Goal: Task Accomplishment & Management: Use online tool/utility

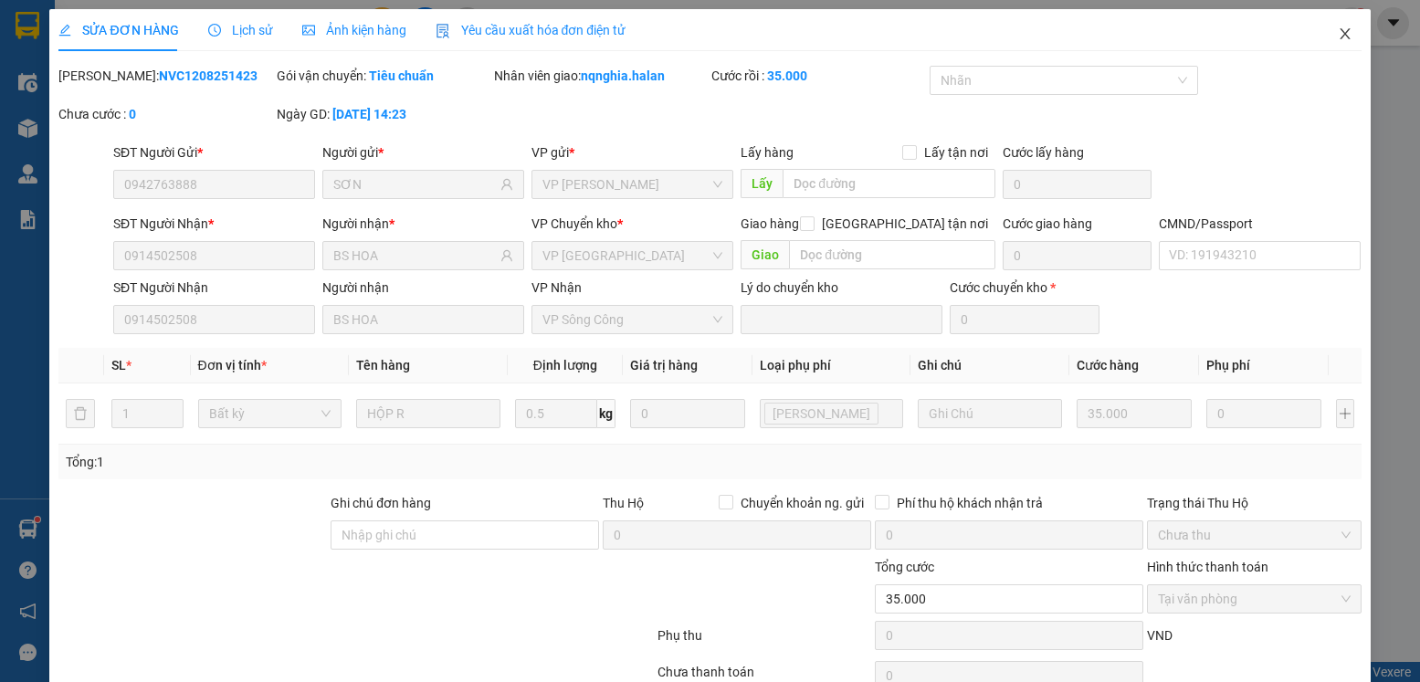
click at [1340, 37] on icon "close" at bounding box center [1345, 33] width 10 height 11
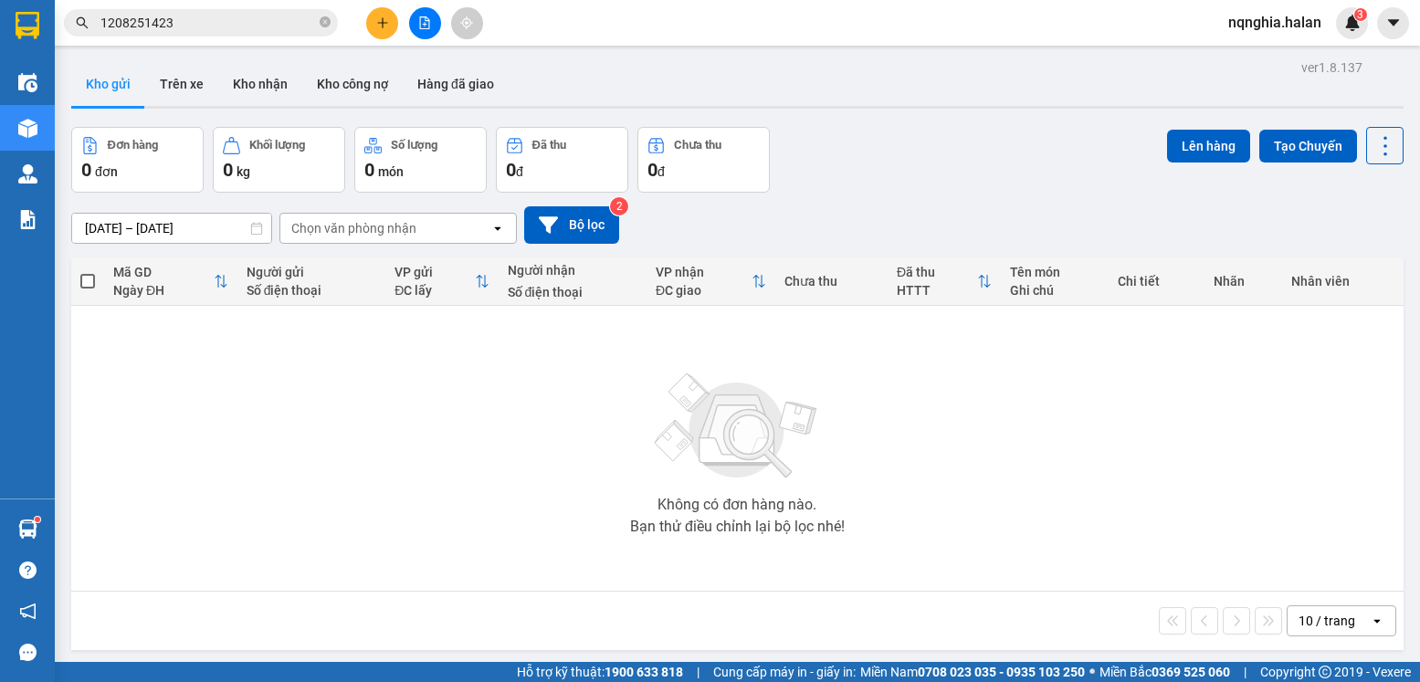
click at [243, 28] on input "1208251423" at bounding box center [208, 23] width 216 height 20
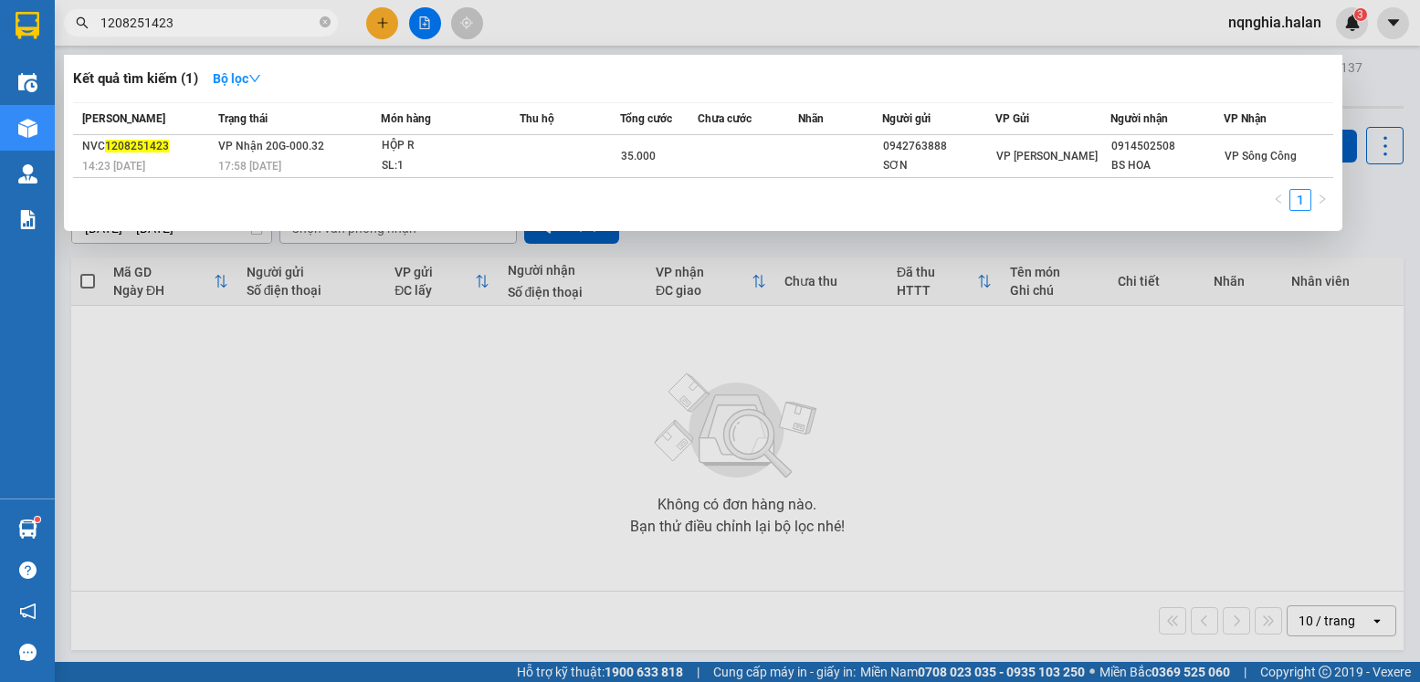
click at [243, 28] on input "1208251423" at bounding box center [208, 23] width 216 height 20
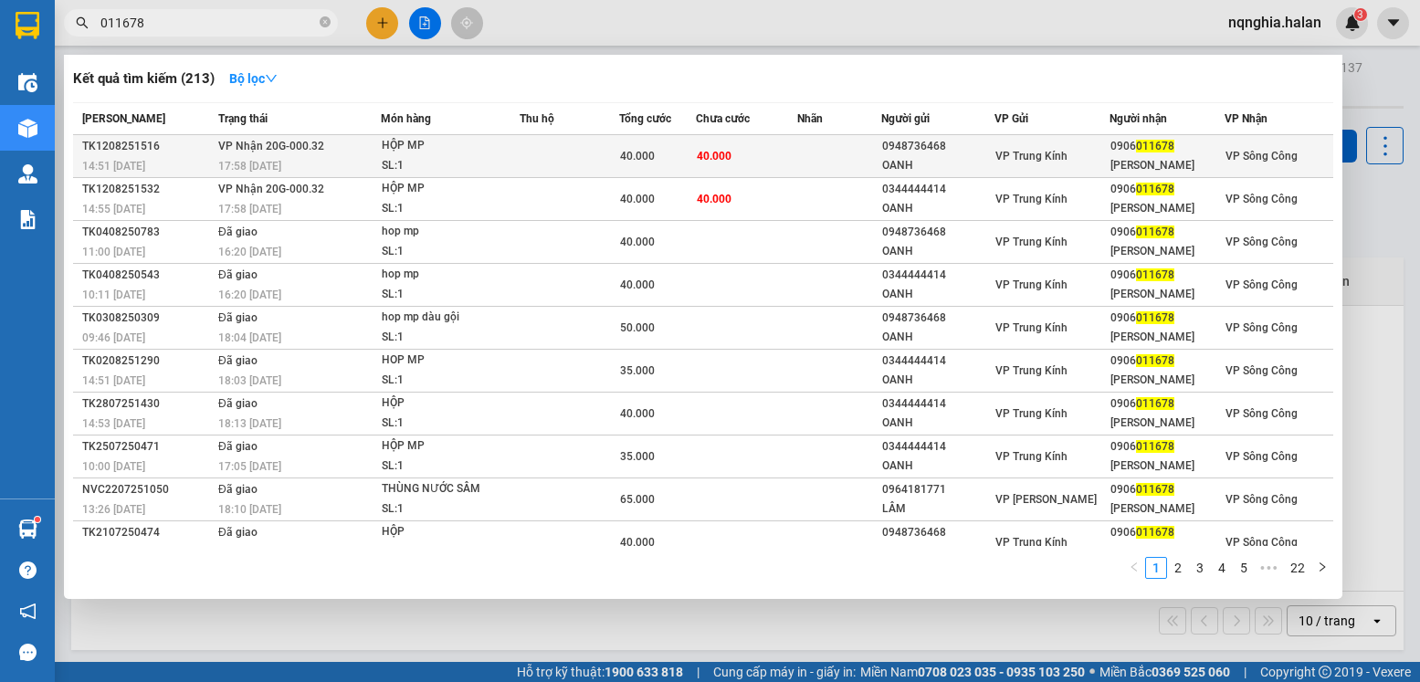
type input "011678"
click at [722, 165] on td "40.000" at bounding box center [746, 156] width 101 height 43
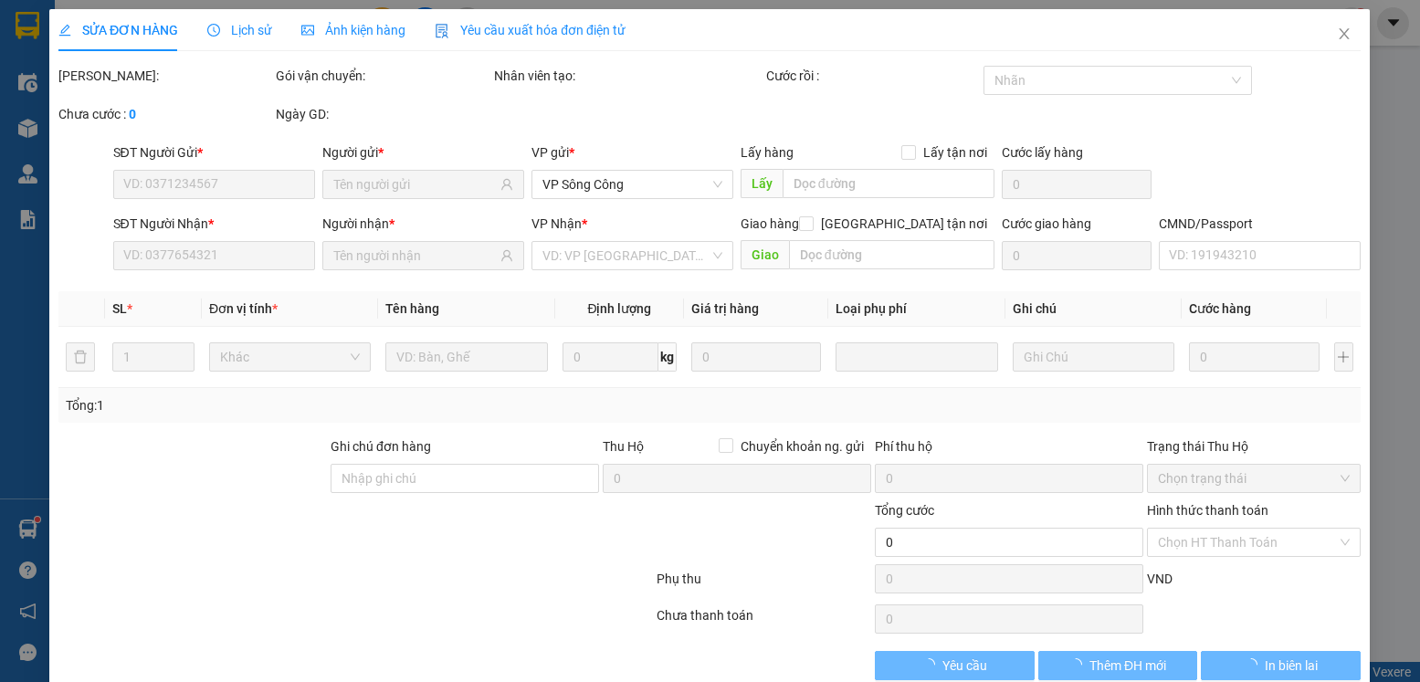
type input "0948736468"
type input "OANH"
type input "0906011678"
type input "[PERSON_NAME]"
type input "40.000"
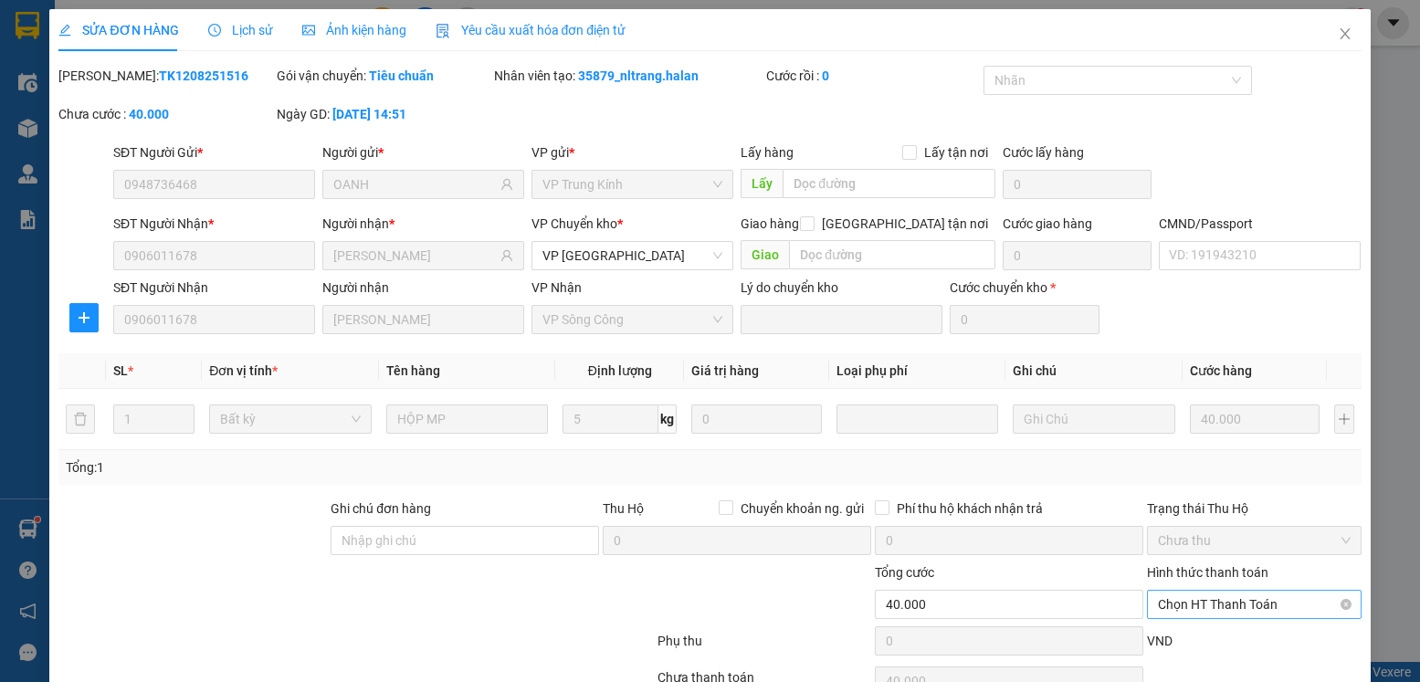
scroll to position [96, 0]
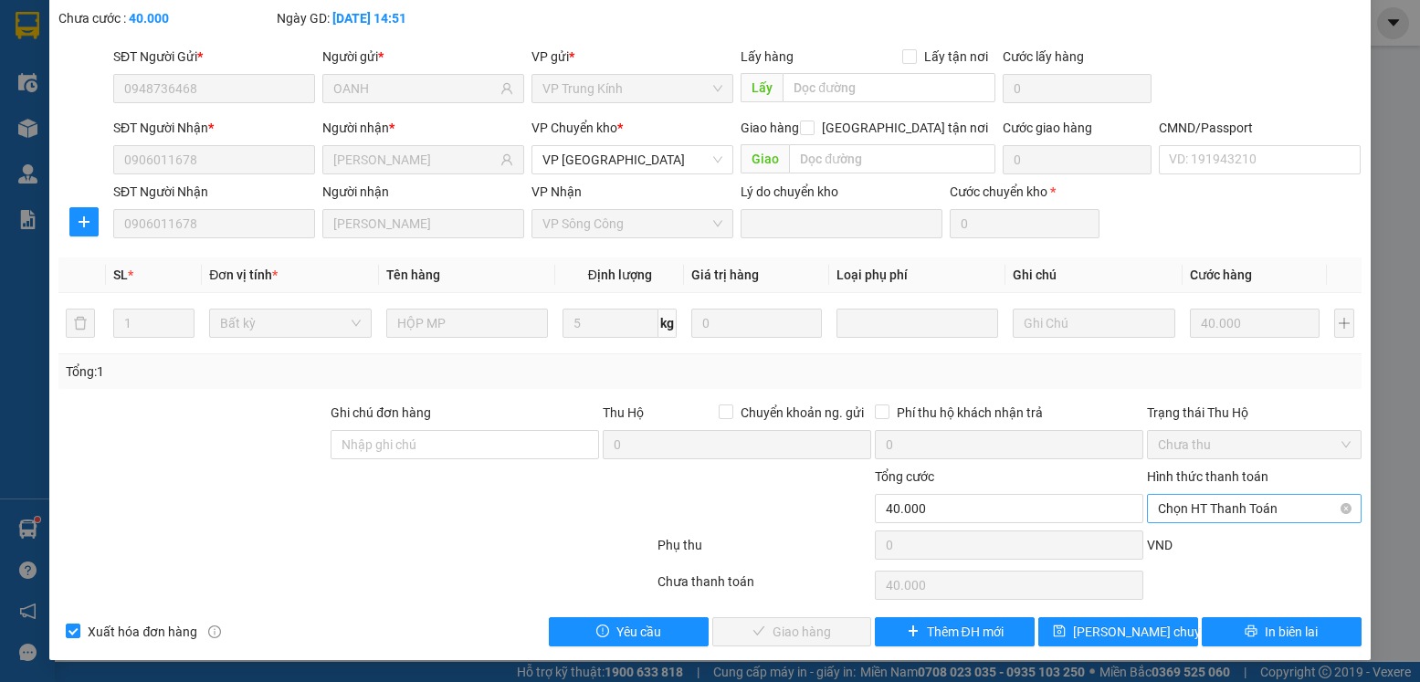
click at [1186, 502] on span "Chọn HT Thanh Toán" at bounding box center [1254, 508] width 192 height 27
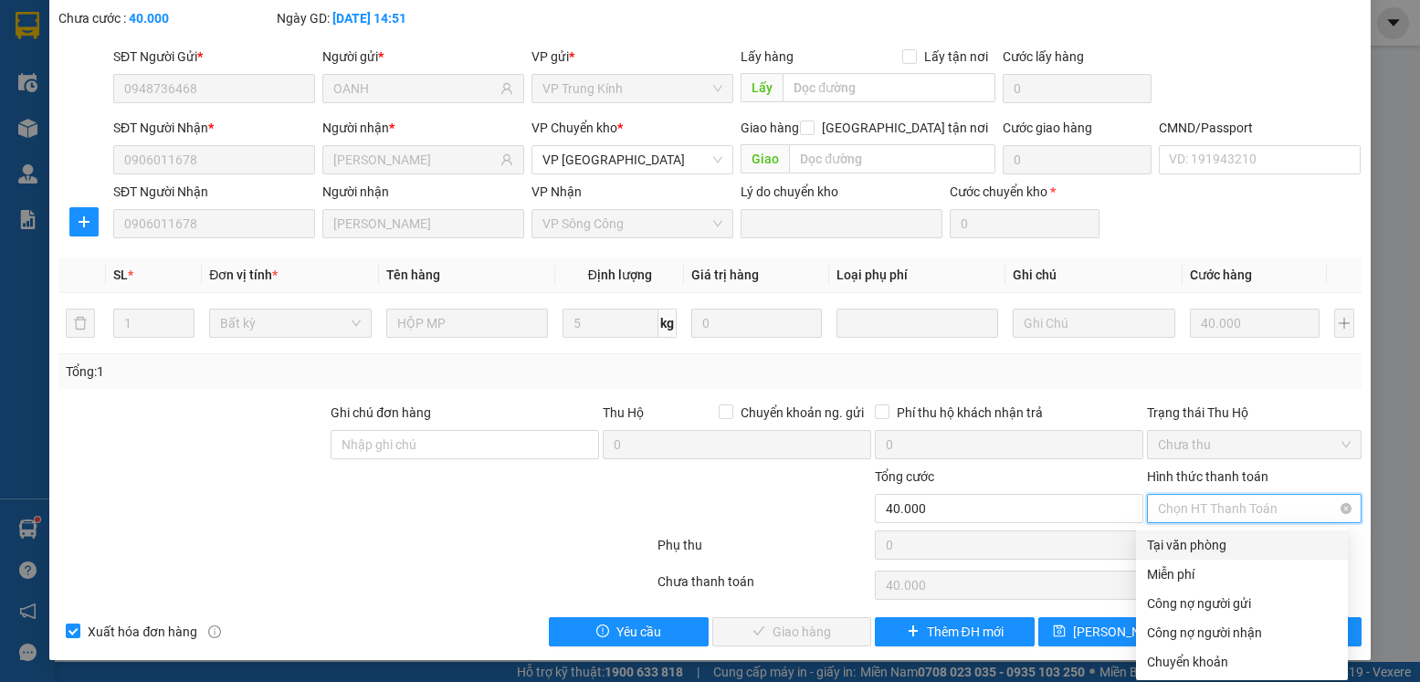
click at [1193, 538] on div "Tại văn phòng" at bounding box center [1242, 545] width 190 height 20
type input "0"
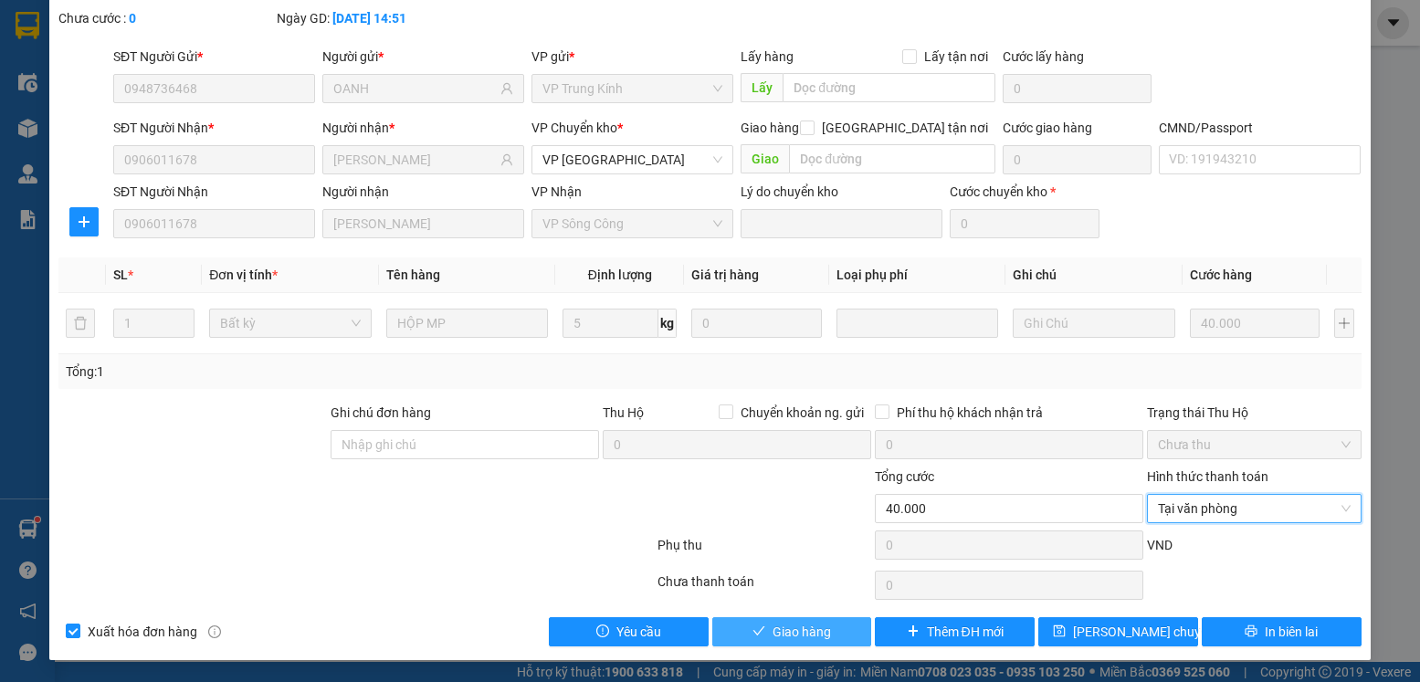
click at [832, 634] on button "Giao hàng" at bounding box center [792, 631] width 160 height 29
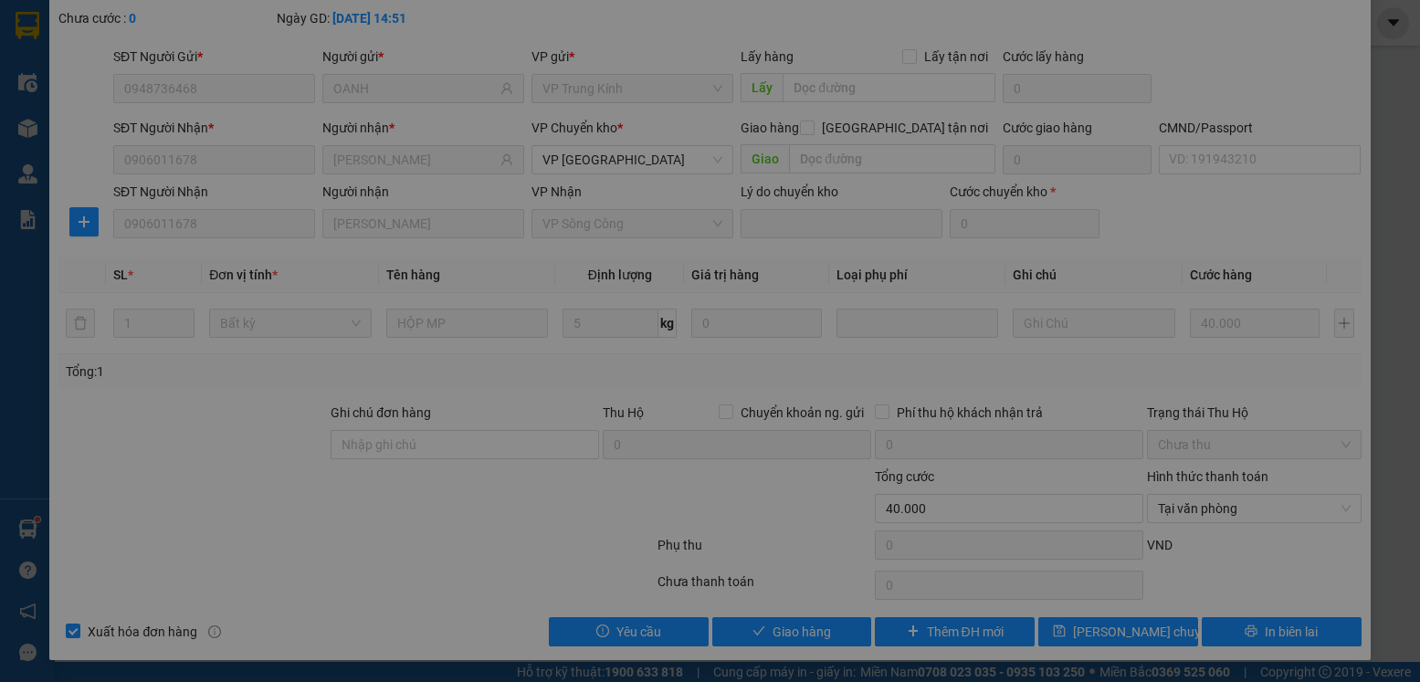
click at [1091, 419] on button "Giao hàng" at bounding box center [1135, 433] width 88 height 29
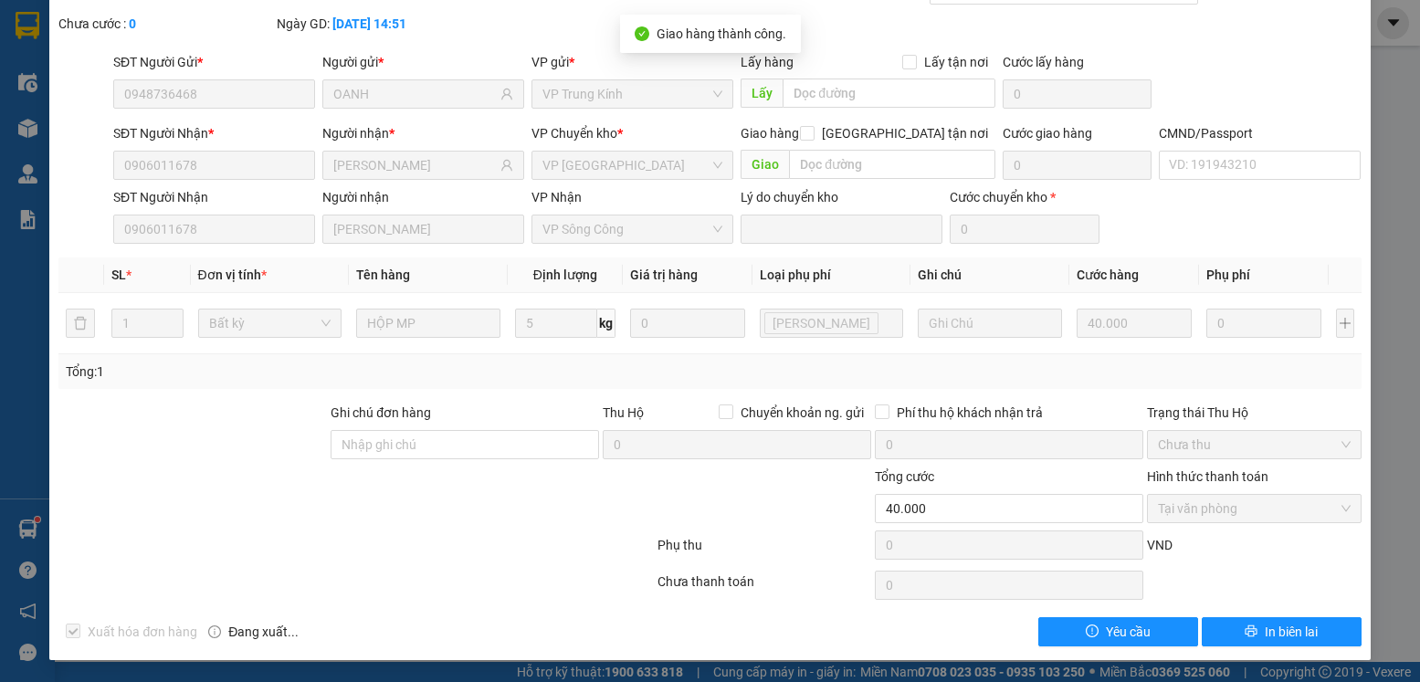
scroll to position [0, 0]
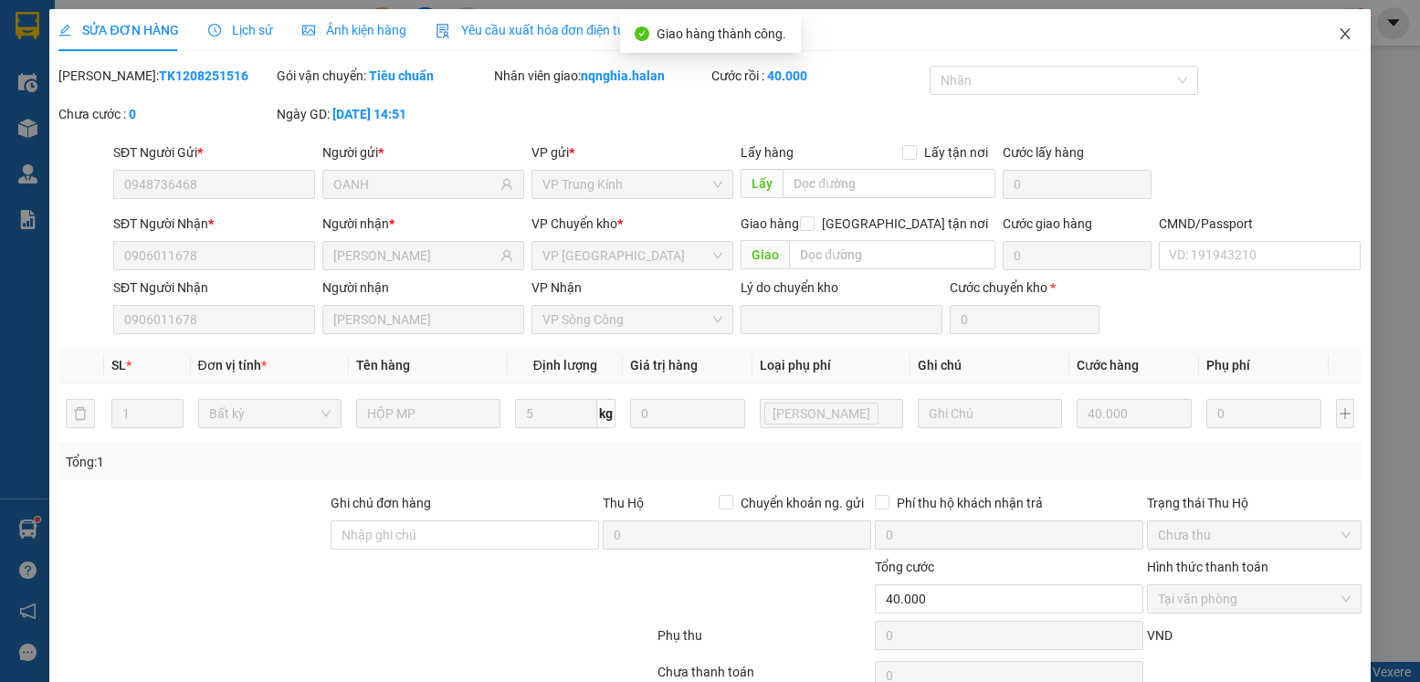
click at [1330, 44] on span "Close" at bounding box center [1345, 34] width 51 height 51
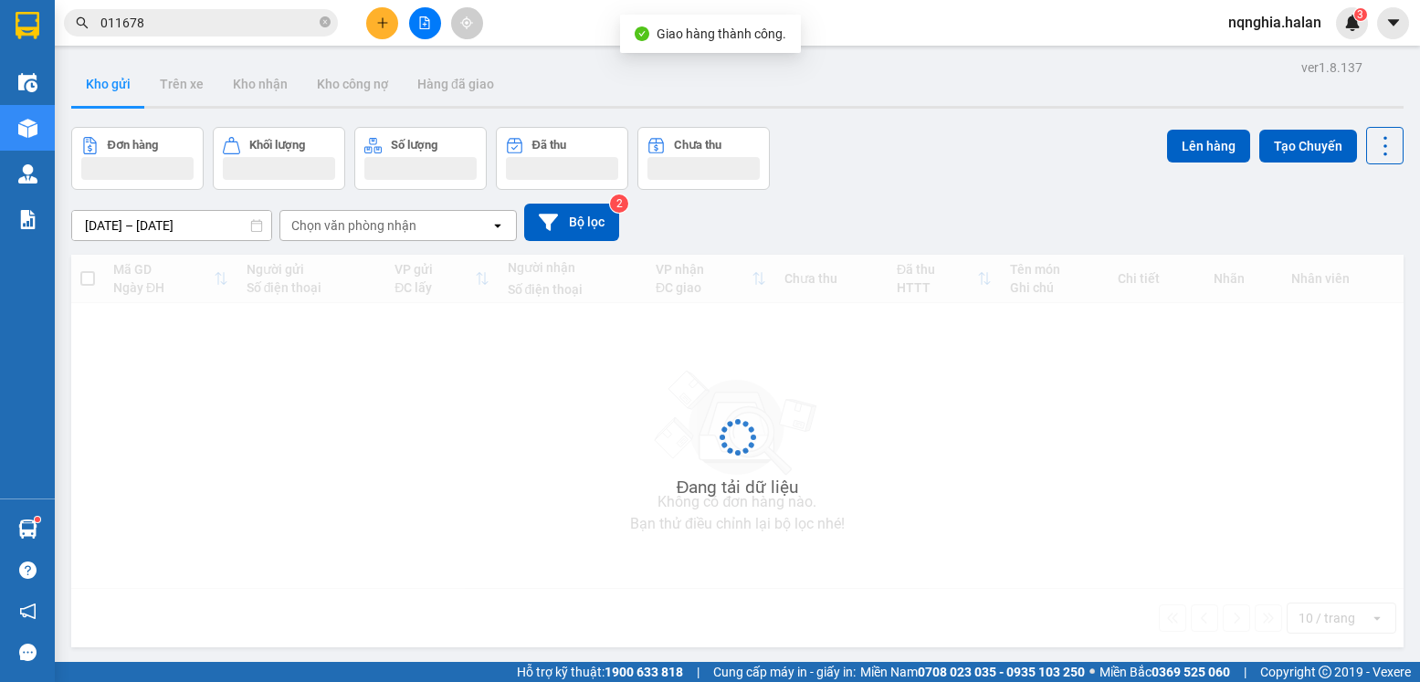
click at [191, 12] on span "011678" at bounding box center [201, 22] width 274 height 27
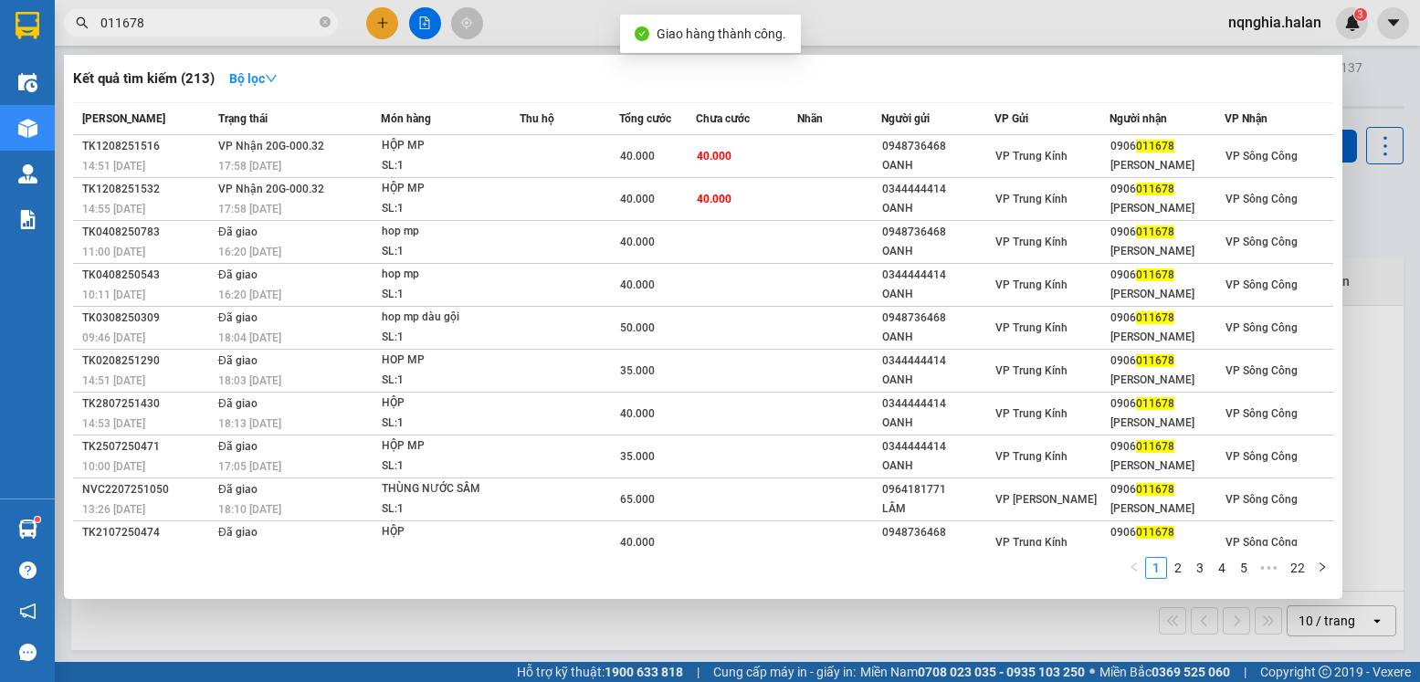
click at [217, 26] on input "011678" at bounding box center [208, 23] width 216 height 20
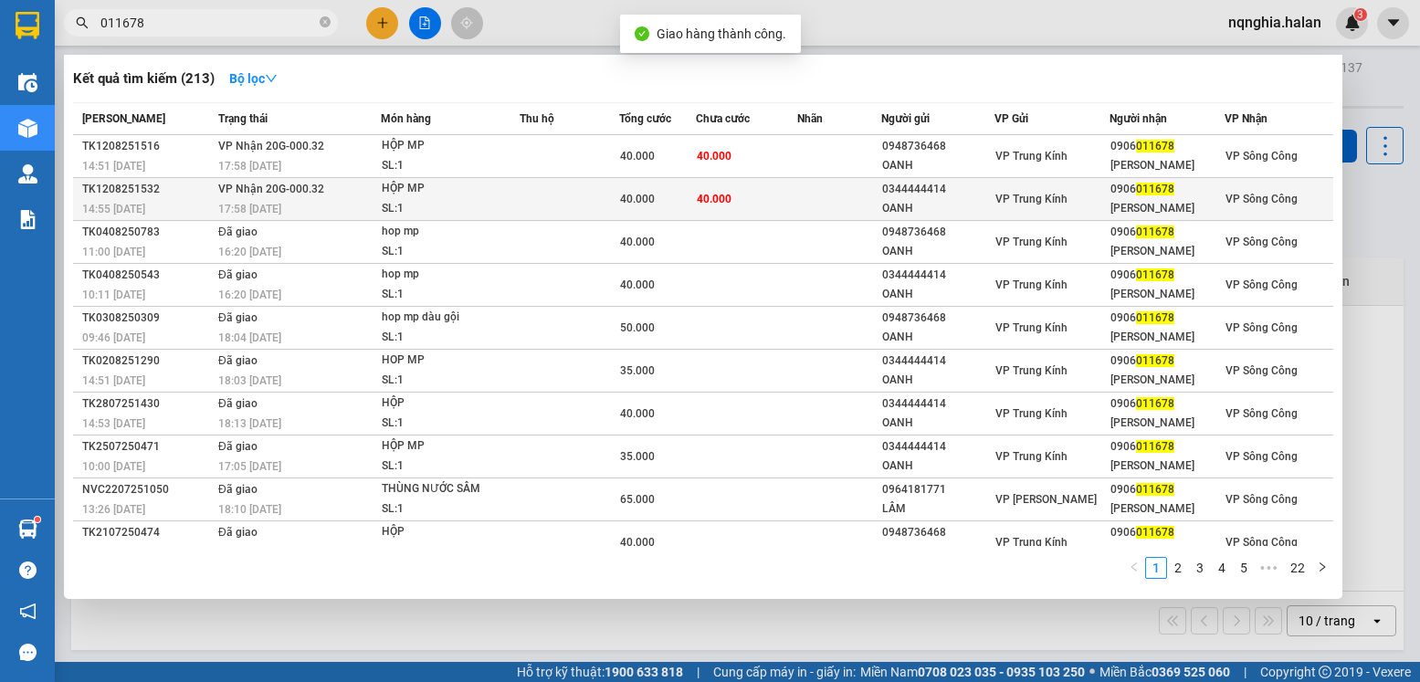
click at [225, 206] on span "17:58 [DATE]" at bounding box center [249, 209] width 63 height 13
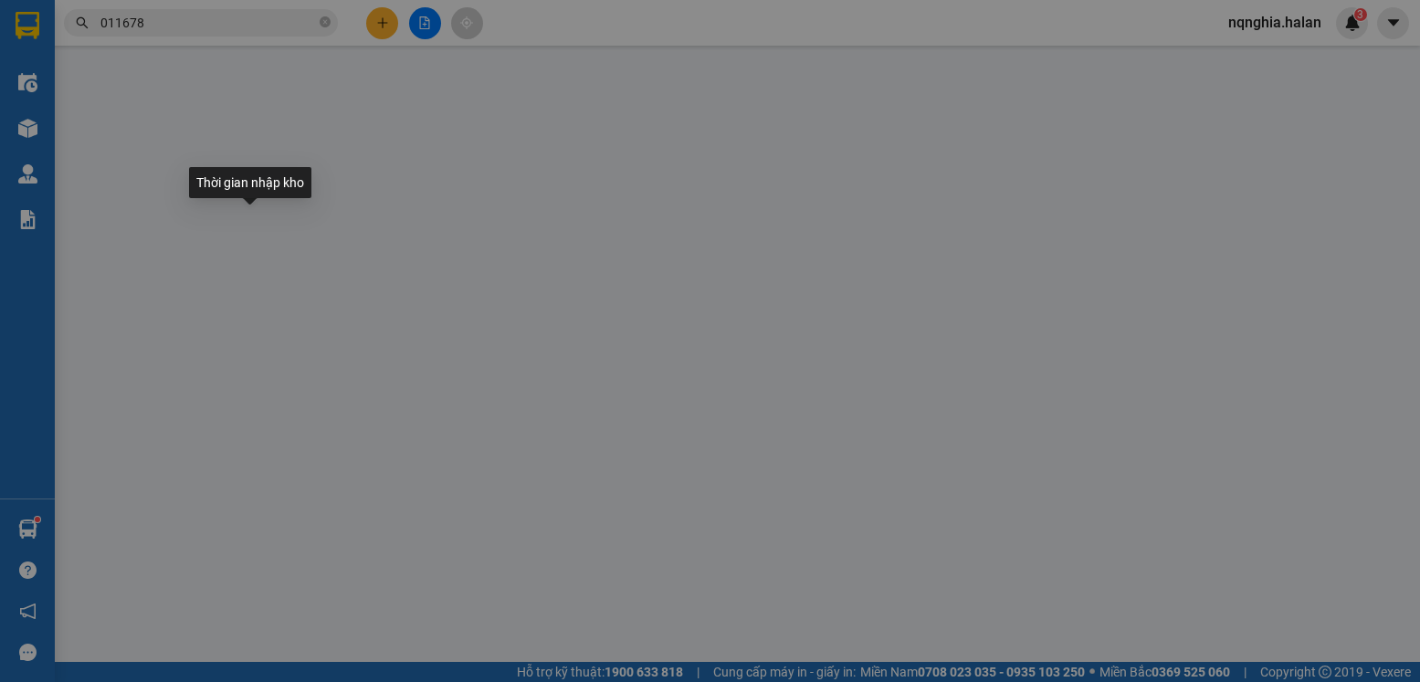
type input "0344444414"
type input "OANH"
type input "0906011678"
type input "[PERSON_NAME]"
type input "40.000"
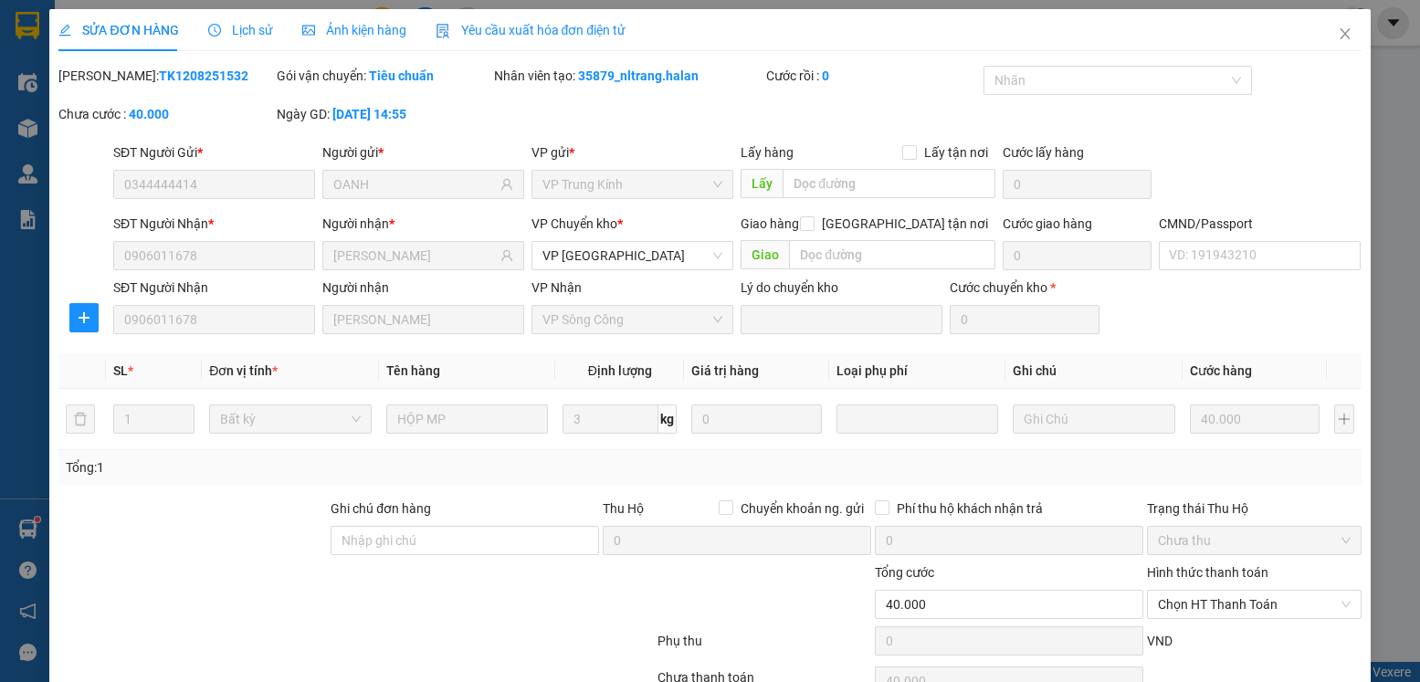
scroll to position [96, 0]
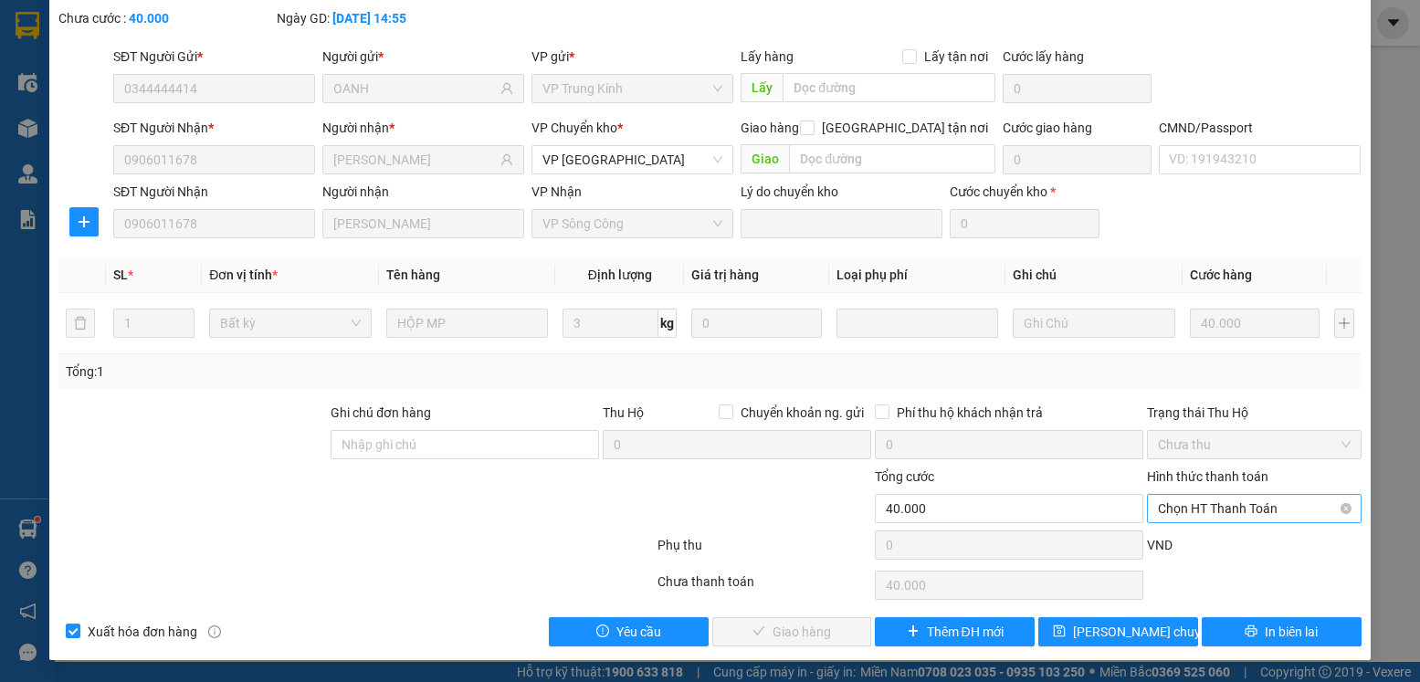
click at [1230, 511] on span "Chọn HT Thanh Toán" at bounding box center [1254, 508] width 192 height 27
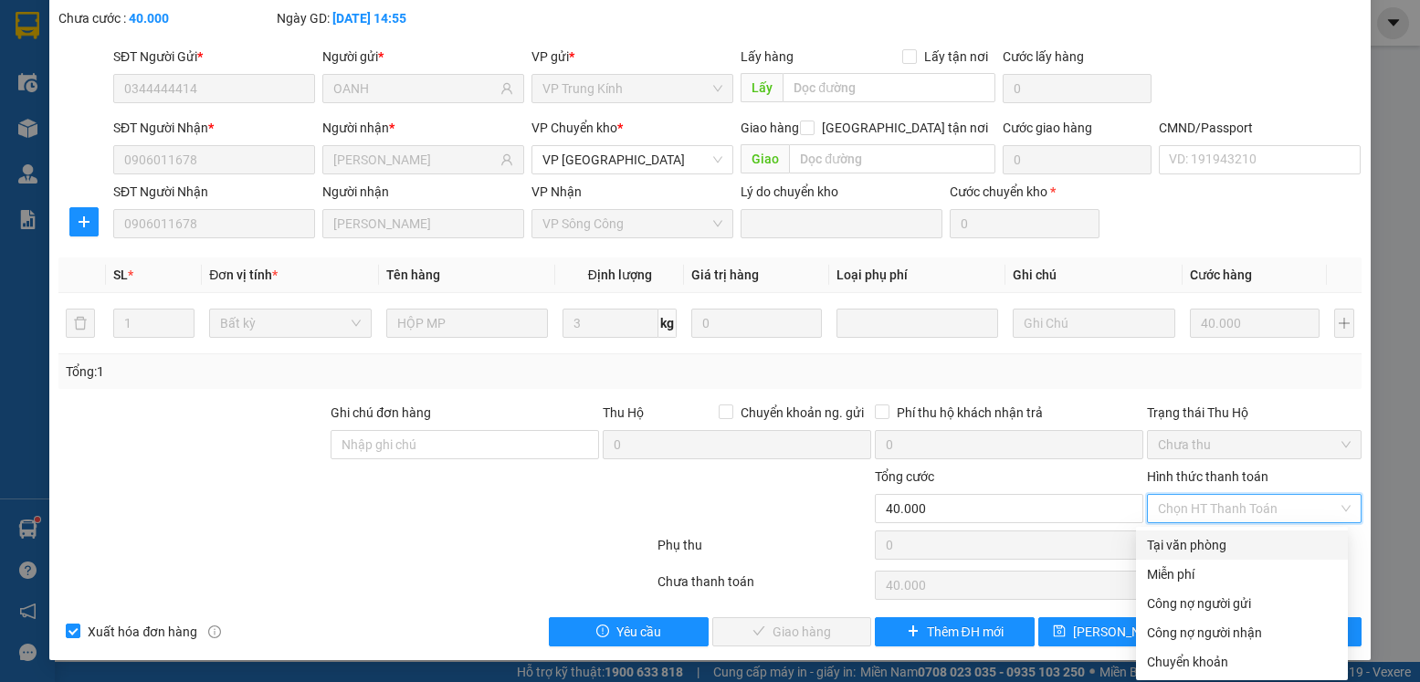
click at [1187, 538] on div "Tại văn phòng" at bounding box center [1242, 545] width 190 height 20
type input "0"
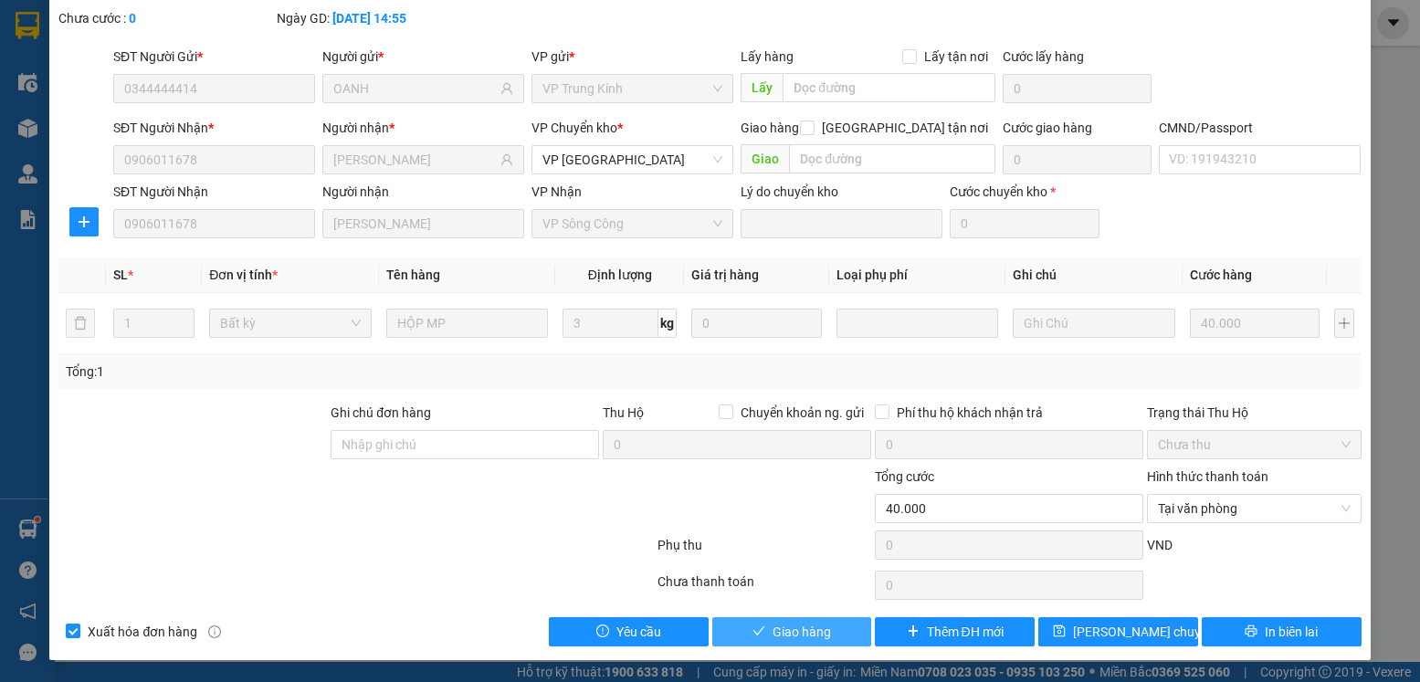
click at [788, 639] on span "Giao hàng" at bounding box center [802, 632] width 58 height 20
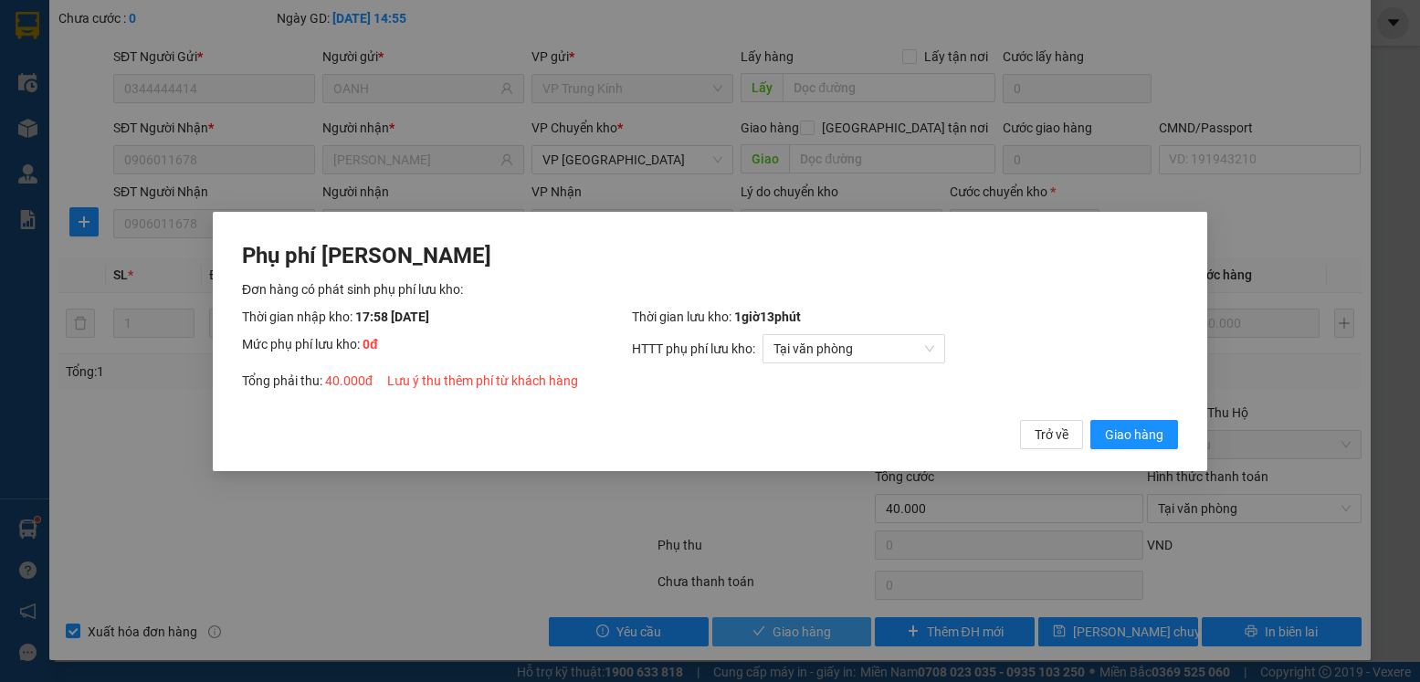
click at [1091, 419] on button "Giao hàng" at bounding box center [1135, 433] width 88 height 29
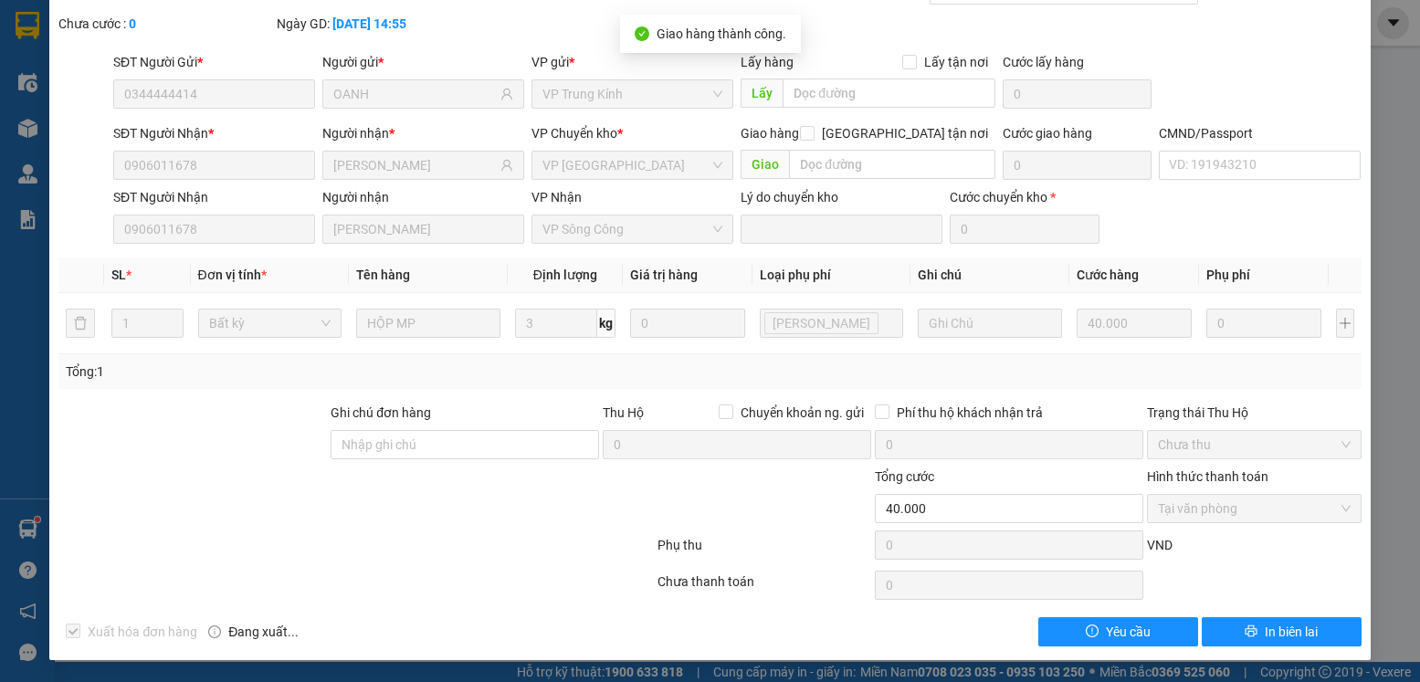
scroll to position [0, 0]
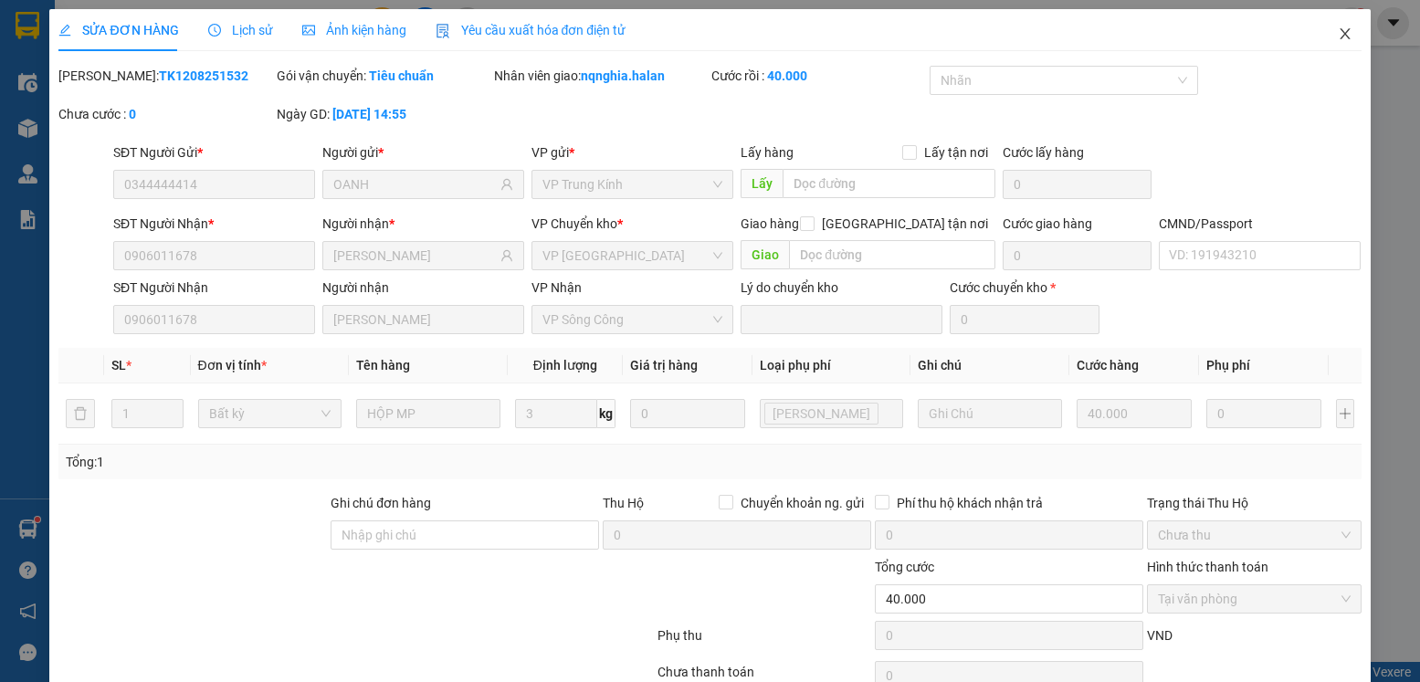
drag, startPoint x: 1355, startPoint y: 41, endPoint x: 490, endPoint y: 34, distance: 865.0
click at [1354, 42] on span "Close" at bounding box center [1345, 34] width 51 height 51
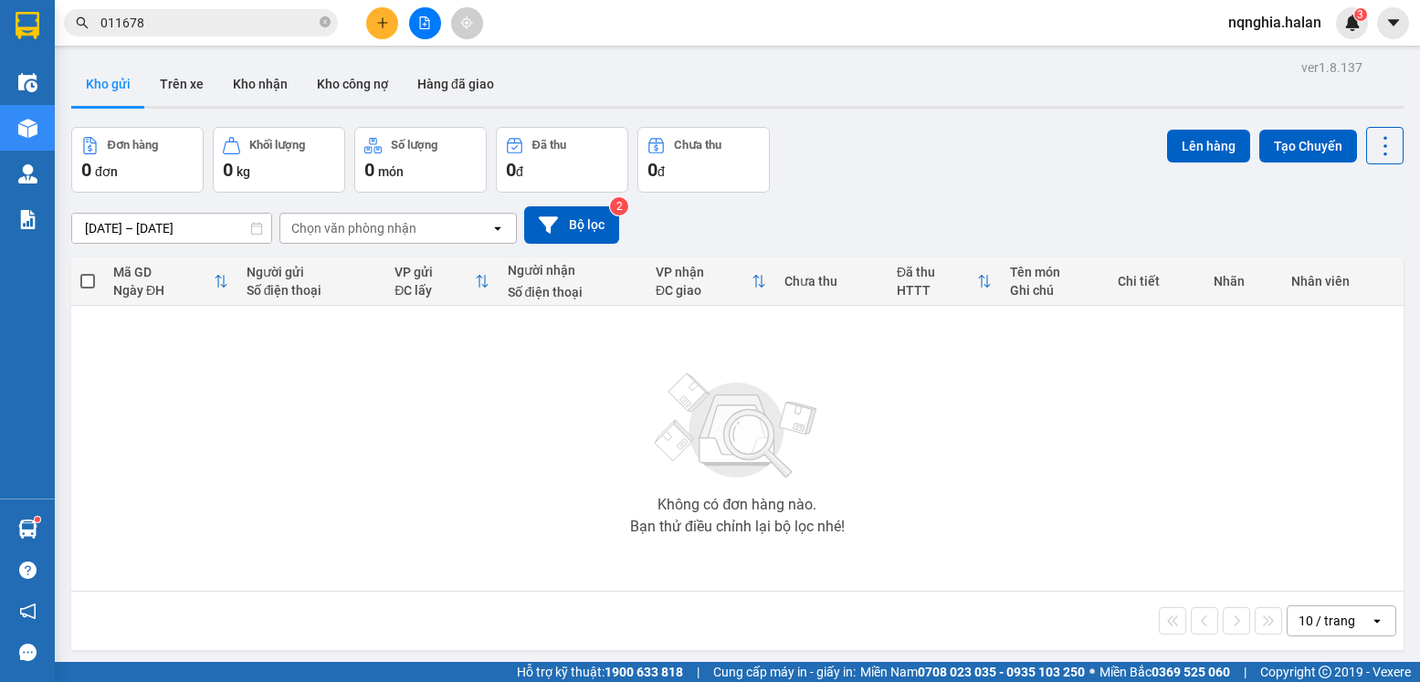
click at [388, 28] on icon "plus" at bounding box center [382, 22] width 13 height 13
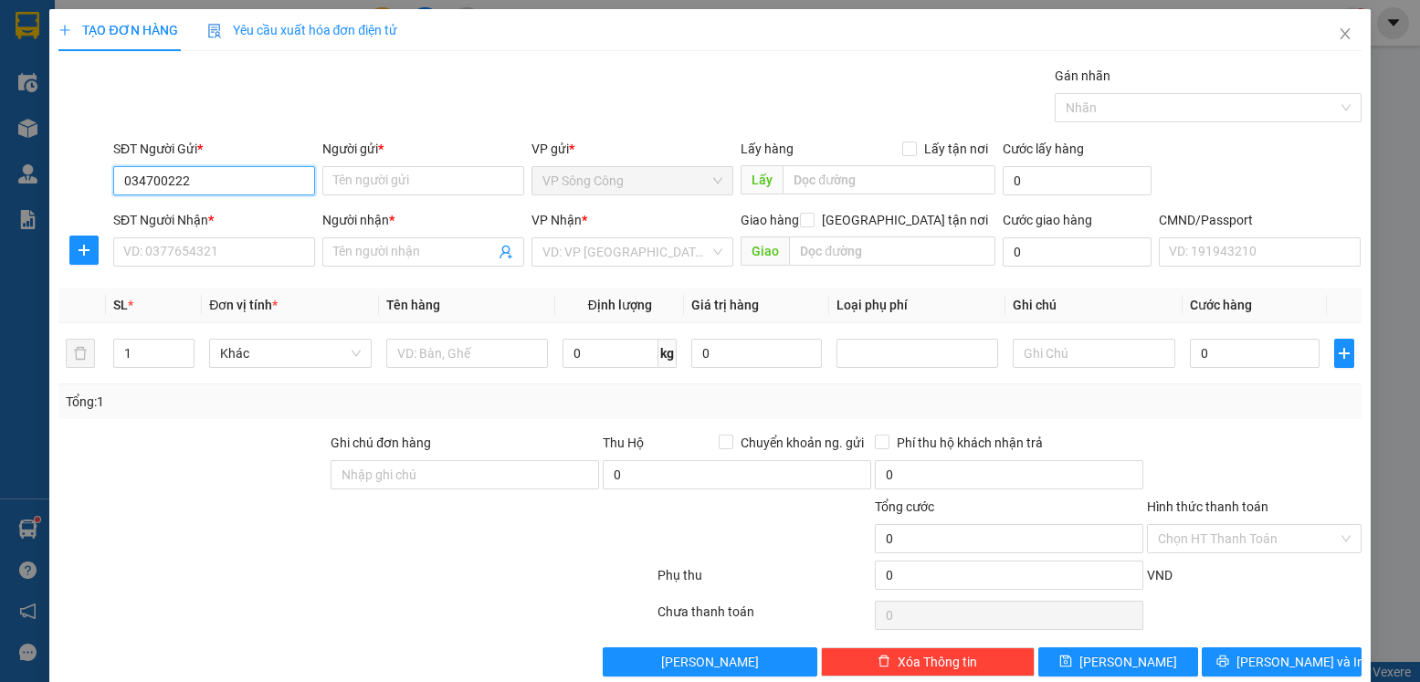
type input "0347002222"
click at [261, 219] on div "0347002222 - bình an SC" at bounding box center [212, 217] width 178 height 20
type input "bình an SC"
type input "0347002222"
click at [250, 248] on input "SĐT Người Nhận *" at bounding box center [214, 251] width 202 height 29
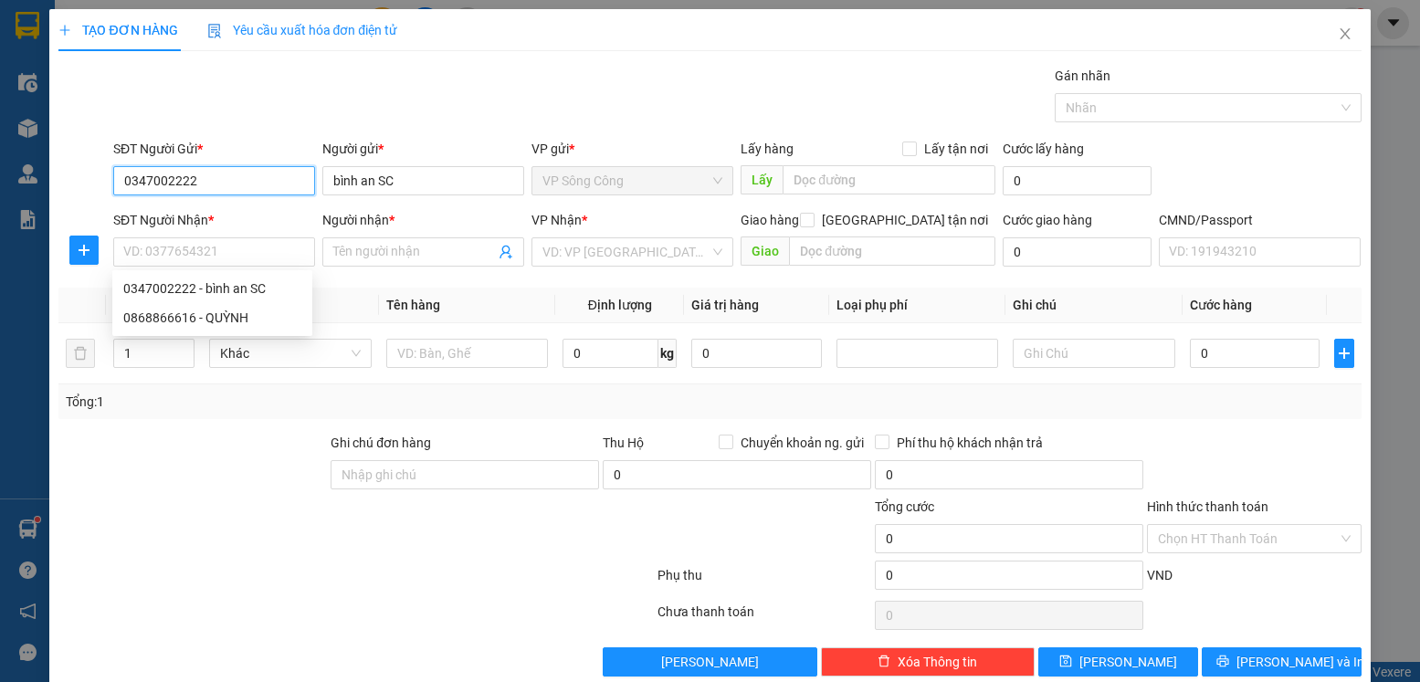
click at [273, 180] on input "0347002222" at bounding box center [214, 180] width 202 height 29
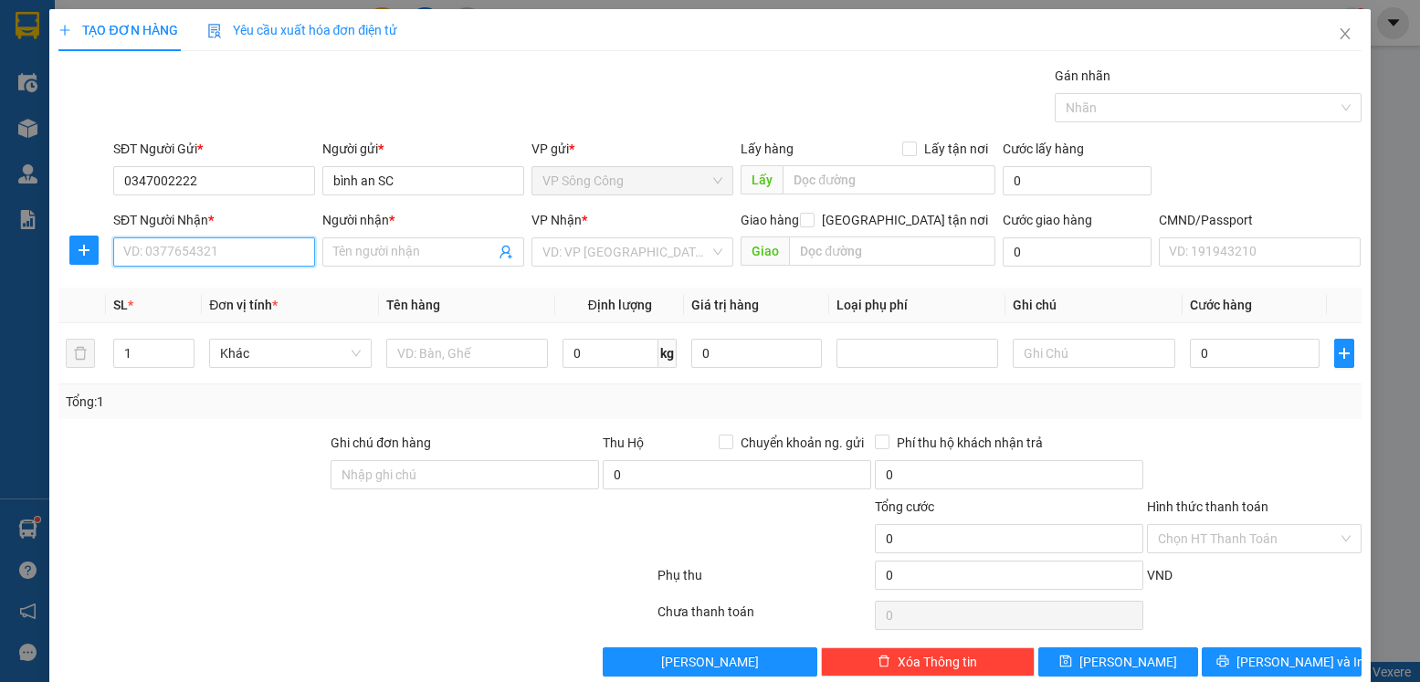
click at [217, 248] on input "SĐT Người Nhận *" at bounding box center [214, 251] width 202 height 29
paste input "0917416628"
type input "0917416628"
click at [233, 248] on input "0917416628" at bounding box center [214, 251] width 202 height 29
drag, startPoint x: 237, startPoint y: 285, endPoint x: 83, endPoint y: 282, distance: 153.5
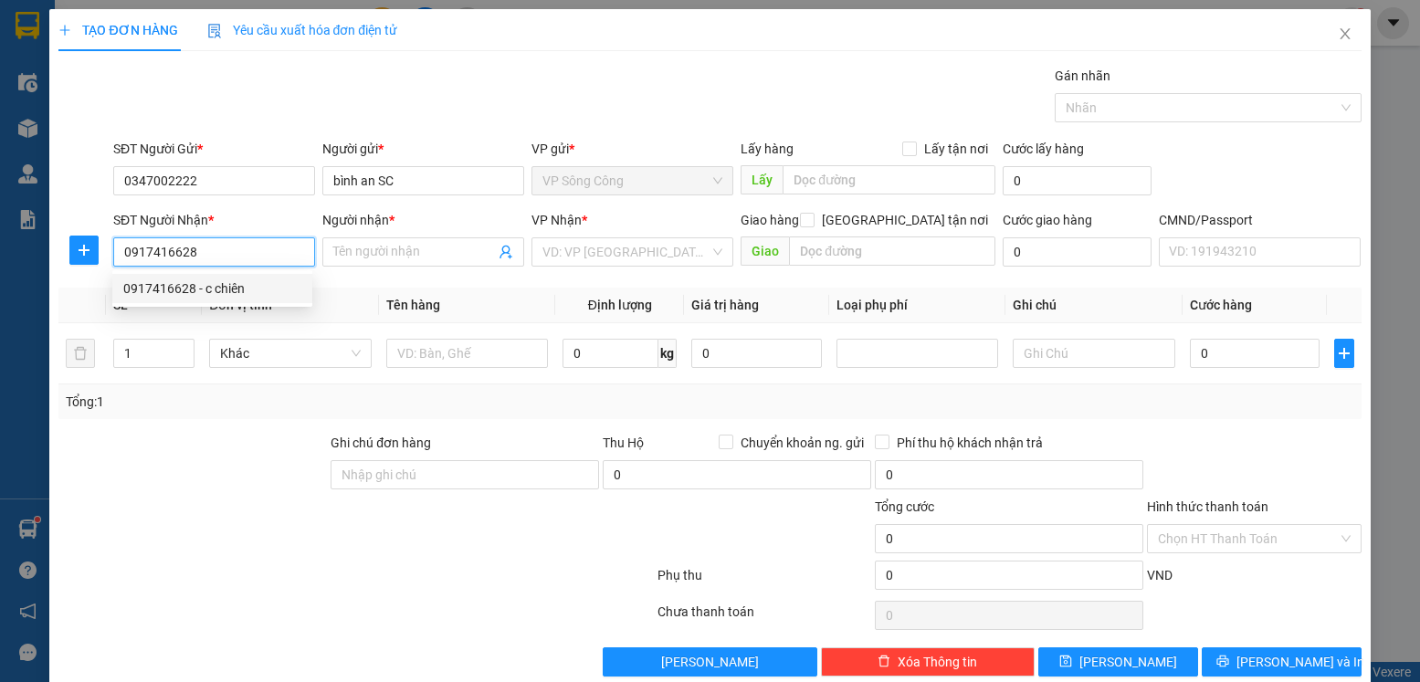
click at [236, 284] on div "0917416628 - c chiên" at bounding box center [212, 289] width 178 height 20
type input "c chiên"
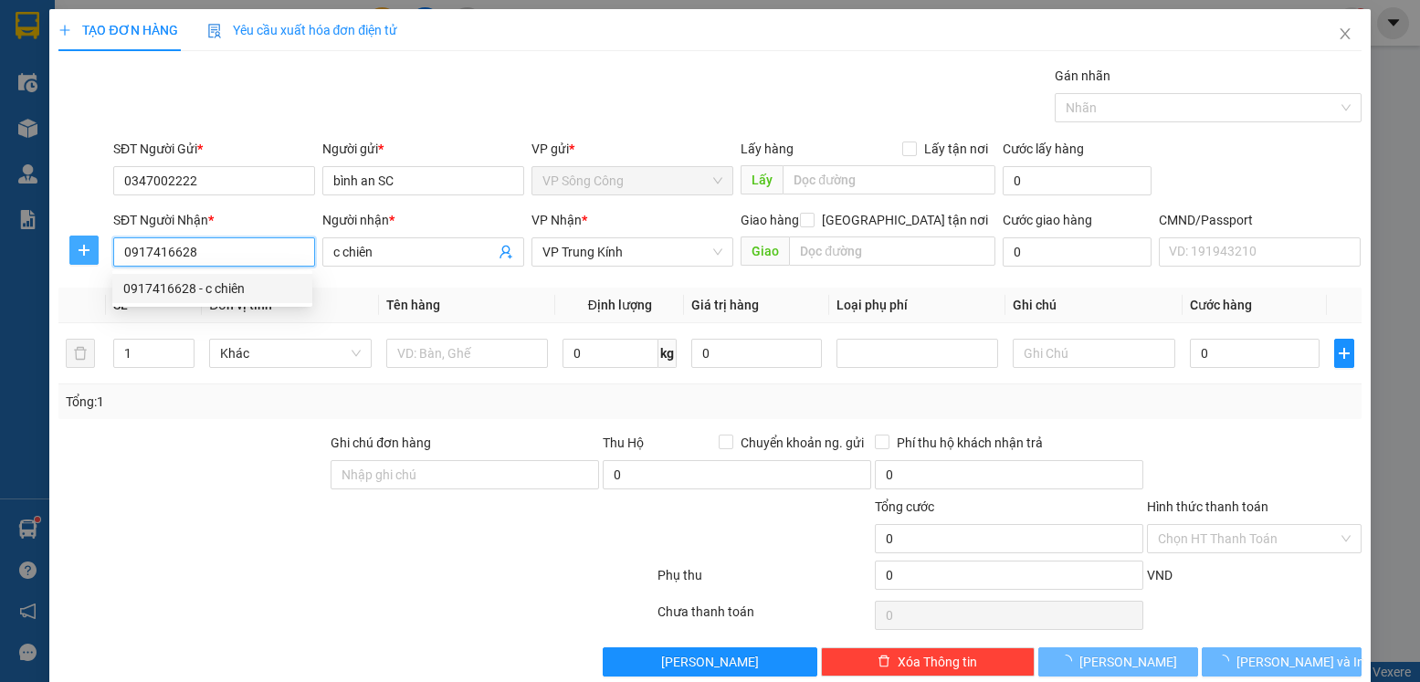
type input "0917416628"
click at [88, 257] on icon "plus" at bounding box center [84, 250] width 15 height 15
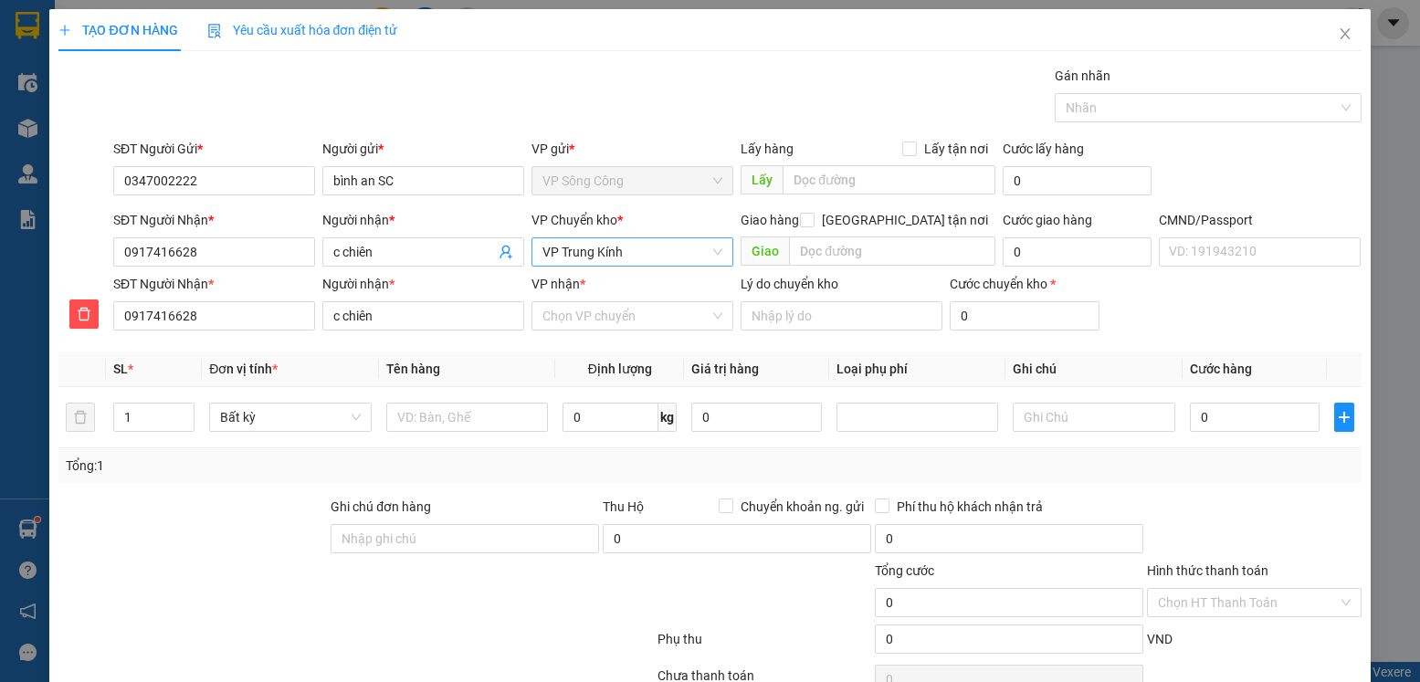
click at [670, 261] on span "VP Trung Kính" at bounding box center [633, 251] width 180 height 27
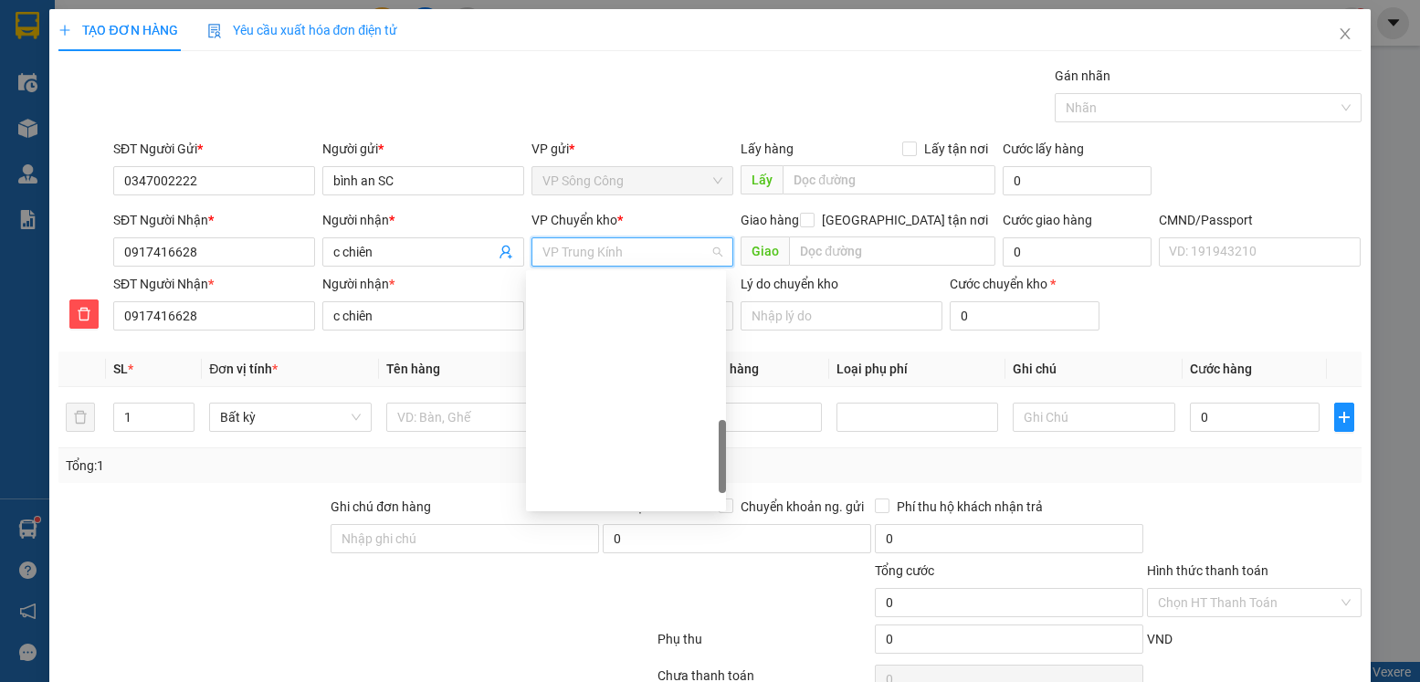
type input "y"
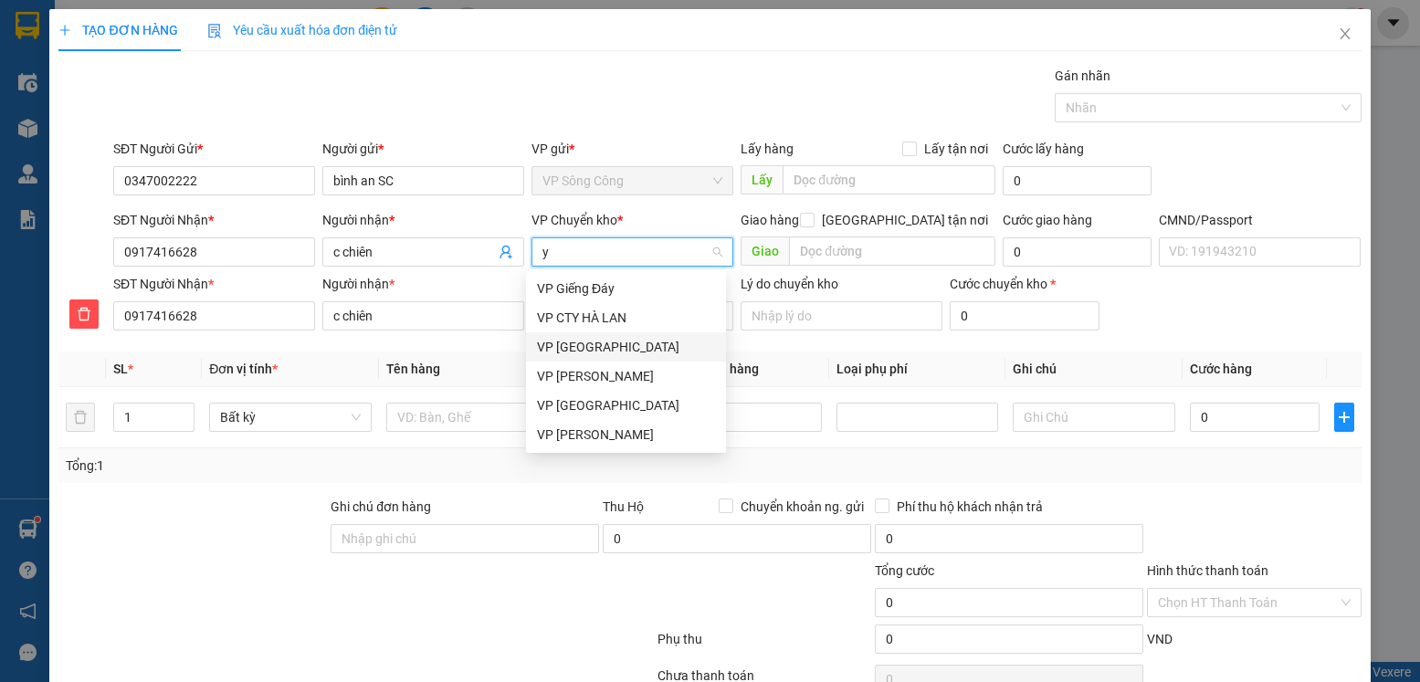
click at [605, 353] on div "VP [GEOGRAPHIC_DATA]" at bounding box center [626, 347] width 178 height 20
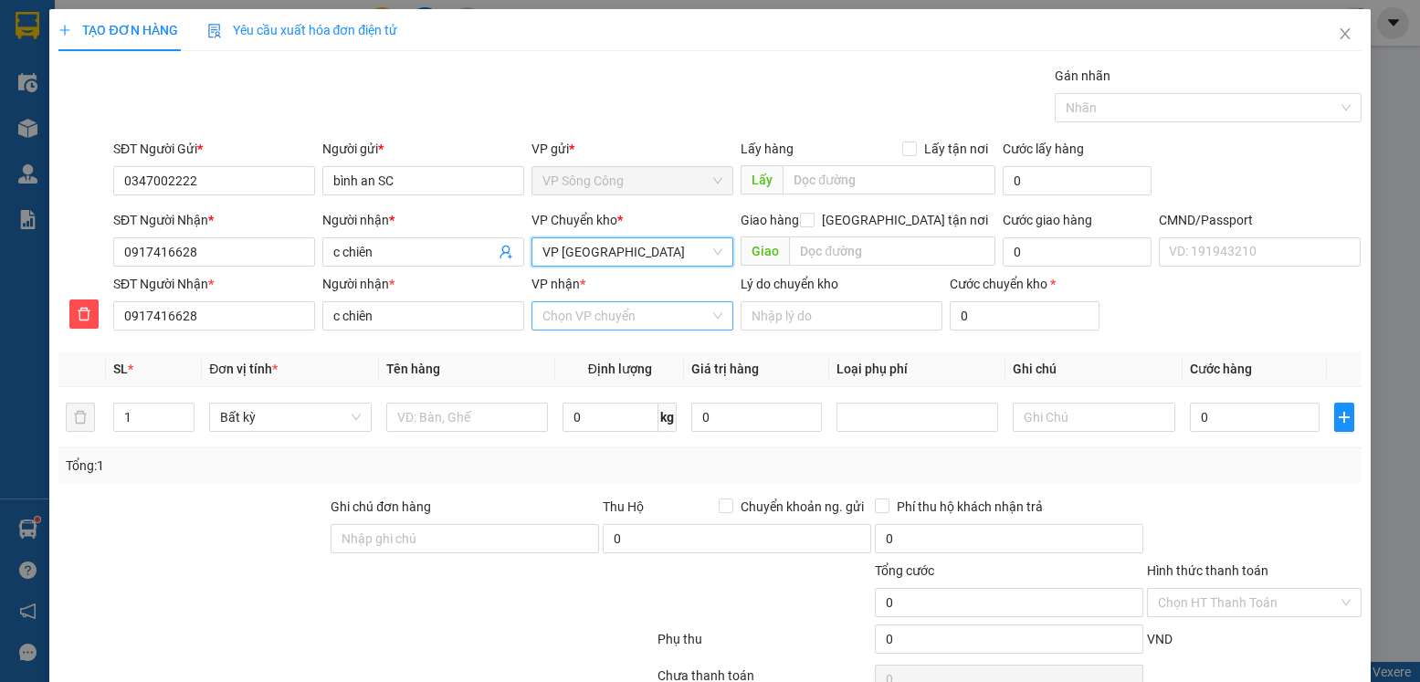
click at [606, 314] on input "VP nhận *" at bounding box center [626, 315] width 167 height 27
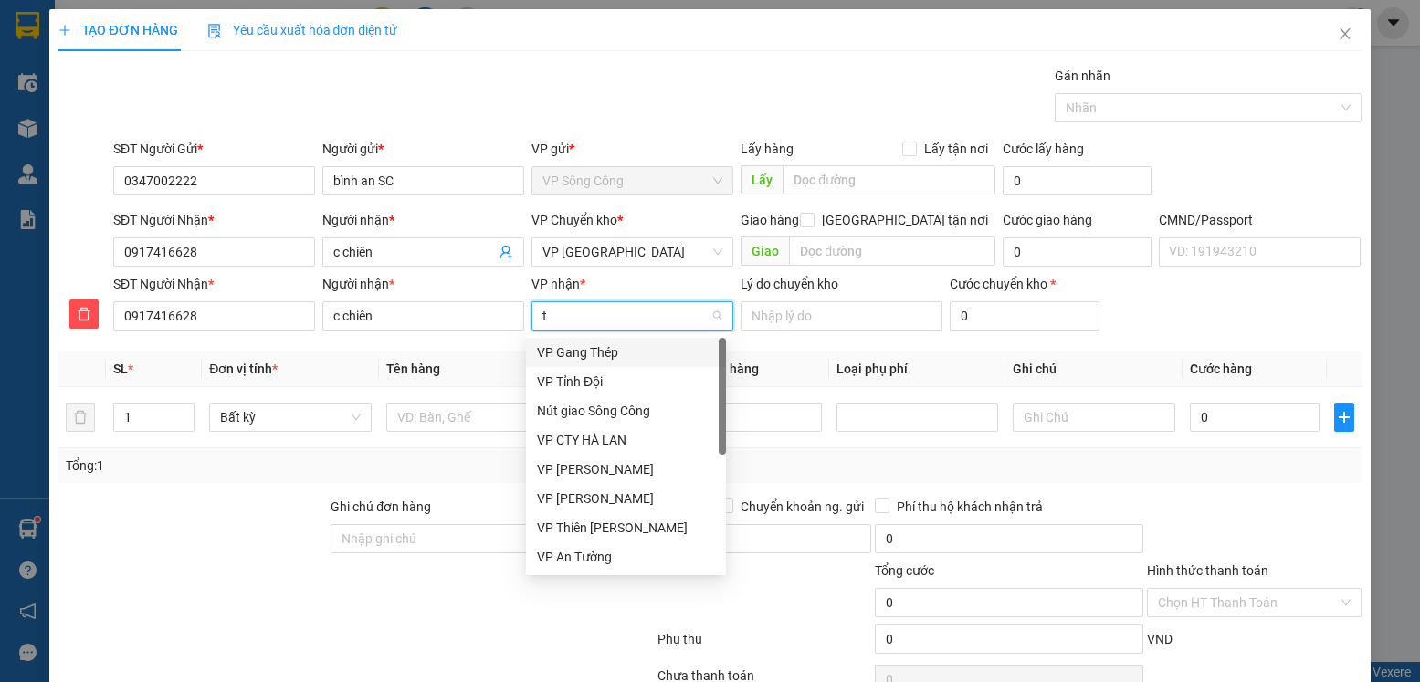
type input "tr"
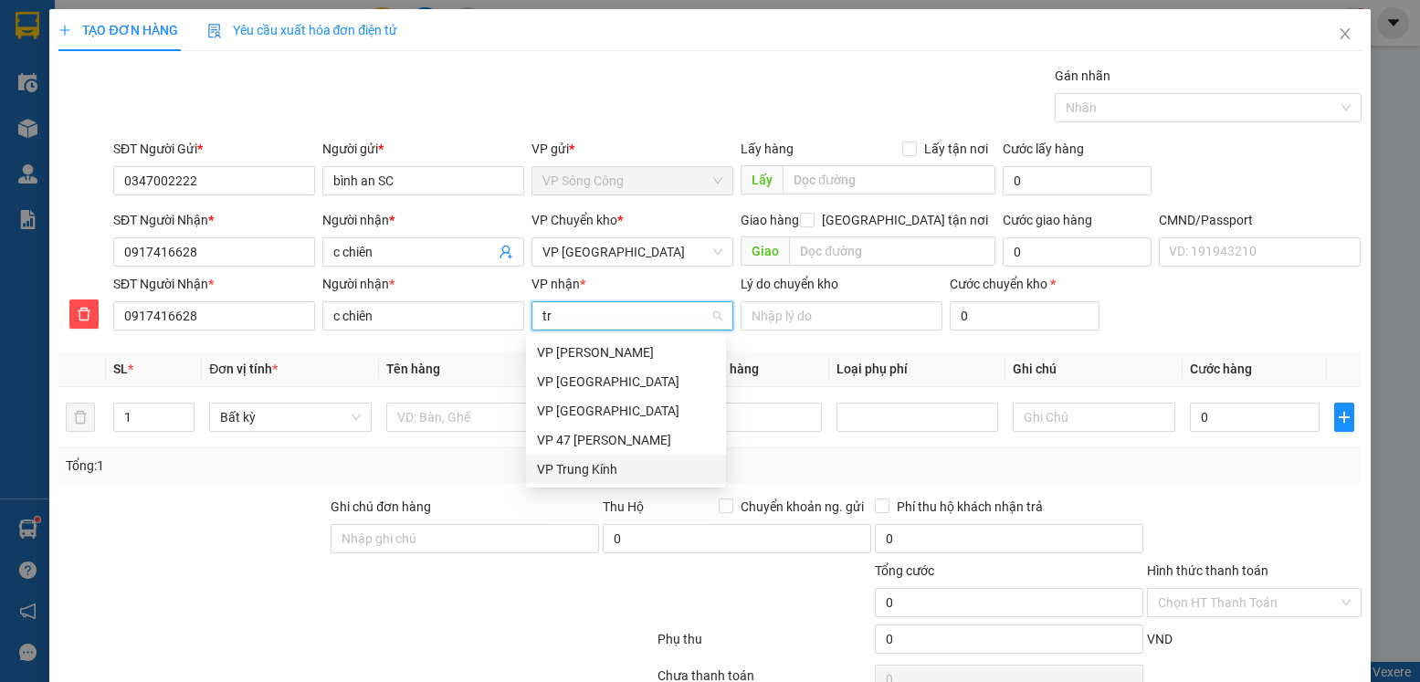
click at [606, 471] on div "VP Trung Kính" at bounding box center [626, 469] width 178 height 20
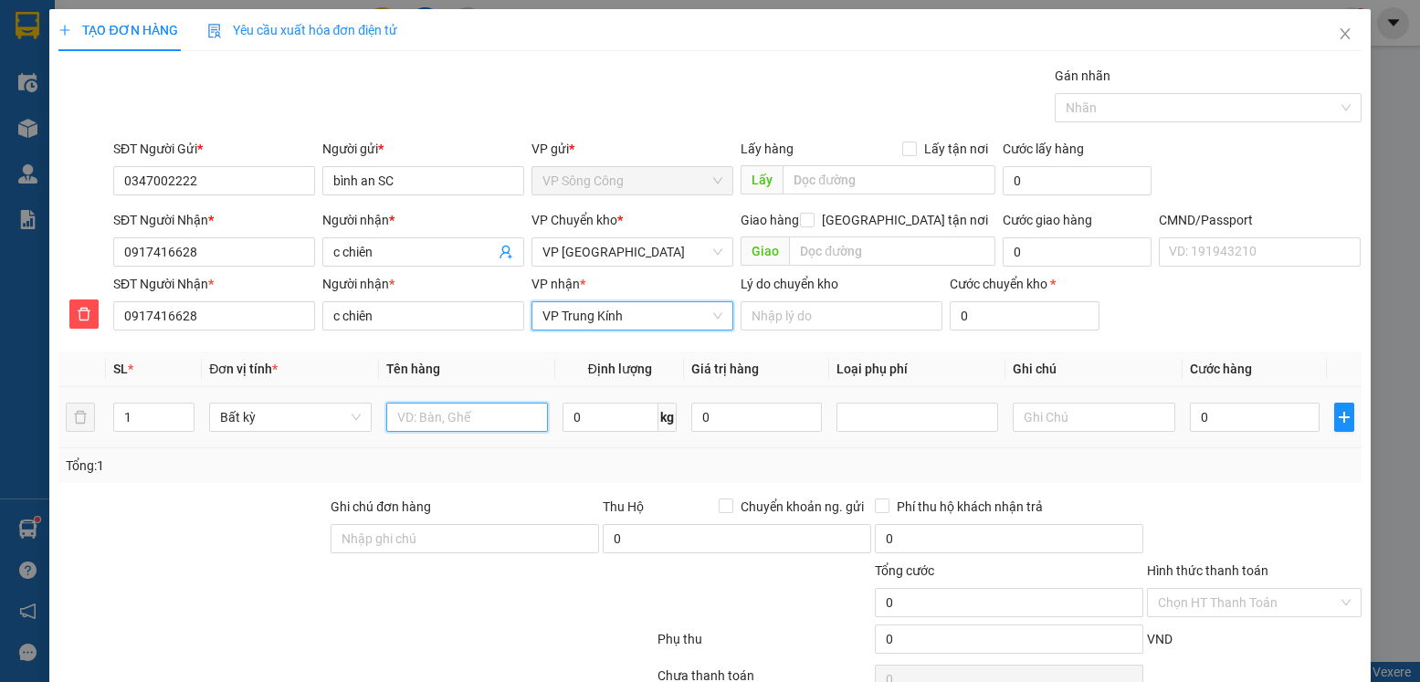
click at [434, 421] on input "text" at bounding box center [467, 417] width 163 height 29
type input "bọc hộp"
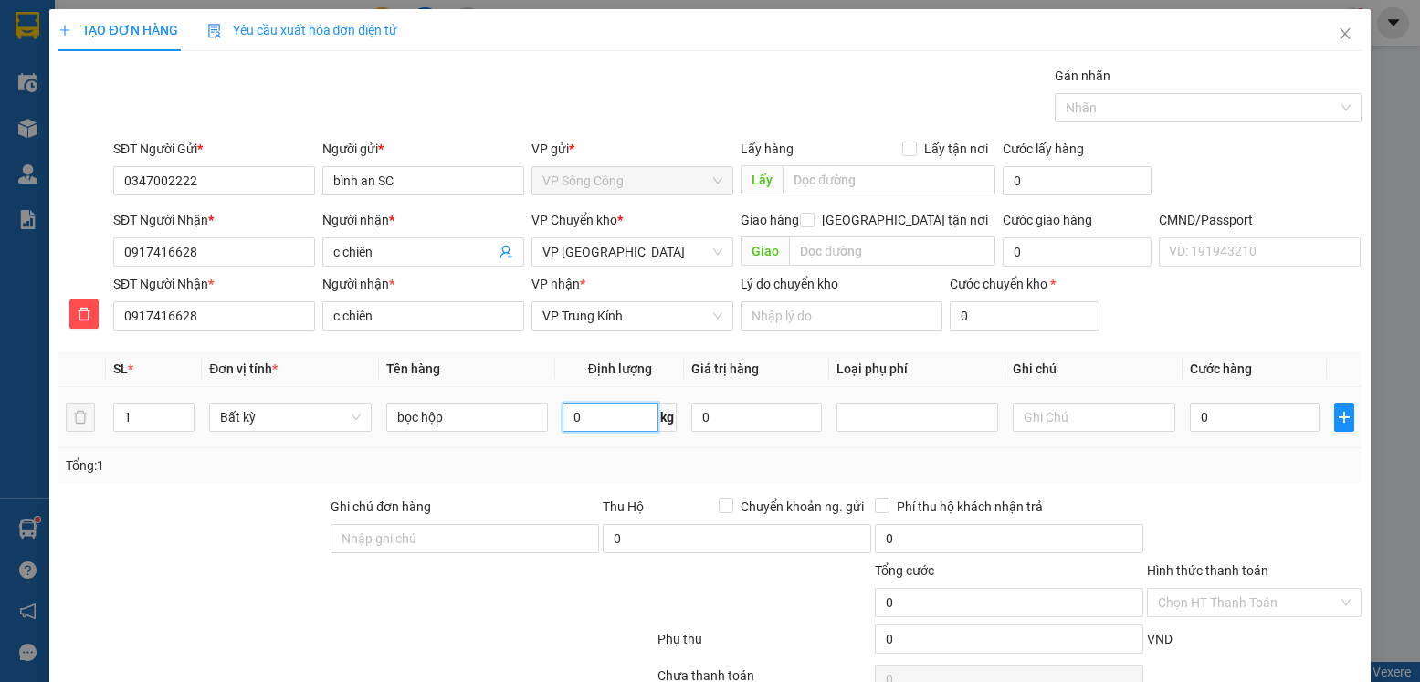
click at [603, 406] on input "0" at bounding box center [611, 417] width 96 height 29
type input "3"
type input "2"
click at [1140, 492] on div "Transit Pickup Surcharge Ids Transit Deliver Surcharge Ids Transit Deliver Surc…" at bounding box center [709, 403] width 1303 height 675
type input "35.000"
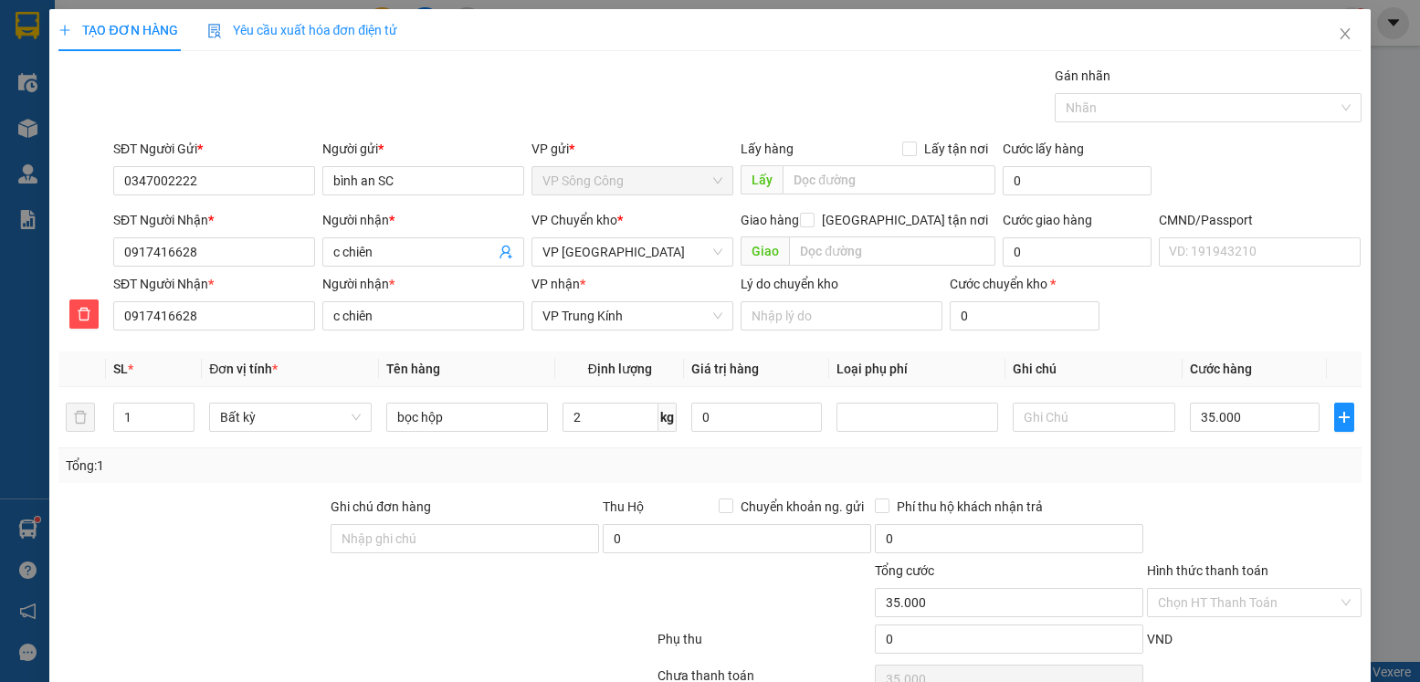
type input "35.000"
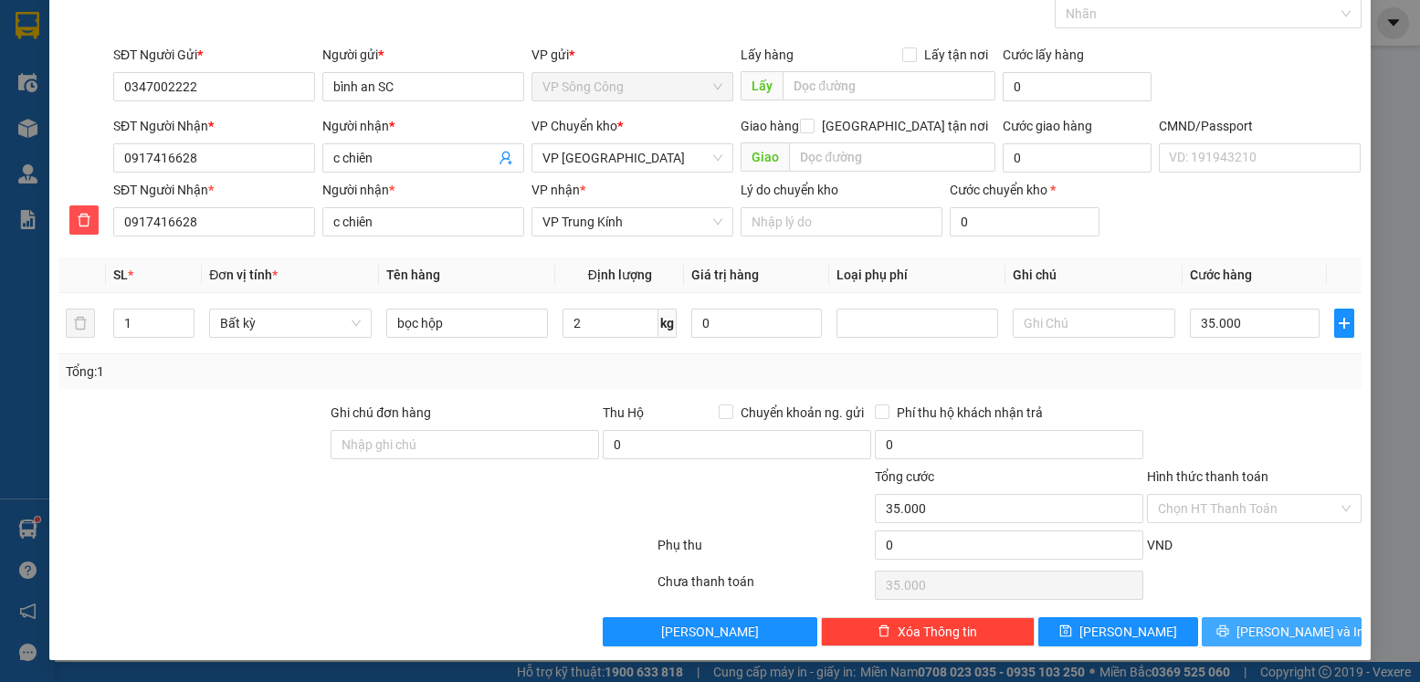
click at [1270, 628] on span "[PERSON_NAME] và In" at bounding box center [1301, 632] width 128 height 20
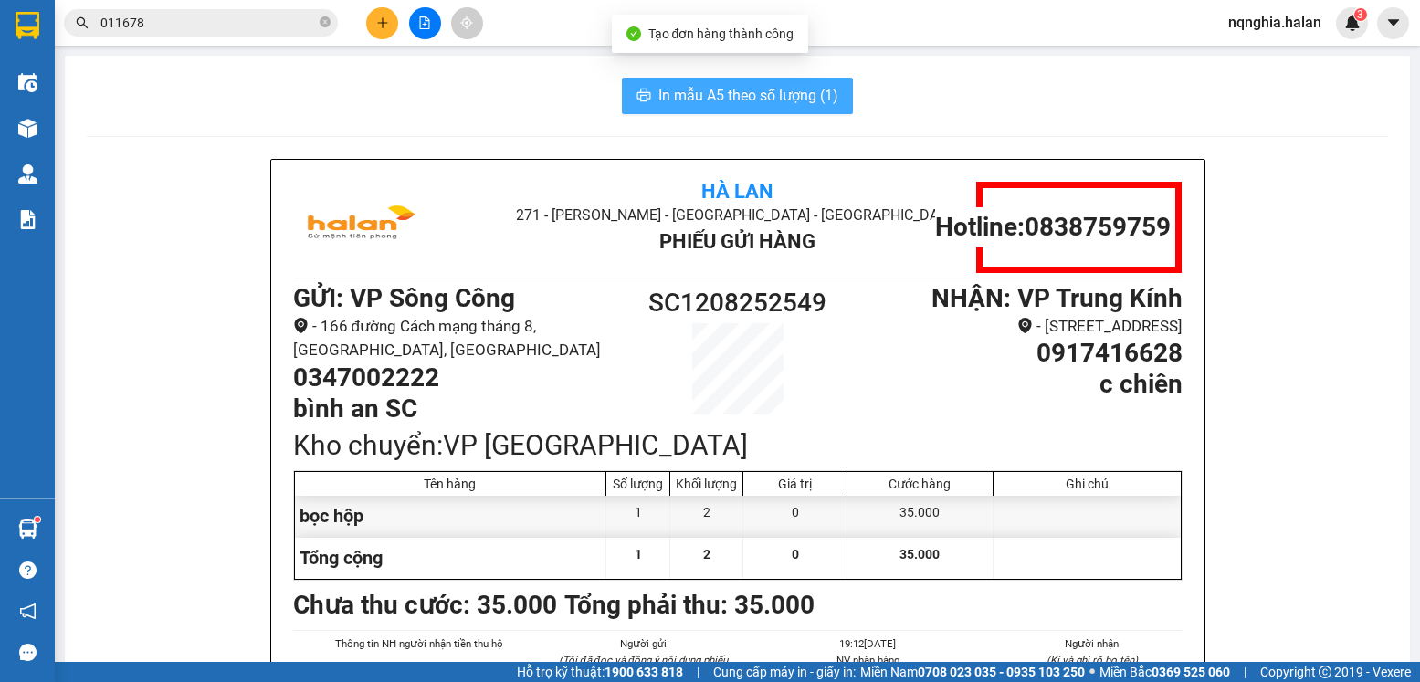
click at [712, 92] on span "In mẫu A5 theo số lượng (1)" at bounding box center [749, 95] width 180 height 23
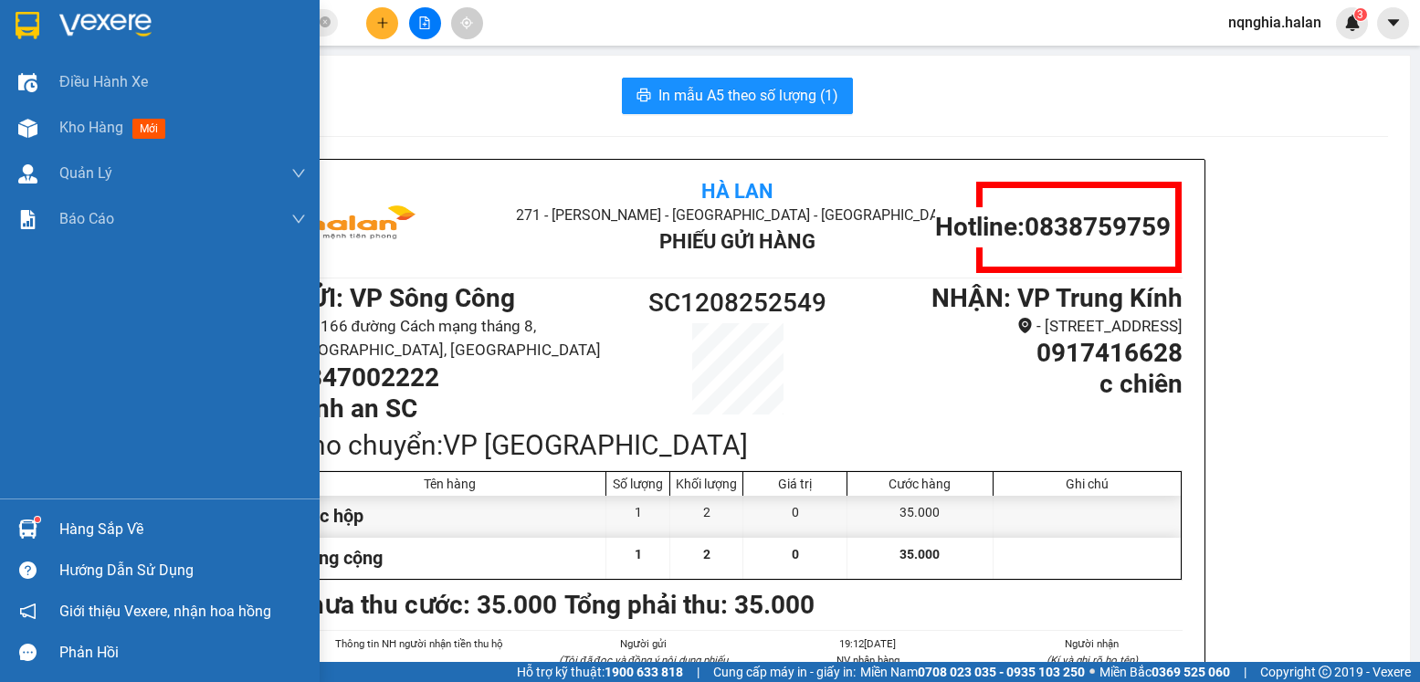
click at [51, 542] on div "Hàng sắp về" at bounding box center [160, 529] width 320 height 41
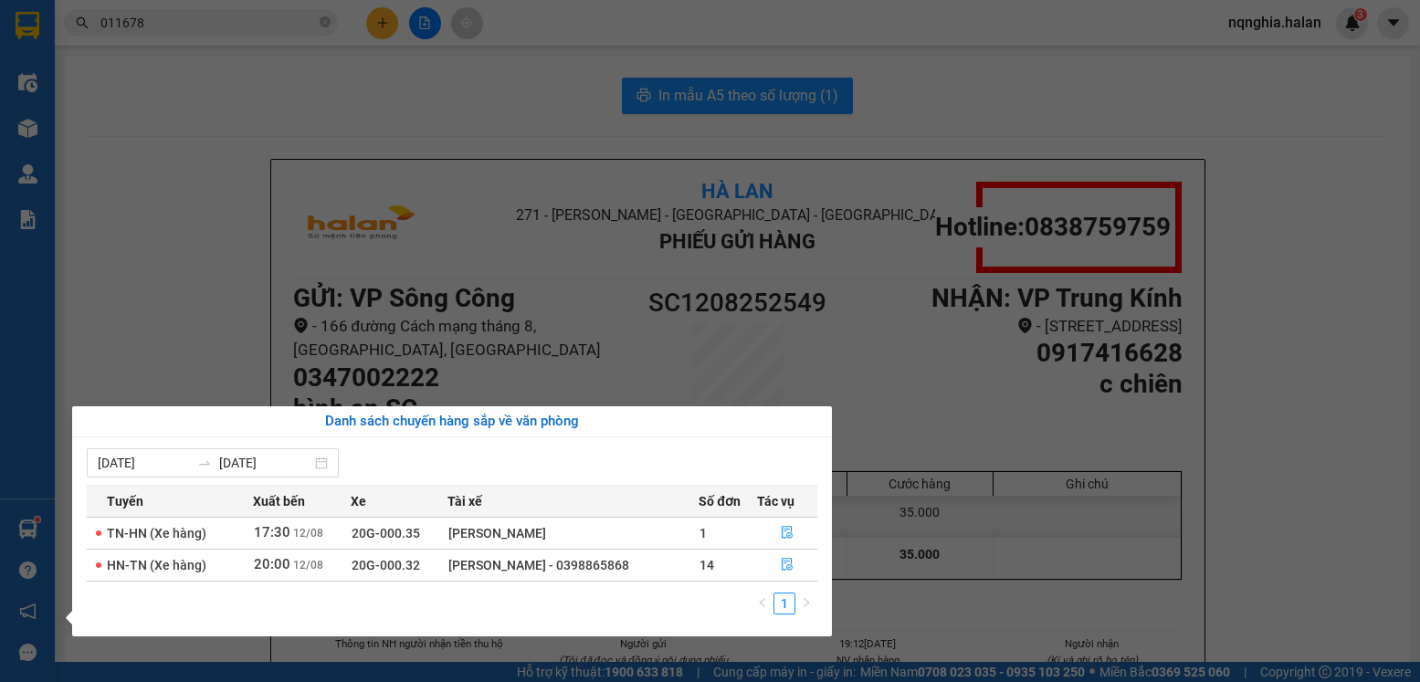
click at [234, 335] on section "Kết quả tìm kiếm ( 213 ) Bộ lọc Mã ĐH Trạng thái Món hàng Thu hộ Tổng cước Chưa…" at bounding box center [710, 341] width 1420 height 682
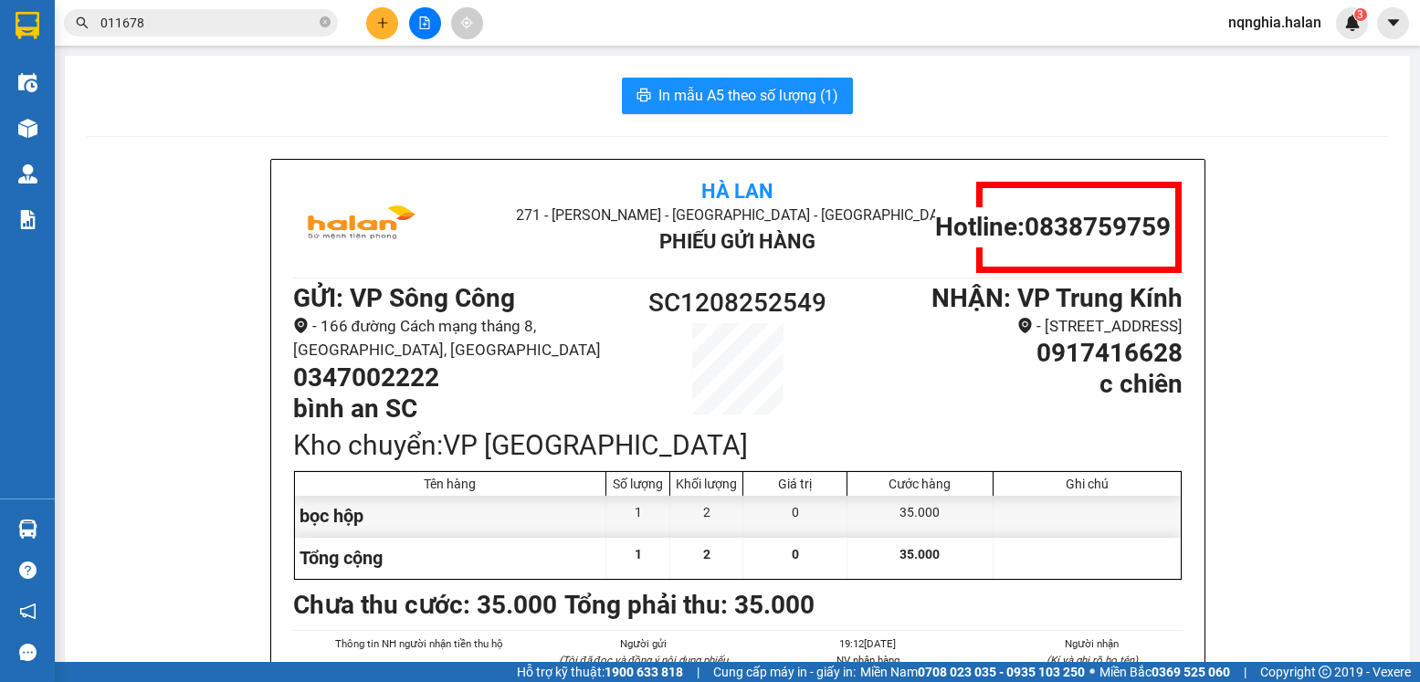
click at [171, 20] on input "011678" at bounding box center [208, 23] width 216 height 20
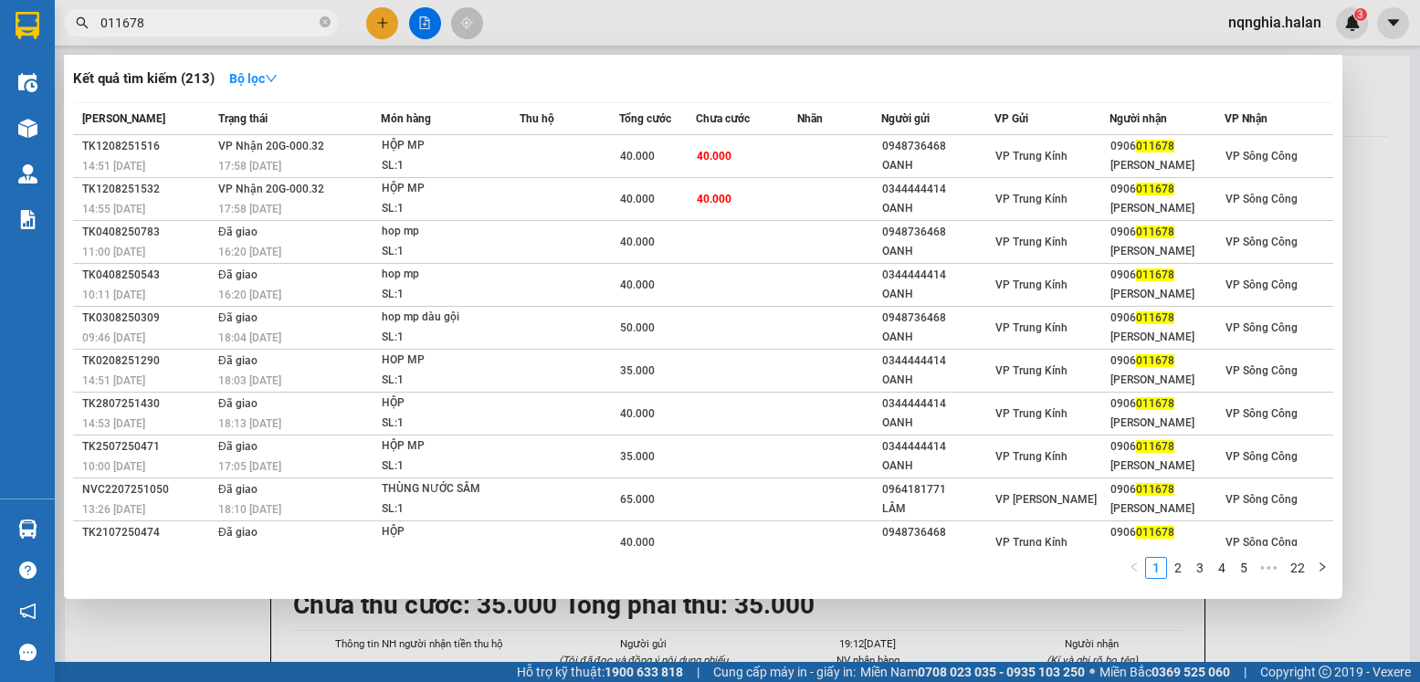
click at [171, 20] on input "011678" at bounding box center [208, 23] width 216 height 20
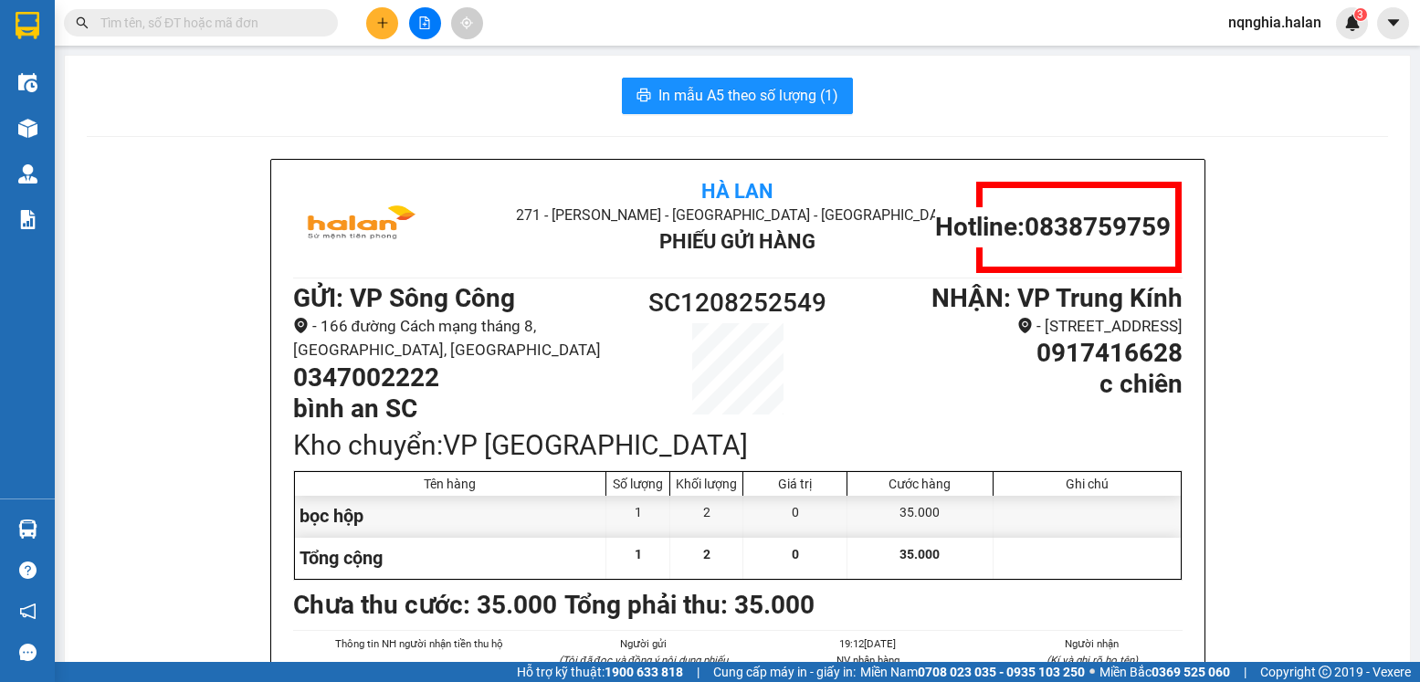
type input "0"
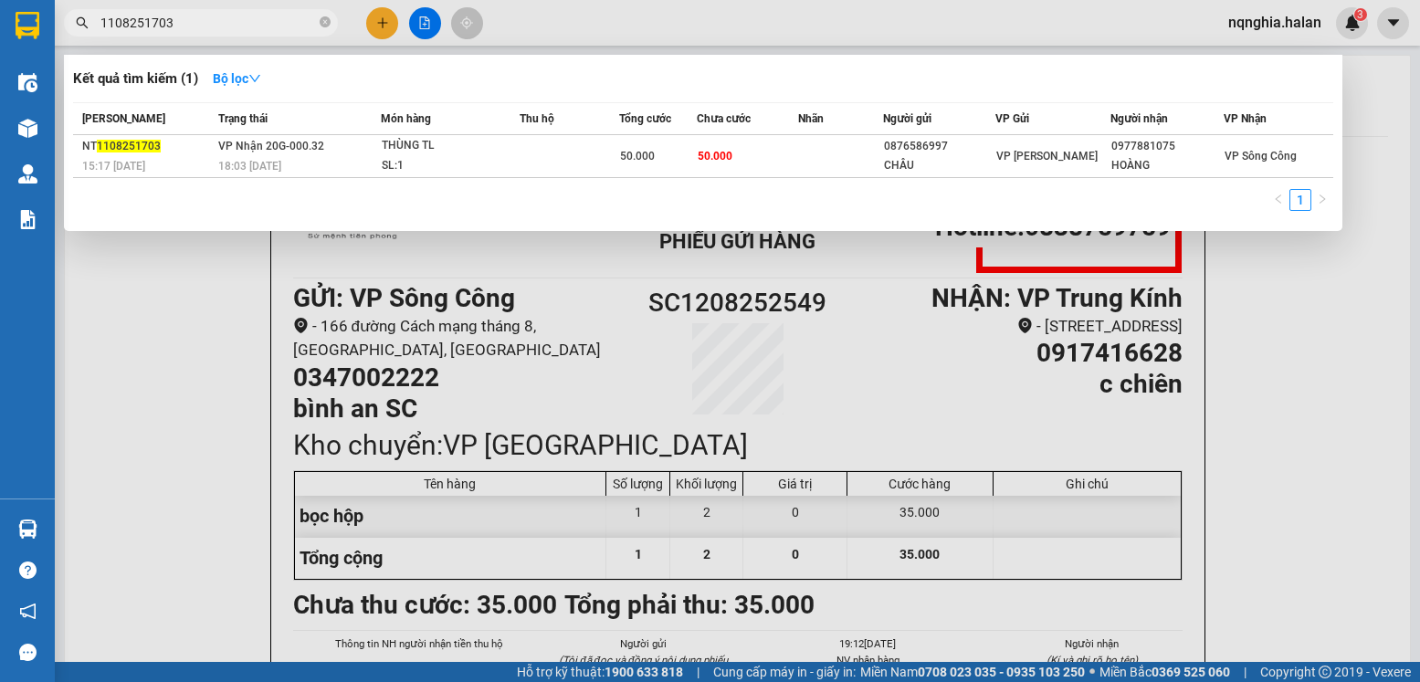
type input "1108251703"
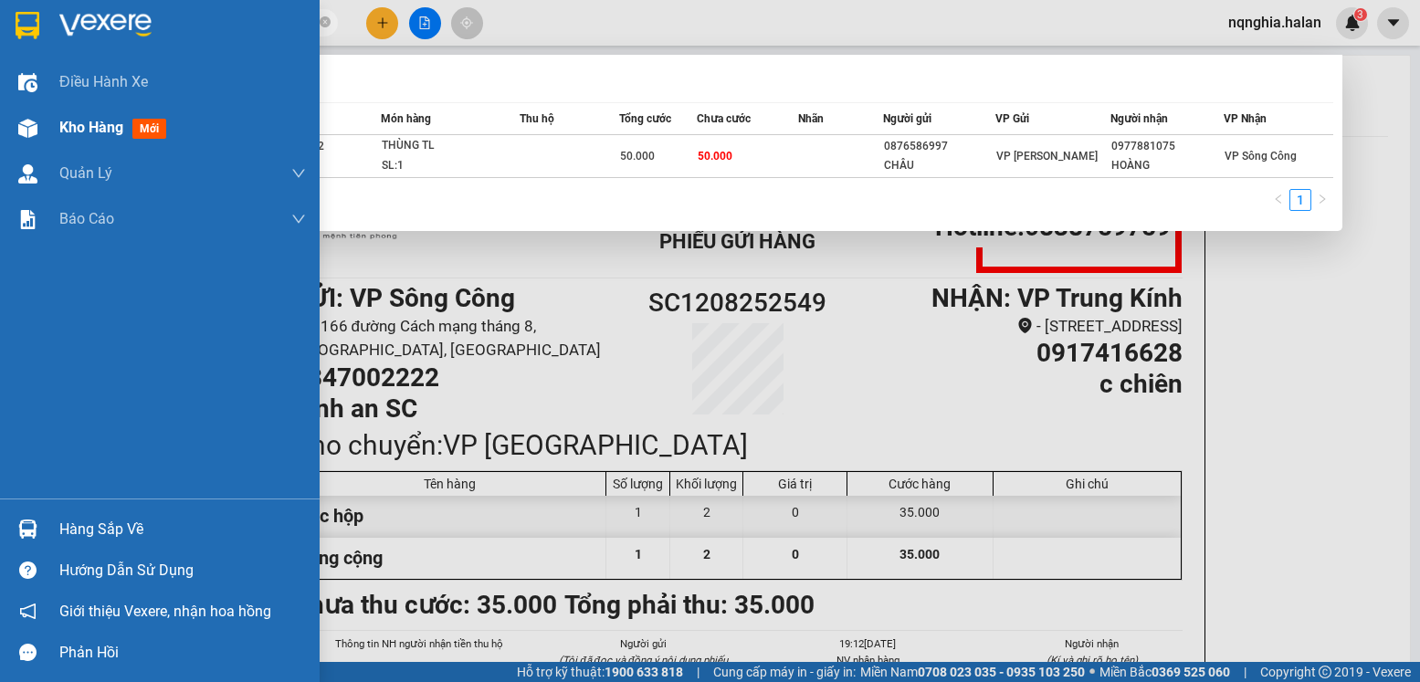
click at [30, 122] on img at bounding box center [27, 128] width 19 height 19
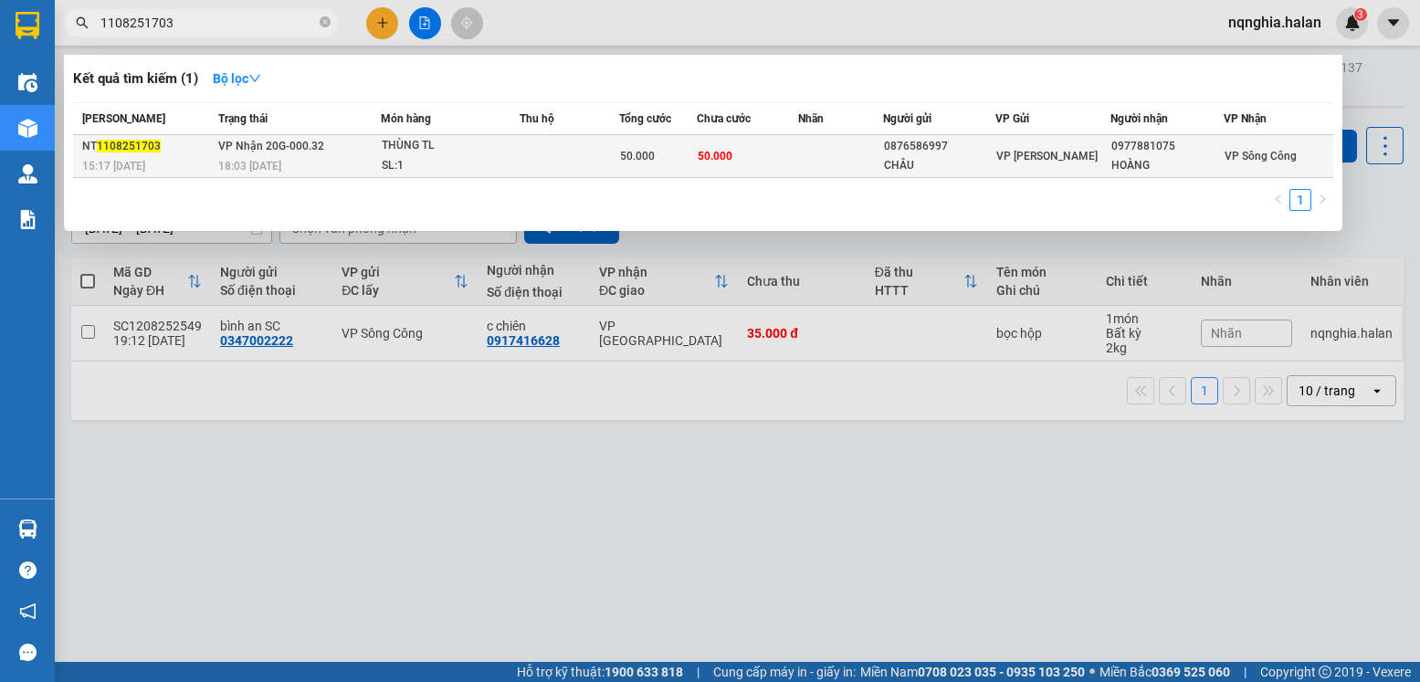
click at [411, 165] on div "SL: 1" at bounding box center [450, 166] width 137 height 20
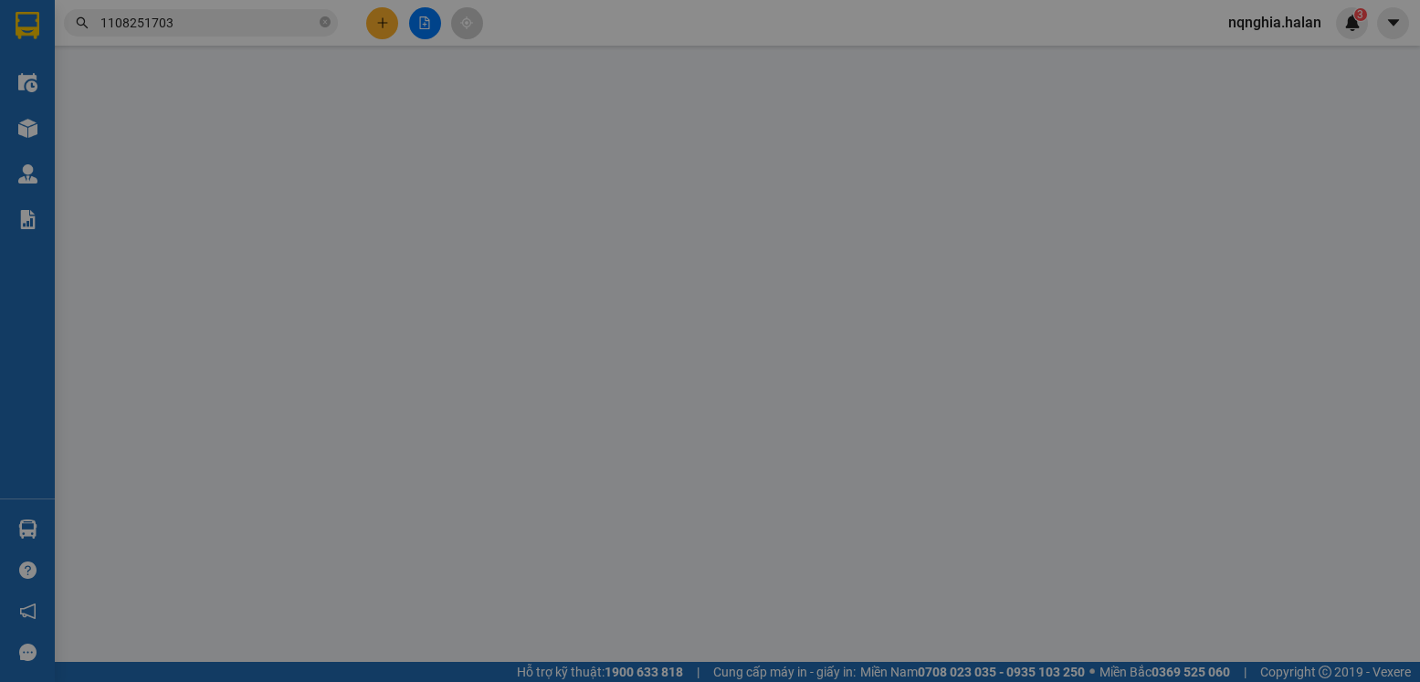
type input "0876586997"
type input "CHÂU"
type input "0977881075"
type input "HOÀNG"
type input "50.000"
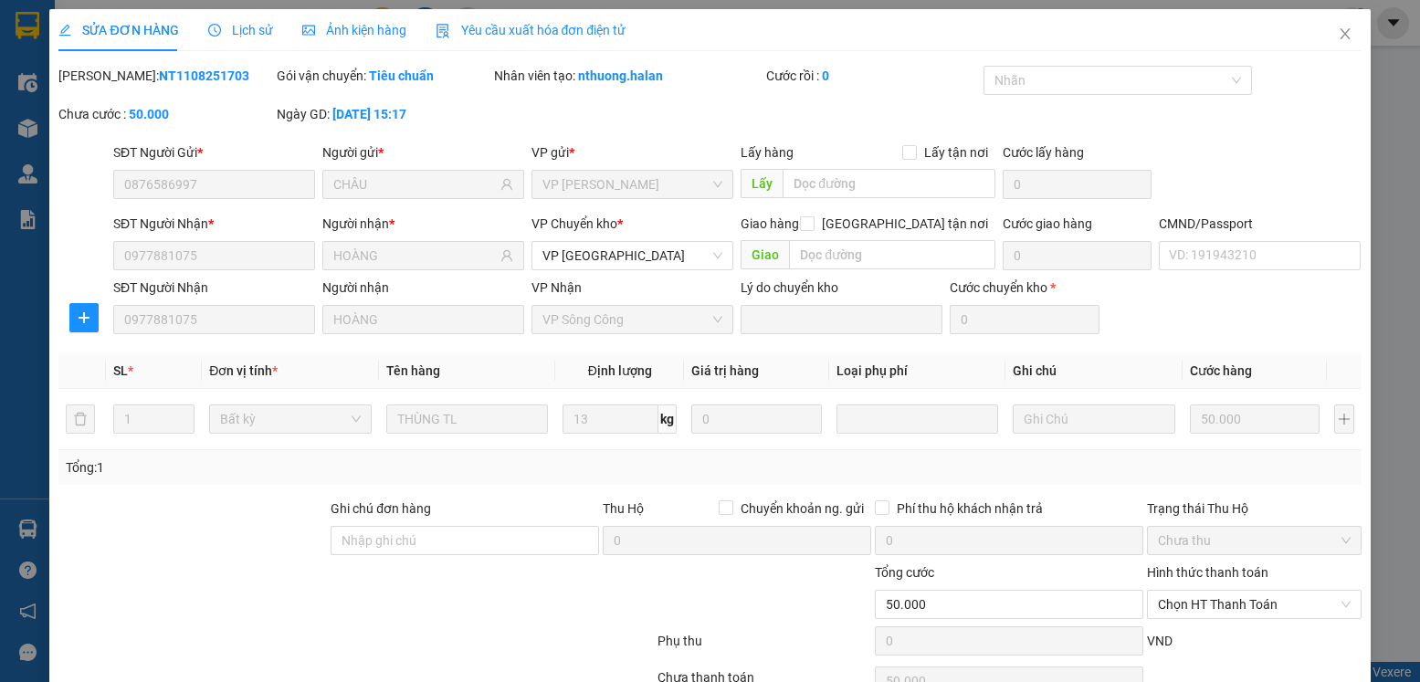
scroll to position [96, 0]
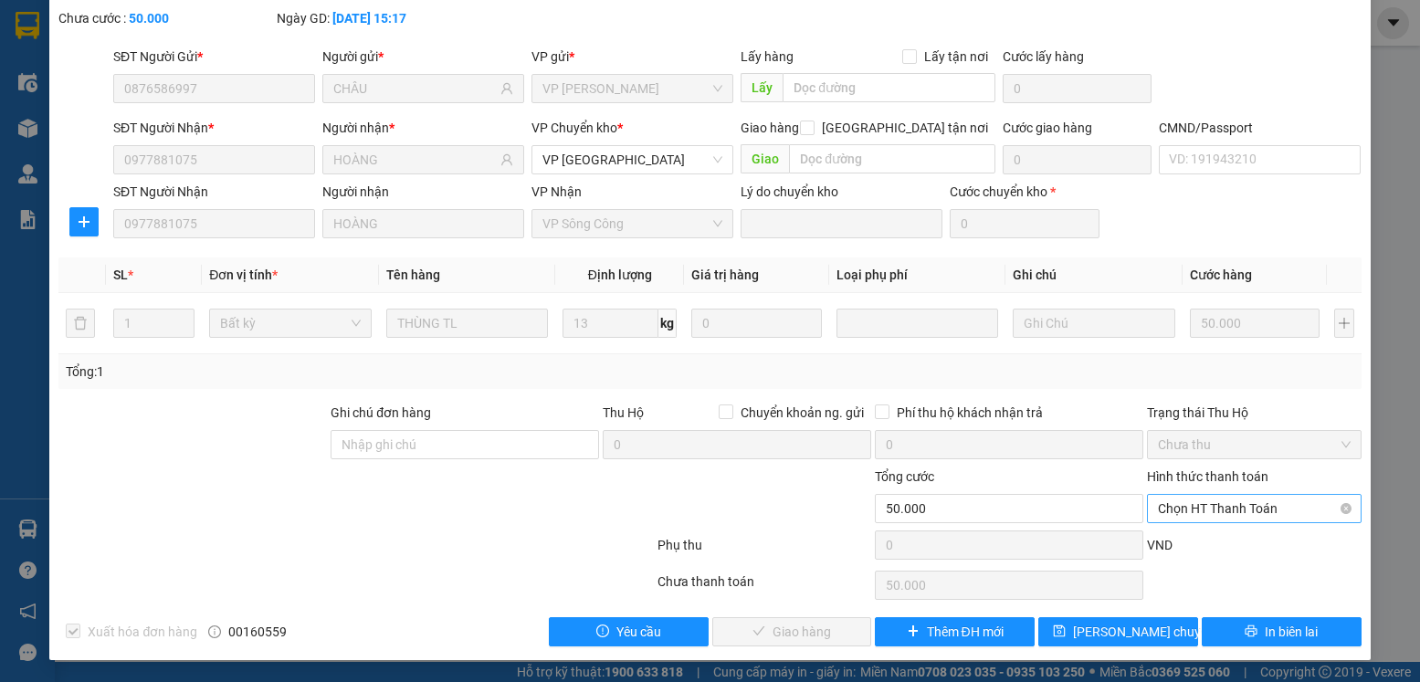
click at [1218, 519] on span "Chọn HT Thanh Toán" at bounding box center [1254, 508] width 192 height 27
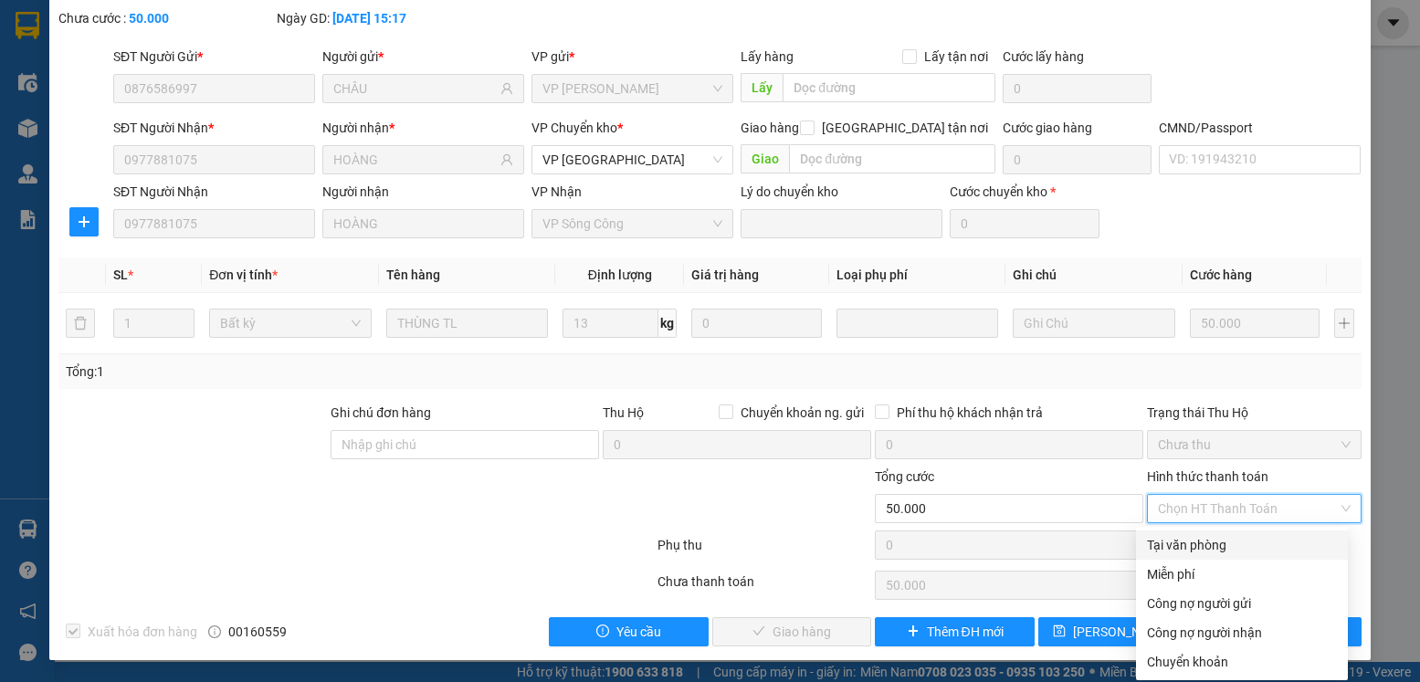
click at [1185, 544] on div "Tại văn phòng" at bounding box center [1242, 545] width 190 height 20
type input "0"
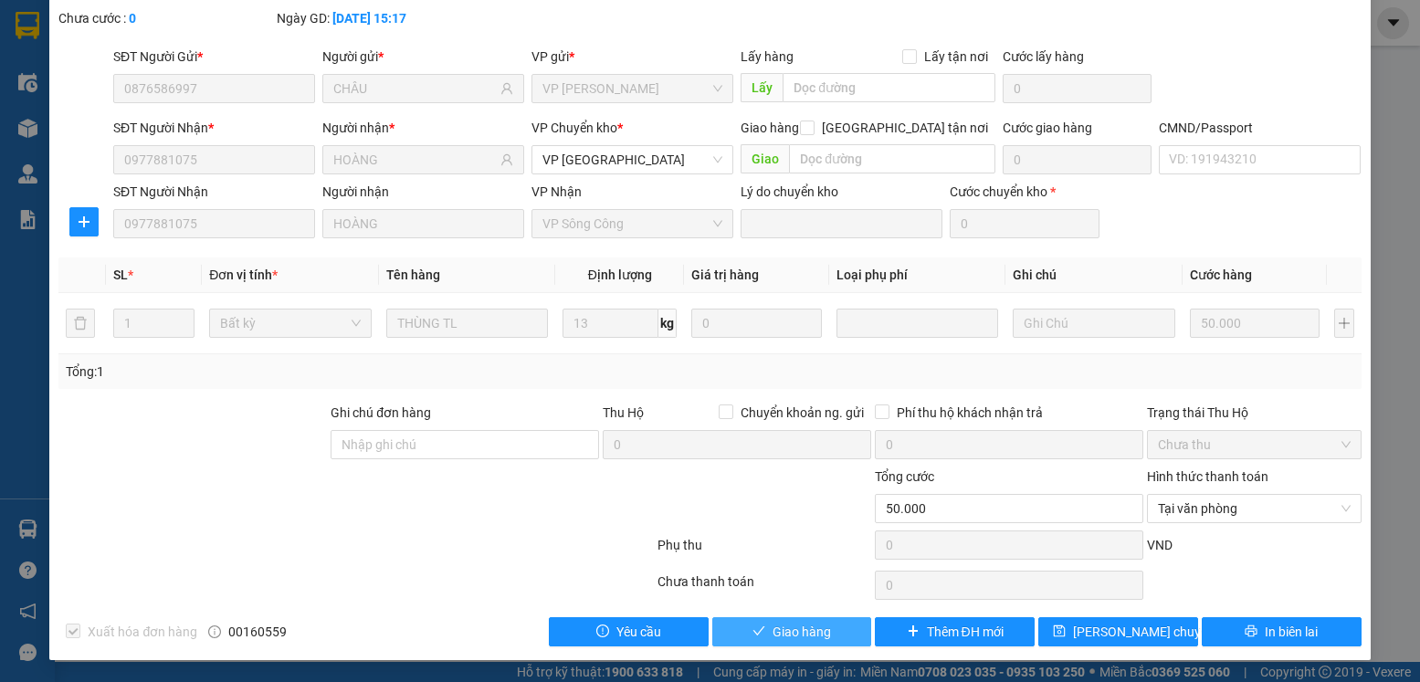
click at [802, 630] on span "Giao hàng" at bounding box center [802, 632] width 58 height 20
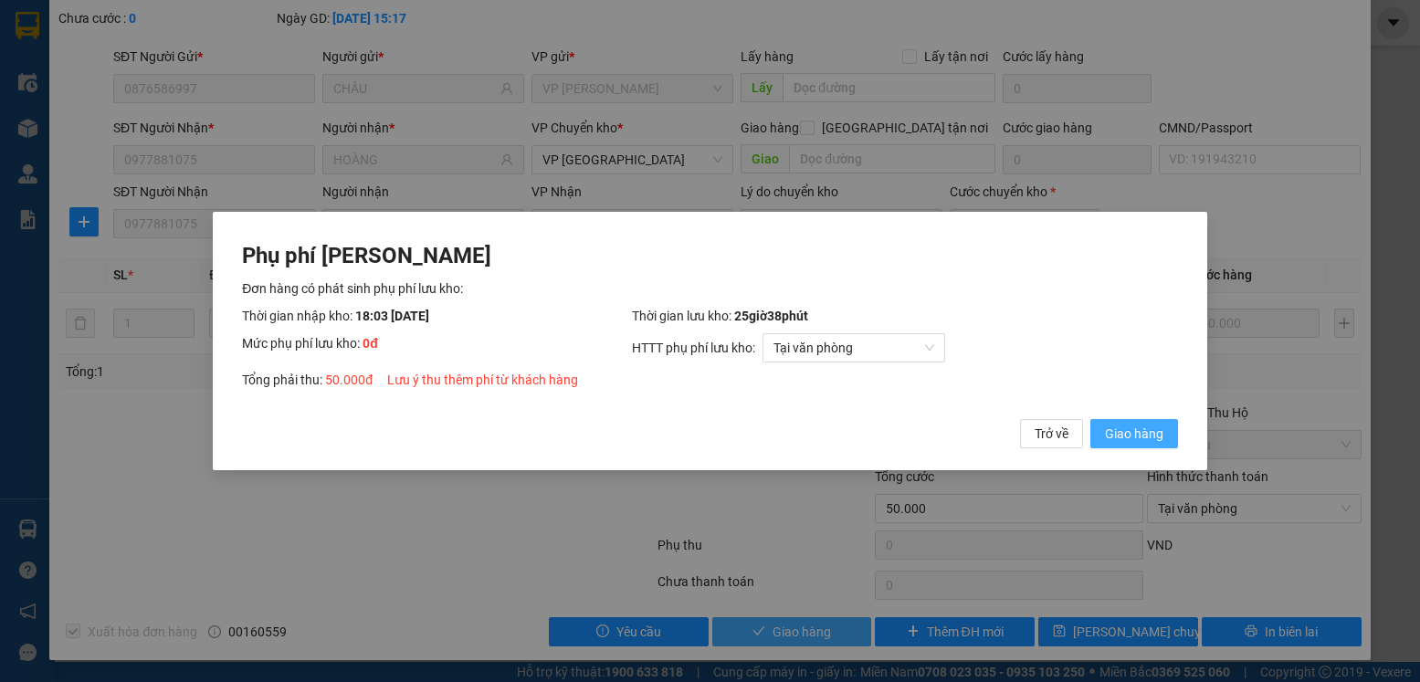
click at [1091, 419] on button "Giao hàng" at bounding box center [1135, 433] width 88 height 29
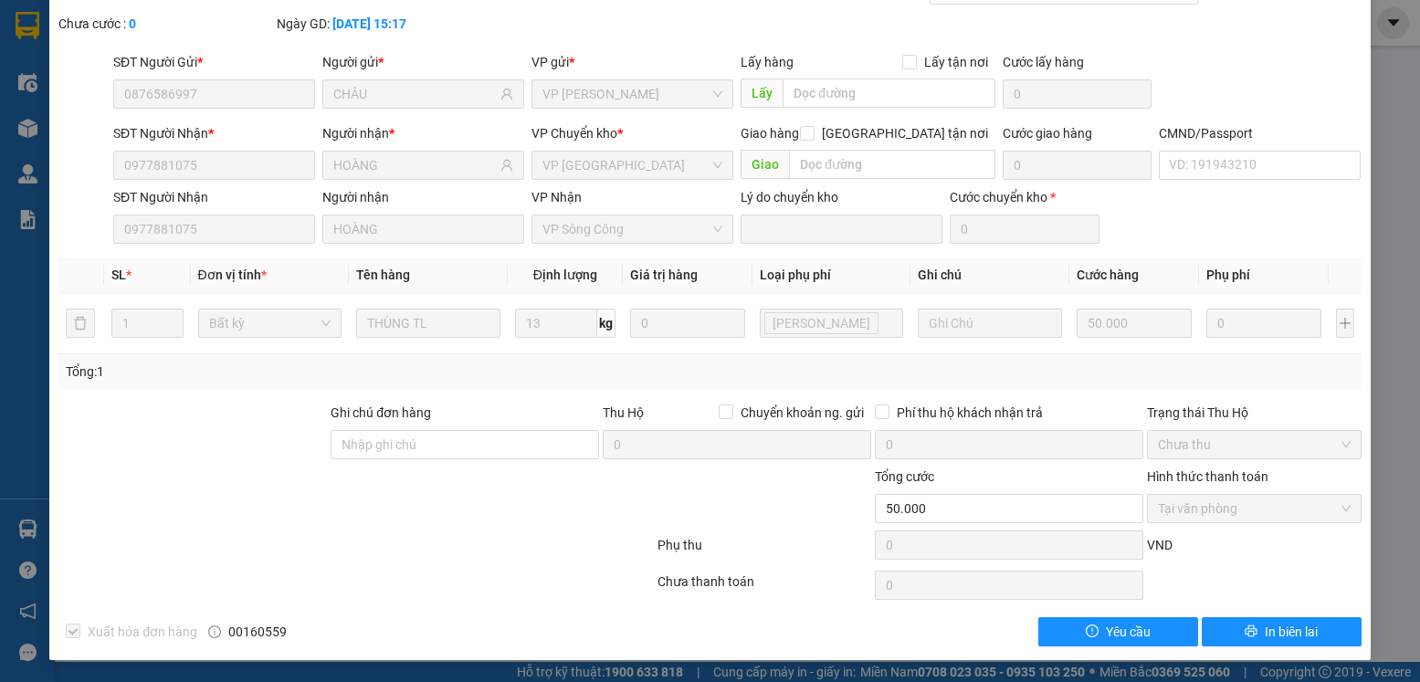
scroll to position [0, 0]
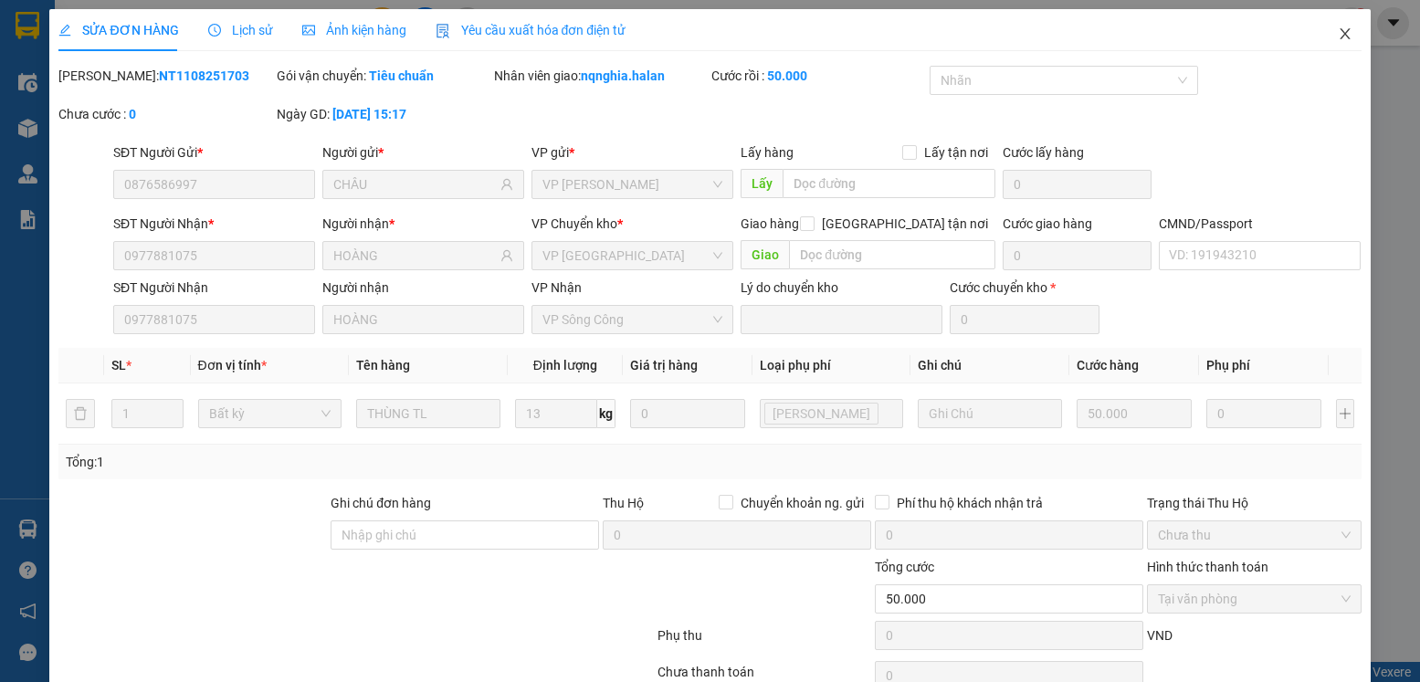
click at [1340, 32] on span "Close" at bounding box center [1345, 34] width 51 height 51
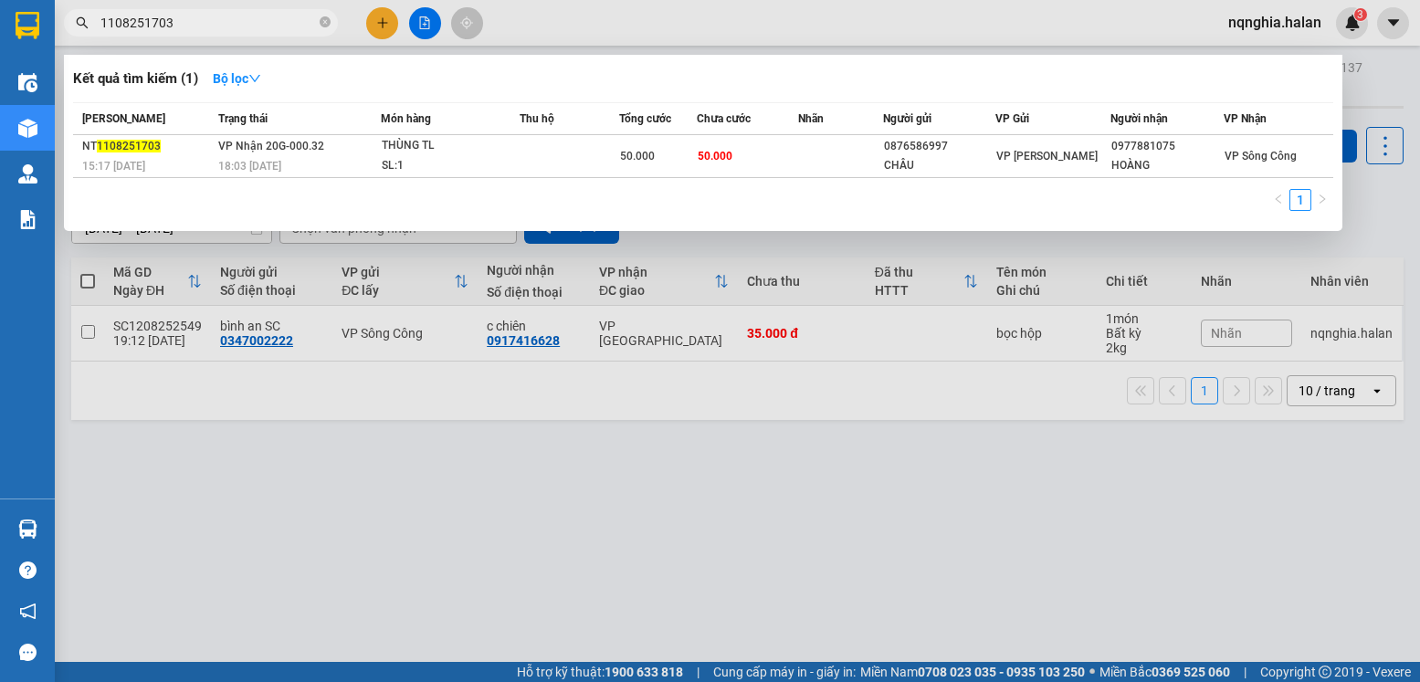
click at [202, 14] on input "1108251703" at bounding box center [208, 23] width 216 height 20
type input "1208251388"
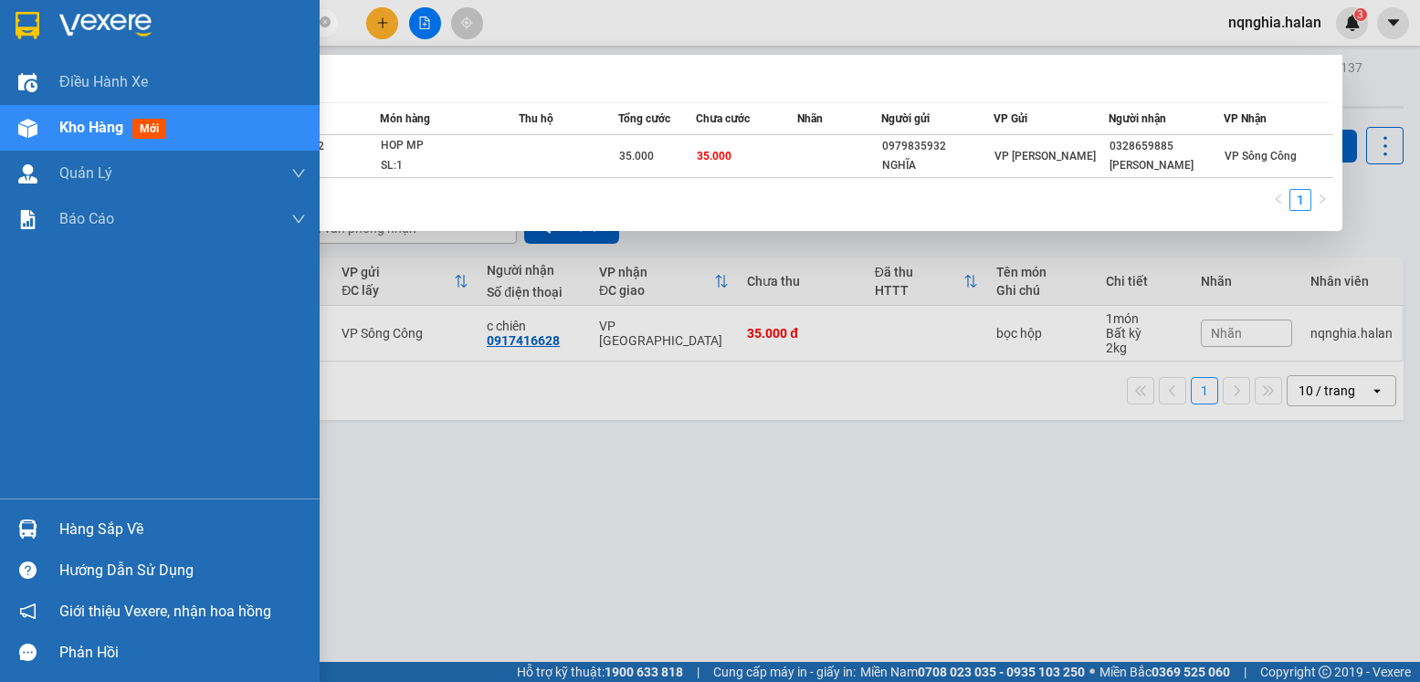
click at [10, 532] on div "Hàng sắp về" at bounding box center [160, 529] width 320 height 41
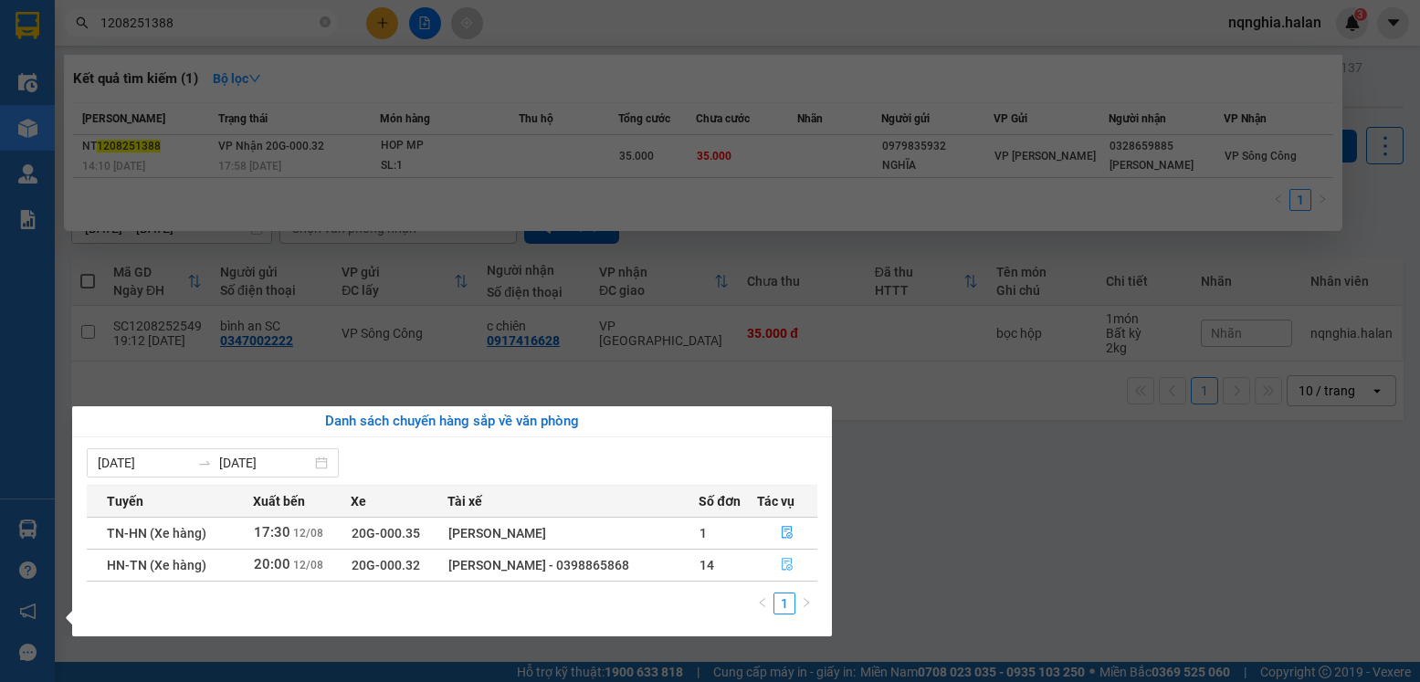
click at [770, 570] on button "button" at bounding box center [787, 565] width 58 height 29
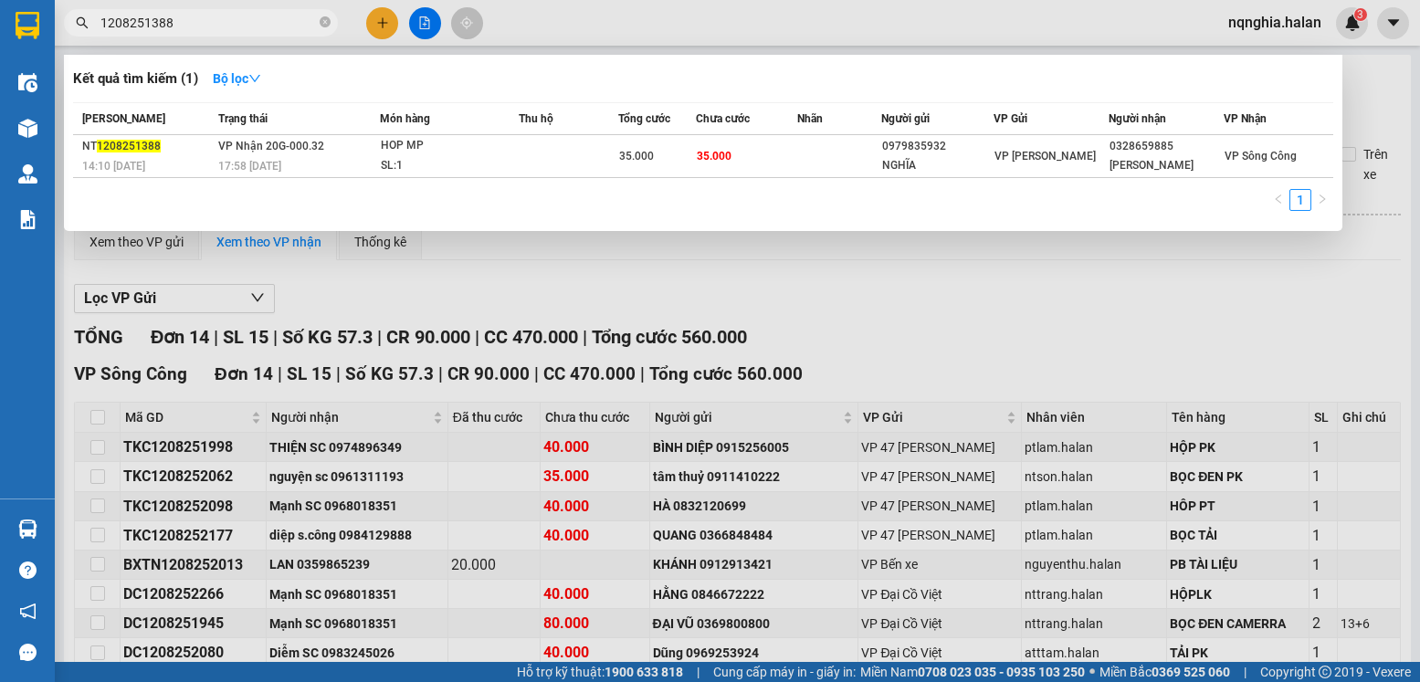
click at [35, 526] on img at bounding box center [27, 529] width 19 height 19
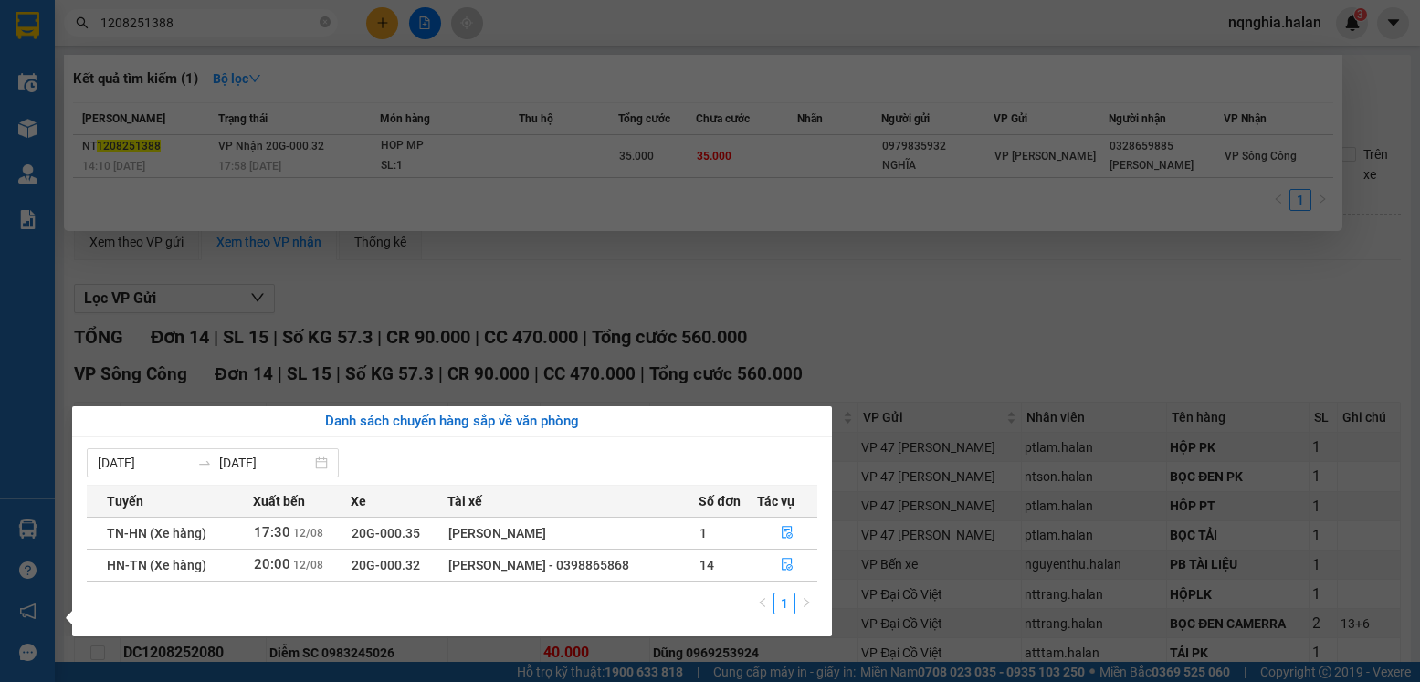
click at [1013, 365] on section "Kết quả tìm kiếm ( 1 ) Bộ lọc Mã ĐH Trạng thái Món hàng Thu hộ Tổng cước Chưa c…" at bounding box center [710, 341] width 1420 height 682
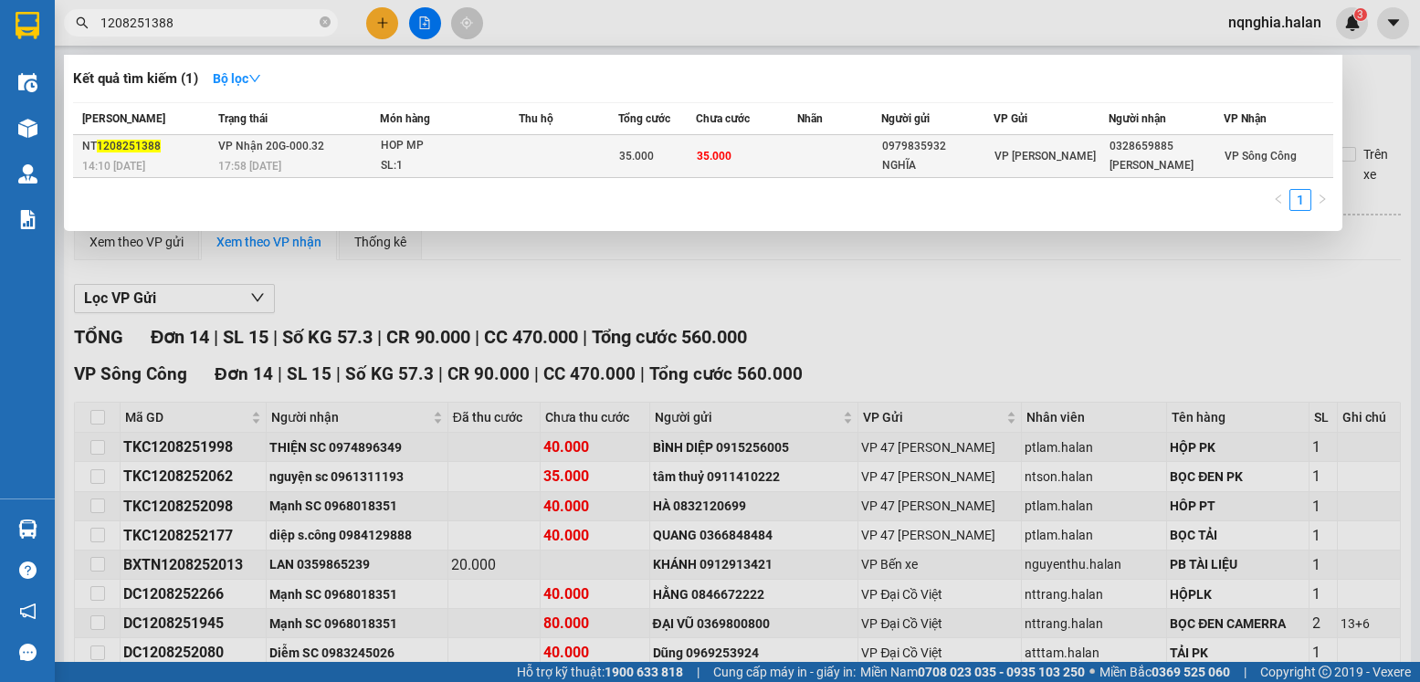
click at [512, 161] on div "SL: 1" at bounding box center [449, 166] width 137 height 20
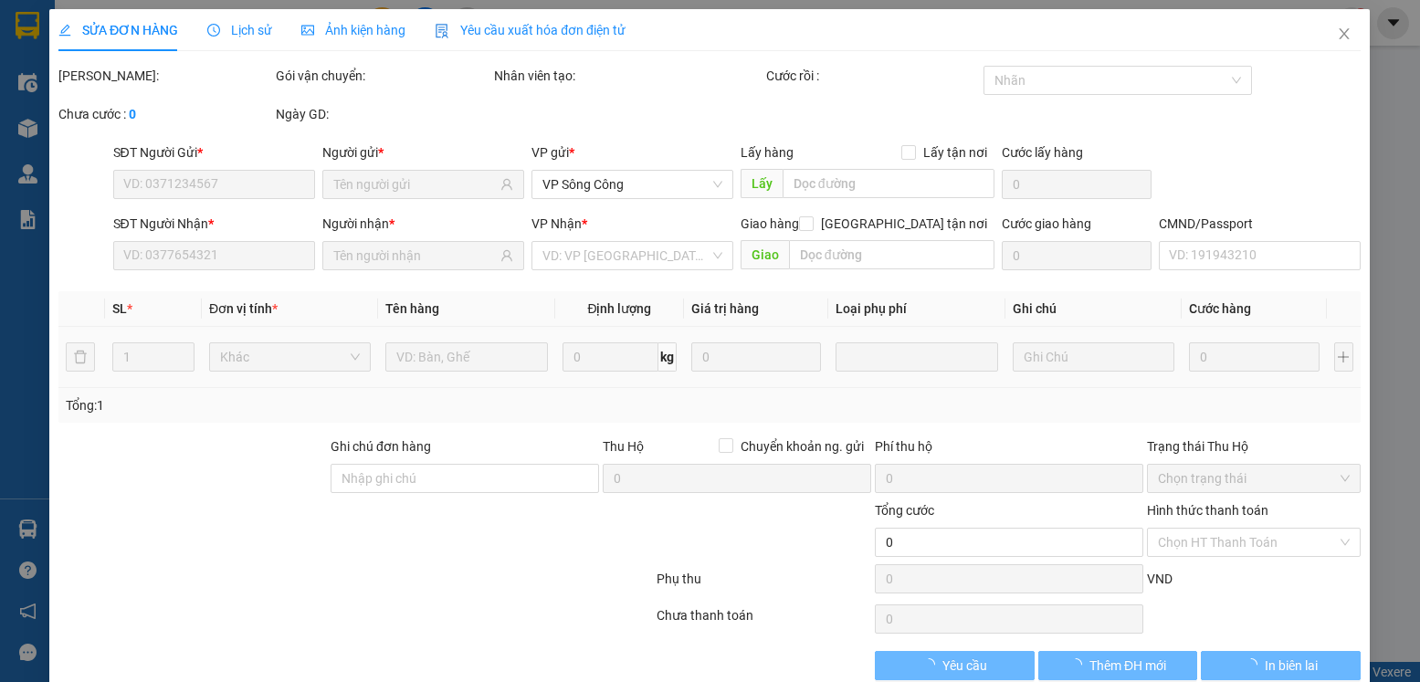
type input "0979835932"
type input "NGHĨA"
type input "0328659885"
type input "[PERSON_NAME]"
type input "35.000"
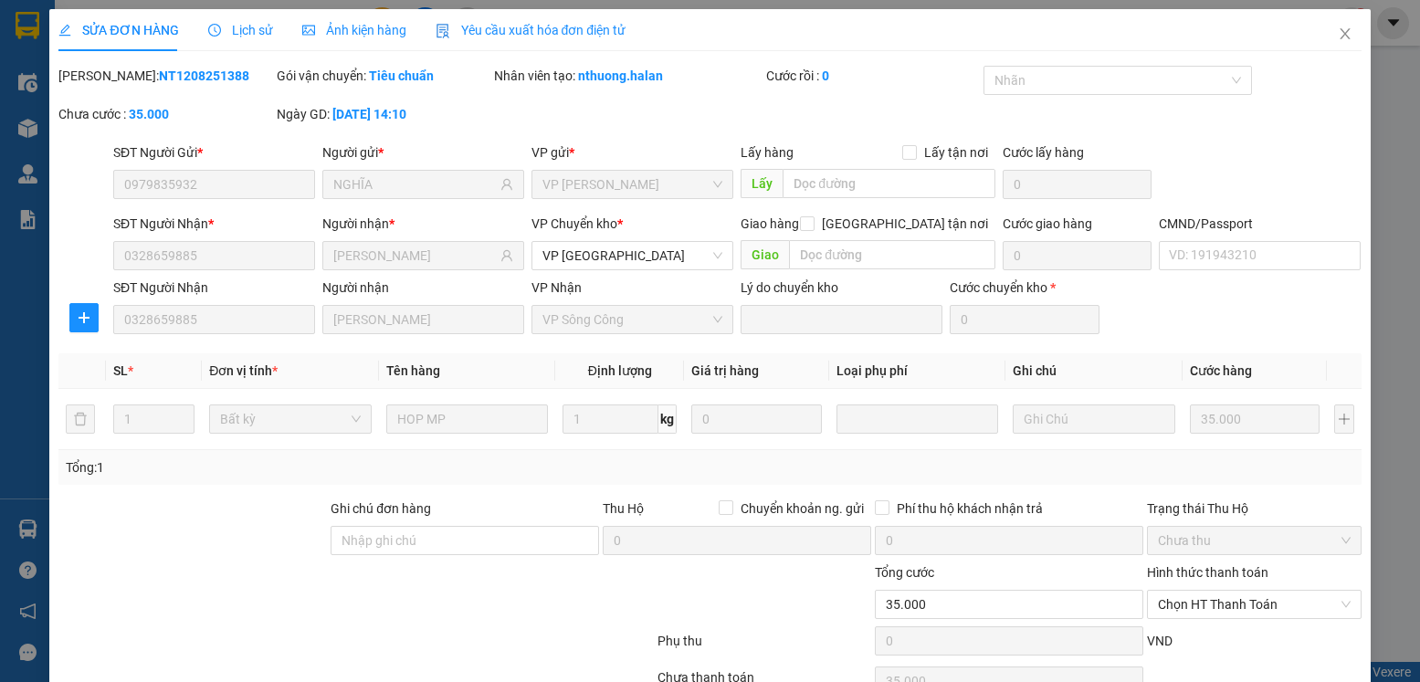
scroll to position [96, 0]
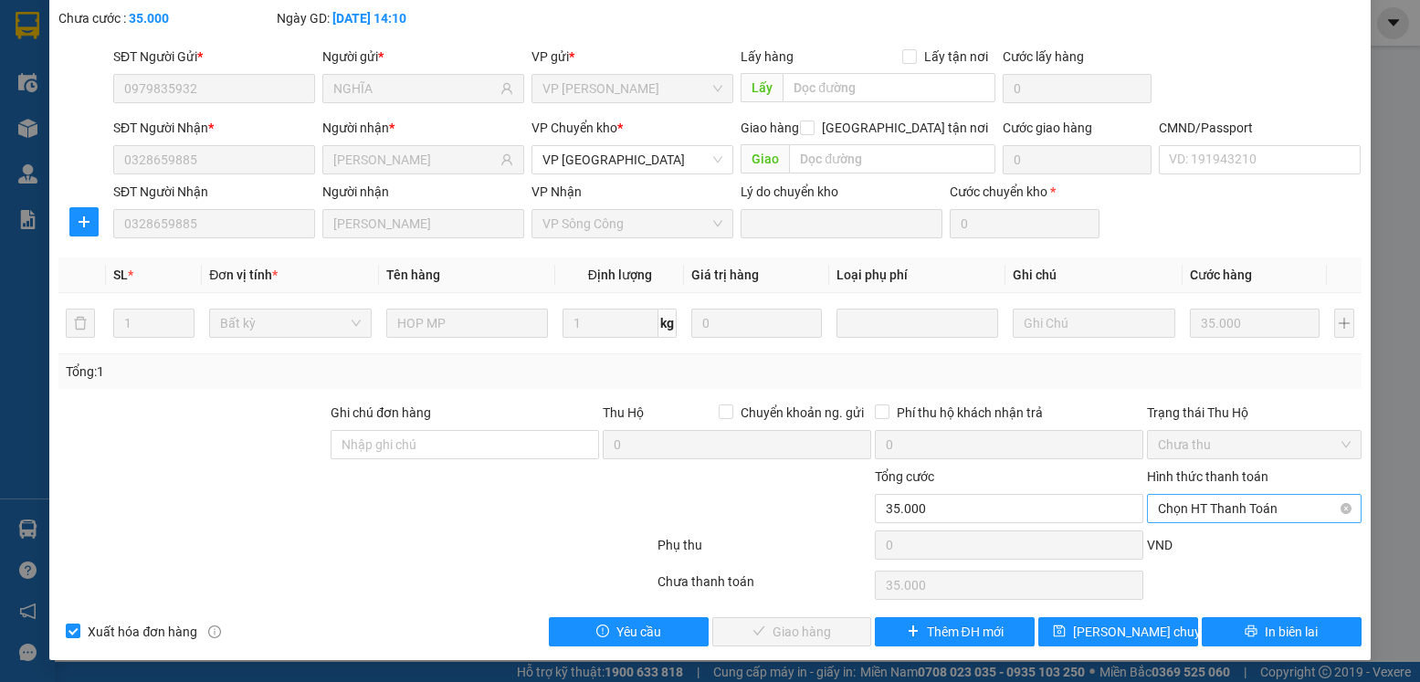
click at [1185, 510] on span "Chọn HT Thanh Toán" at bounding box center [1254, 508] width 192 height 27
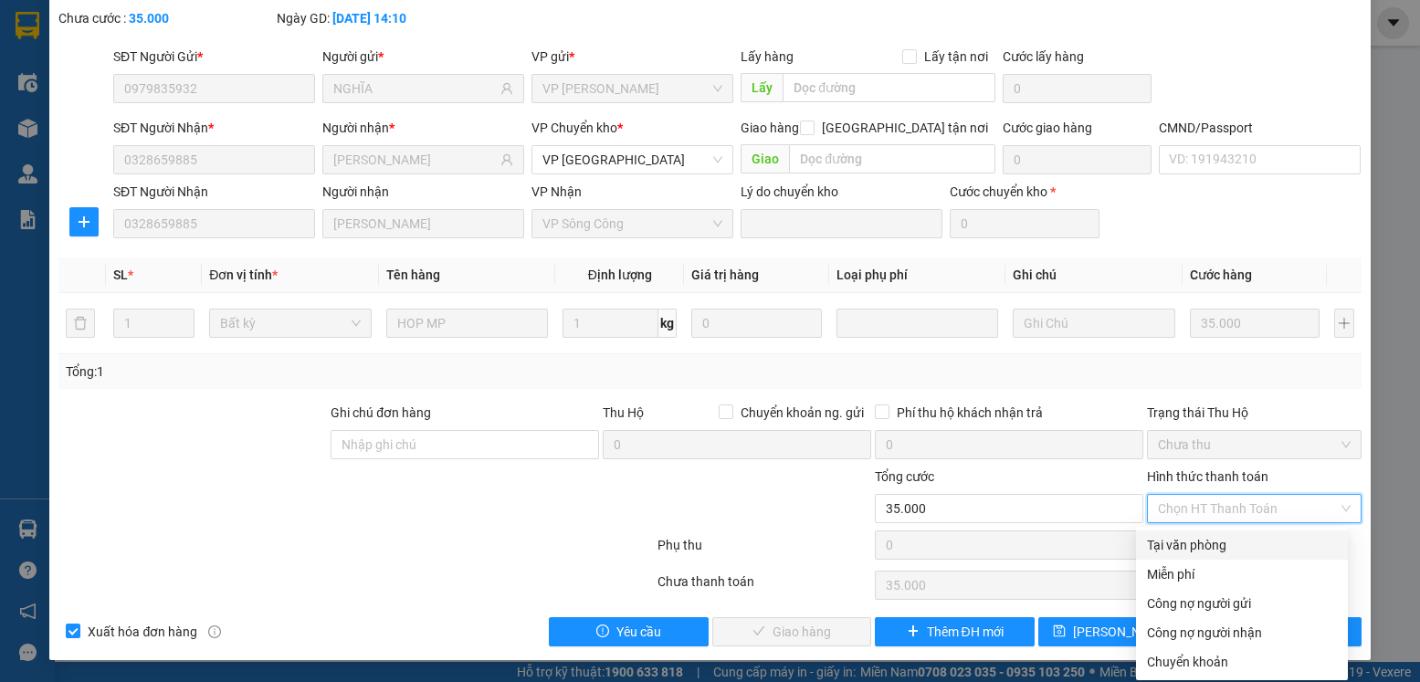
click at [1173, 537] on div "Tại văn phòng" at bounding box center [1242, 545] width 190 height 20
type input "0"
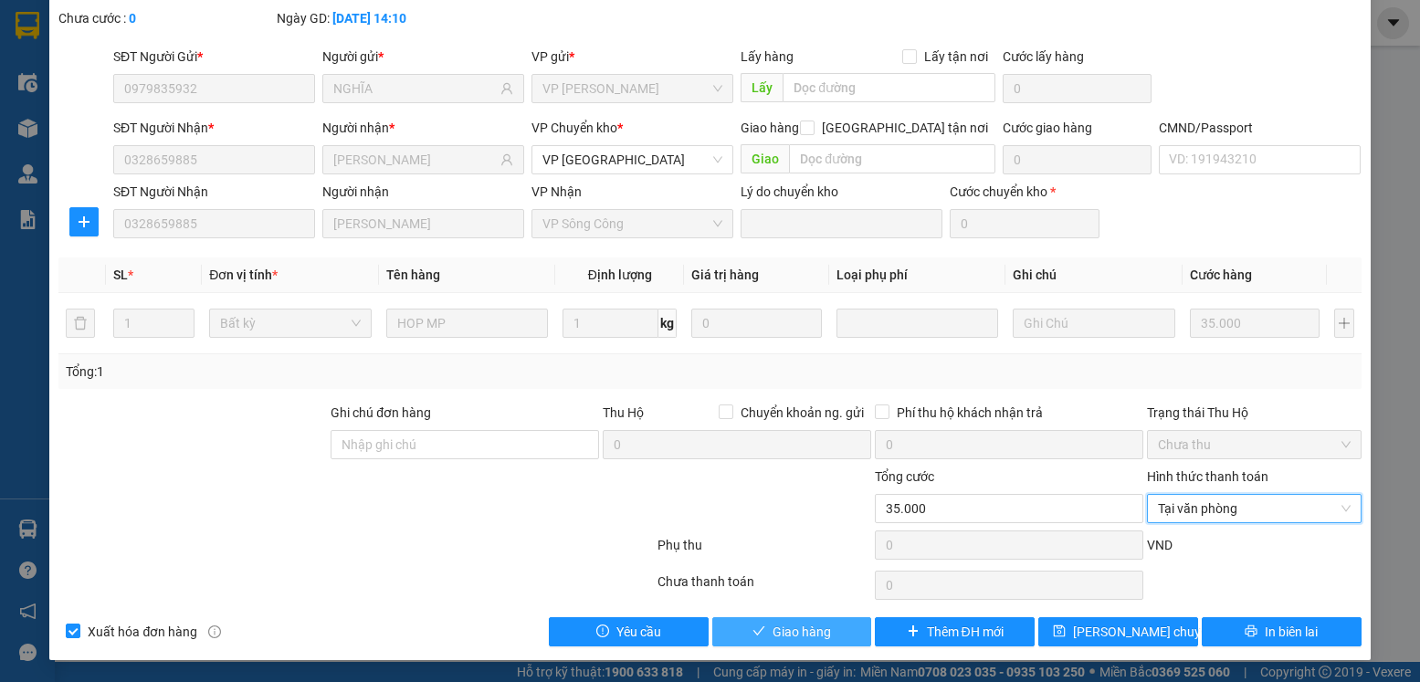
click at [800, 623] on span "Giao hàng" at bounding box center [802, 632] width 58 height 20
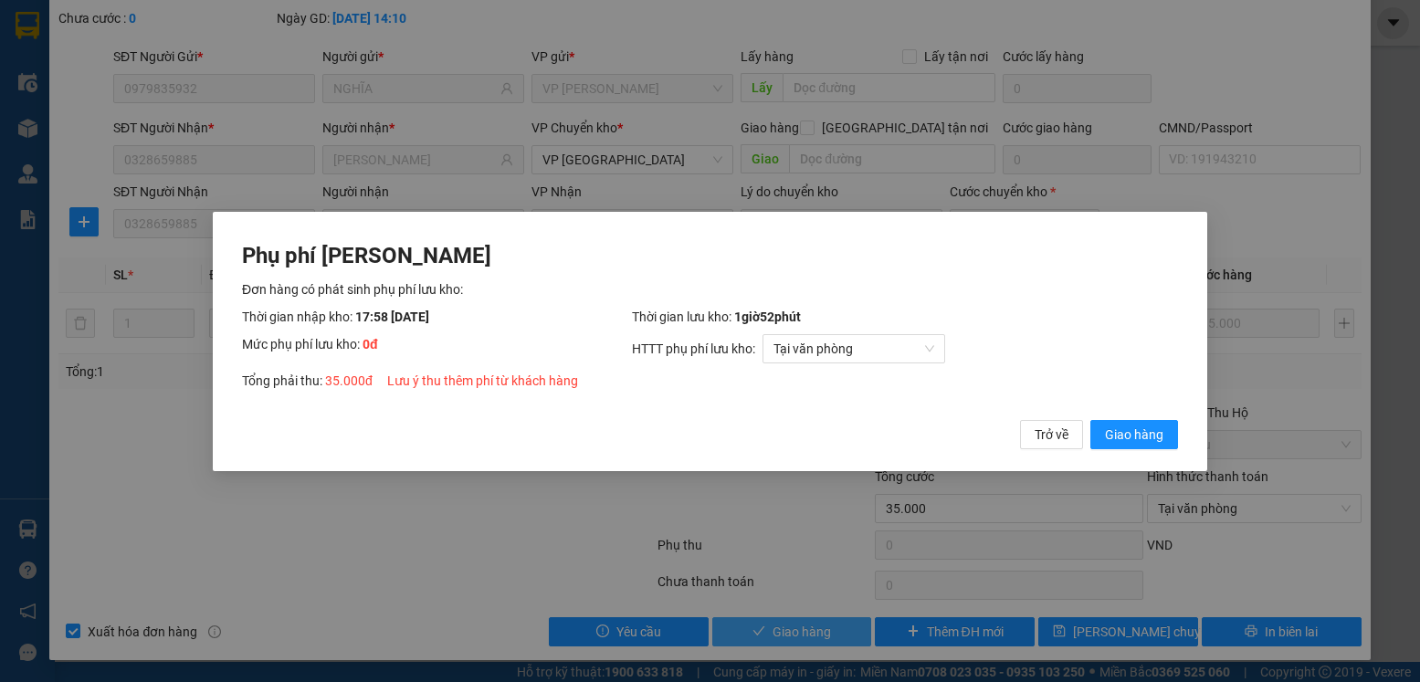
click at [1091, 419] on button "Giao hàng" at bounding box center [1135, 433] width 88 height 29
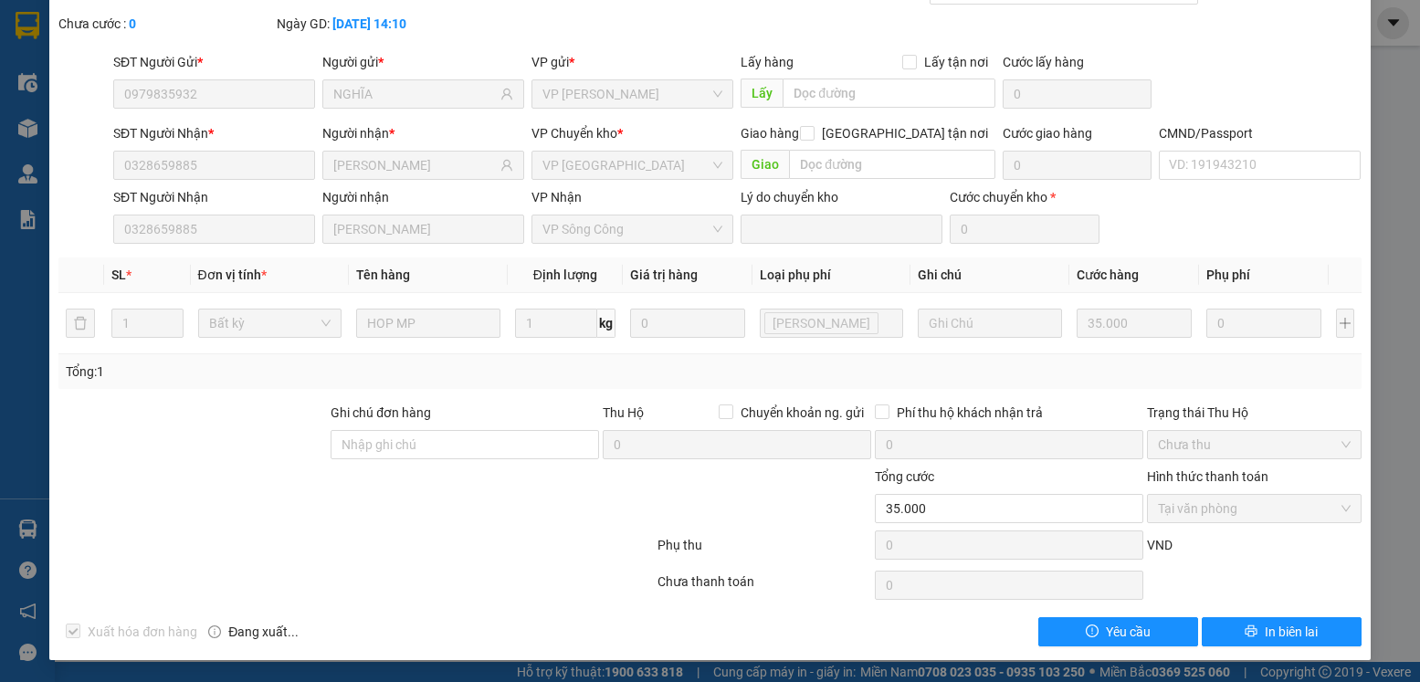
scroll to position [0, 0]
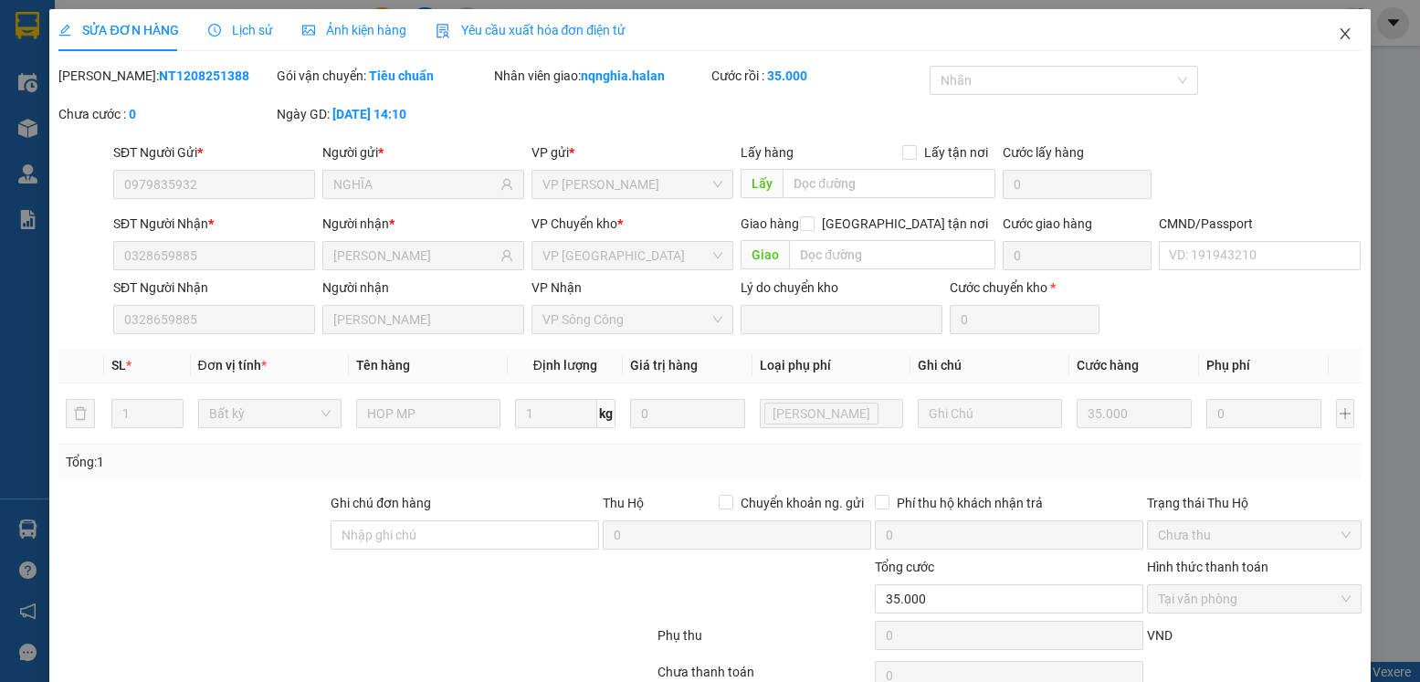
click at [1320, 30] on span "Close" at bounding box center [1345, 34] width 51 height 51
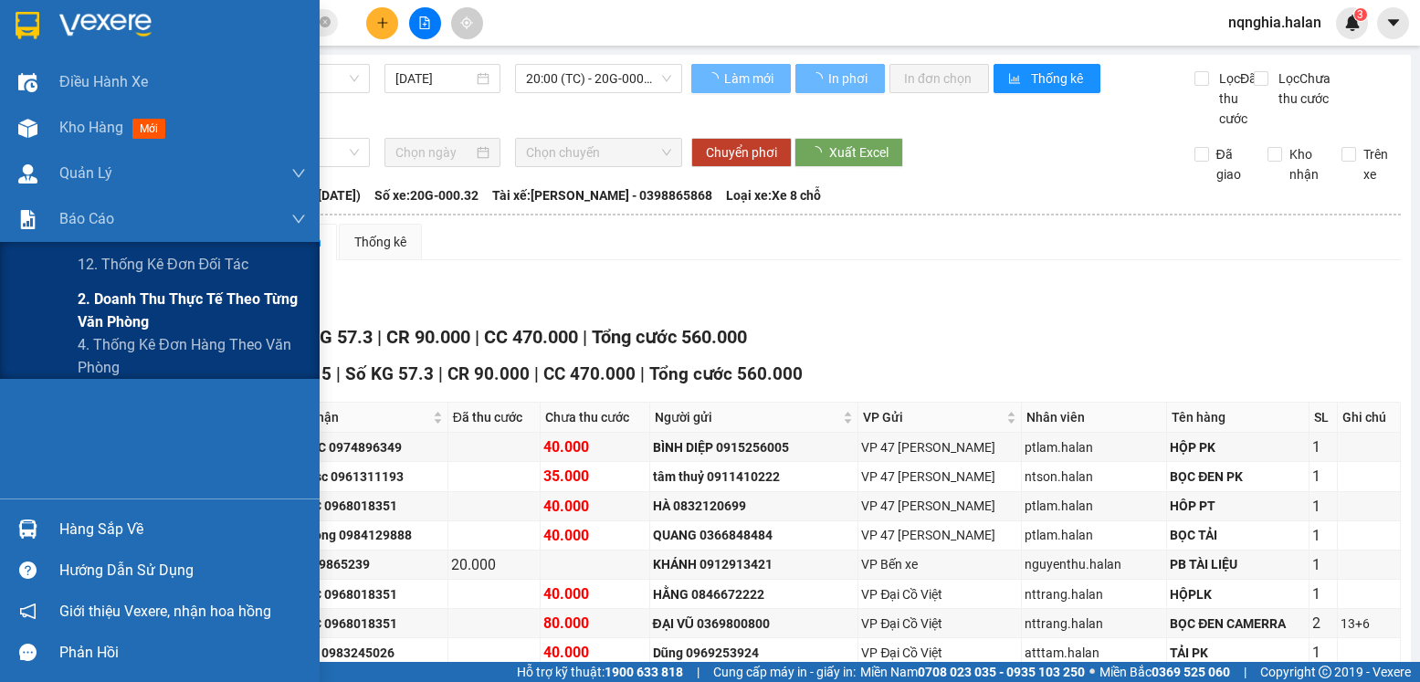
click at [72, 297] on div "2. Doanh thu thực tế theo từng văn phòng" at bounding box center [160, 311] width 320 height 46
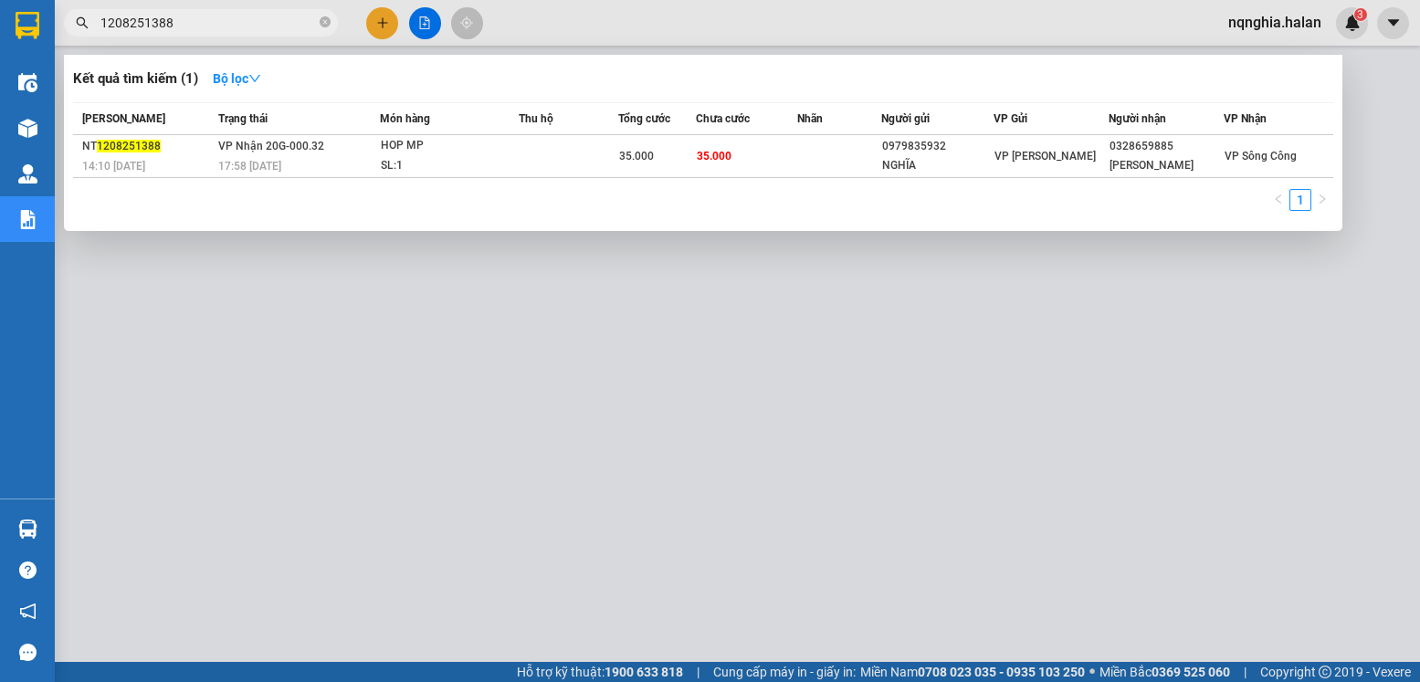
click at [165, 30] on input "1208251388" at bounding box center [208, 23] width 216 height 20
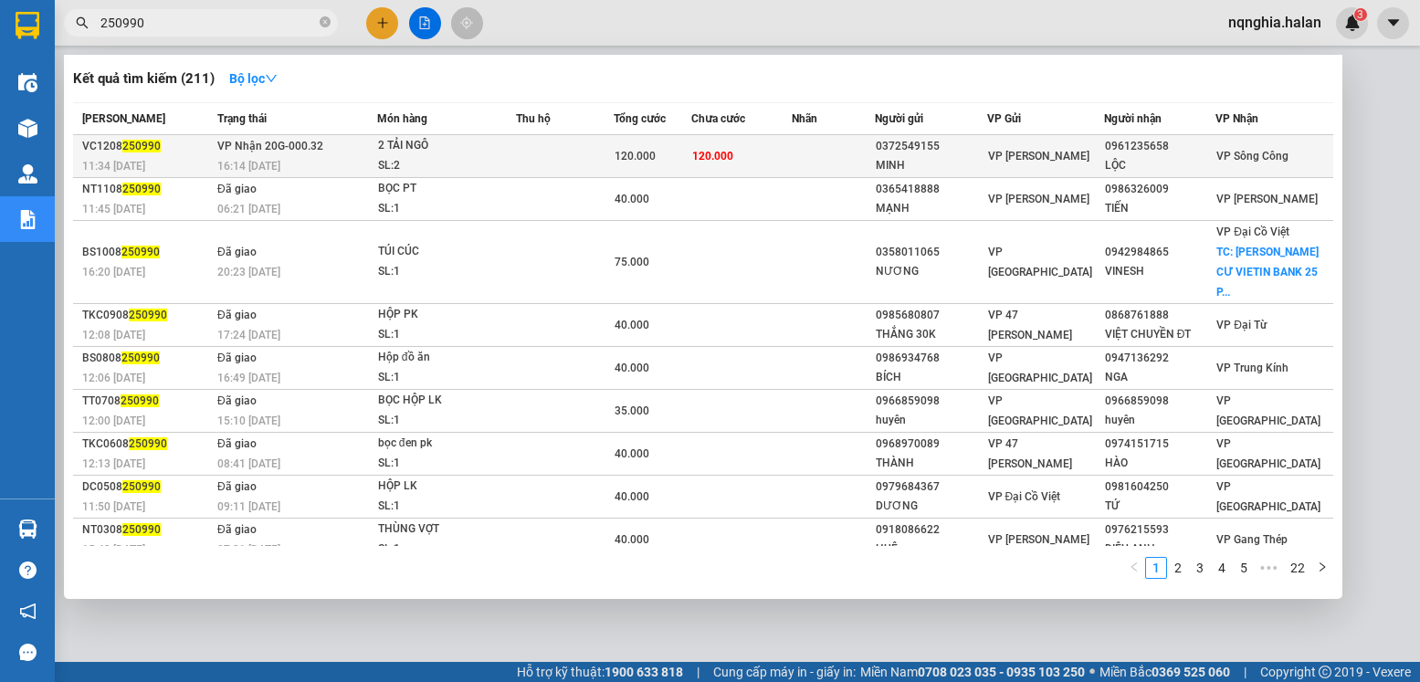
type input "250990"
click at [244, 149] on span "VP Nhận 20G-000.32" at bounding box center [270, 146] width 106 height 13
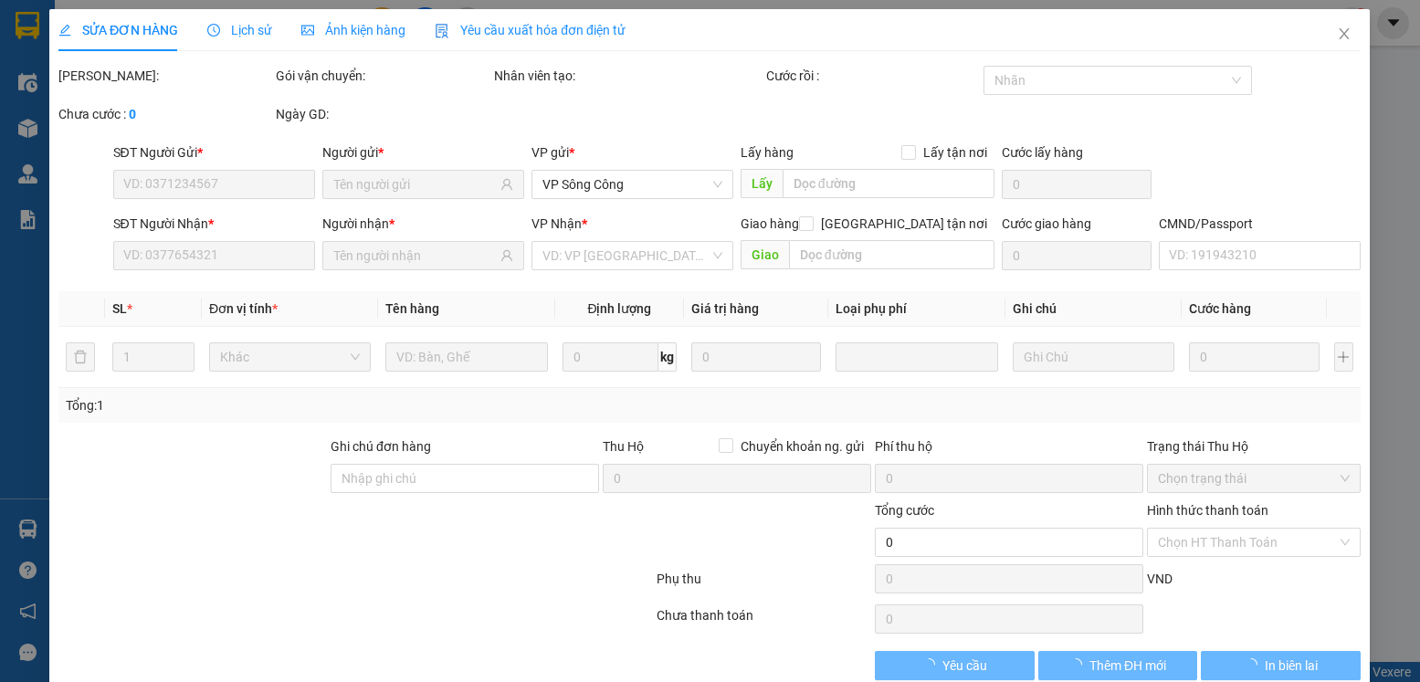
type input "0372549155"
type input "MINH"
type input "0961235658"
type input "LỘC"
type input "120.000"
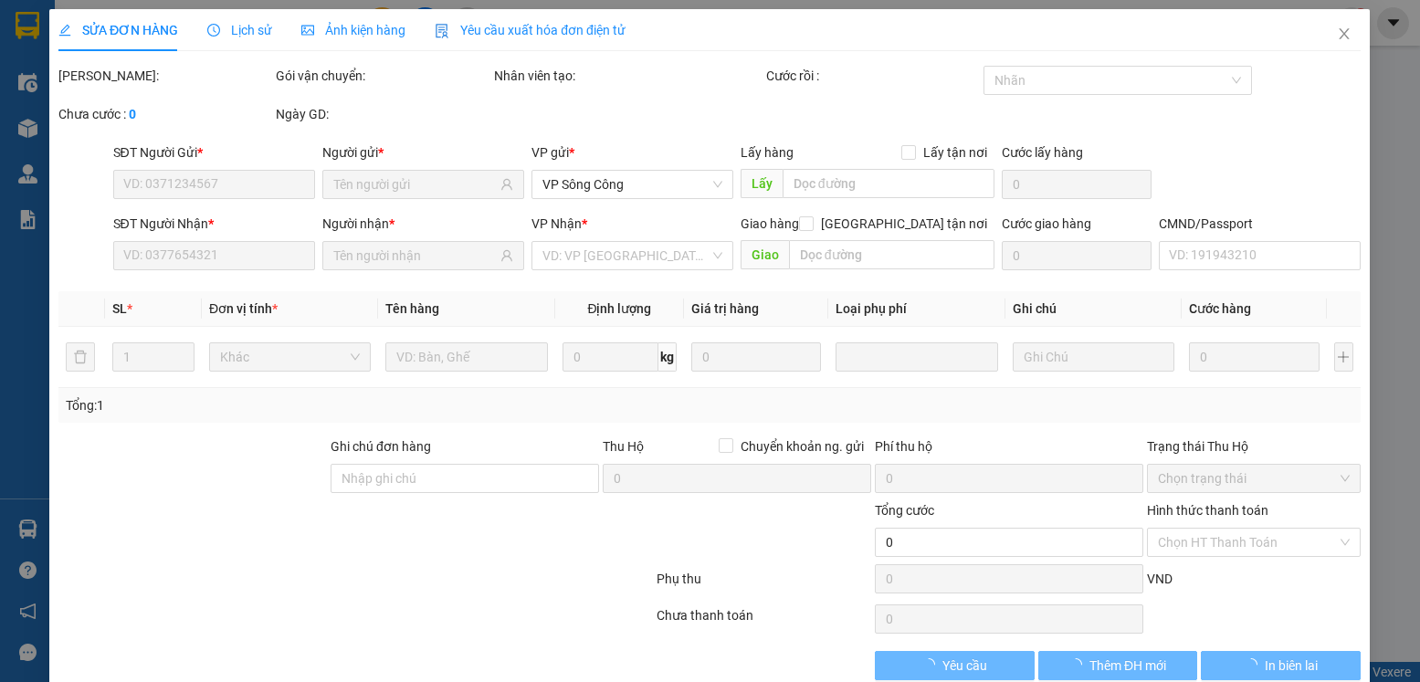
type input "120.000"
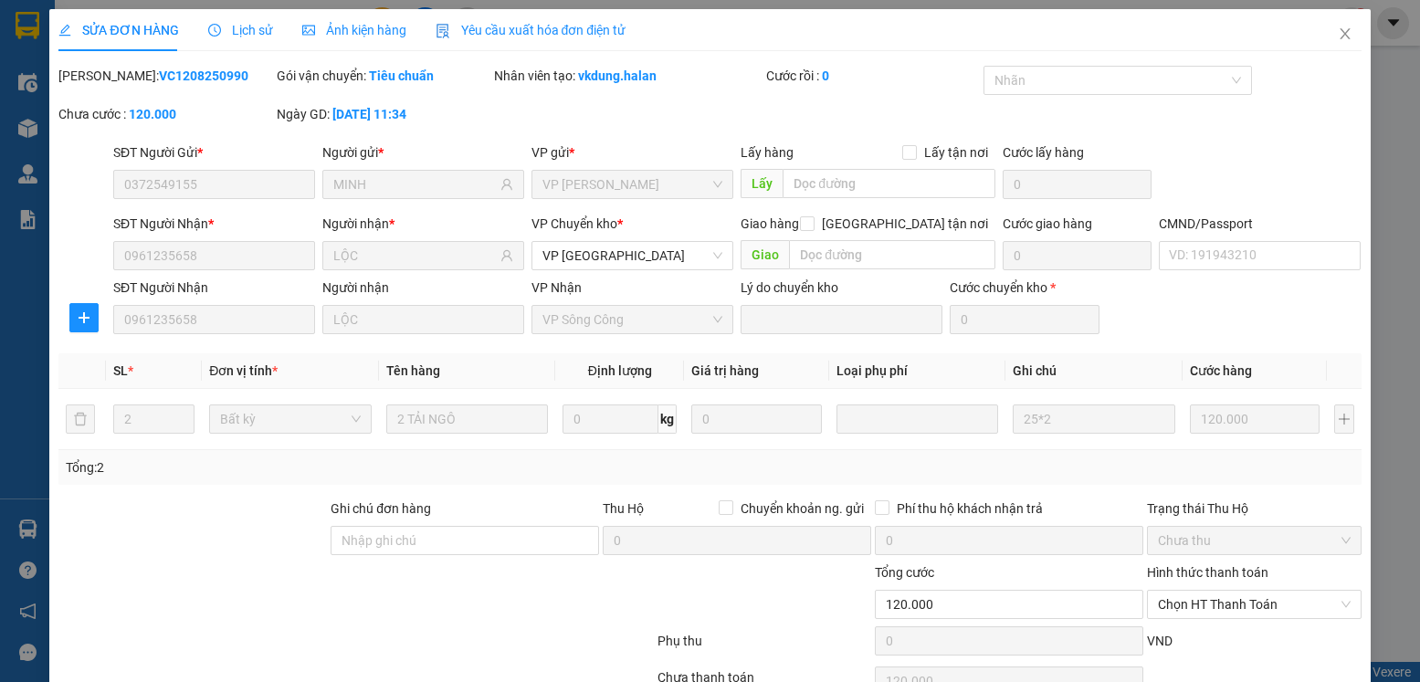
scroll to position [96, 0]
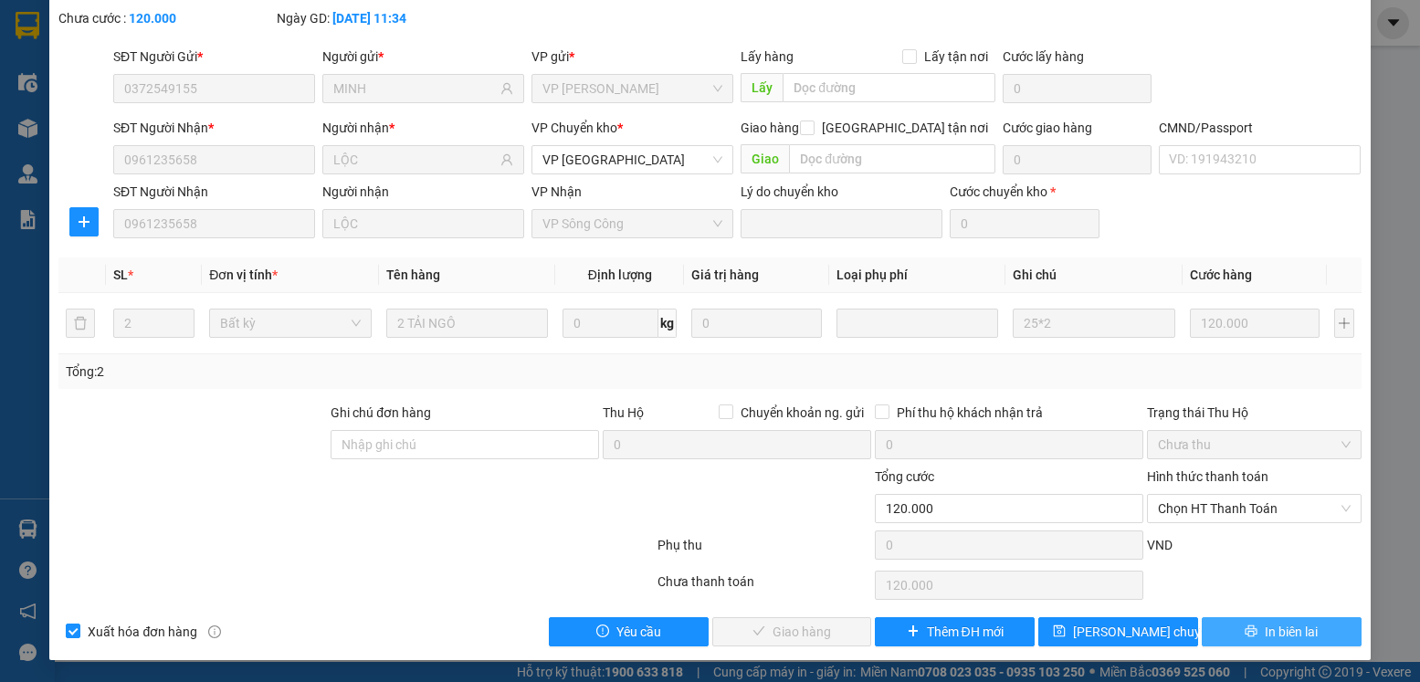
click at [1246, 628] on icon "printer" at bounding box center [1252, 632] width 12 height 12
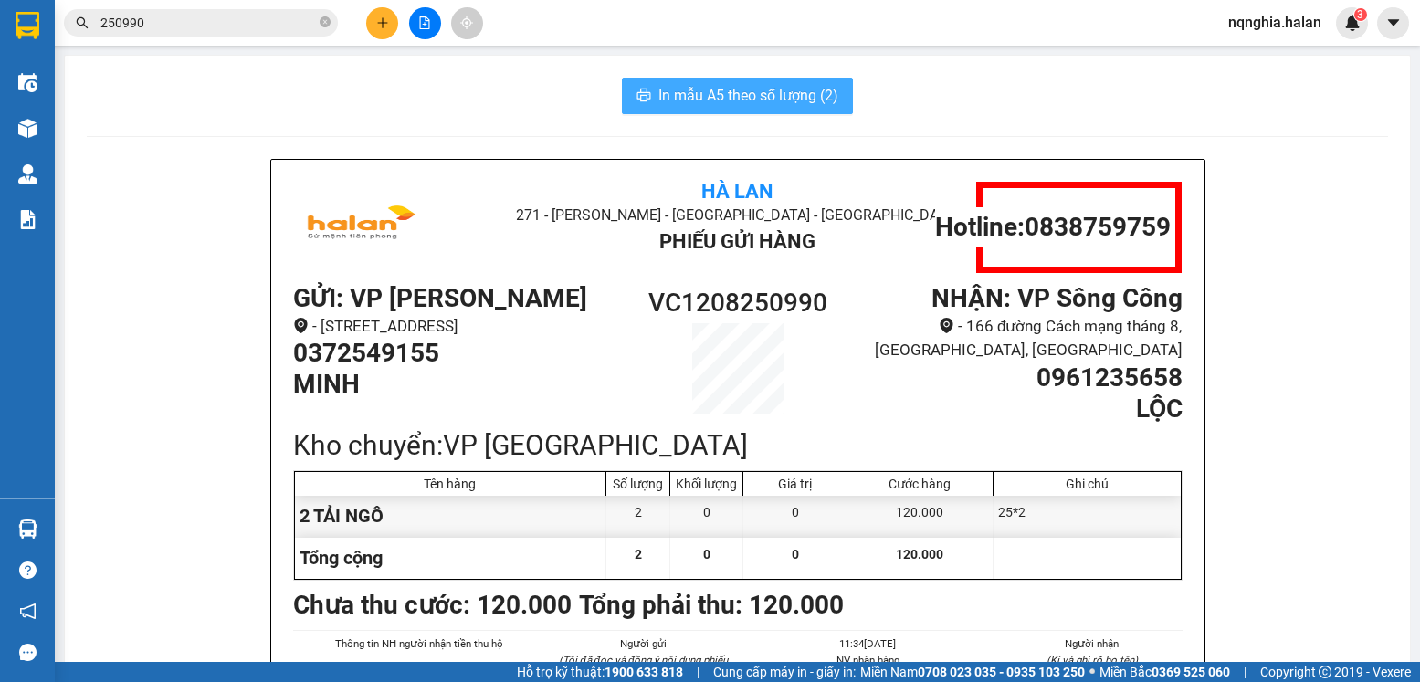
click at [680, 106] on span "In mẫu A5 theo số lượng (2)" at bounding box center [749, 95] width 180 height 23
click at [923, 96] on div "In mẫu A5 theo số lượng (2)" at bounding box center [738, 96] width 1302 height 37
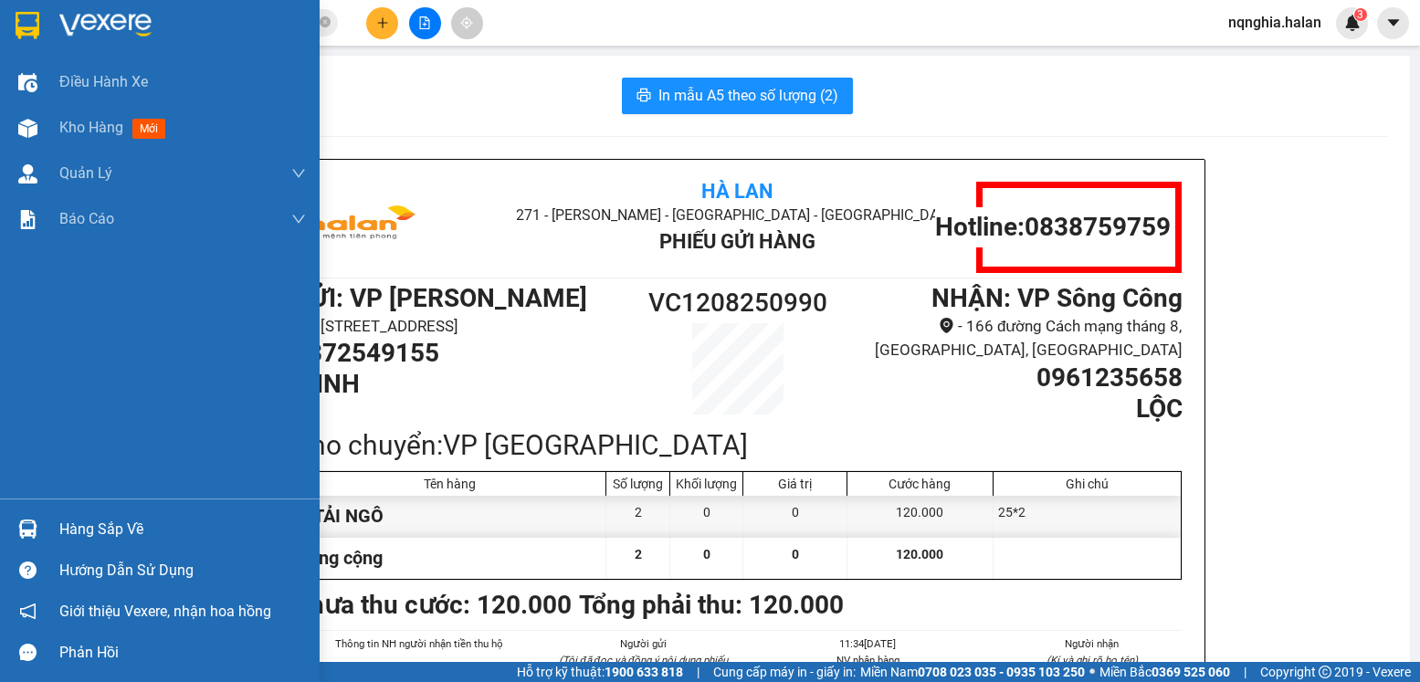
click at [27, 528] on img at bounding box center [27, 529] width 19 height 19
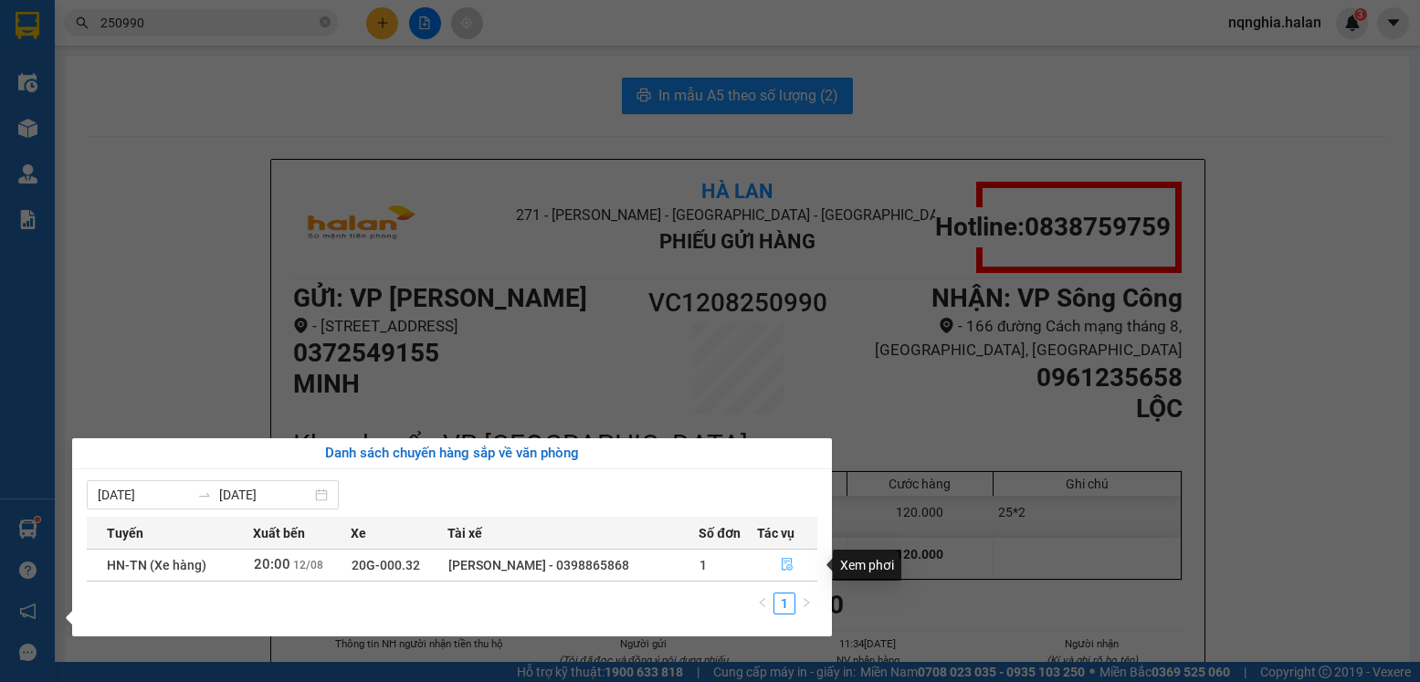
click at [804, 575] on button "button" at bounding box center [787, 565] width 58 height 29
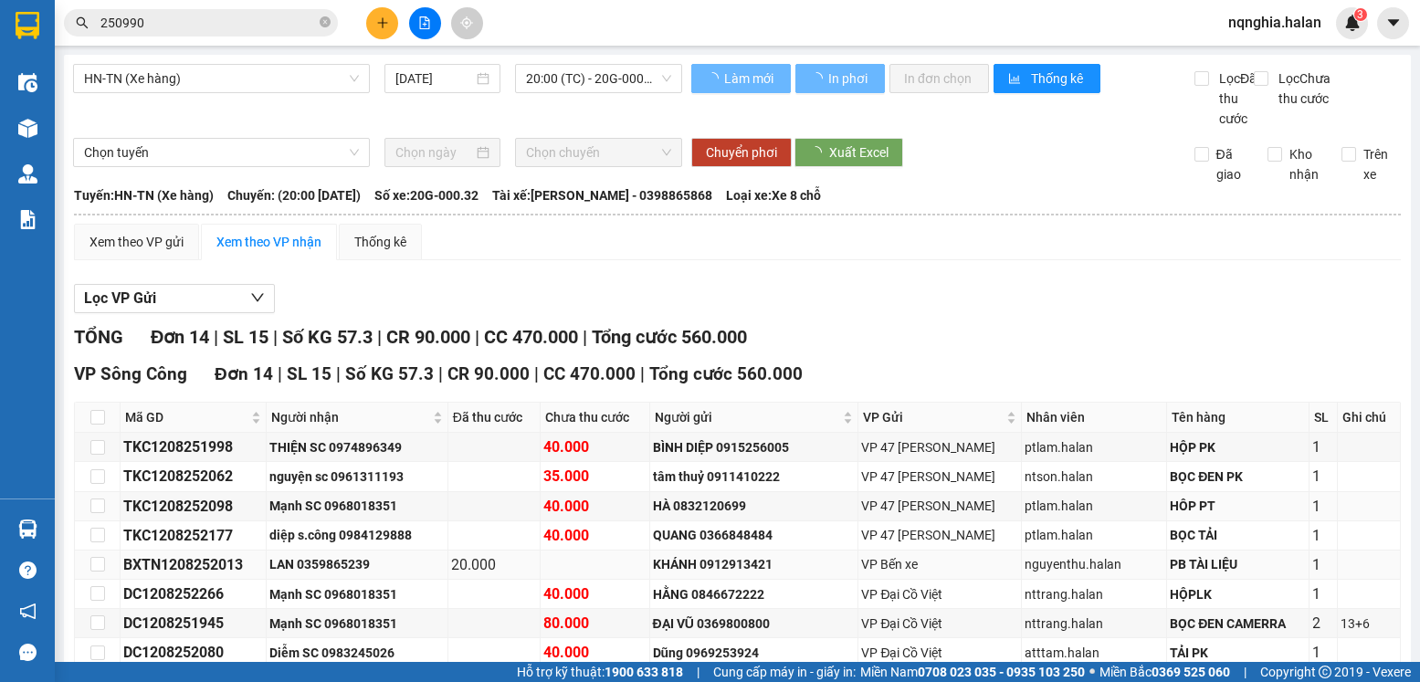
scroll to position [274, 0]
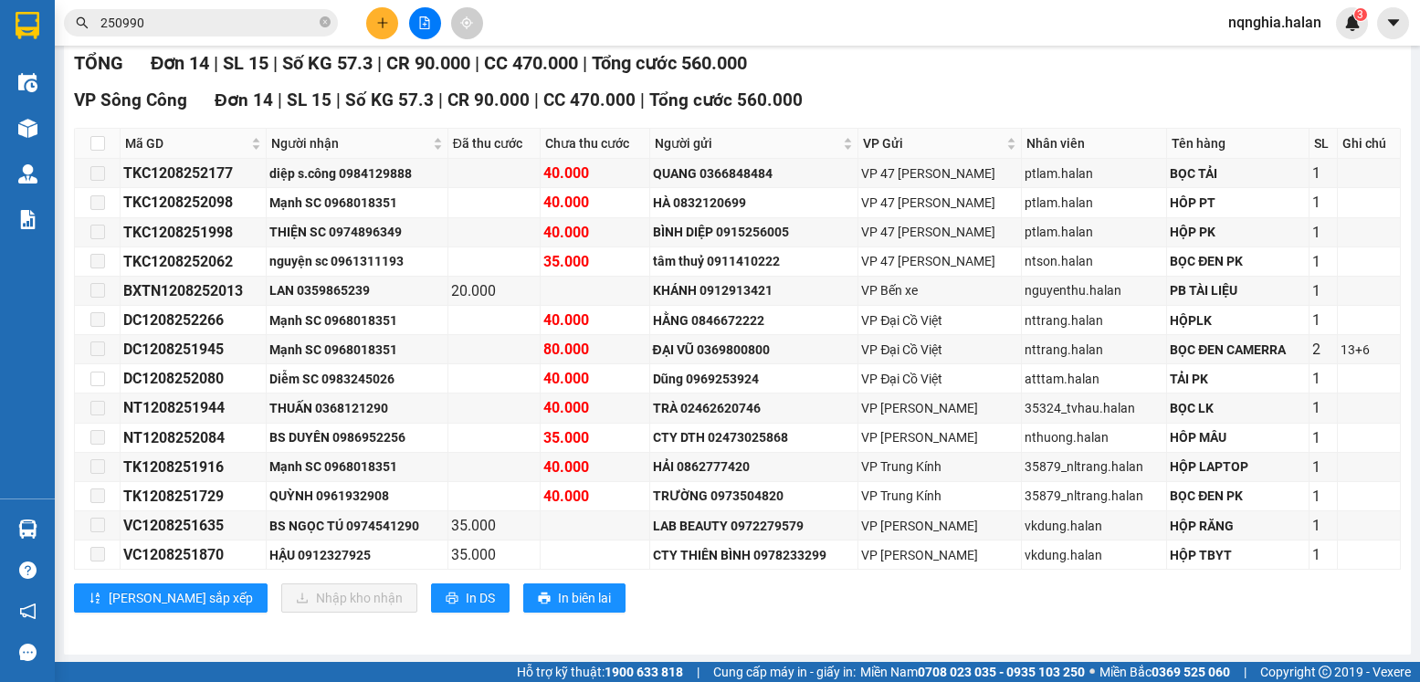
click at [105, 159] on th at bounding box center [98, 144] width 46 height 30
click at [99, 151] on input "checkbox" at bounding box center [97, 143] width 15 height 15
checkbox input "true"
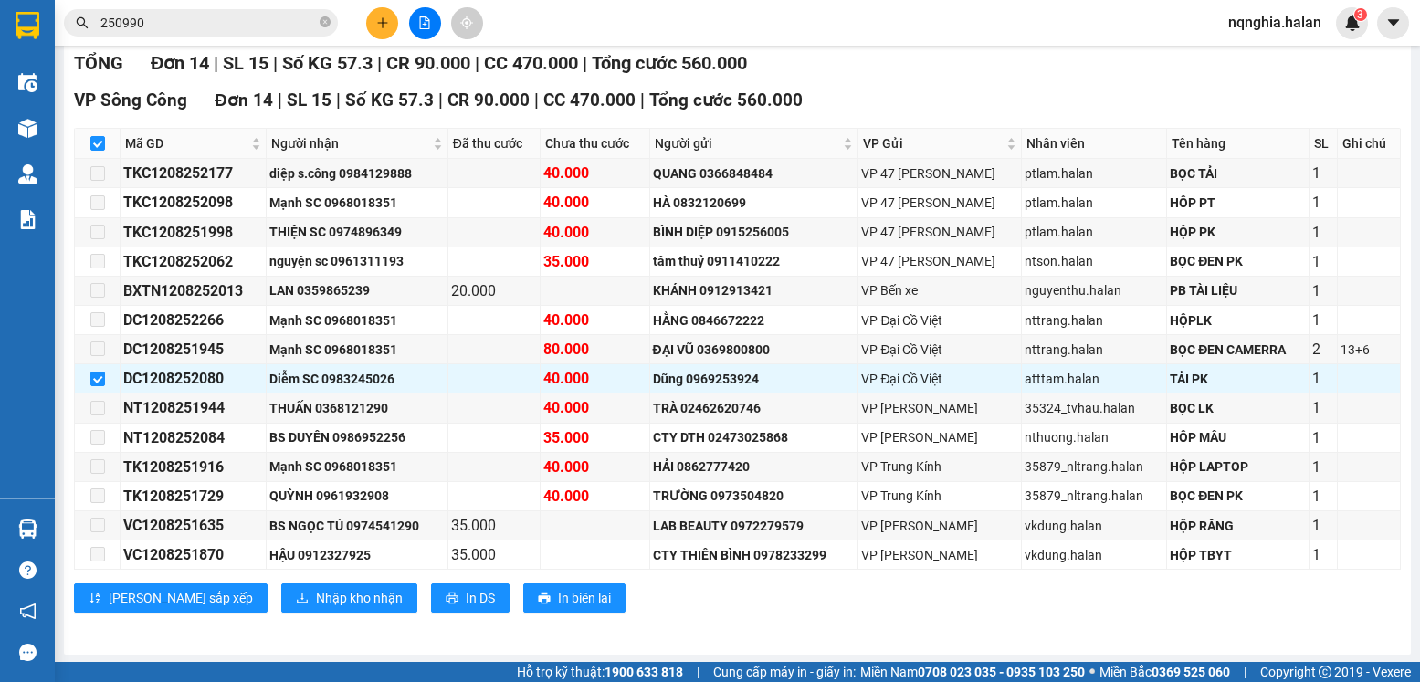
click at [214, 32] on input "250990" at bounding box center [208, 23] width 216 height 20
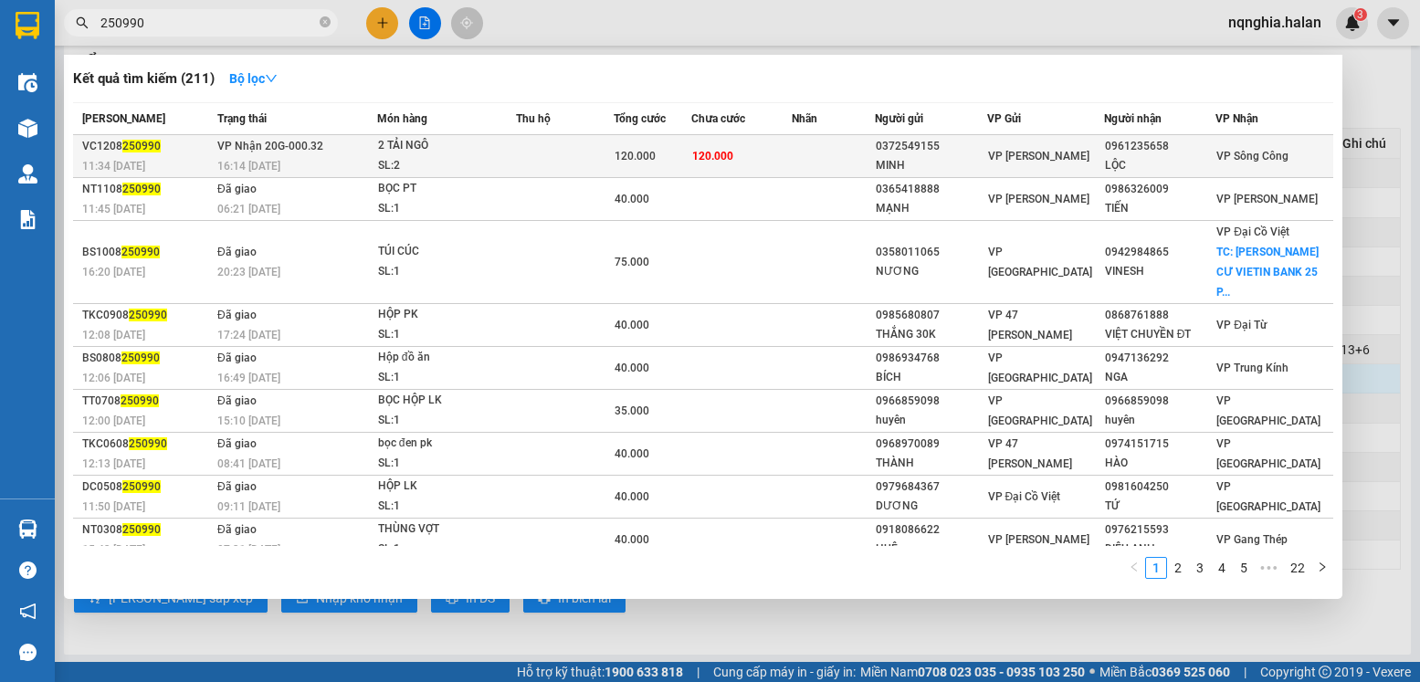
click at [766, 153] on td "120.000" at bounding box center [741, 156] width 101 height 43
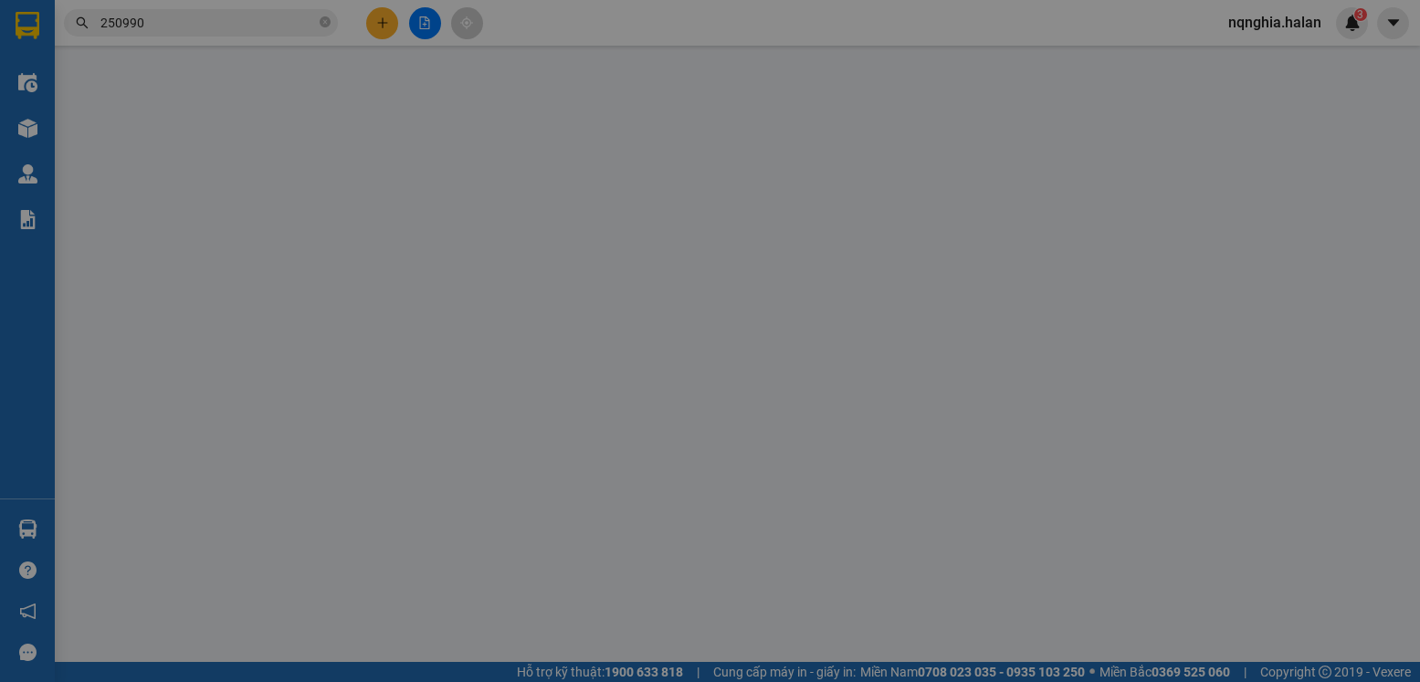
type input "0372549155"
type input "MINH"
type input "0961235658"
type input "LỘC"
type input "120.000"
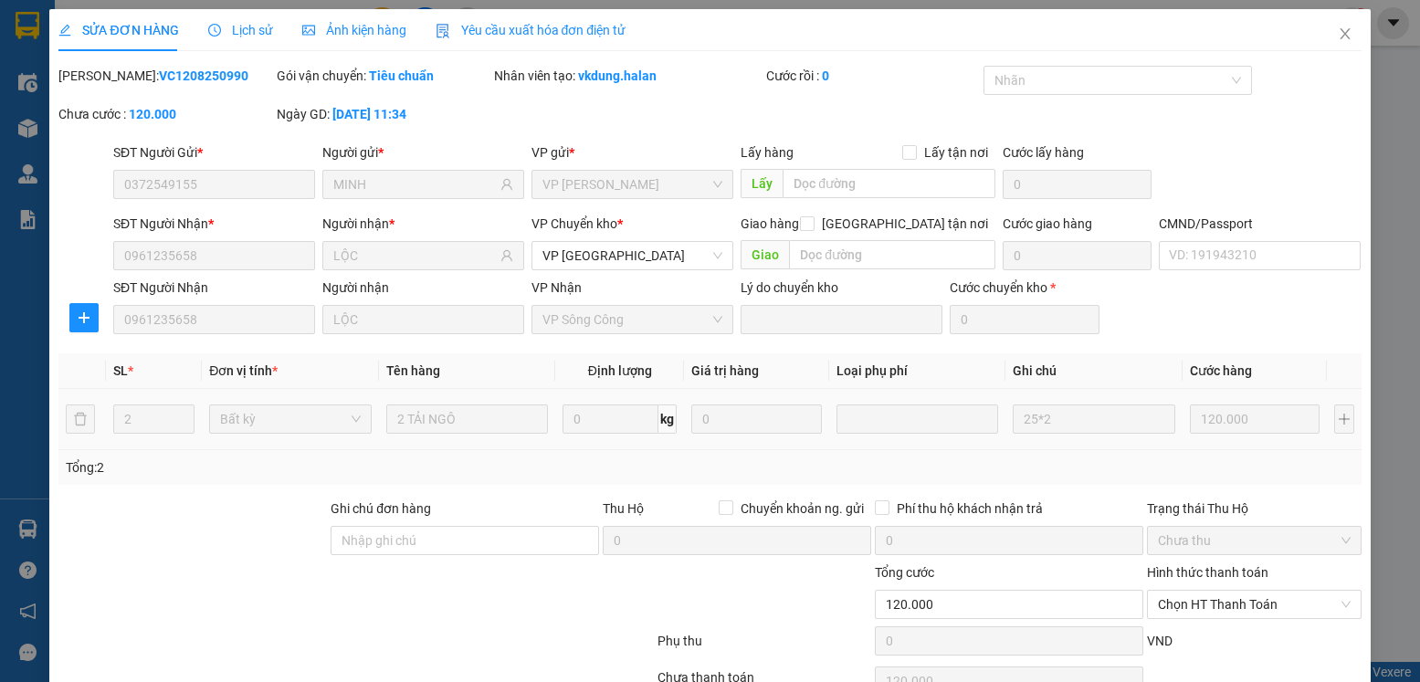
scroll to position [96, 0]
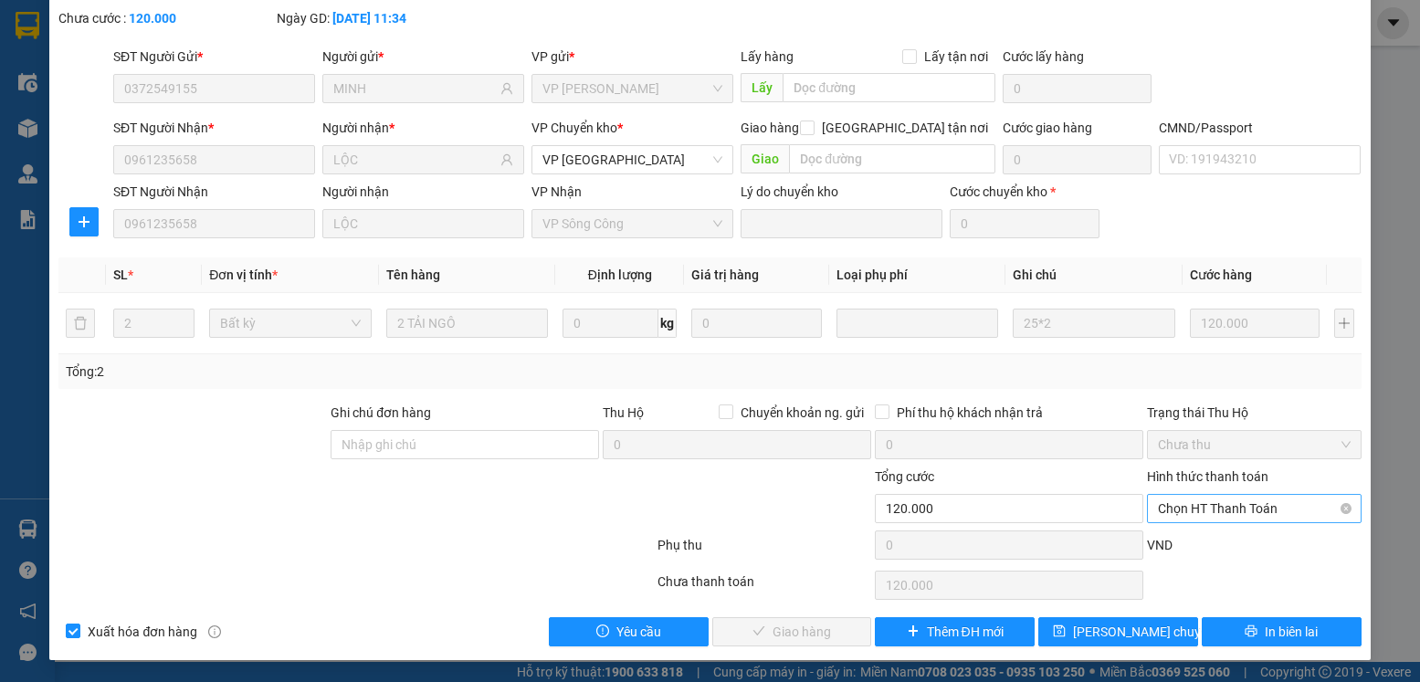
click at [1191, 512] on span "Chọn HT Thanh Toán" at bounding box center [1254, 508] width 192 height 27
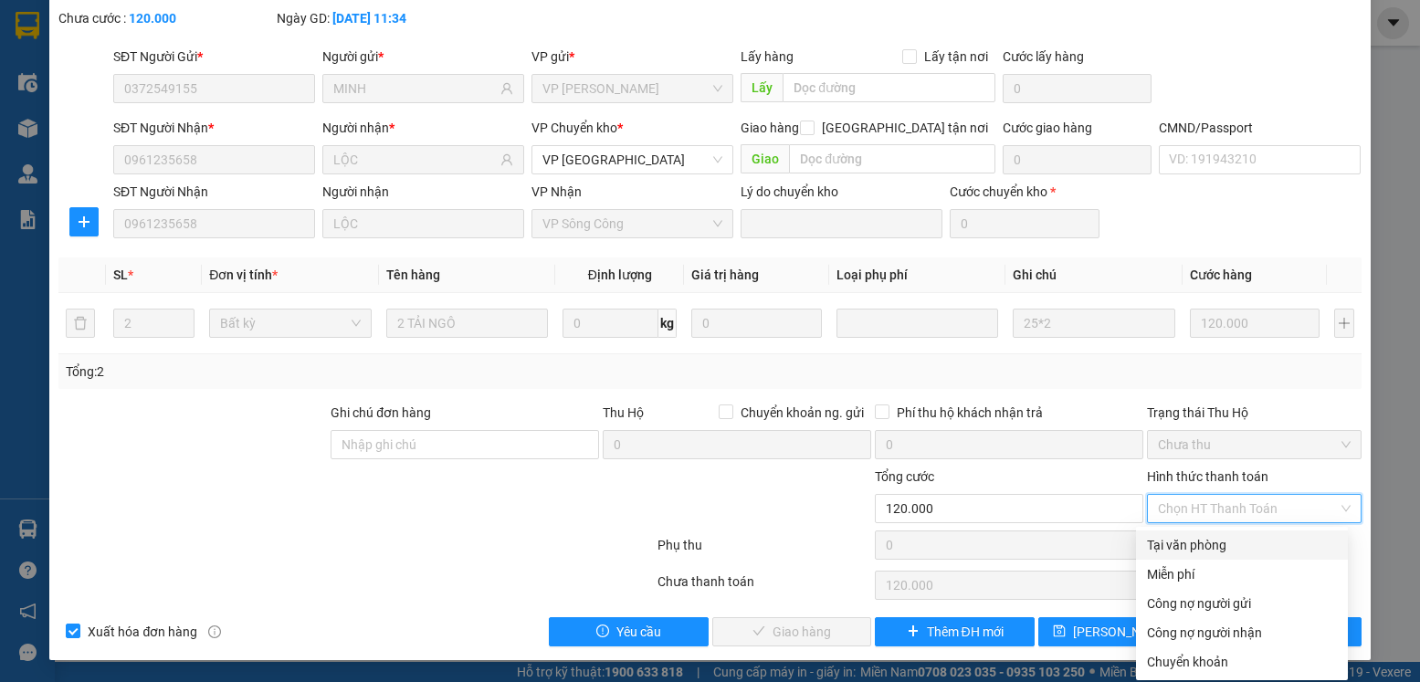
click at [1183, 534] on div "Tại văn phòng" at bounding box center [1242, 545] width 212 height 29
type input "0"
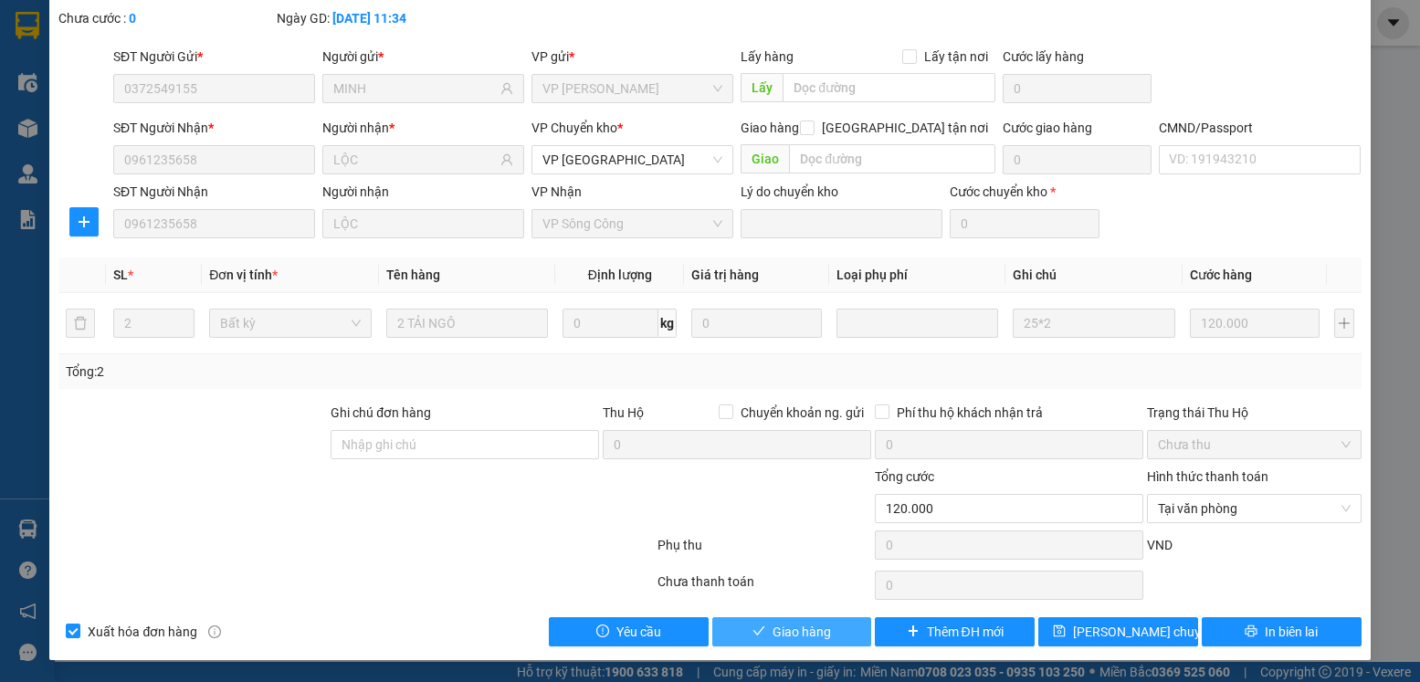
click at [806, 622] on span "Giao hàng" at bounding box center [802, 632] width 58 height 20
click at [1091, 419] on button "Giao hàng" at bounding box center [1135, 433] width 88 height 29
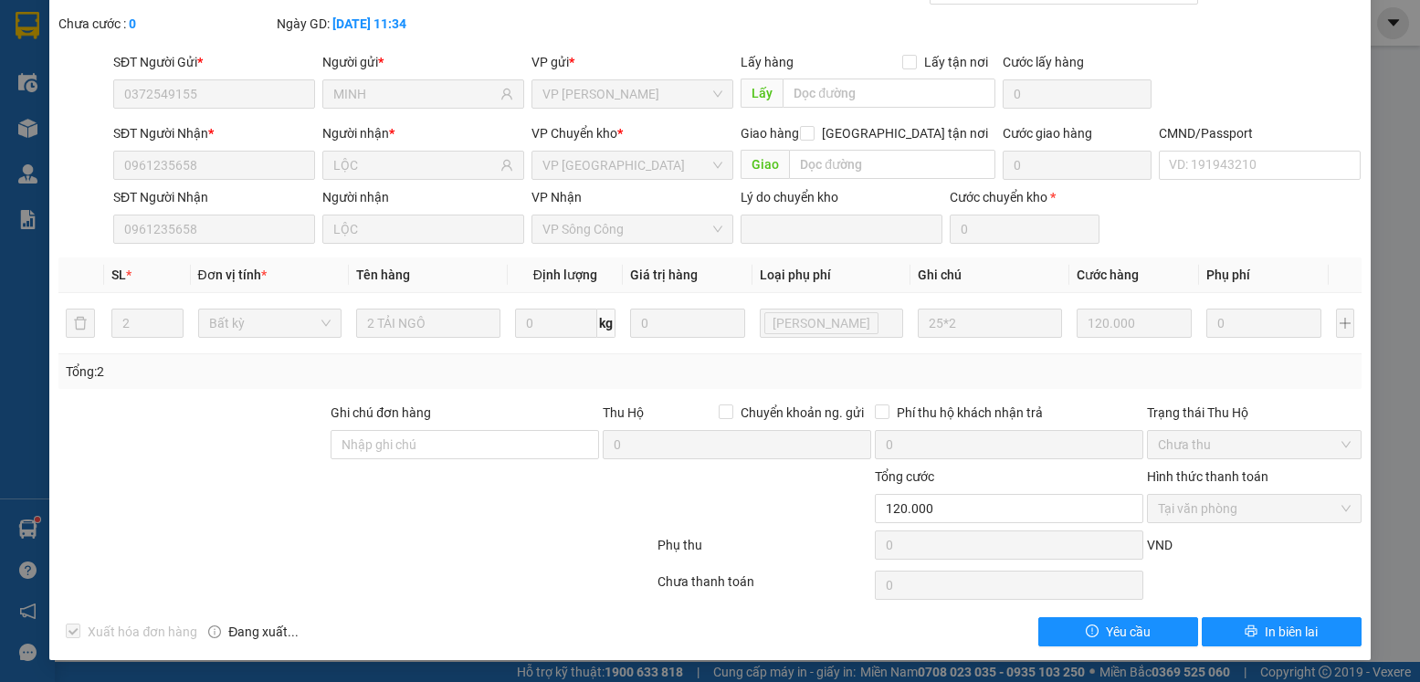
scroll to position [0, 0]
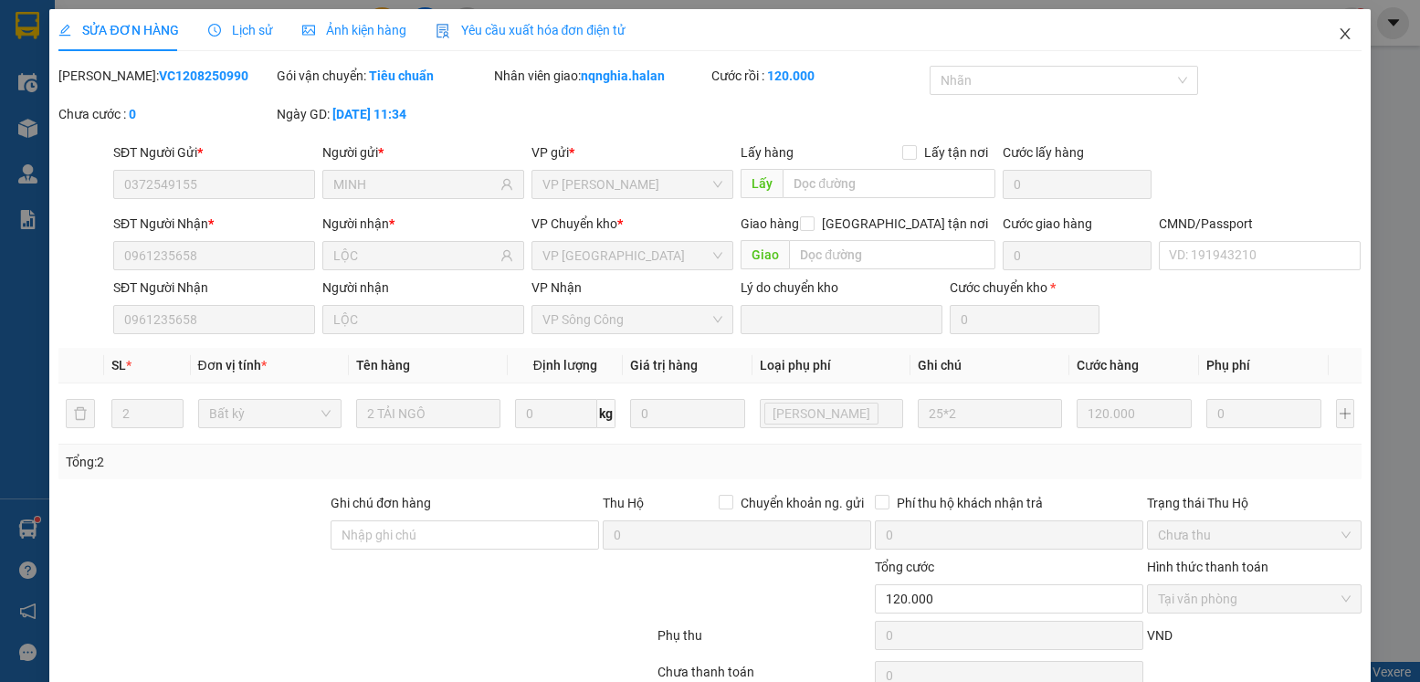
click at [1322, 37] on span "Close" at bounding box center [1345, 34] width 51 height 51
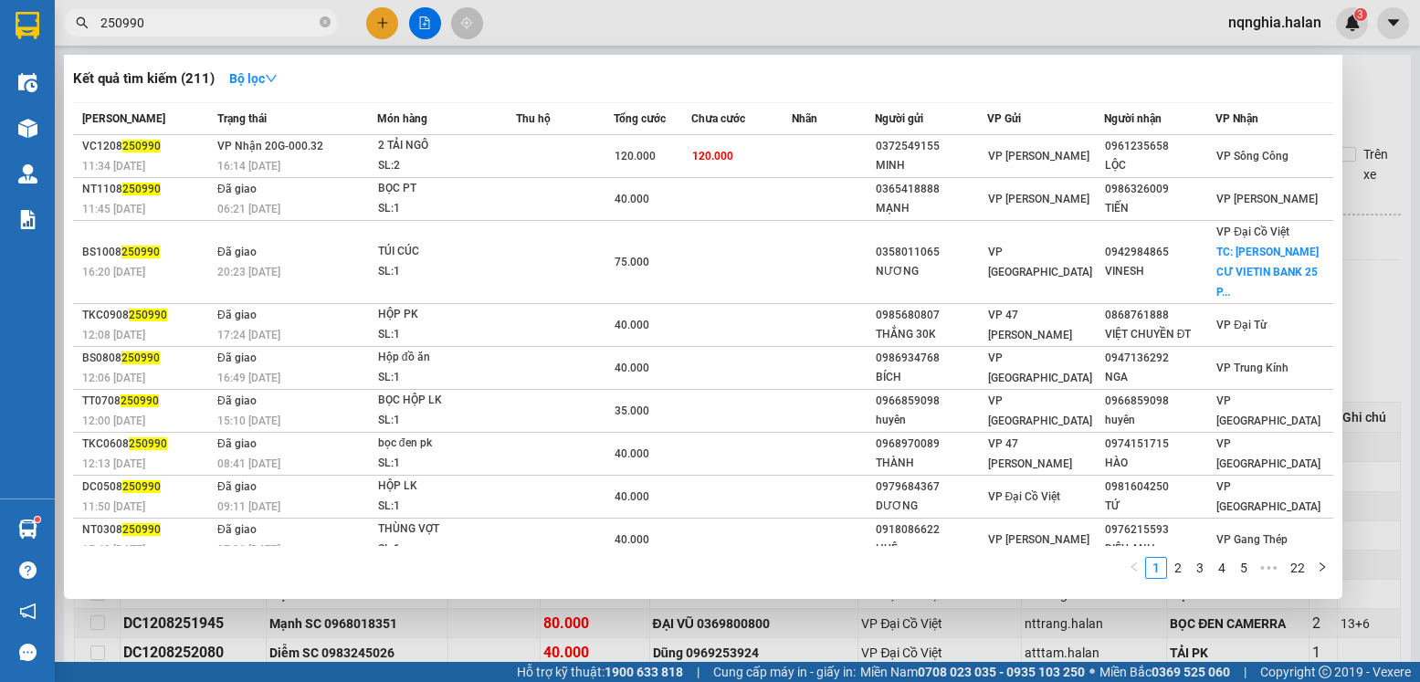
click at [229, 24] on input "250990" at bounding box center [208, 23] width 216 height 20
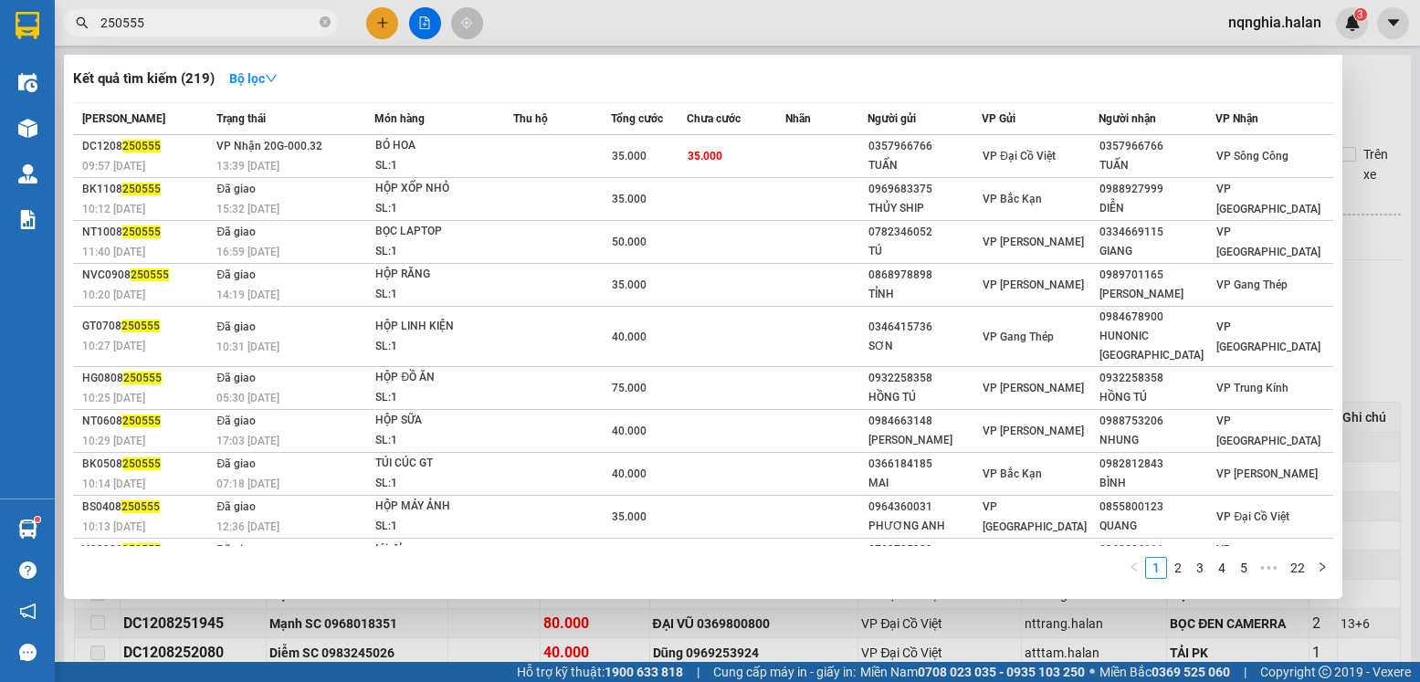
type input "250555"
click at [728, 134] on th "Chưa cước" at bounding box center [737, 119] width 100 height 32
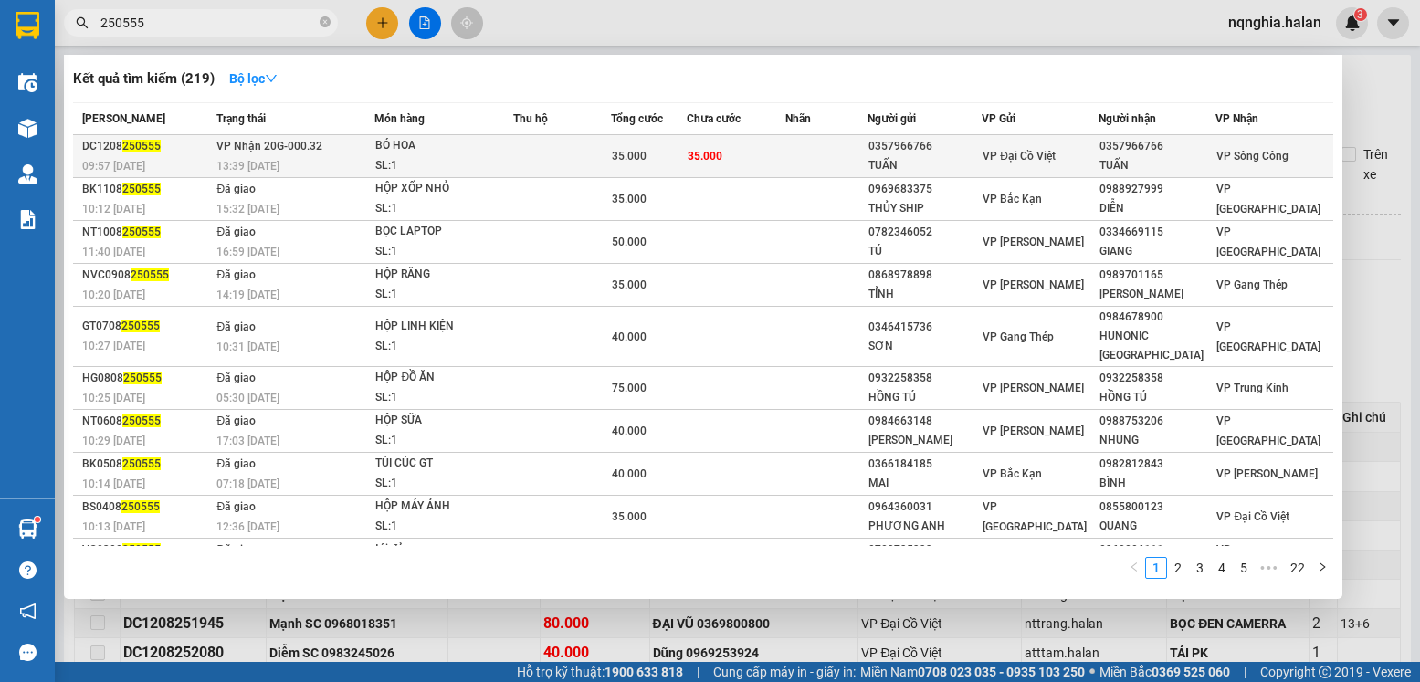
click at [707, 159] on span "35.000" at bounding box center [705, 156] width 35 height 13
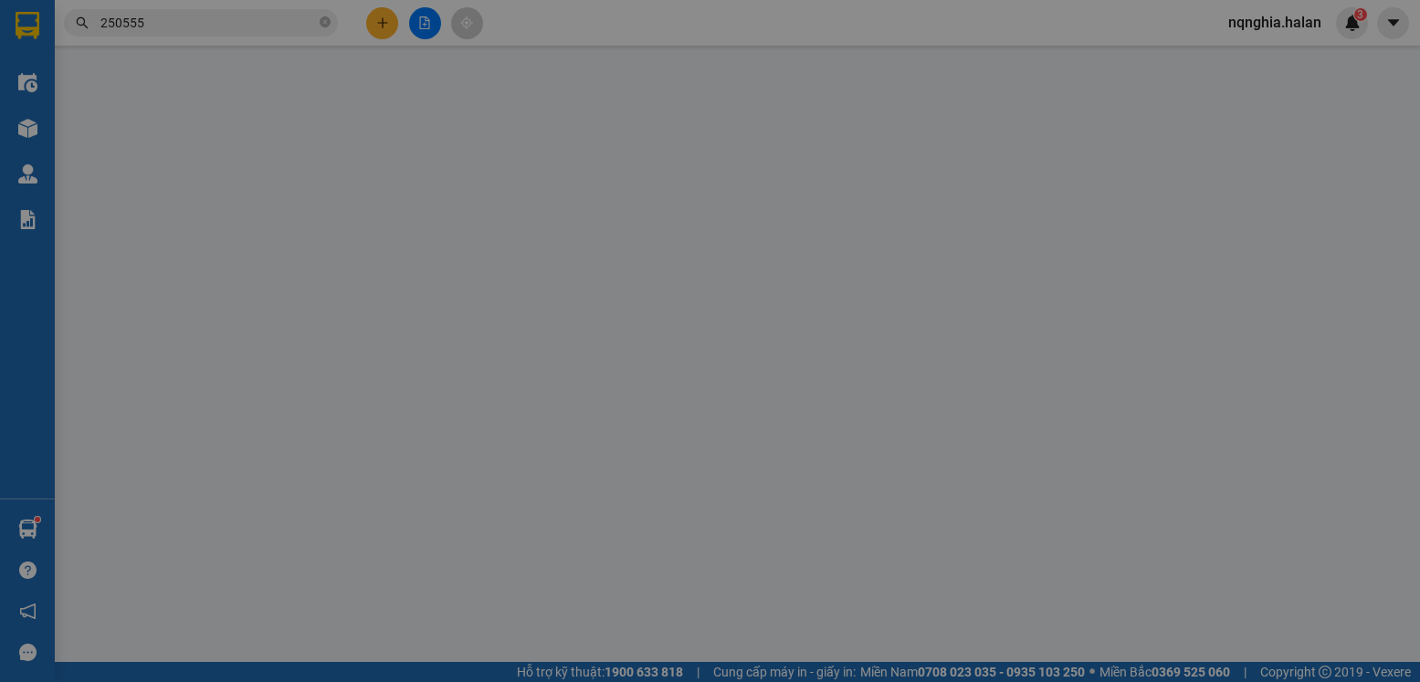
type input "0357966766"
type input "TUẤN"
type input "0357966766"
type input "TUẤN"
type input "35.000"
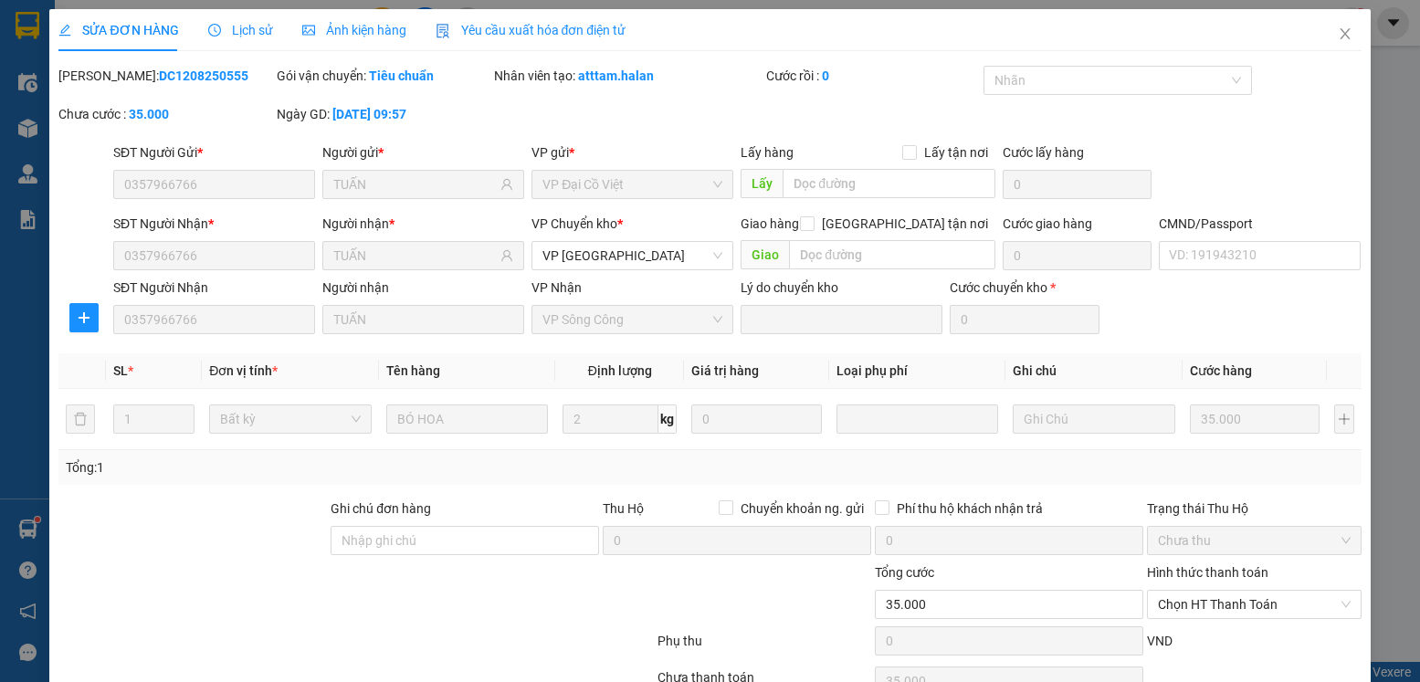
scroll to position [96, 0]
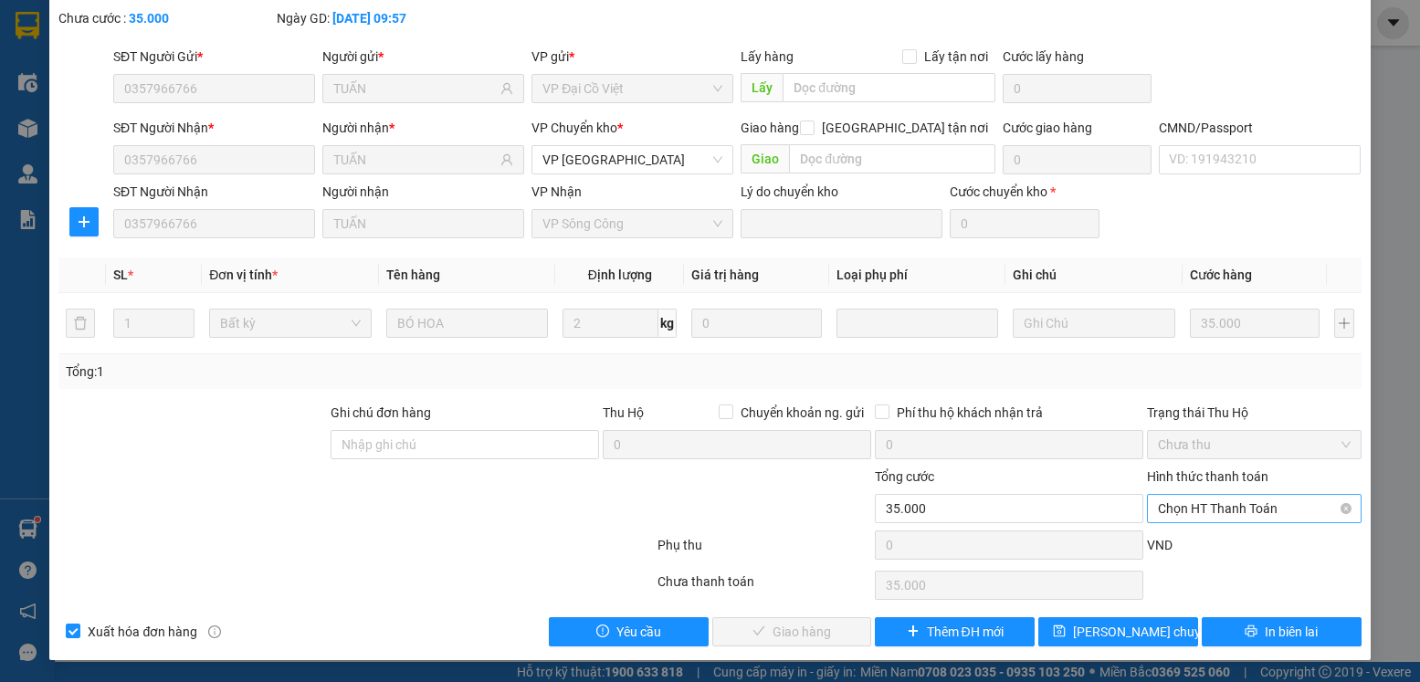
click at [1197, 502] on span "Chọn HT Thanh Toán" at bounding box center [1254, 508] width 192 height 27
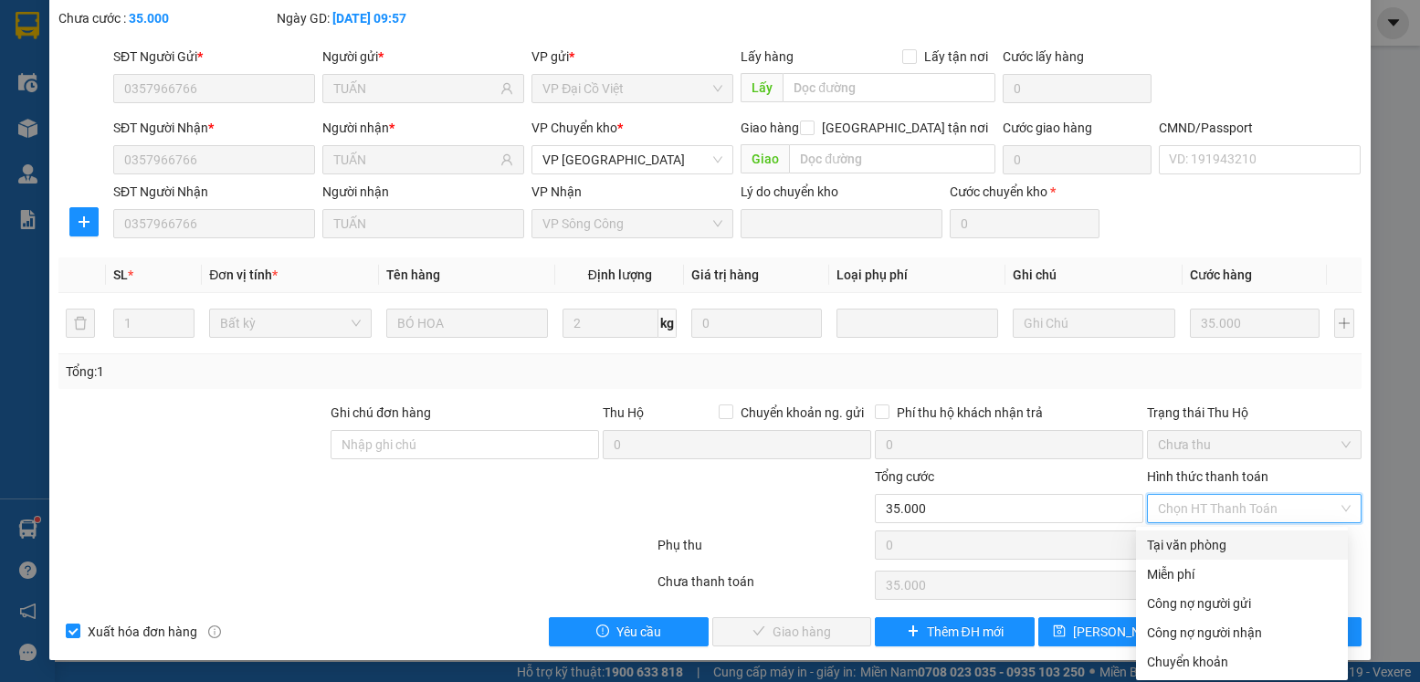
click at [1196, 539] on div "Tại văn phòng" at bounding box center [1242, 545] width 190 height 20
type input "0"
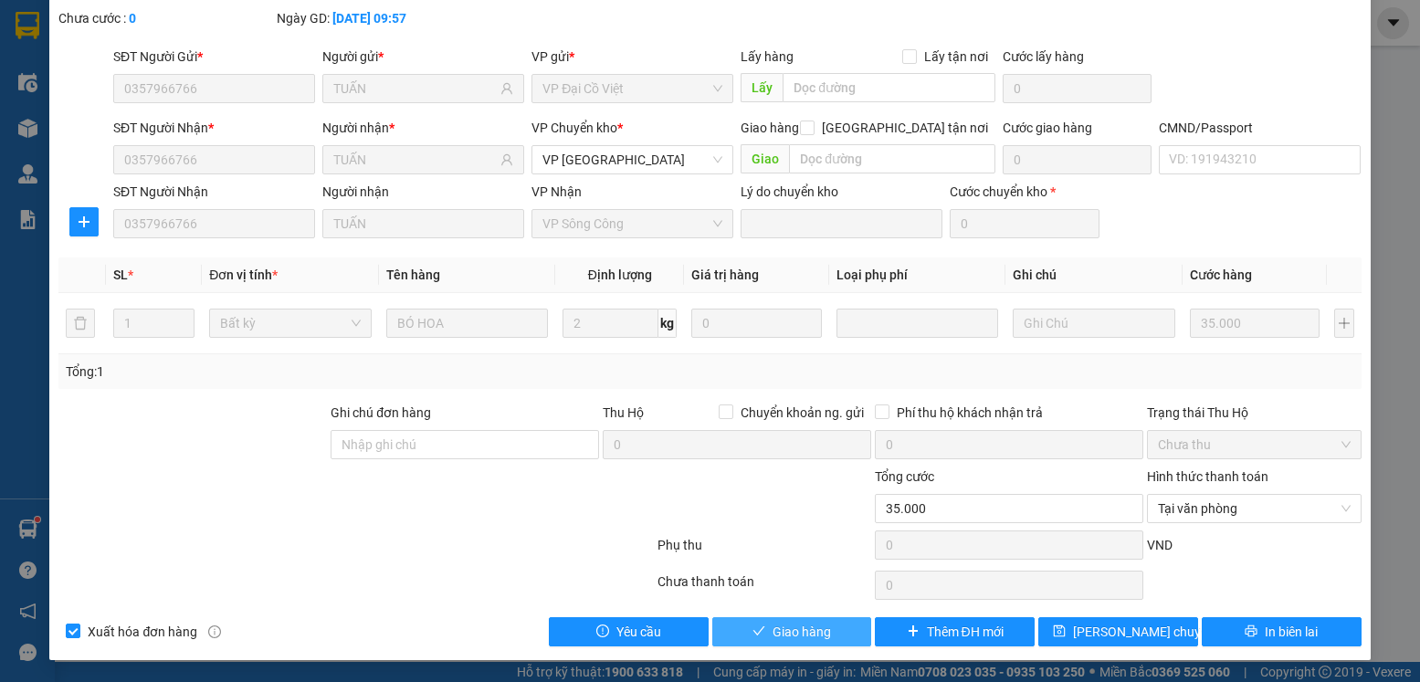
click at [741, 632] on button "Giao hàng" at bounding box center [792, 631] width 160 height 29
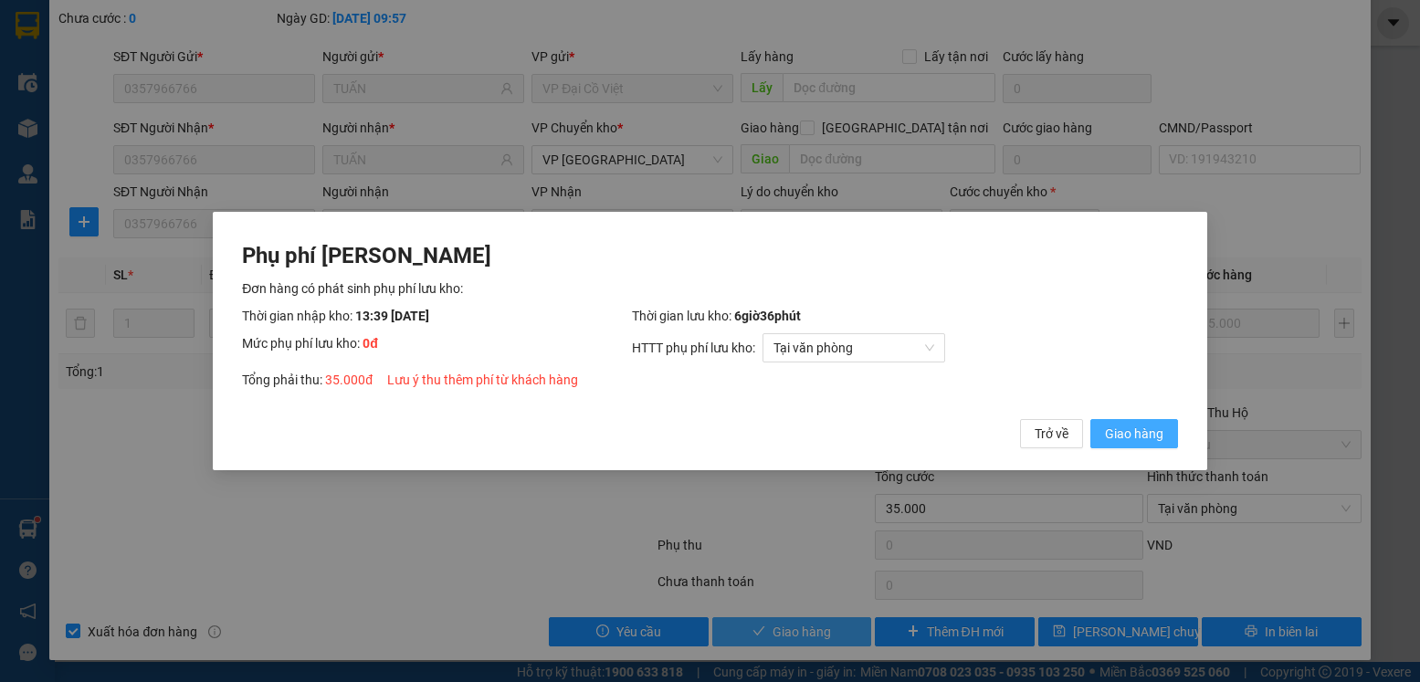
click at [1091, 419] on button "Giao hàng" at bounding box center [1135, 433] width 88 height 29
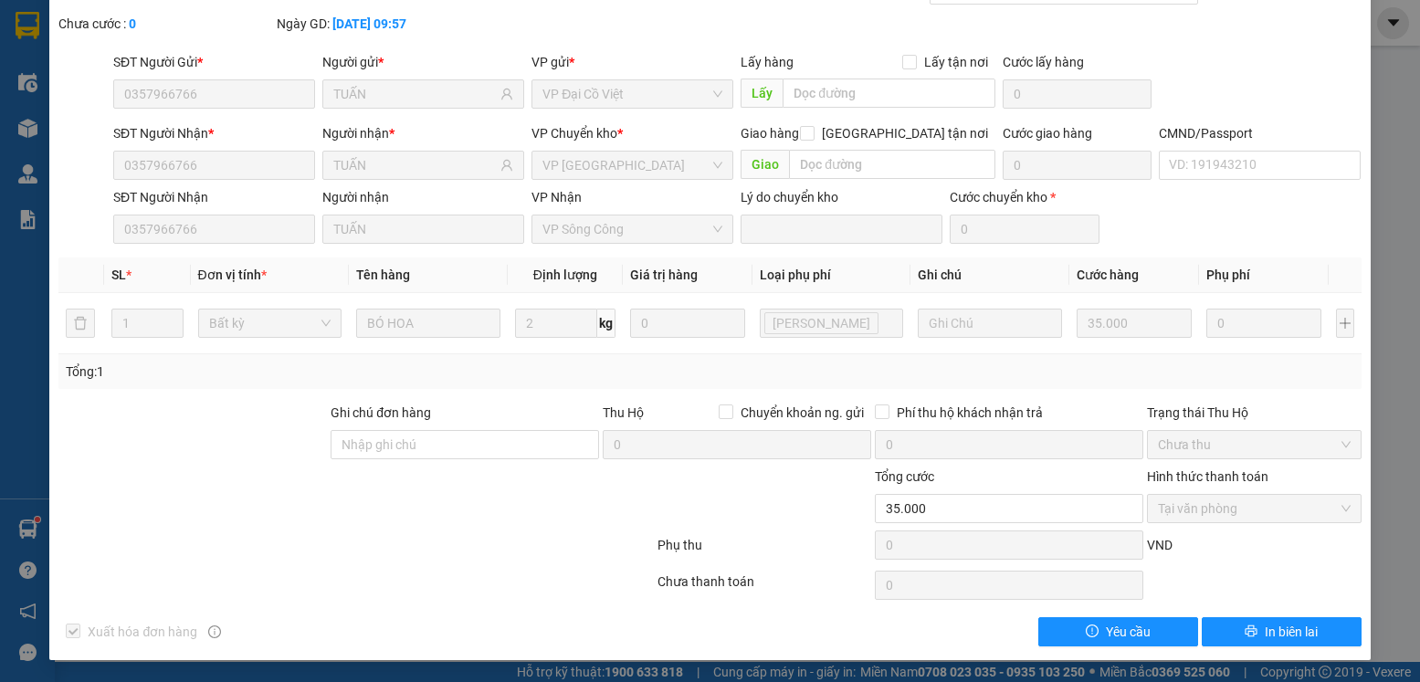
scroll to position [0, 0]
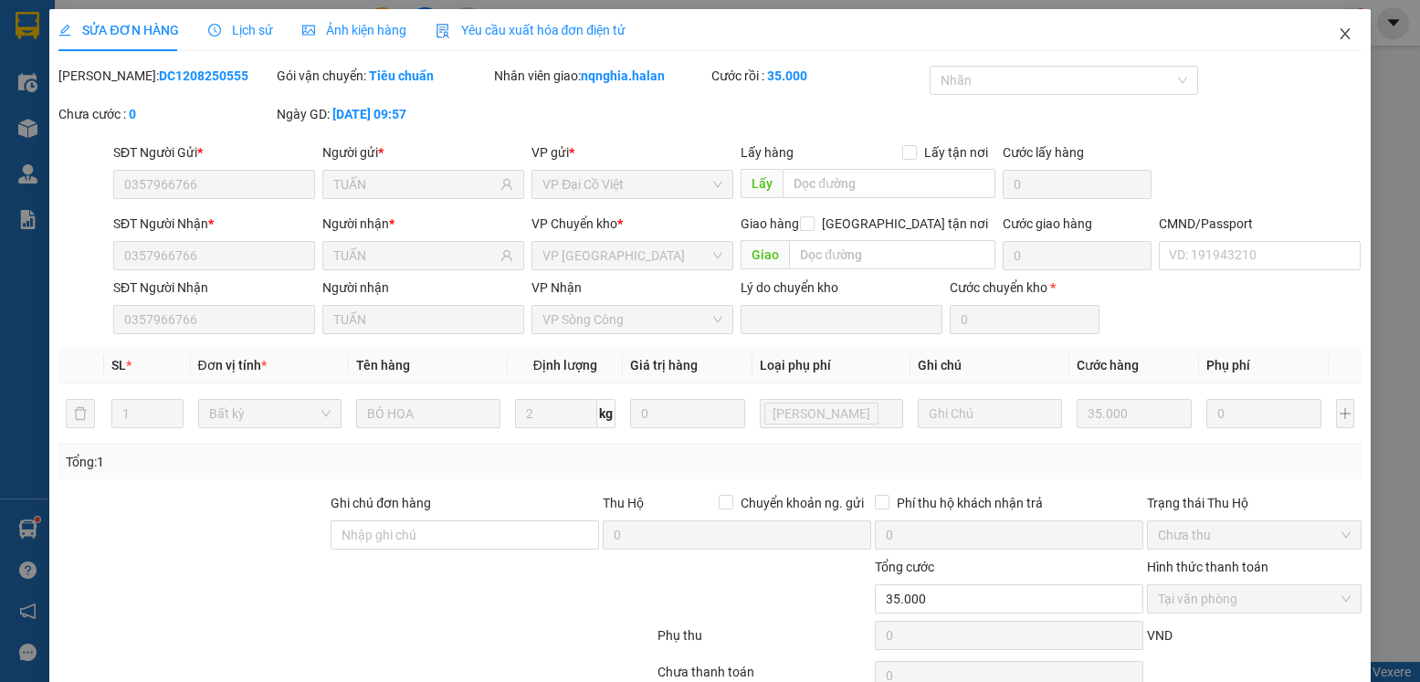
click at [1354, 37] on span "Close" at bounding box center [1345, 34] width 51 height 51
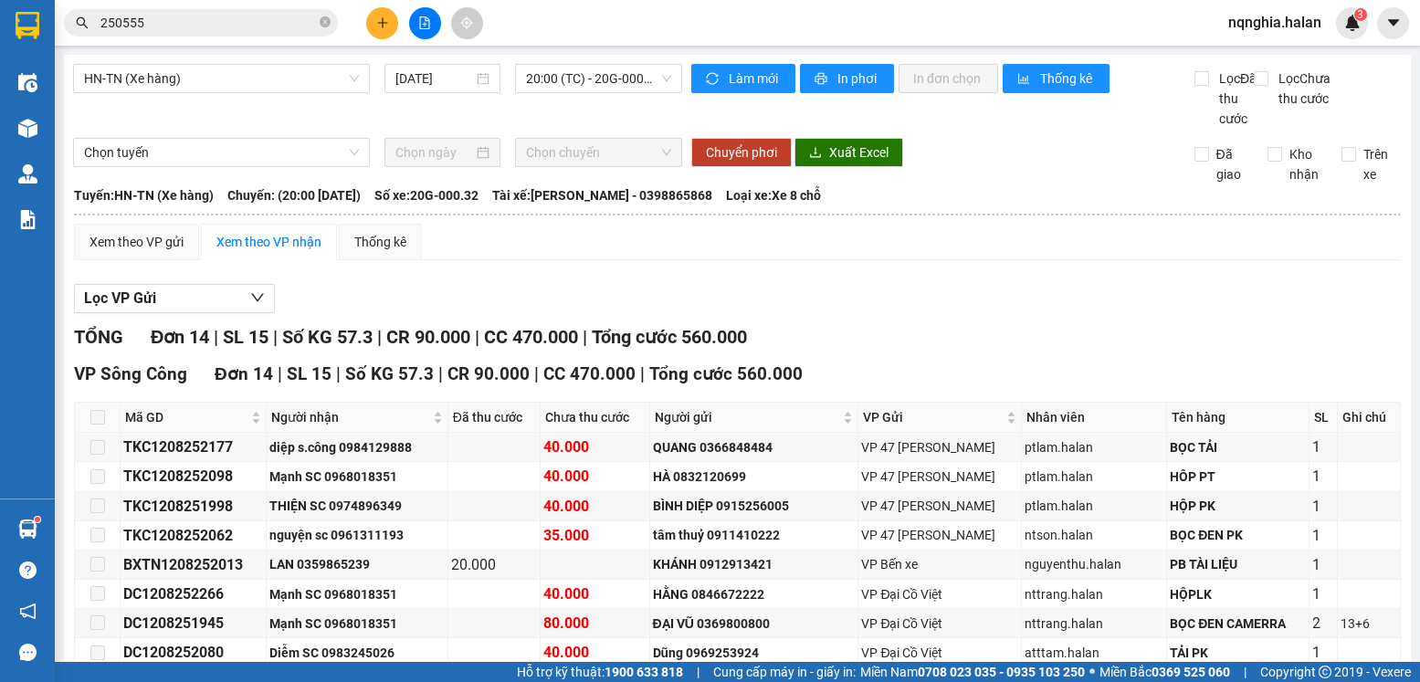
click at [162, 18] on input "250555" at bounding box center [208, 23] width 216 height 20
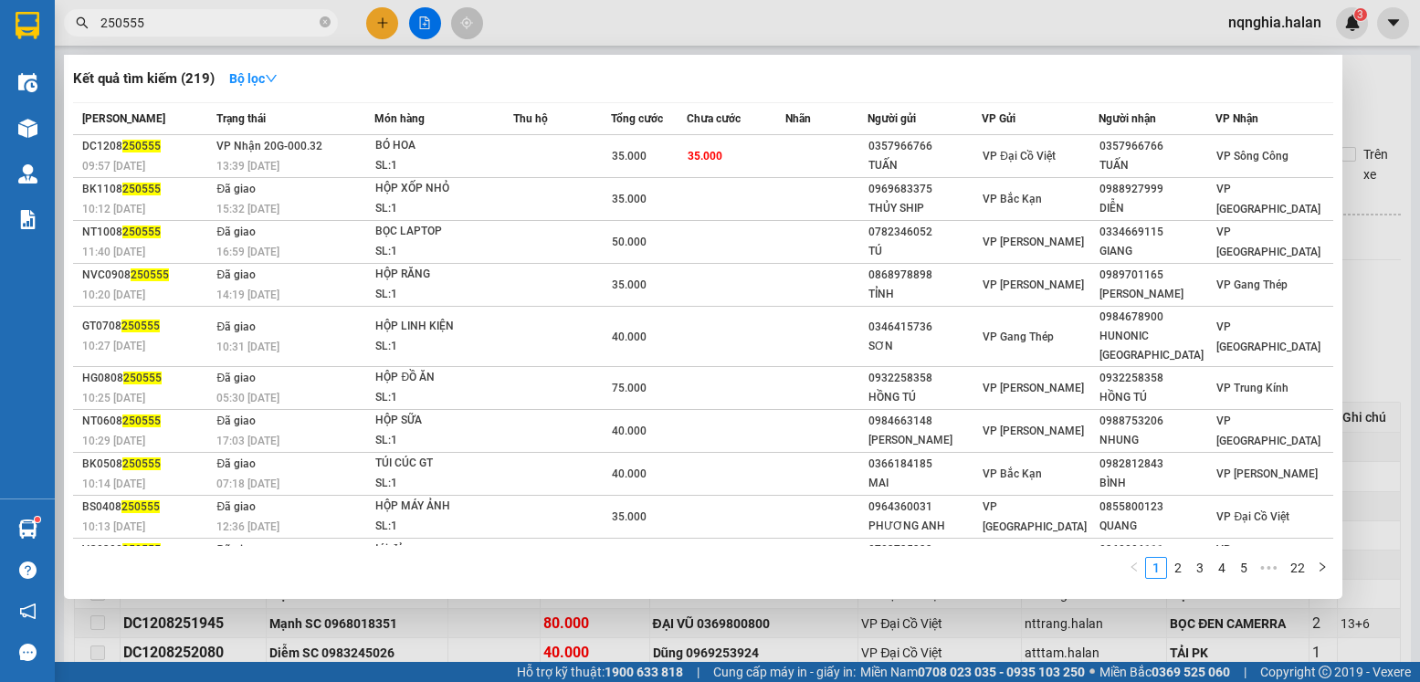
click at [162, 18] on input "250555" at bounding box center [208, 23] width 216 height 20
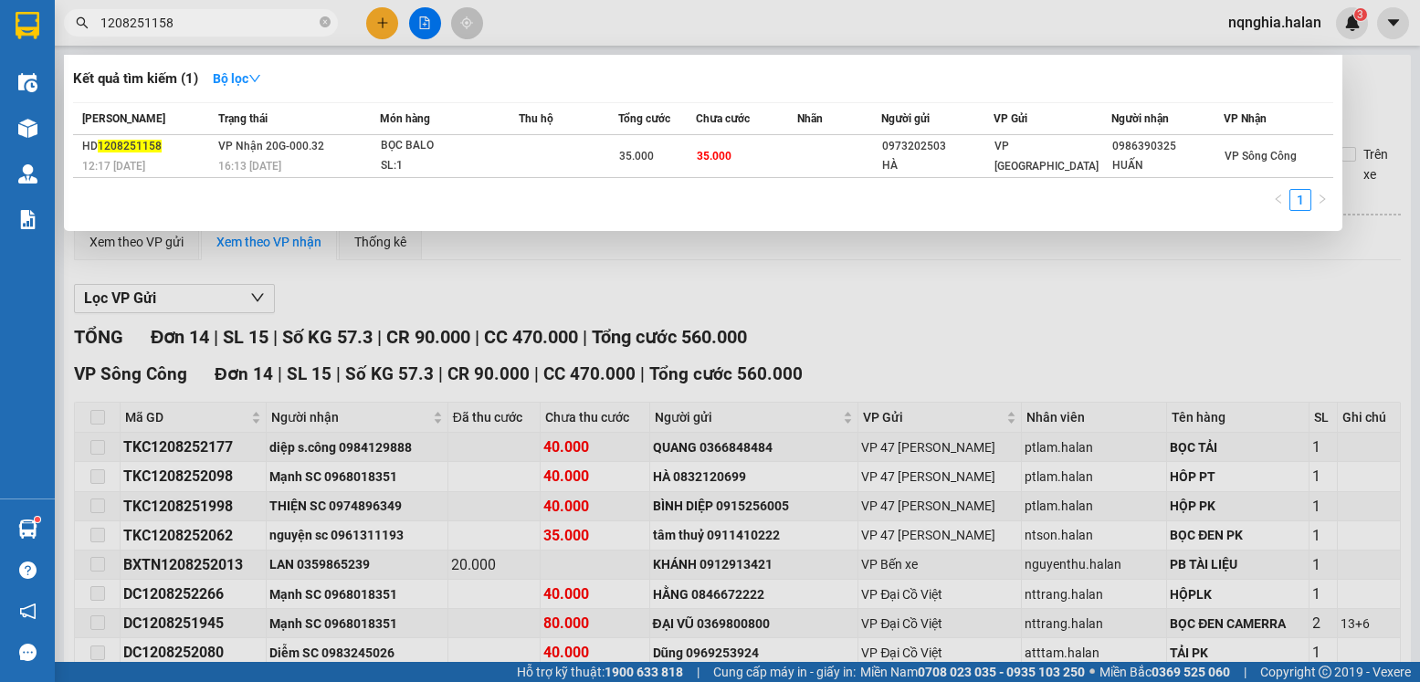
click at [192, 26] on input "1208251158" at bounding box center [208, 23] width 216 height 20
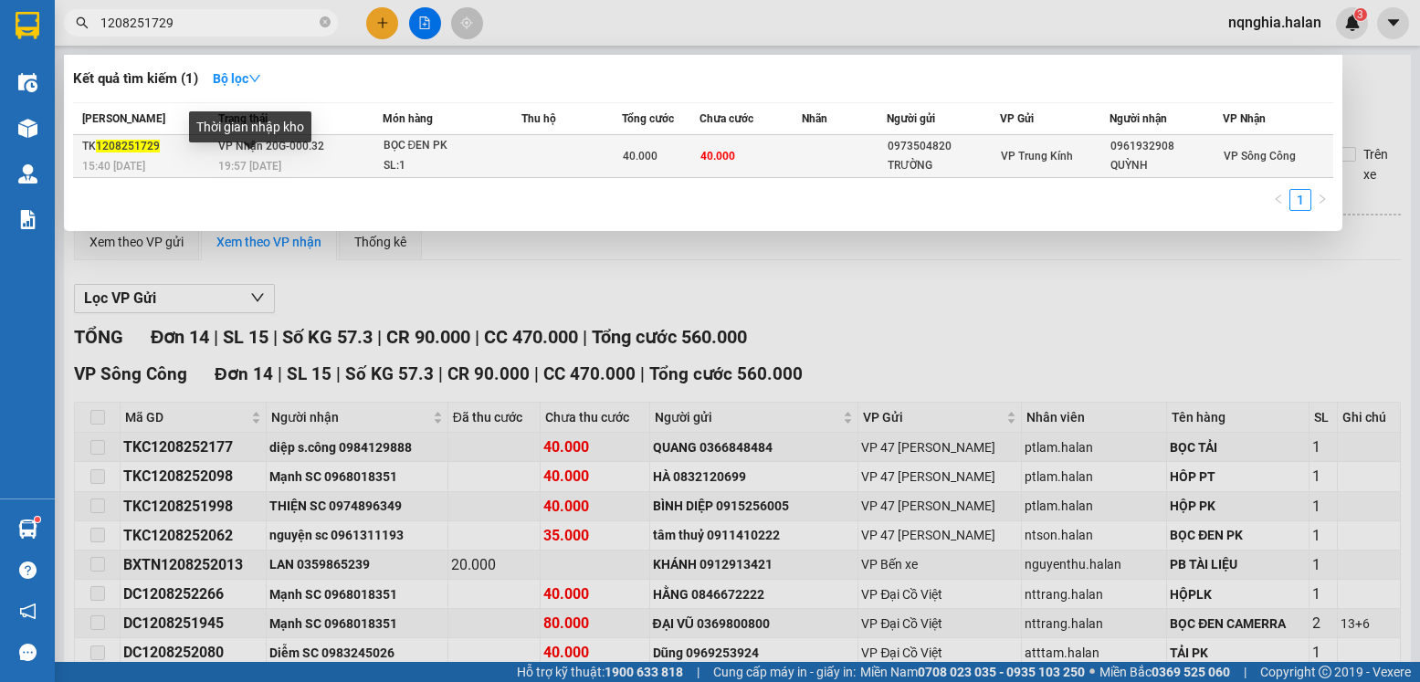
type input "1208251729"
click at [257, 171] on span "19:57 [DATE]" at bounding box center [249, 166] width 63 height 13
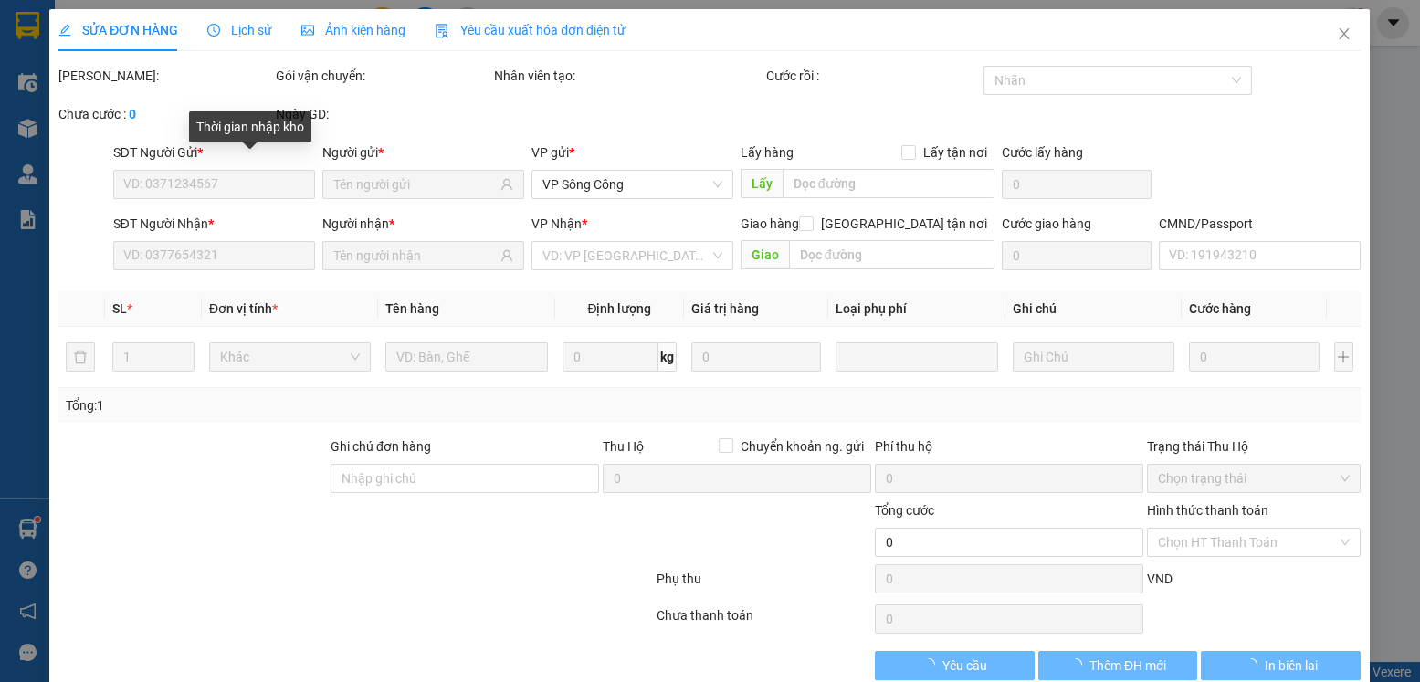
type input "0973504820"
type input "TRƯỜNG"
type input "0961932908"
type input "QUỲNH"
type input "40.000"
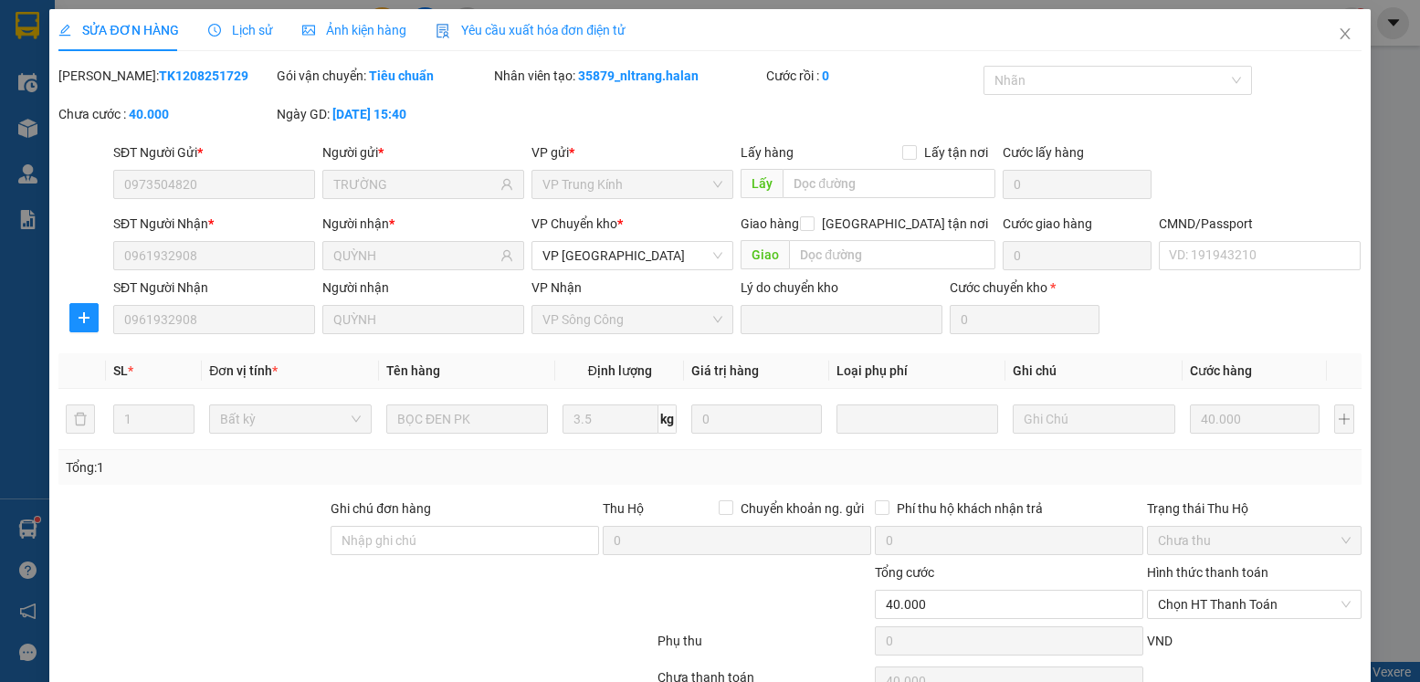
scroll to position [96, 0]
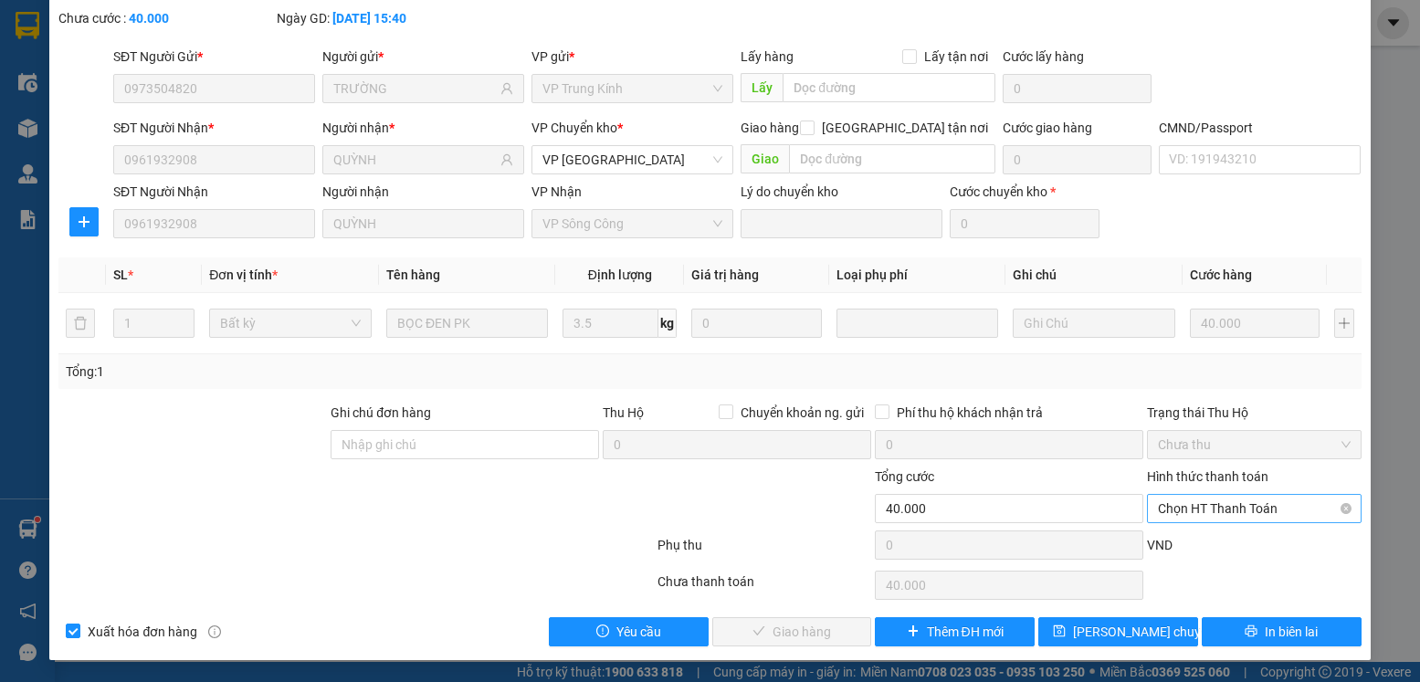
click at [1245, 520] on span "Chọn HT Thanh Toán" at bounding box center [1254, 508] width 192 height 27
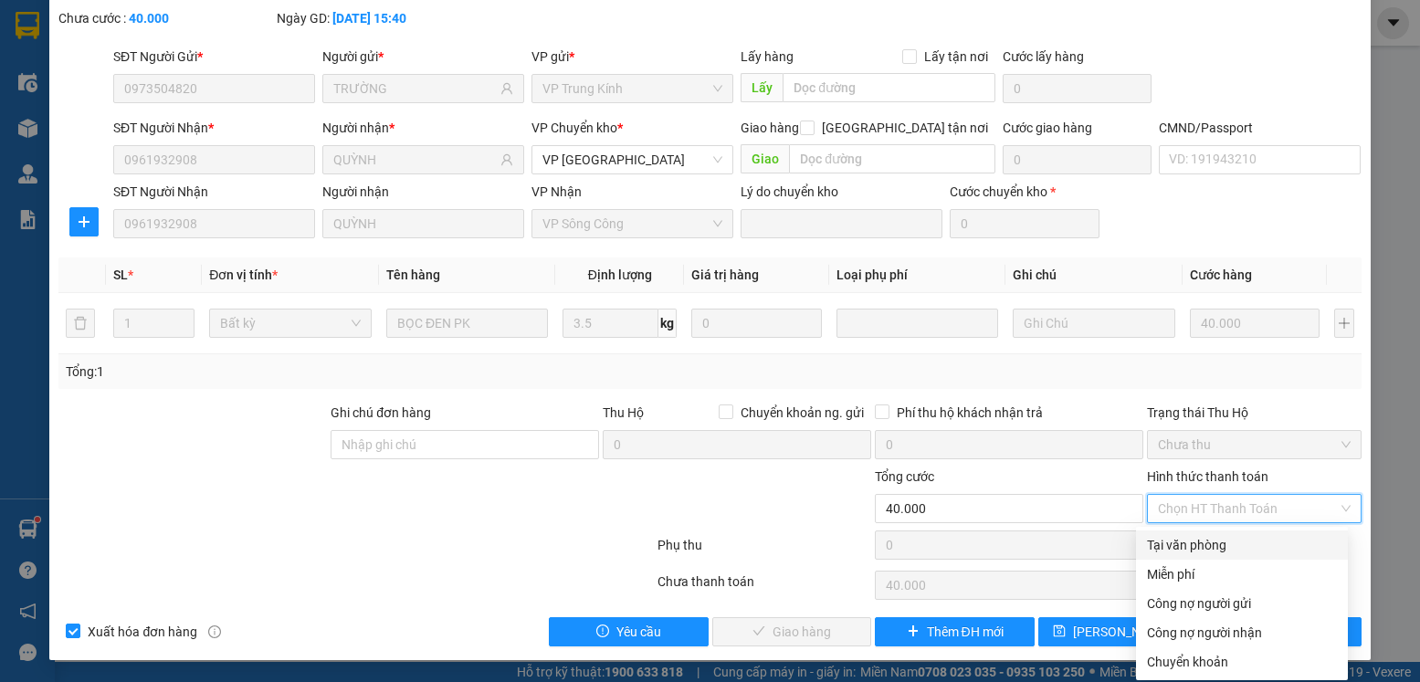
click at [1220, 547] on div "Tại văn phòng" at bounding box center [1242, 545] width 190 height 20
type input "0"
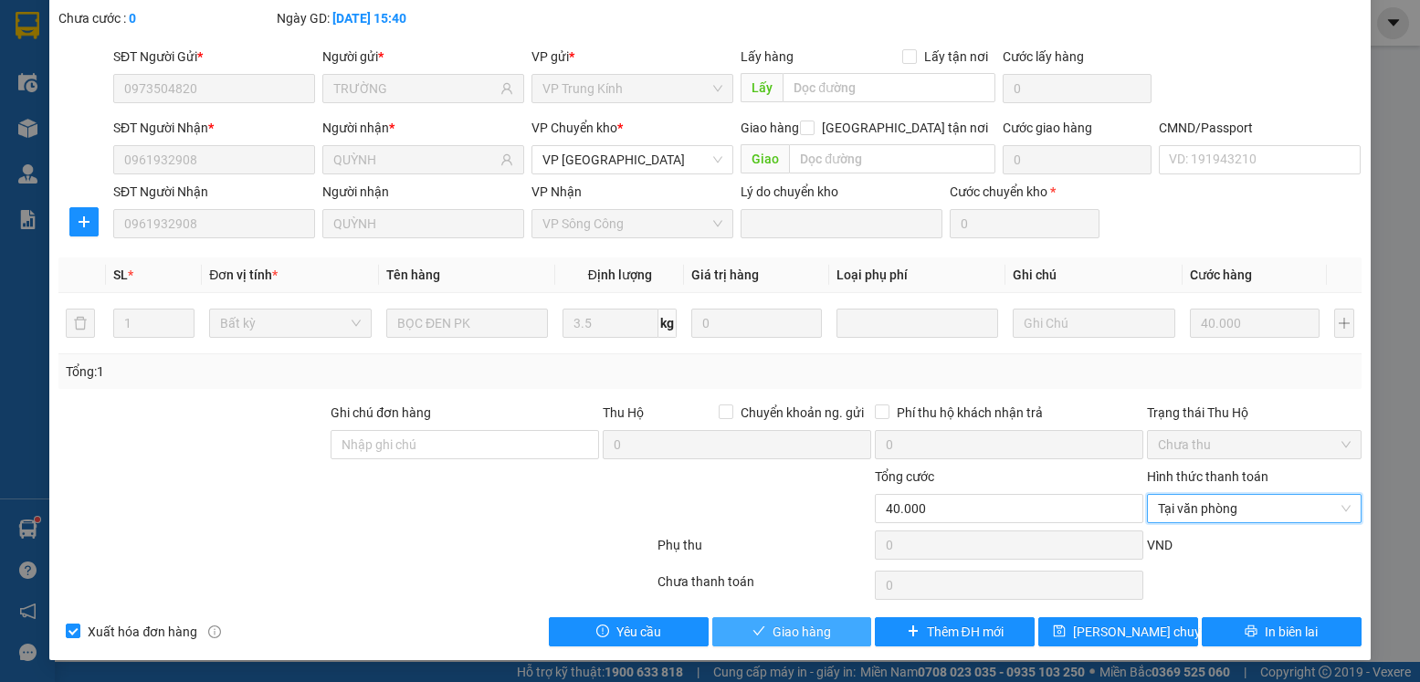
click at [815, 634] on span "Giao hàng" at bounding box center [802, 632] width 58 height 20
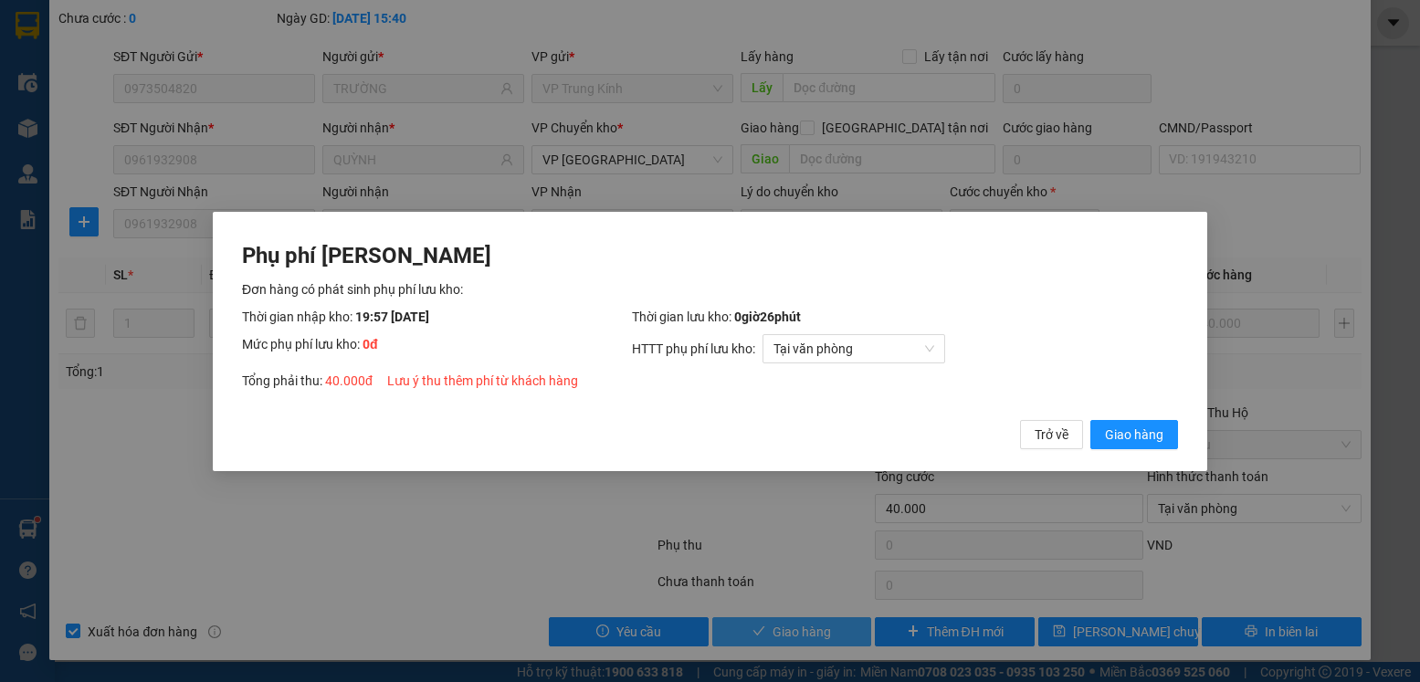
click at [1091, 419] on button "Giao hàng" at bounding box center [1135, 433] width 88 height 29
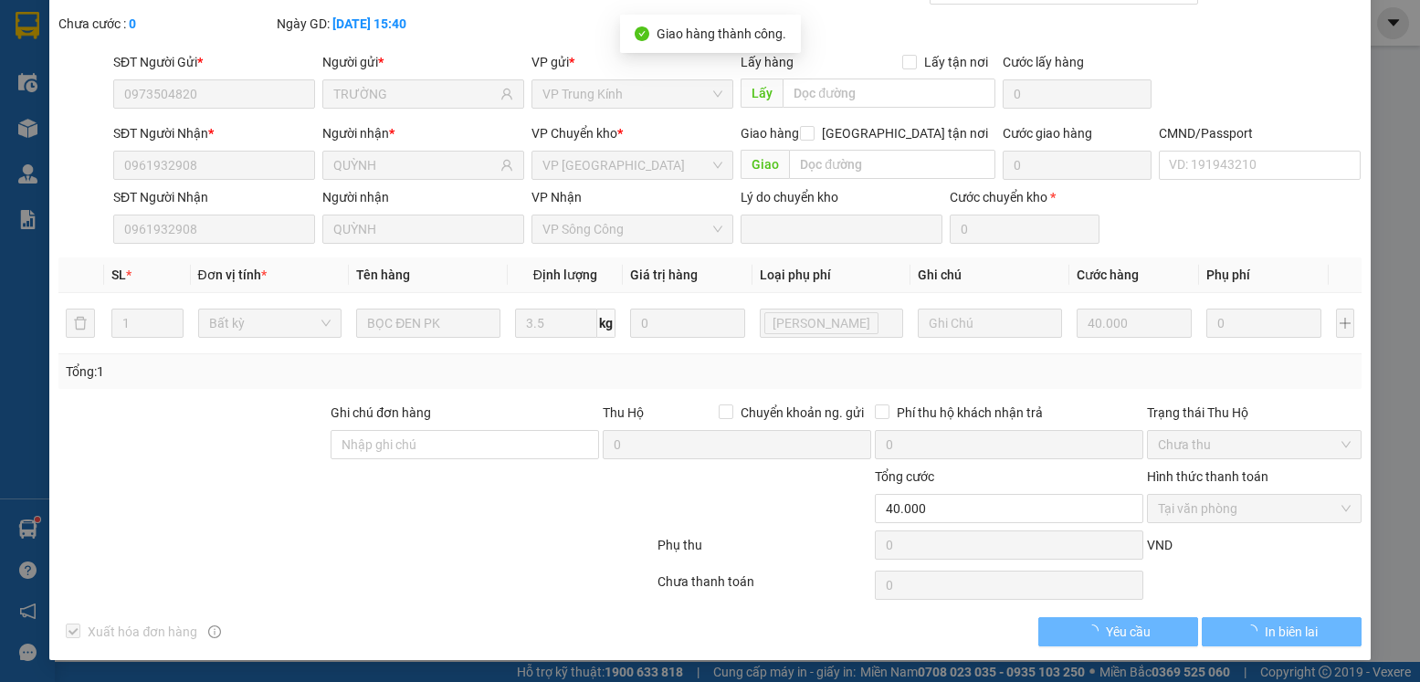
scroll to position [0, 0]
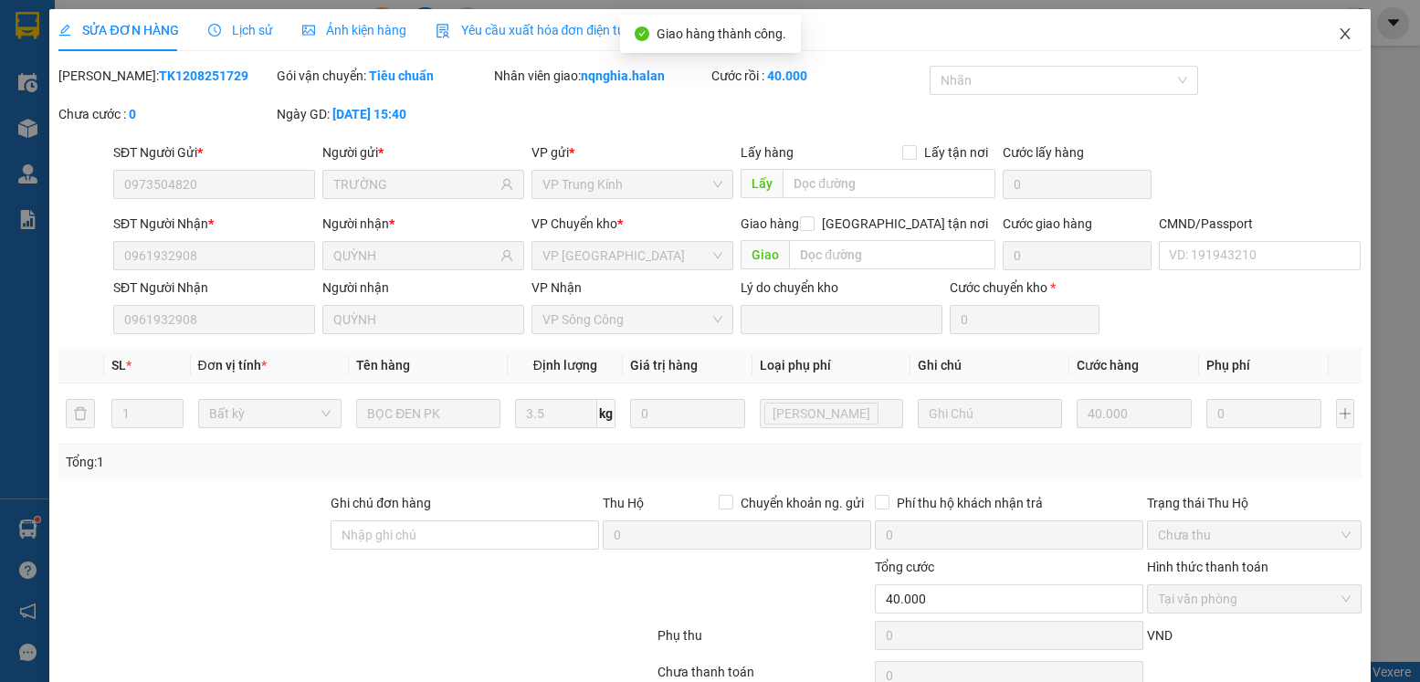
drag, startPoint x: 1340, startPoint y: 40, endPoint x: 987, endPoint y: 8, distance: 354.0
click at [1334, 38] on span "Close" at bounding box center [1345, 34] width 51 height 51
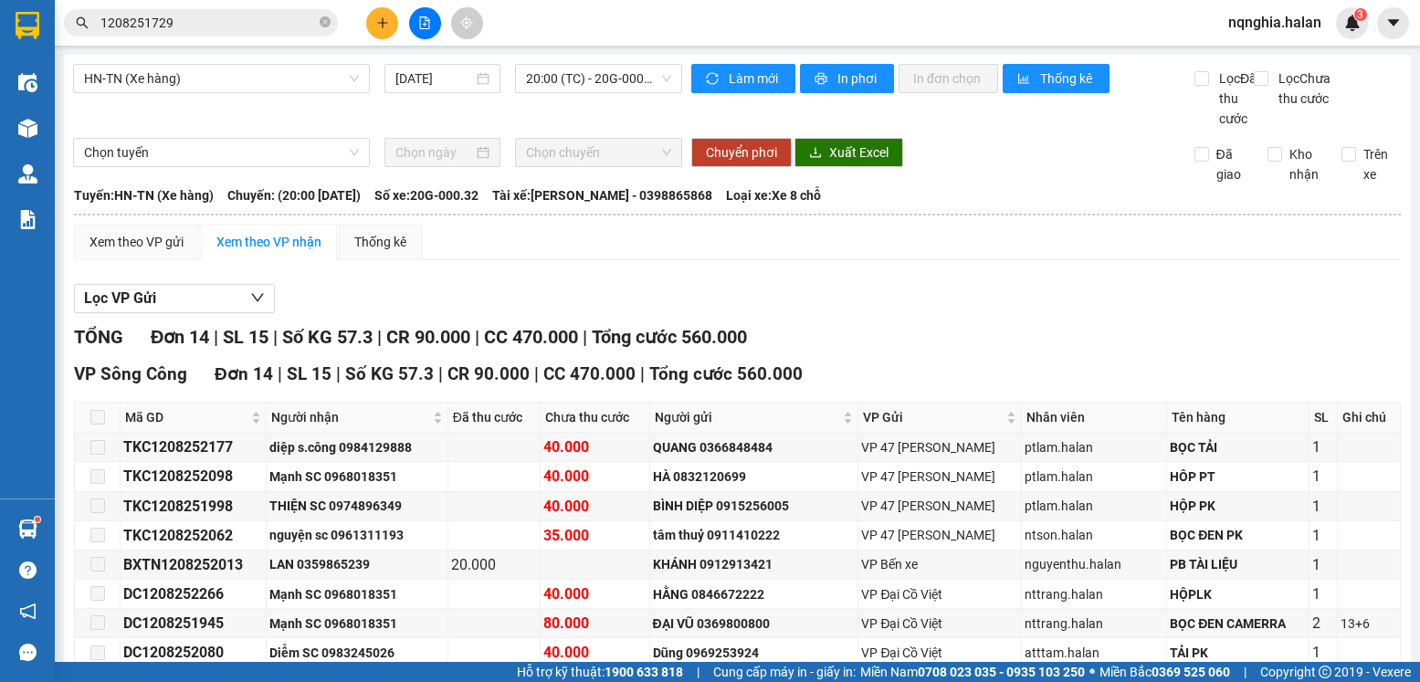
click at [258, 5] on div "Kết quả tìm kiếm ( 1 ) Bộ lọc Mã ĐH Trạng thái Món hàng Thu hộ Tổng cước Chưa c…" at bounding box center [710, 23] width 1420 height 46
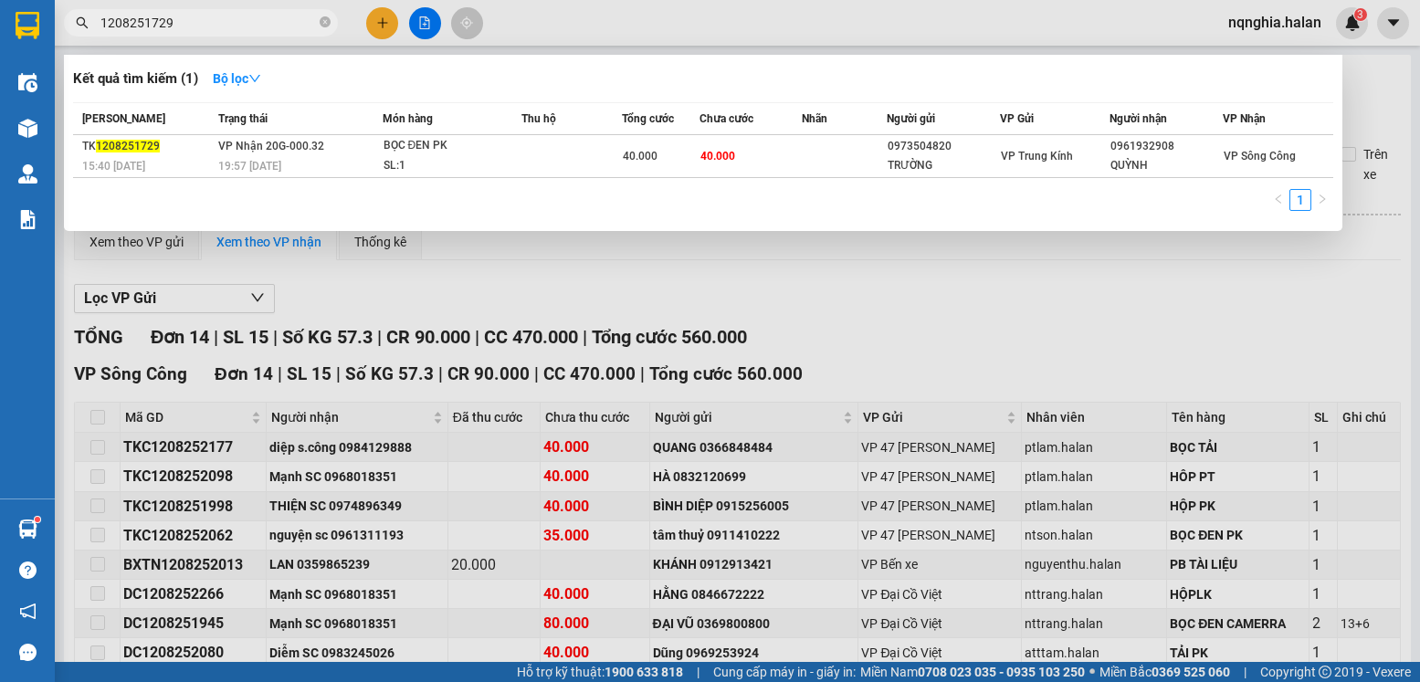
click at [248, 16] on input "1208251729" at bounding box center [208, 23] width 216 height 20
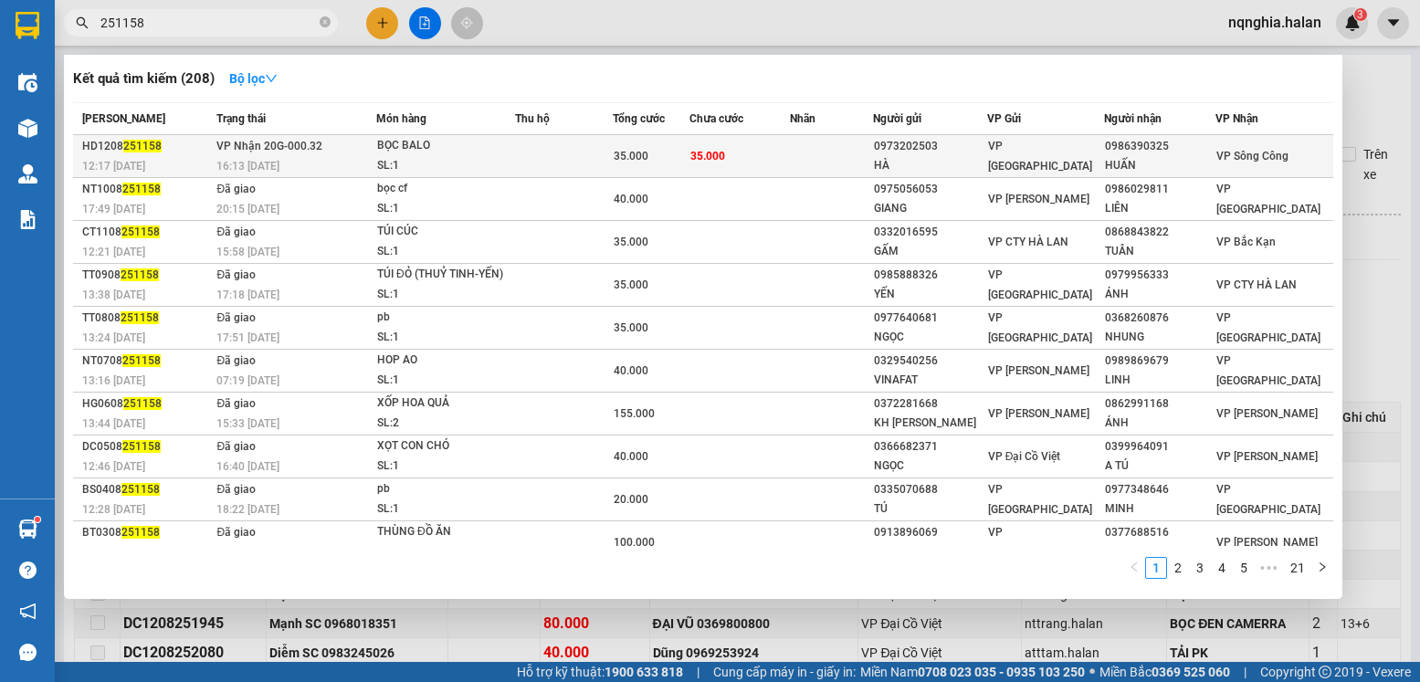
type input "251158"
click at [642, 161] on span "35.000" at bounding box center [631, 156] width 35 height 13
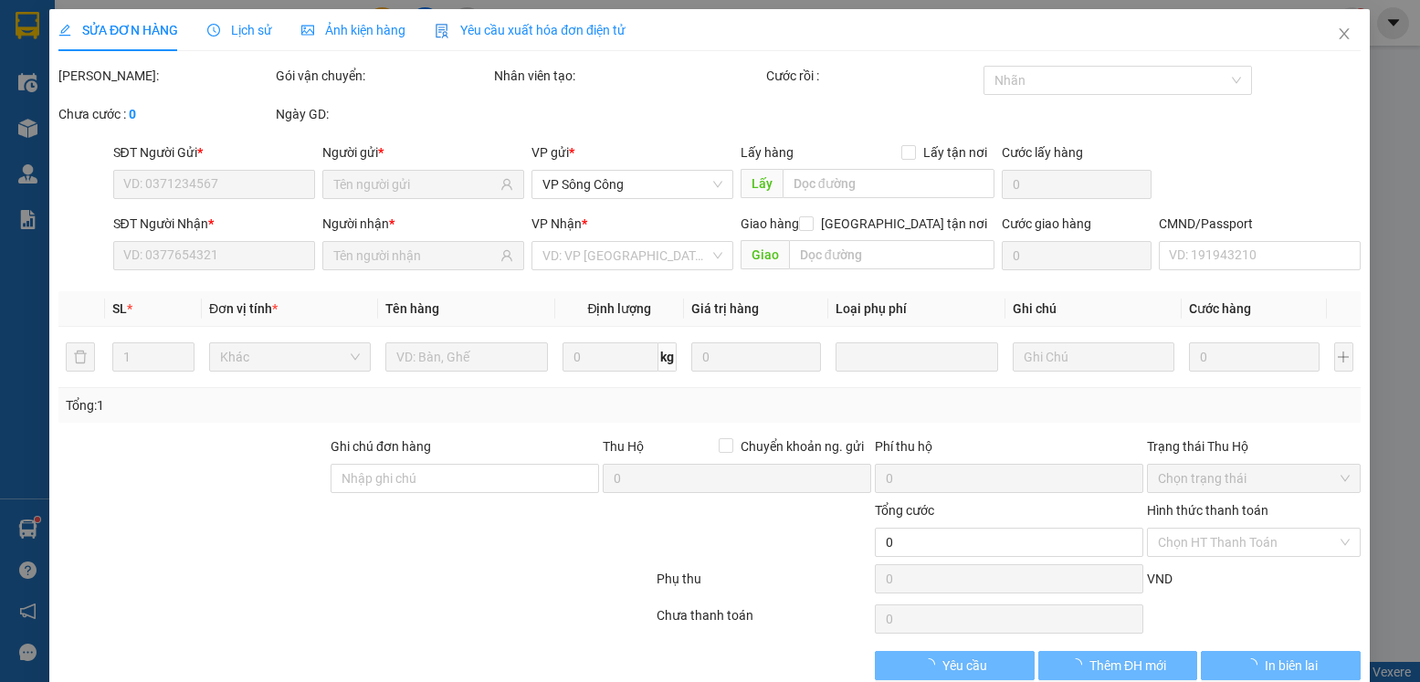
type input "0973202503"
type input "HÀ"
type input "0986390325"
type input "HUẤN"
type input "35.000"
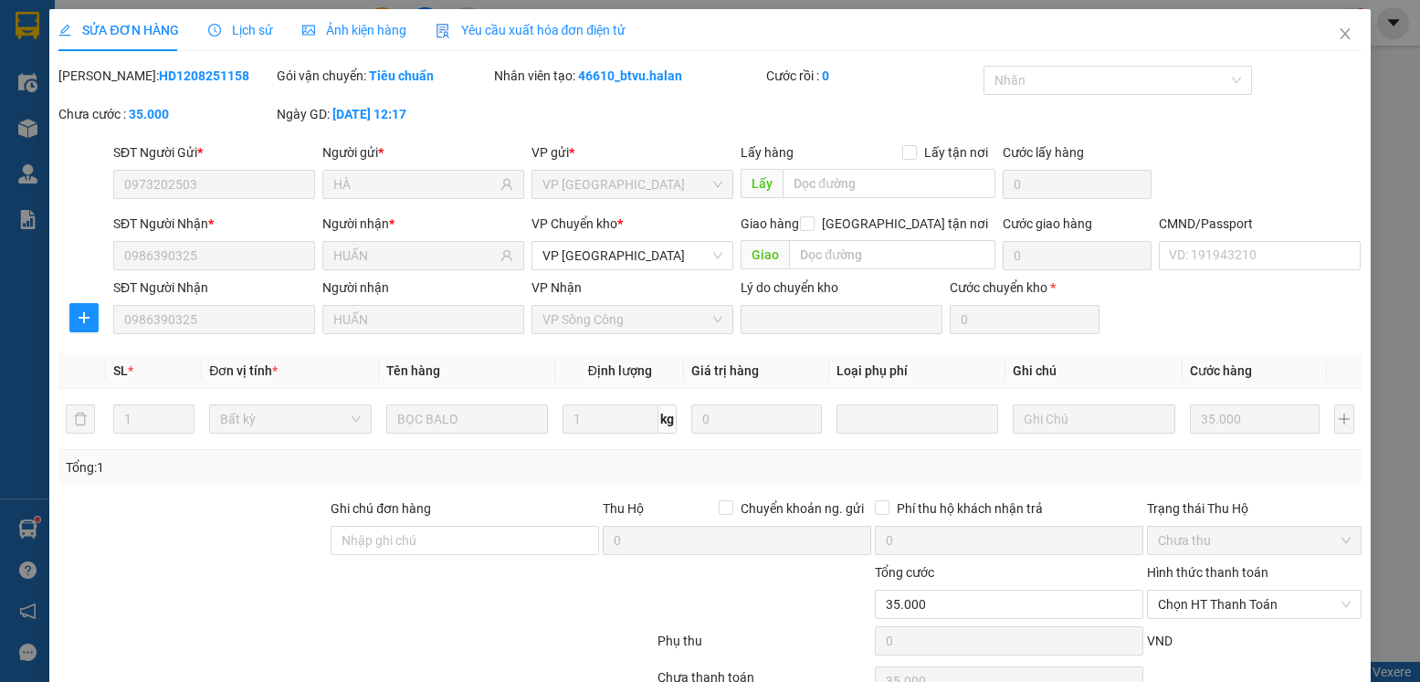
scroll to position [96, 0]
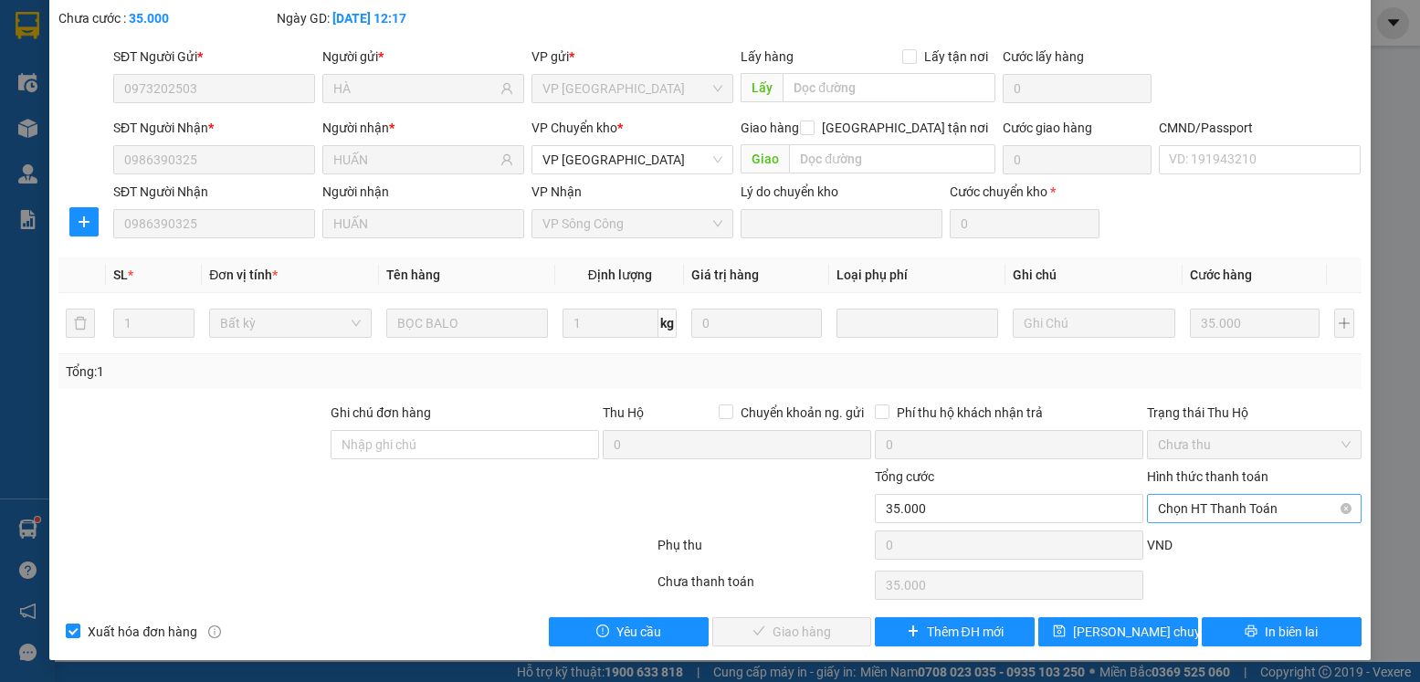
click at [1196, 506] on span "Chọn HT Thanh Toán" at bounding box center [1254, 508] width 192 height 27
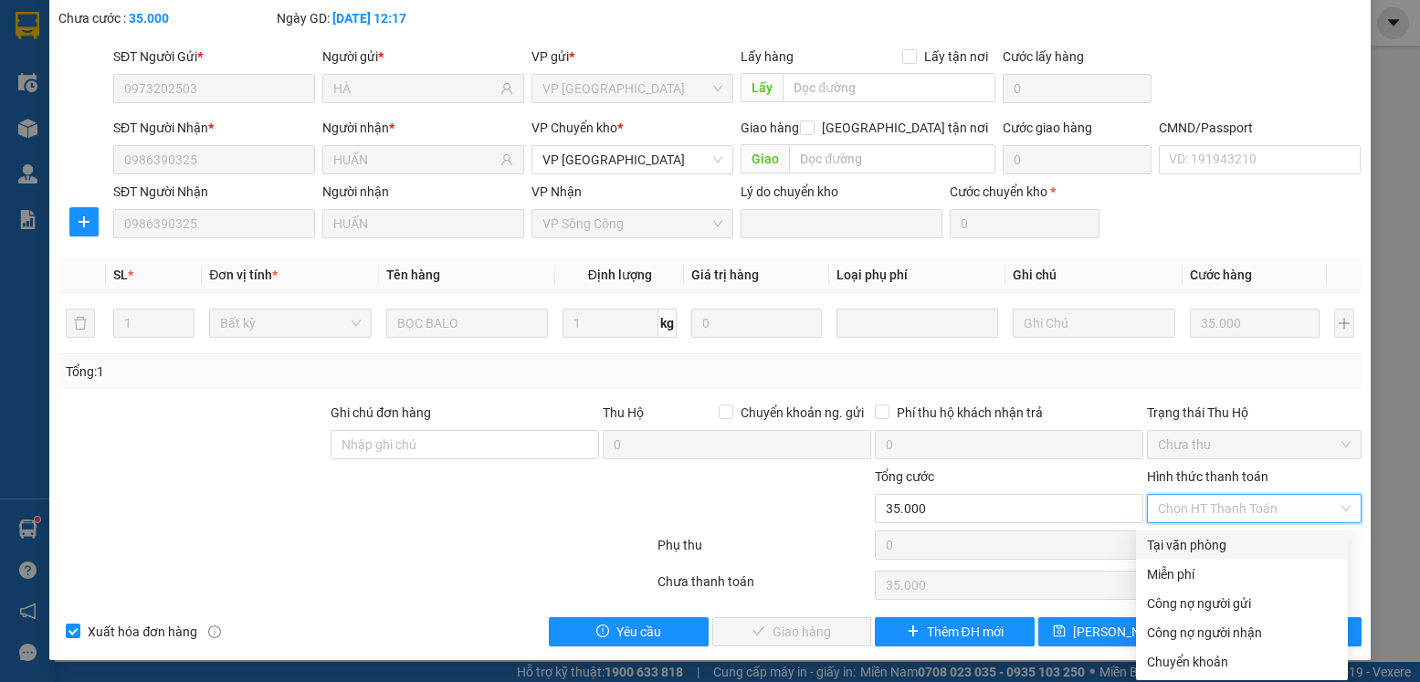
click at [1189, 543] on div "Tại văn phòng" at bounding box center [1242, 545] width 190 height 20
type input "0"
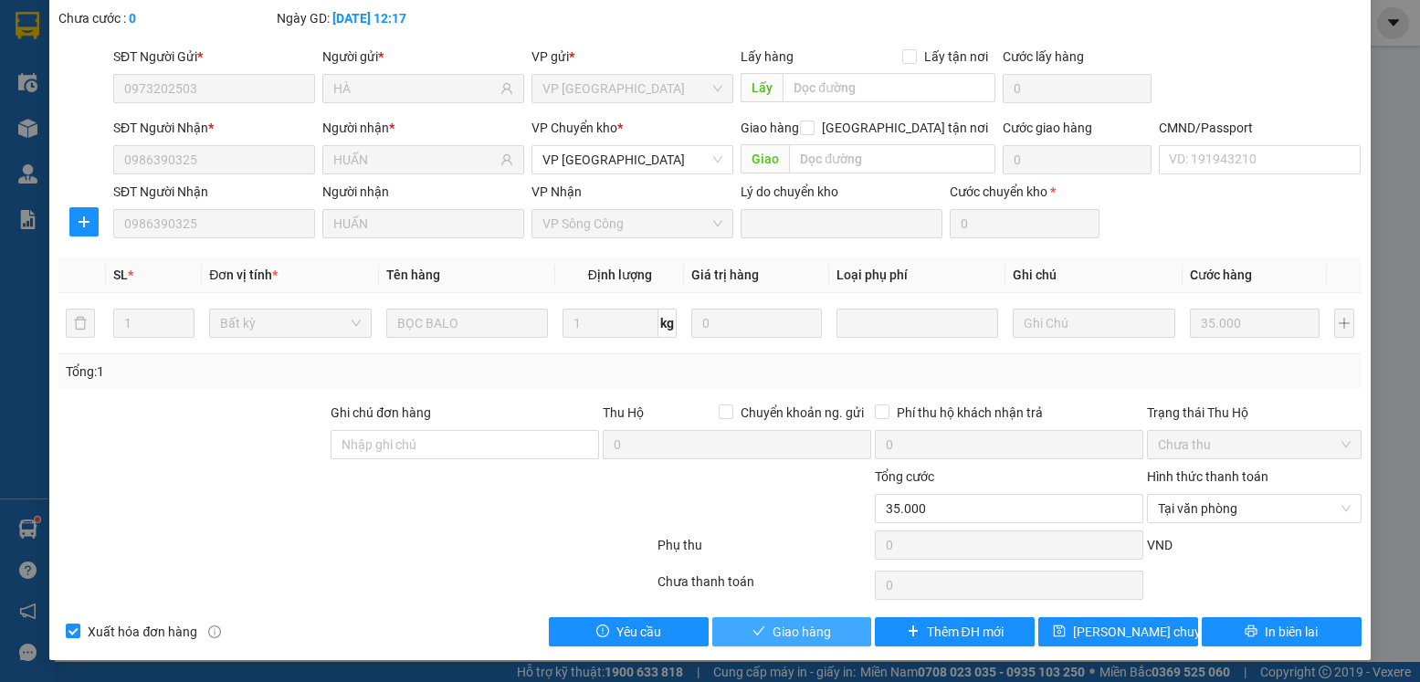
click at [784, 632] on span "Giao hàng" at bounding box center [802, 632] width 58 height 20
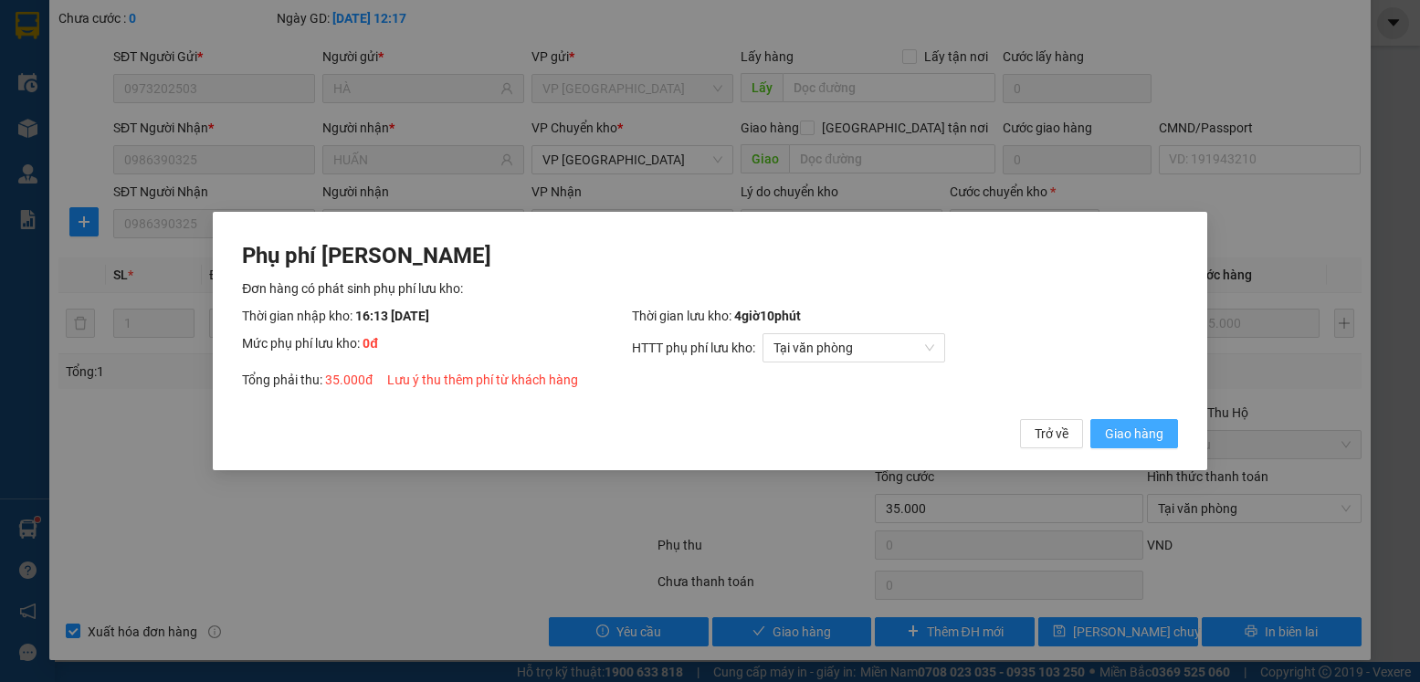
click at [1140, 422] on button "Giao hàng" at bounding box center [1135, 433] width 88 height 29
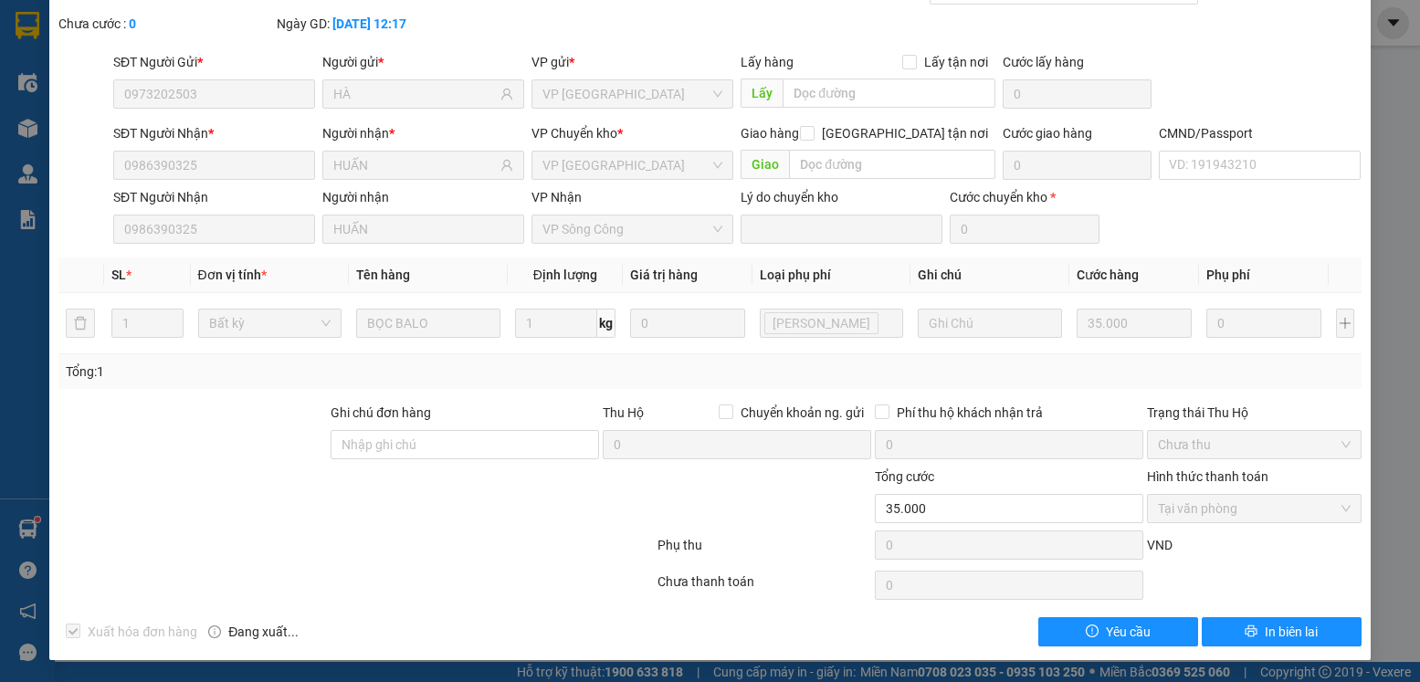
scroll to position [0, 0]
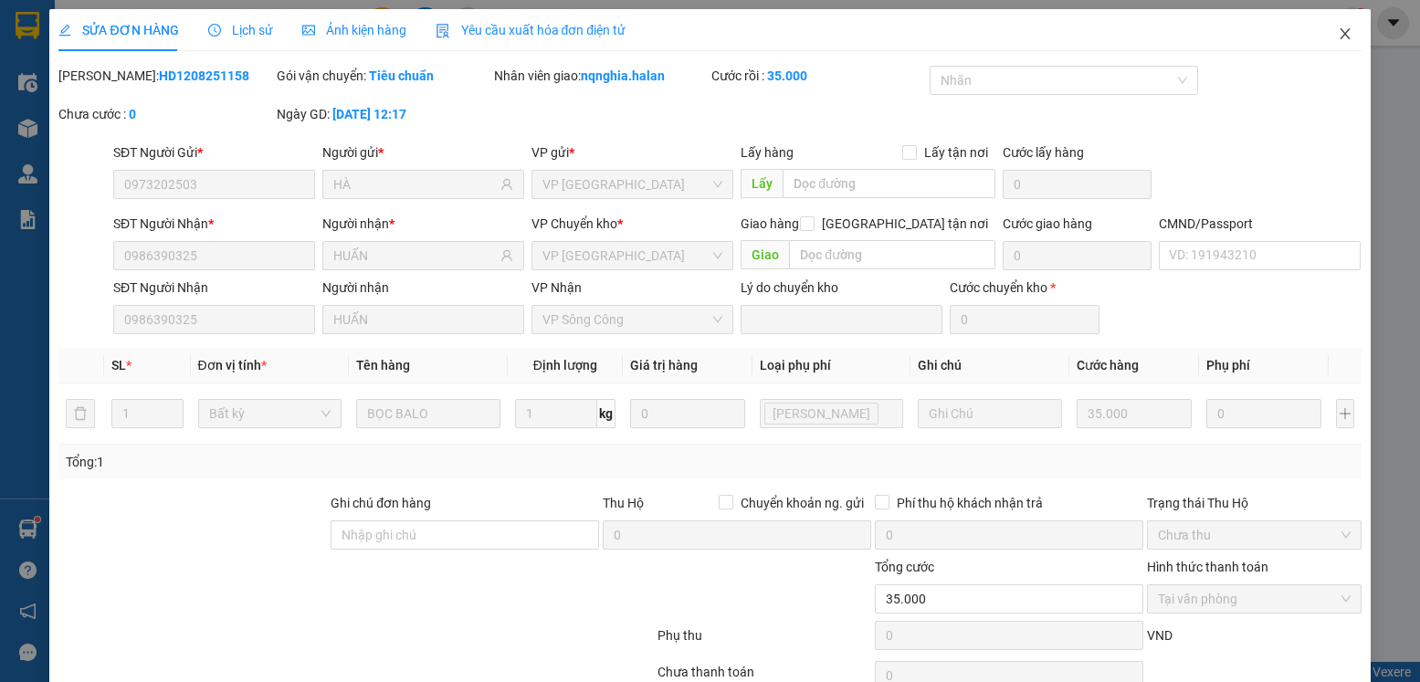
click at [1338, 27] on icon "close" at bounding box center [1345, 33] width 15 height 15
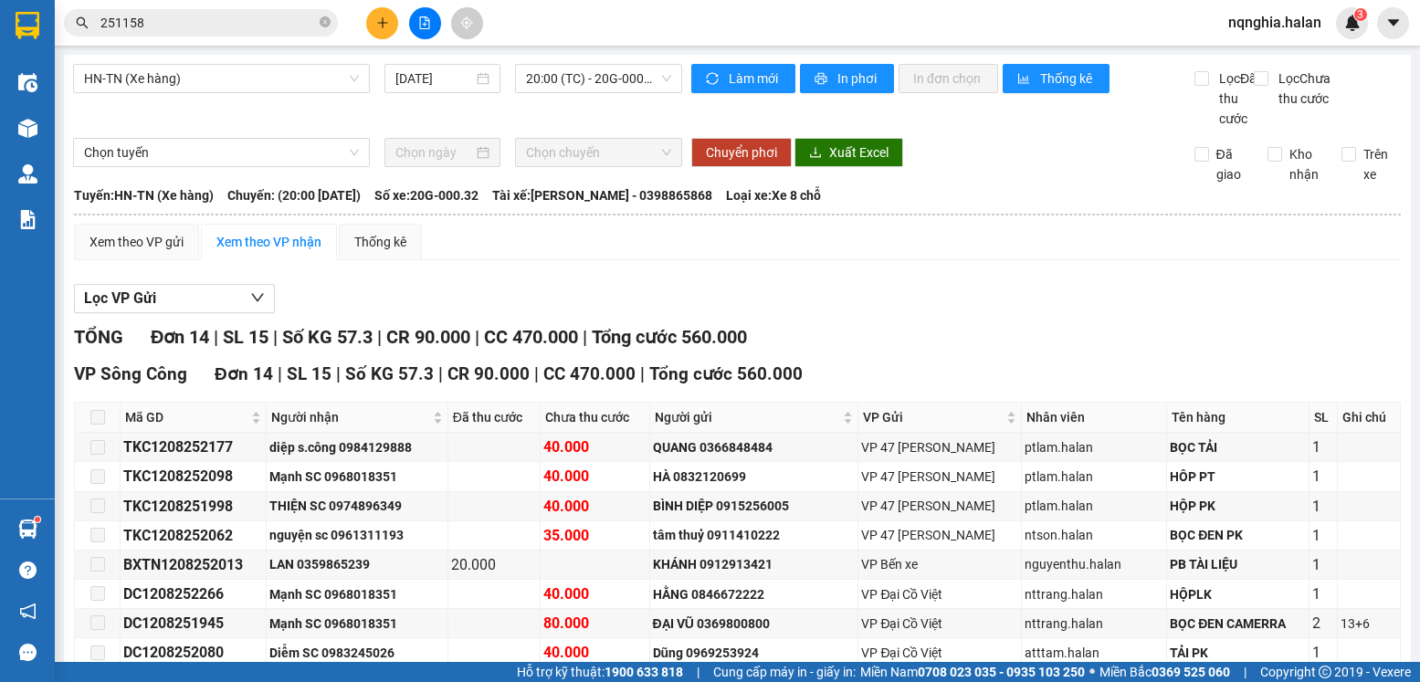
click at [201, 31] on input "251158" at bounding box center [208, 23] width 216 height 20
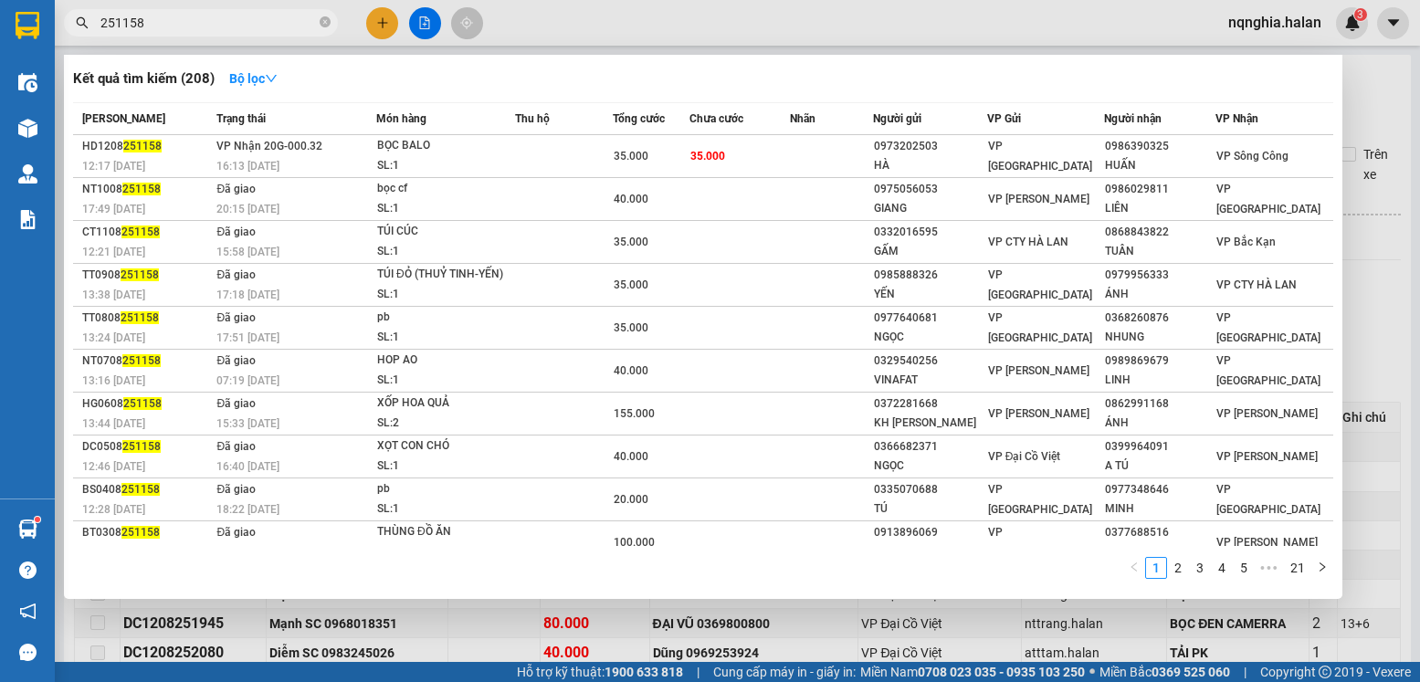
click at [201, 31] on input "251158" at bounding box center [208, 23] width 216 height 20
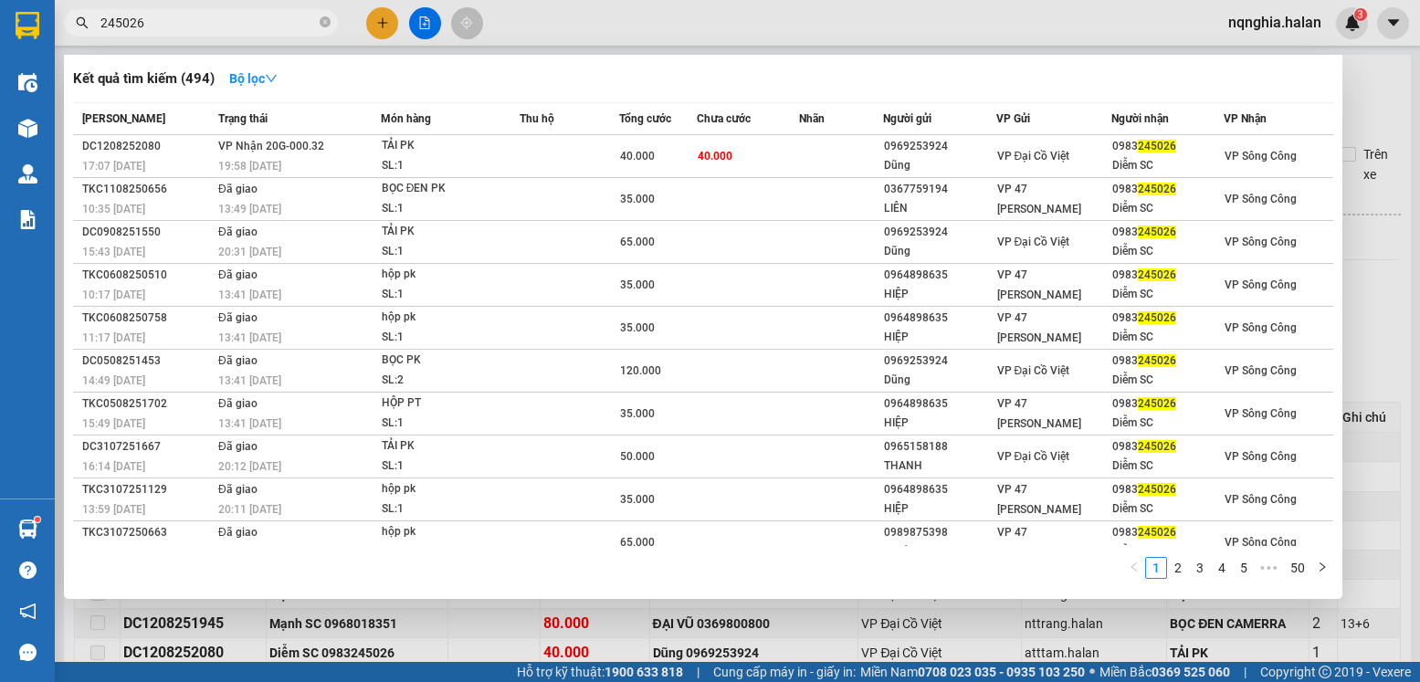
type input "245026"
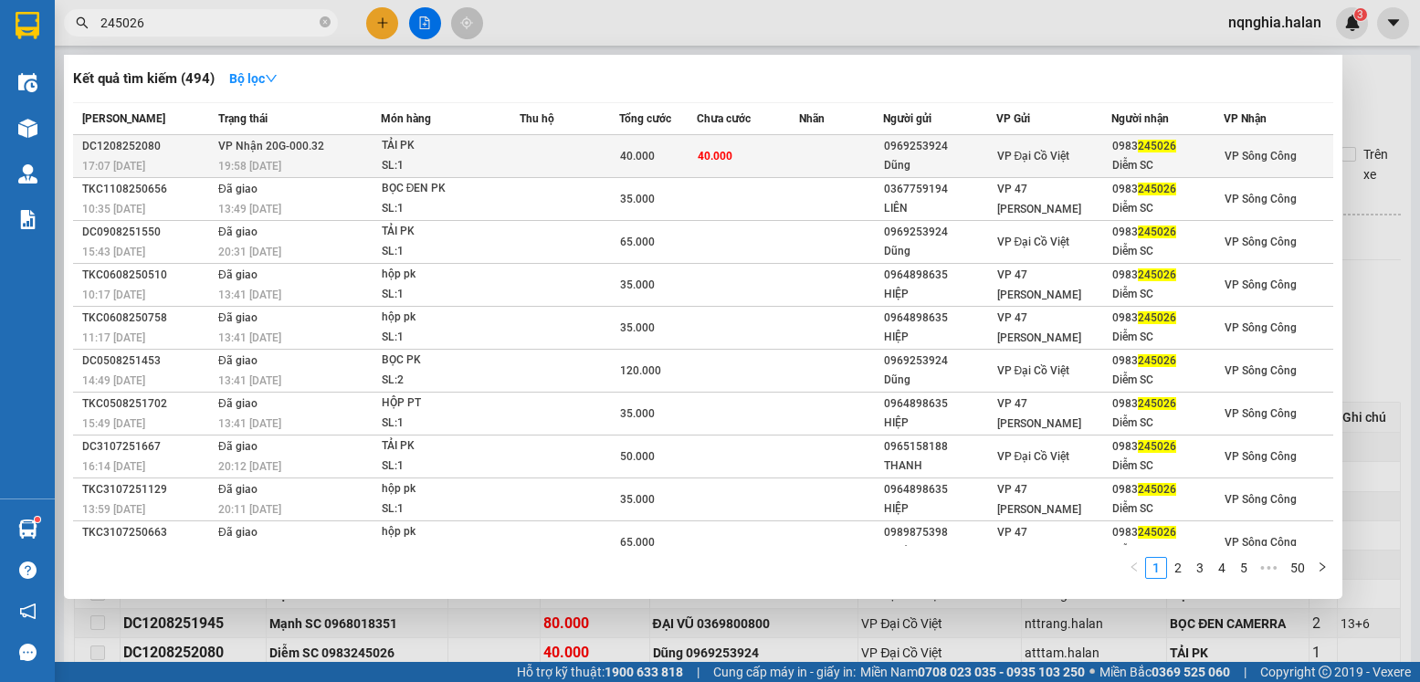
click at [322, 152] on td "VP Nhận 20G-000.32 19:58 [DATE]" at bounding box center [297, 156] width 167 height 43
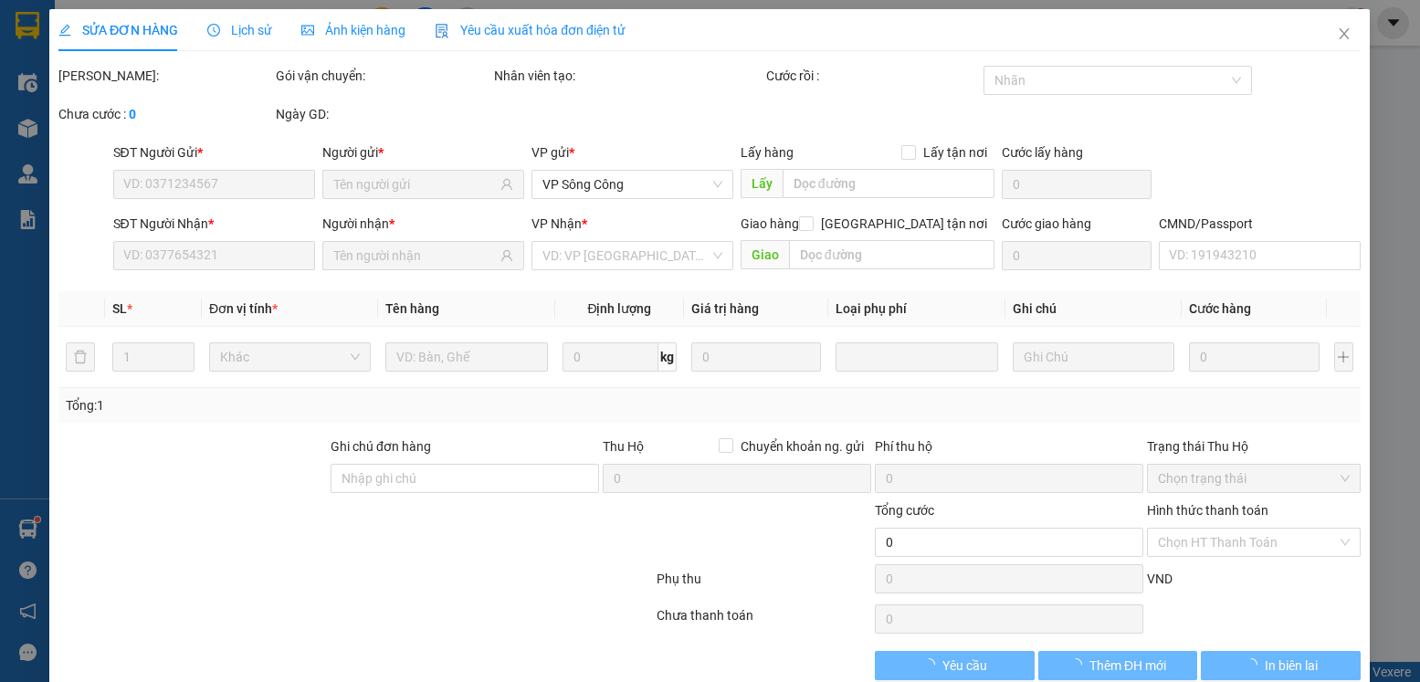
type input "0969253924"
type input "Dũng"
type input "0983245026"
type input "Diễm SC"
type input "40.000"
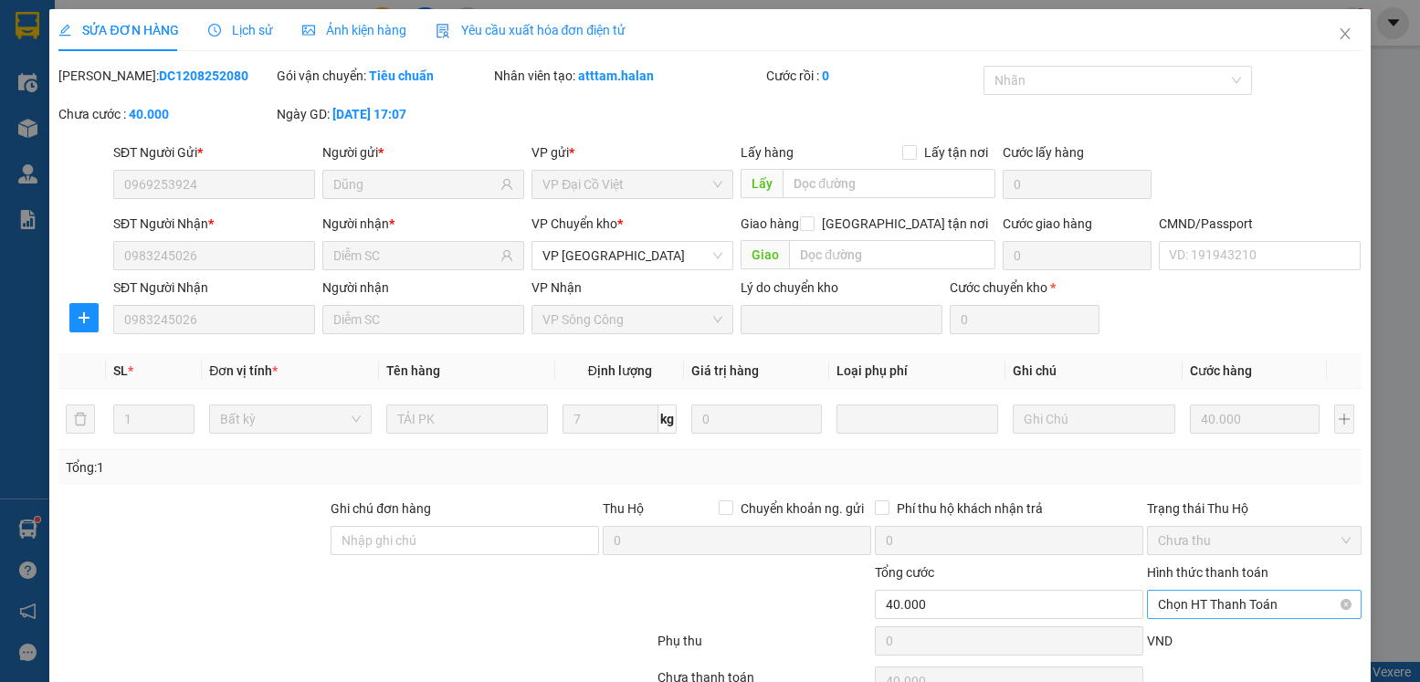
scroll to position [96, 0]
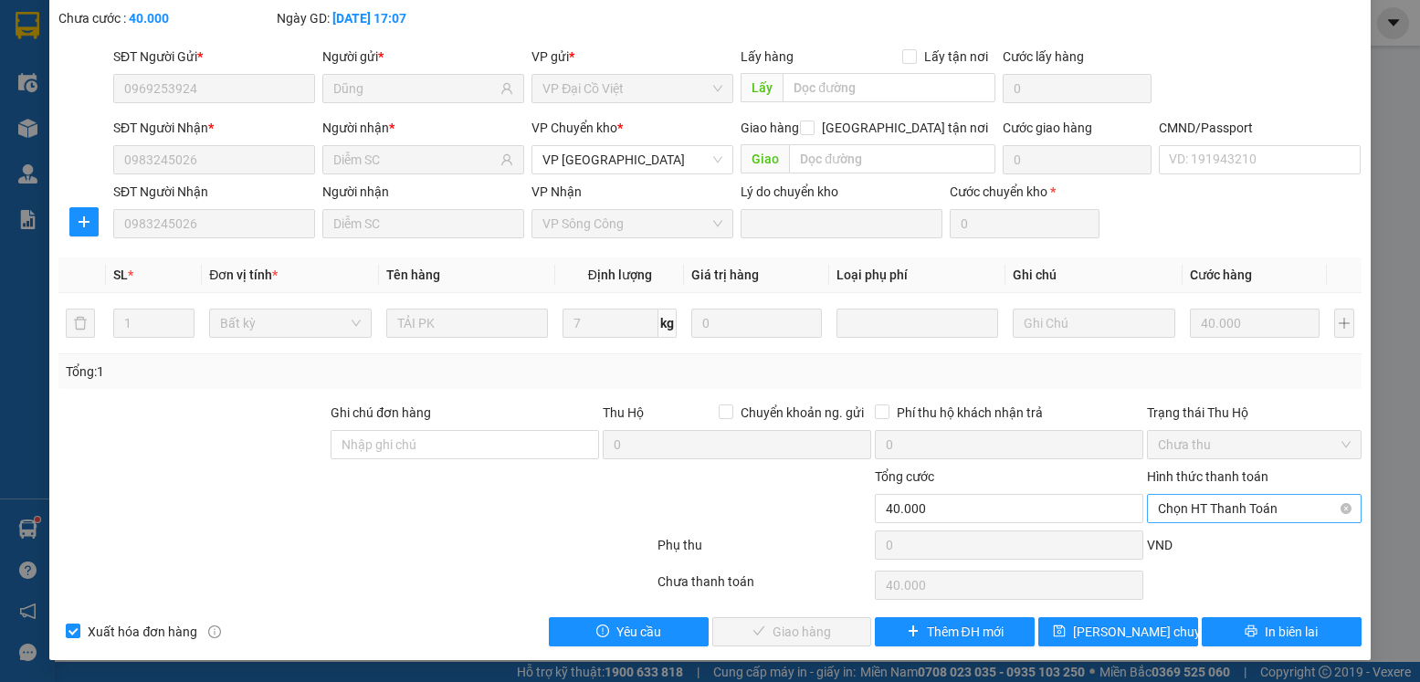
click at [1187, 513] on span "Chọn HT Thanh Toán" at bounding box center [1254, 508] width 192 height 27
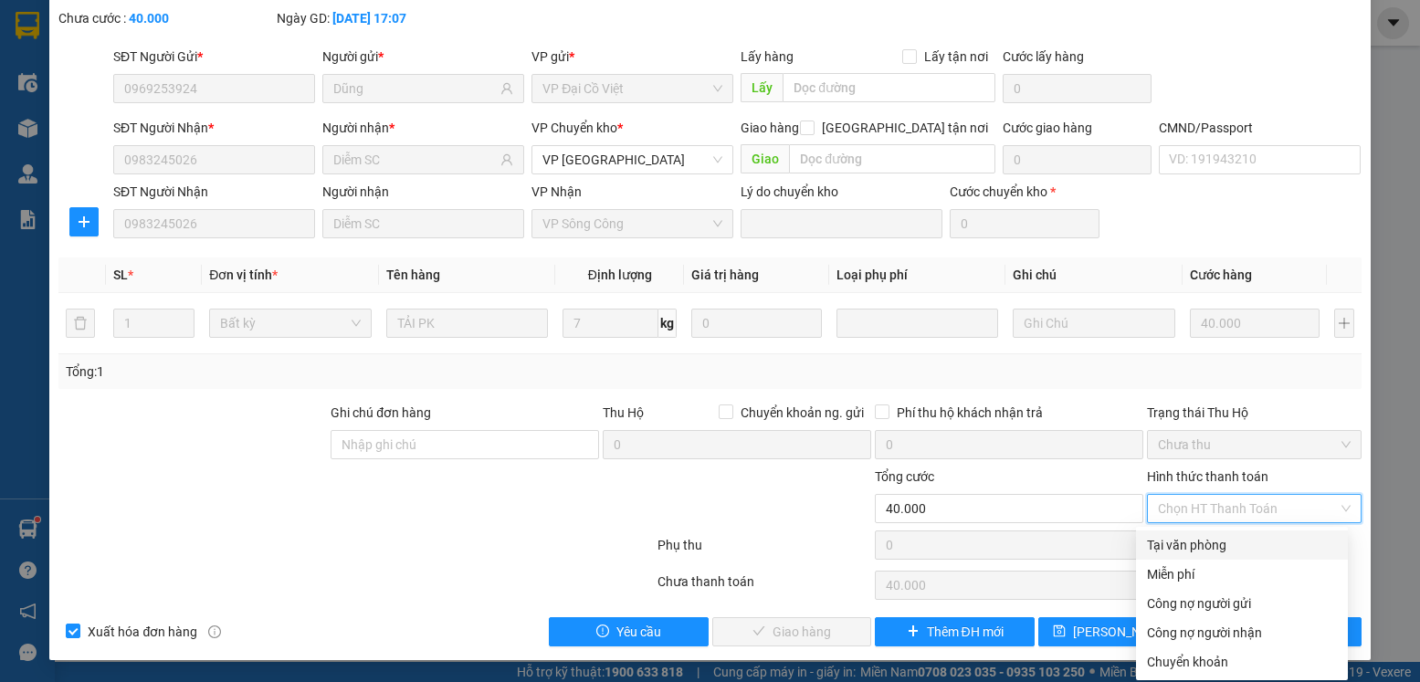
click at [1166, 537] on div "Tại văn phòng" at bounding box center [1242, 545] width 190 height 20
type input "0"
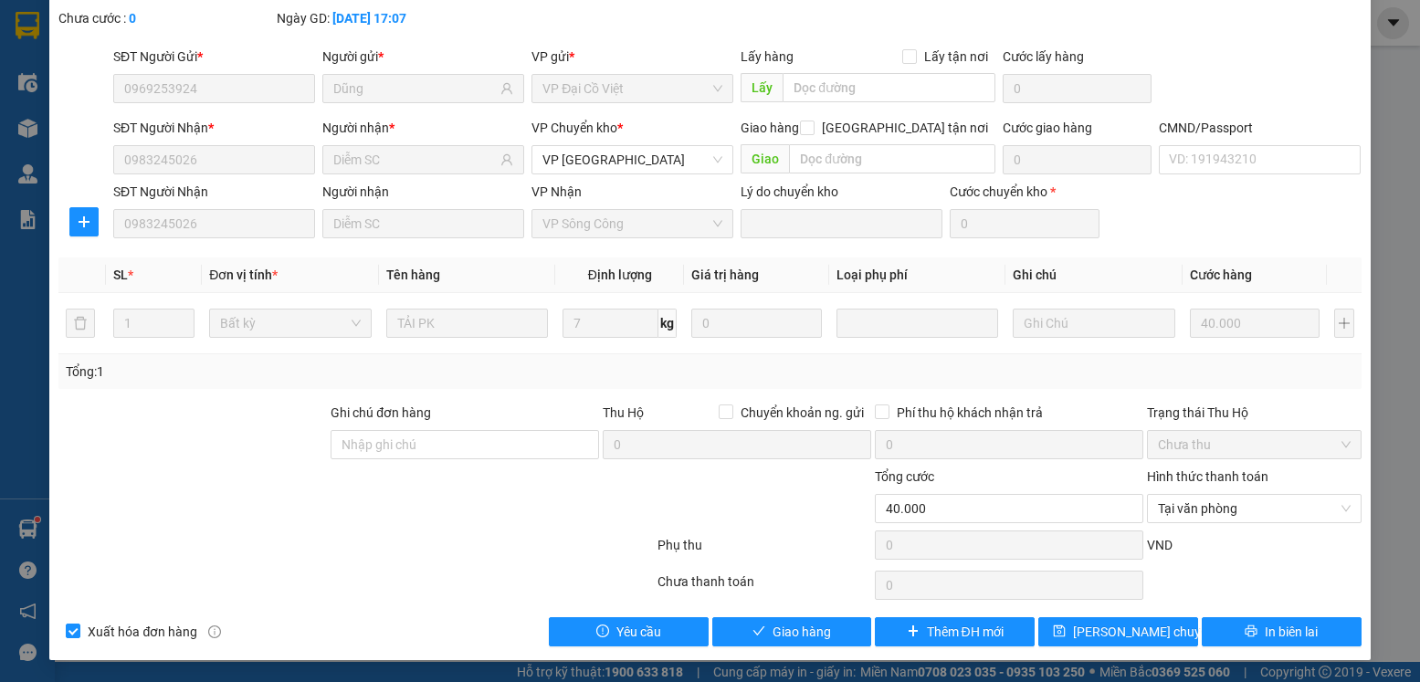
click at [800, 648] on div "SỬA ĐƠN HÀNG Lịch sử Ảnh kiện hàng Yêu cầu xuất hóa đơn điện tử Total Paid Fee …" at bounding box center [709, 286] width 1321 height 747
click at [804, 635] on span "Giao hàng" at bounding box center [802, 632] width 58 height 20
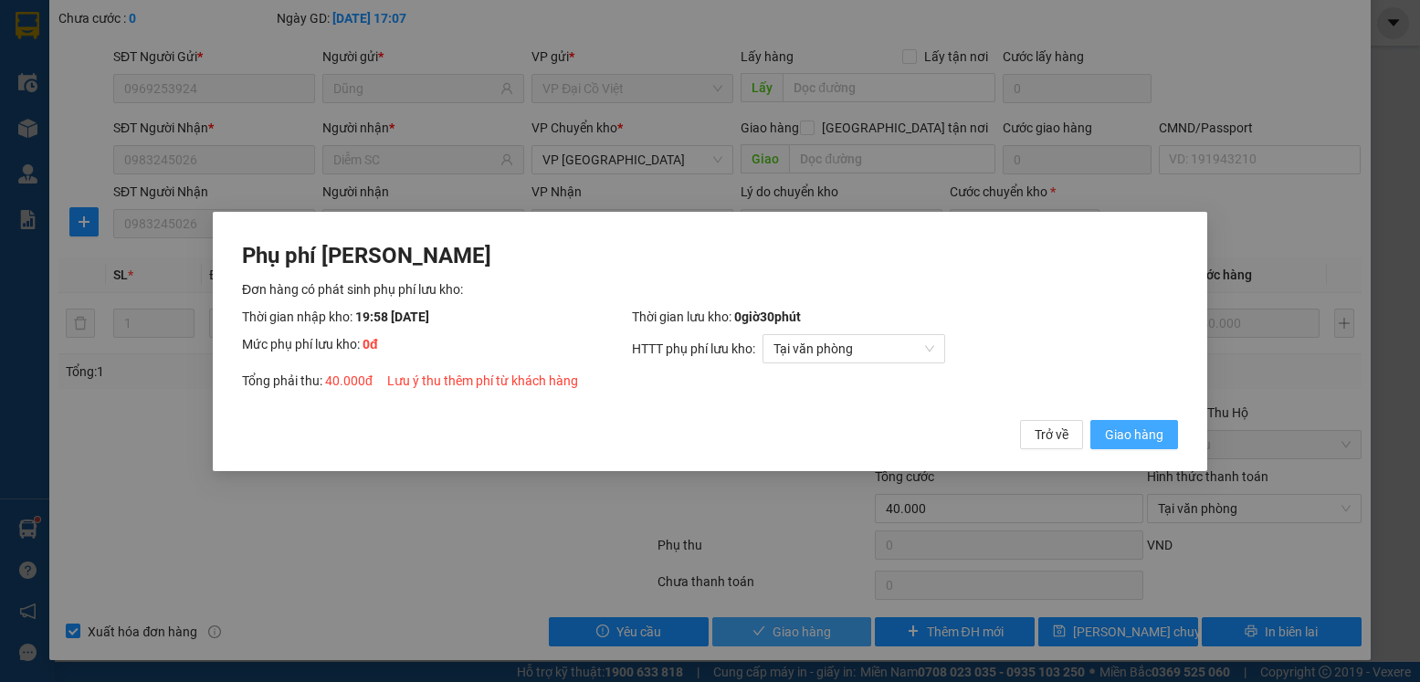
click at [1091, 419] on button "Giao hàng" at bounding box center [1135, 433] width 88 height 29
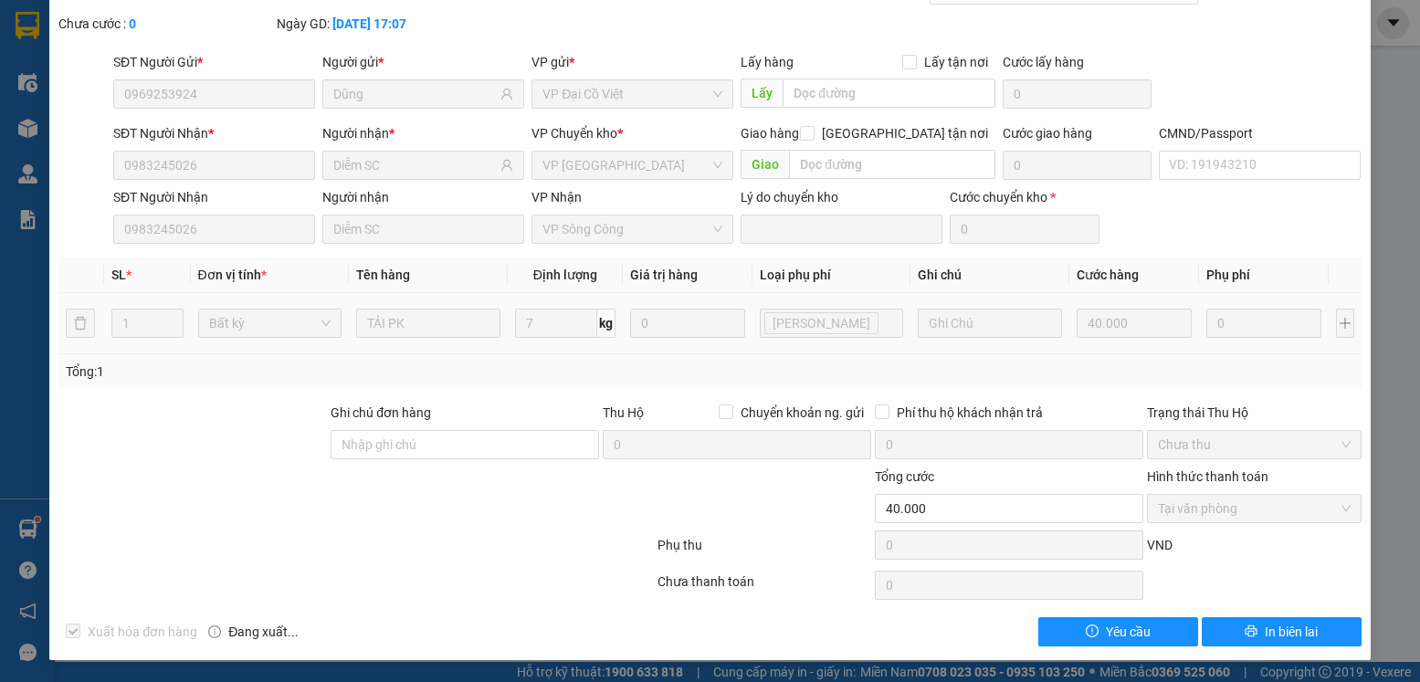
scroll to position [0, 0]
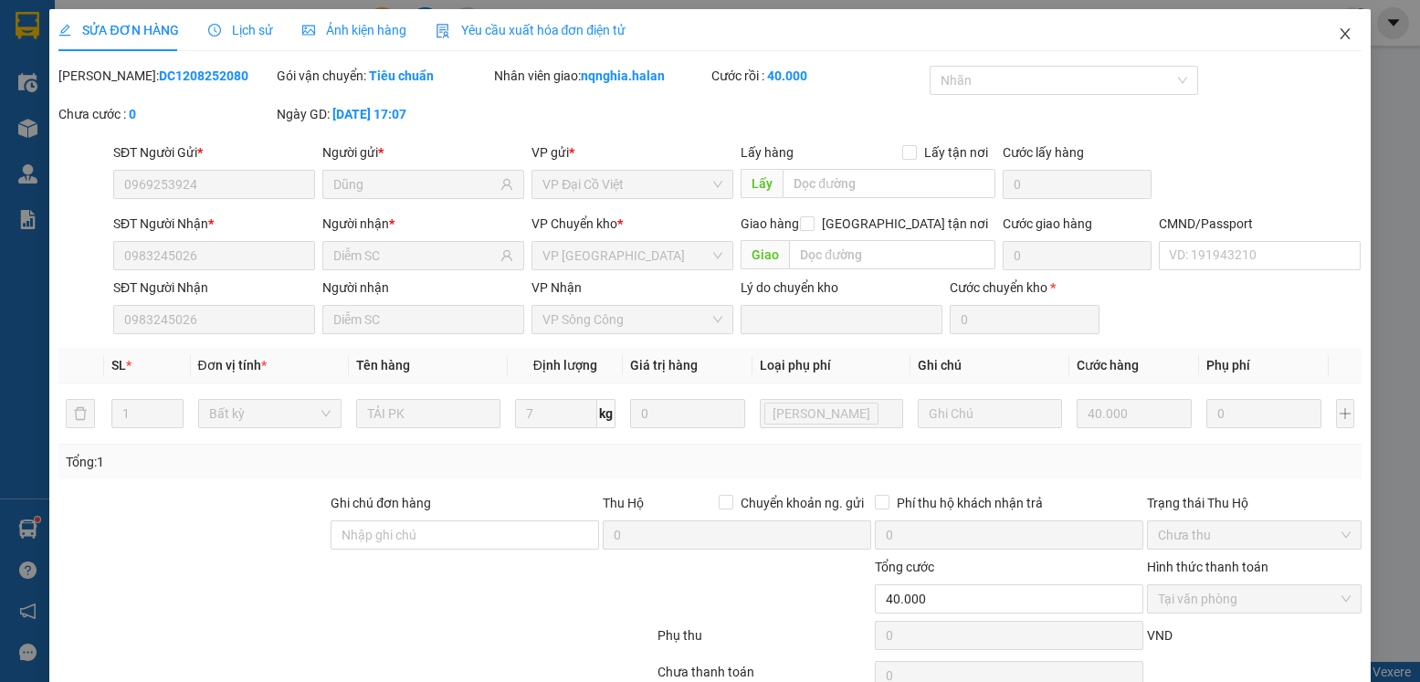
click at [1321, 48] on span "Close" at bounding box center [1345, 34] width 51 height 51
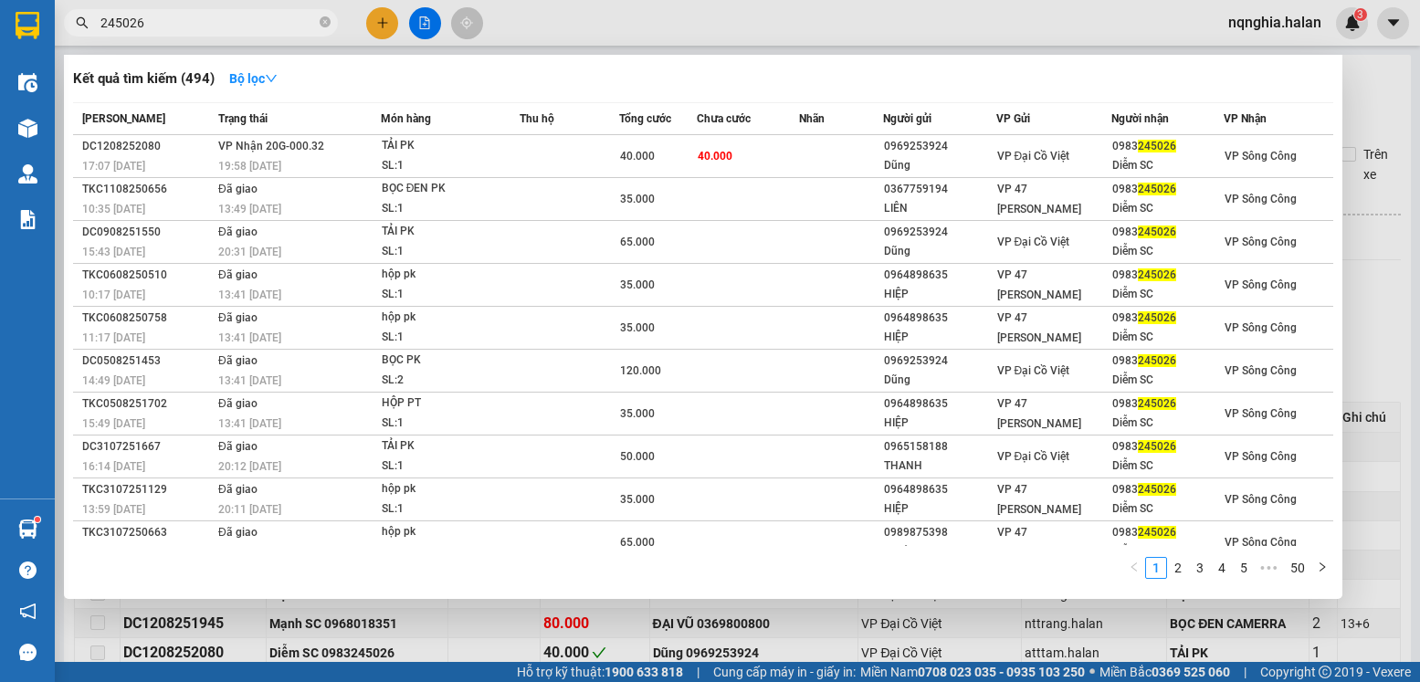
click at [238, 18] on input "245026" at bounding box center [208, 23] width 216 height 20
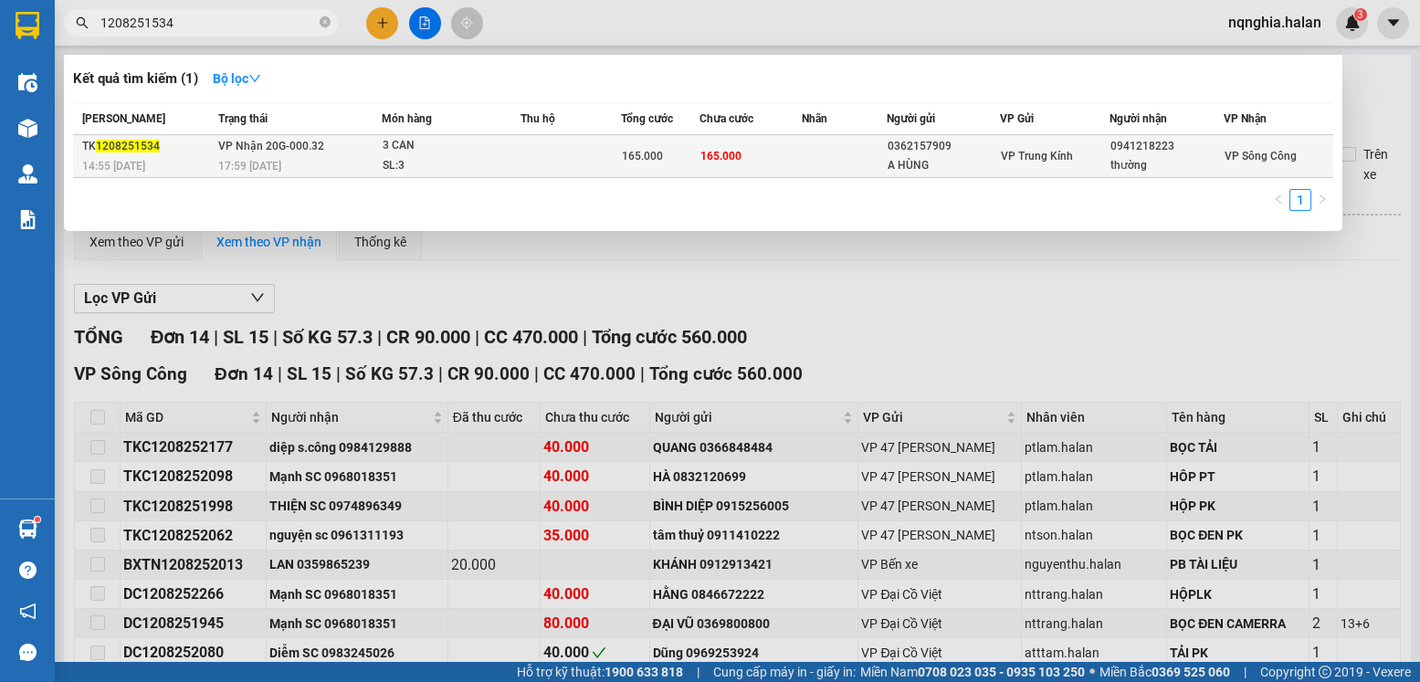
type input "1208251534"
click at [288, 153] on span "VP Nhận 20G-000.32" at bounding box center [271, 145] width 106 height 15
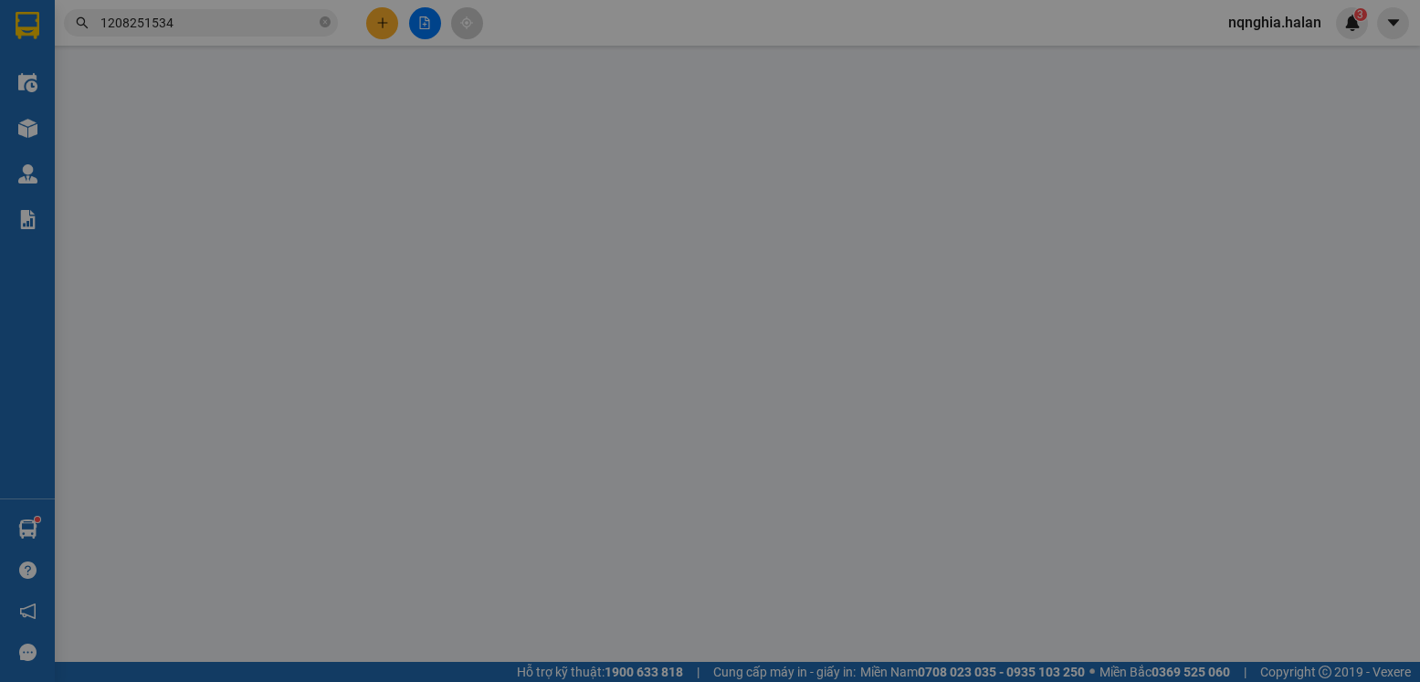
type input "0362157909"
type input "A HÙNG"
type input "0941218223"
type input "thường"
type input "165.000"
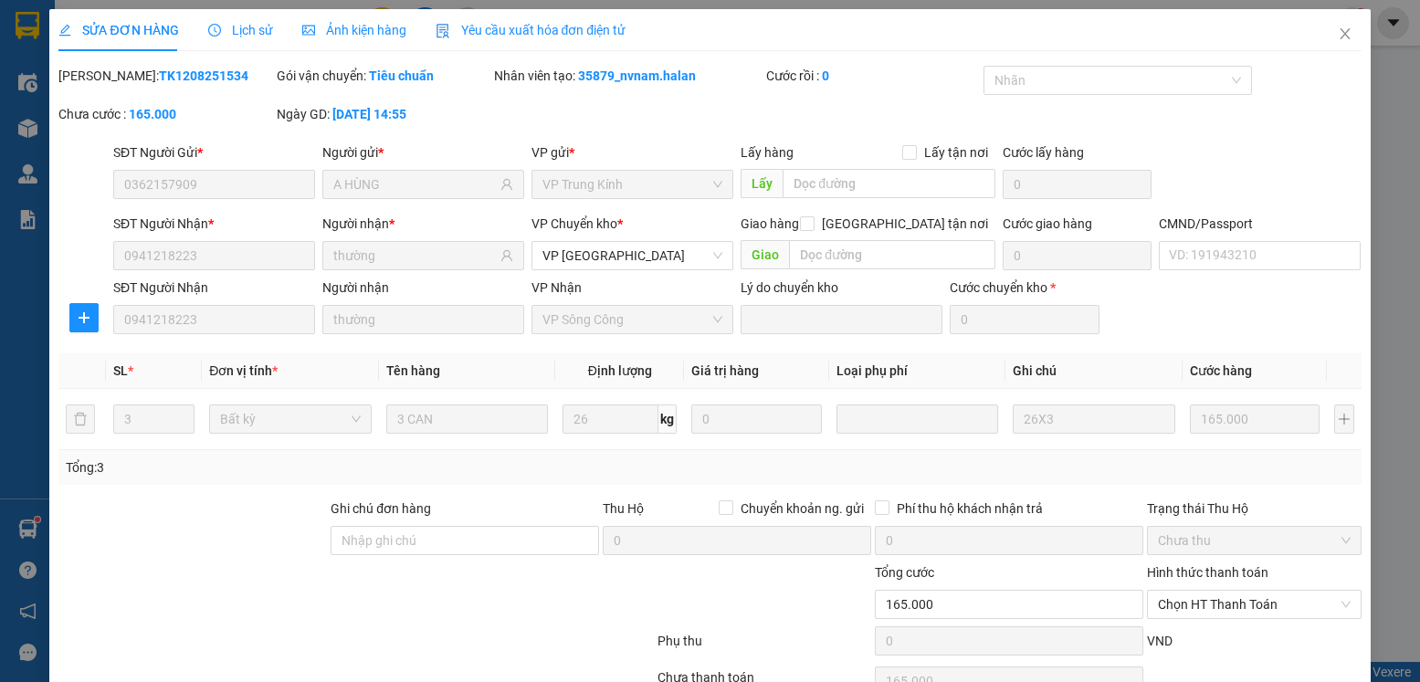
scroll to position [96, 0]
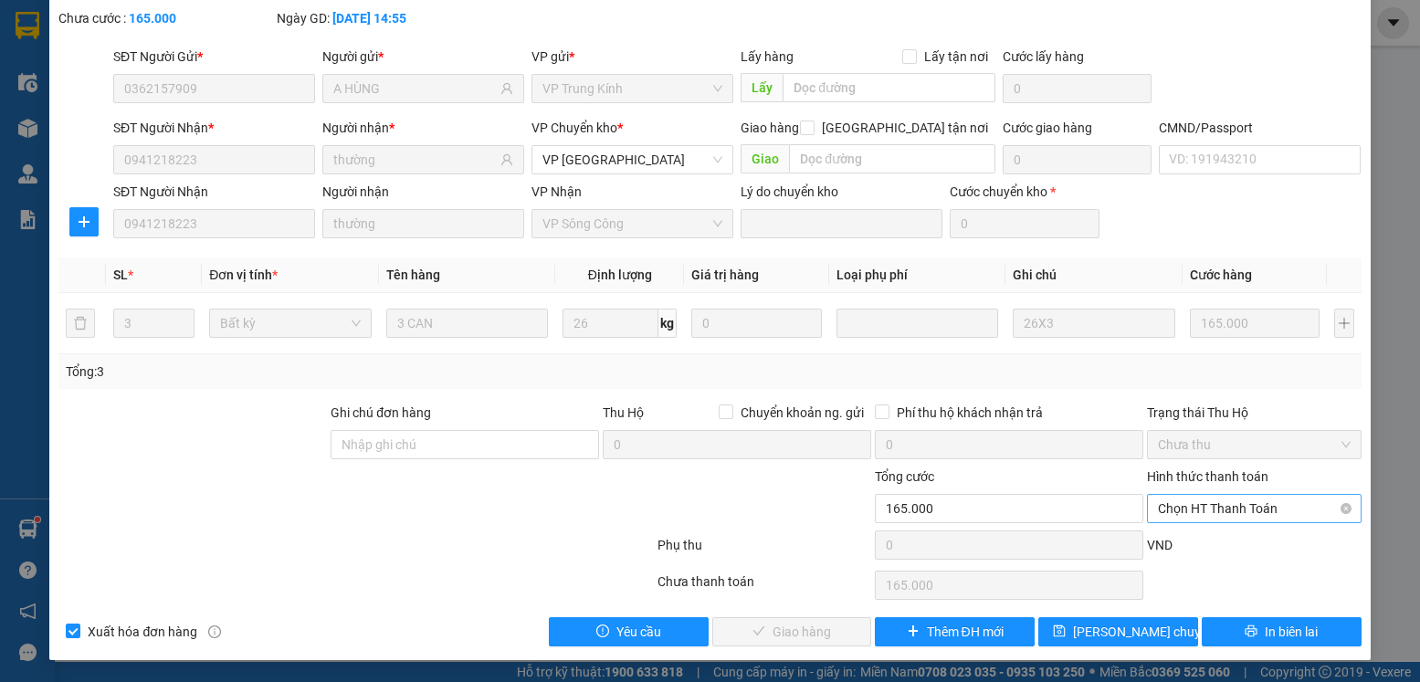
click at [1212, 511] on span "Chọn HT Thanh Toán" at bounding box center [1254, 508] width 192 height 27
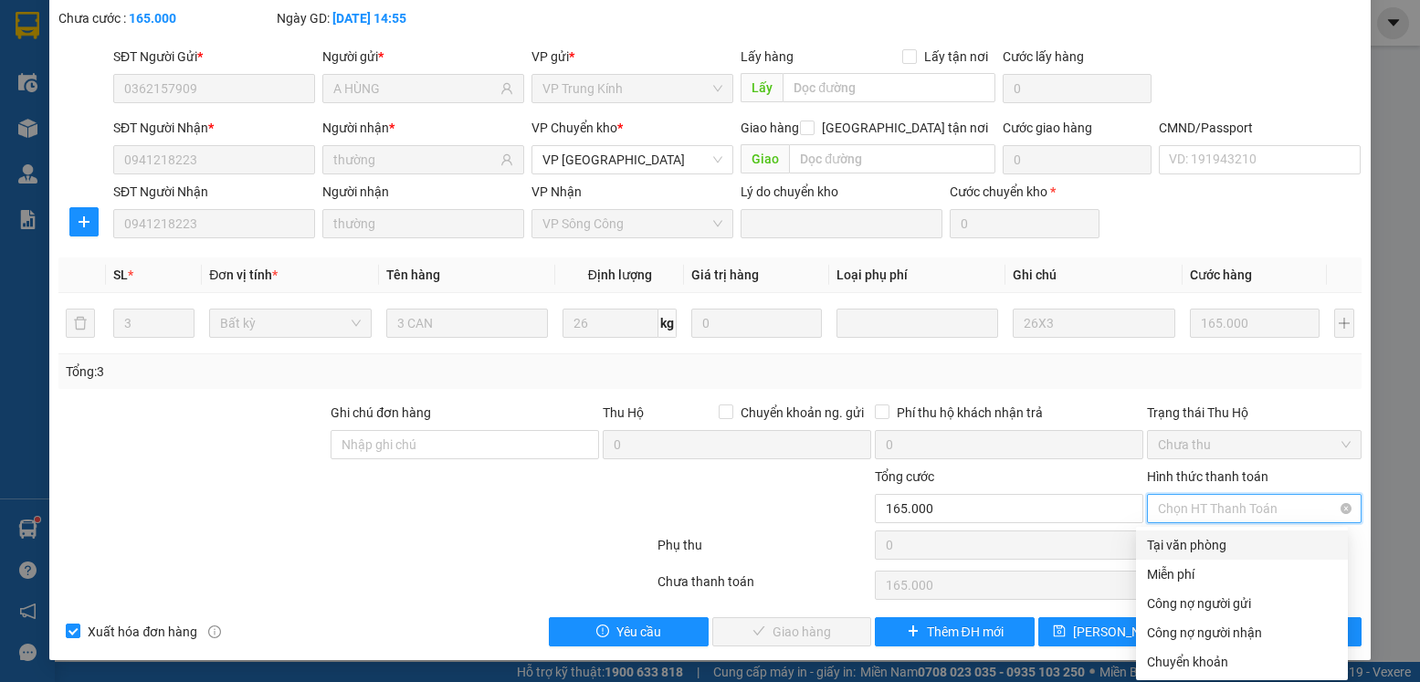
click at [1200, 543] on div "Tại văn phòng" at bounding box center [1242, 545] width 190 height 20
type input "0"
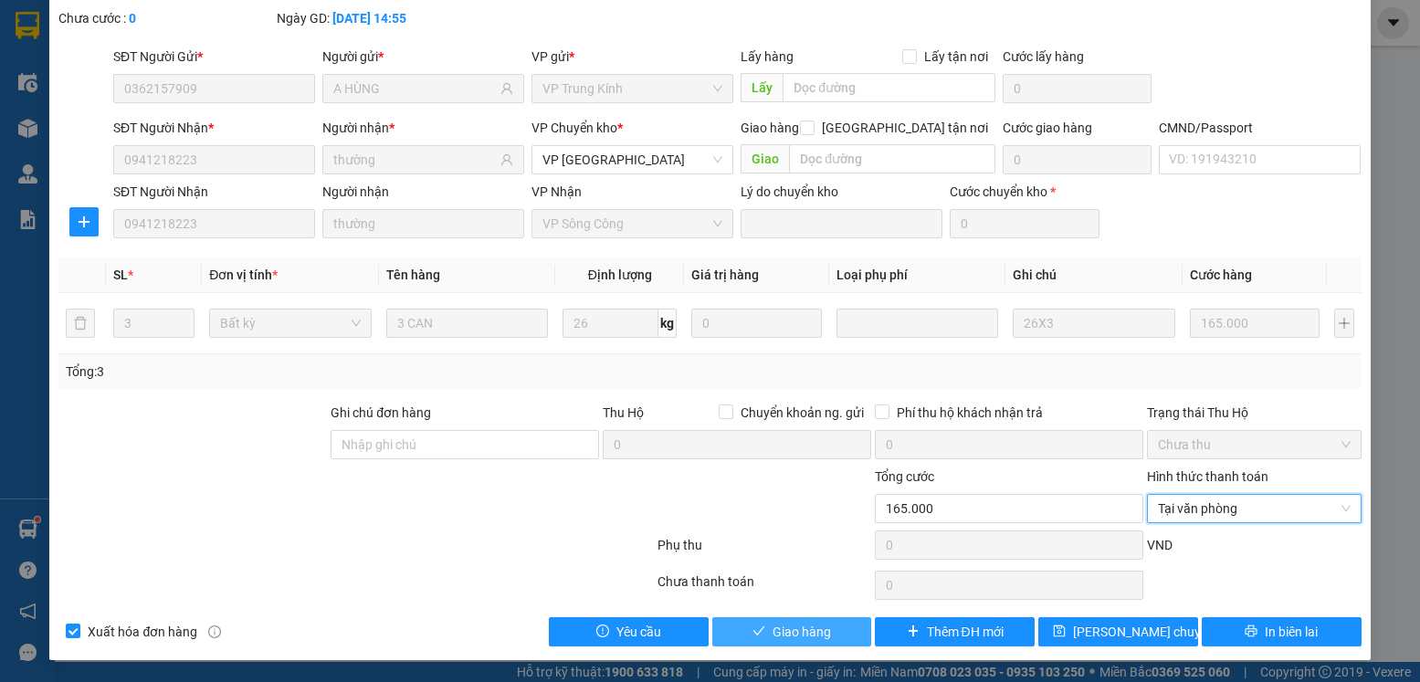
click at [807, 619] on button "Giao hàng" at bounding box center [792, 631] width 160 height 29
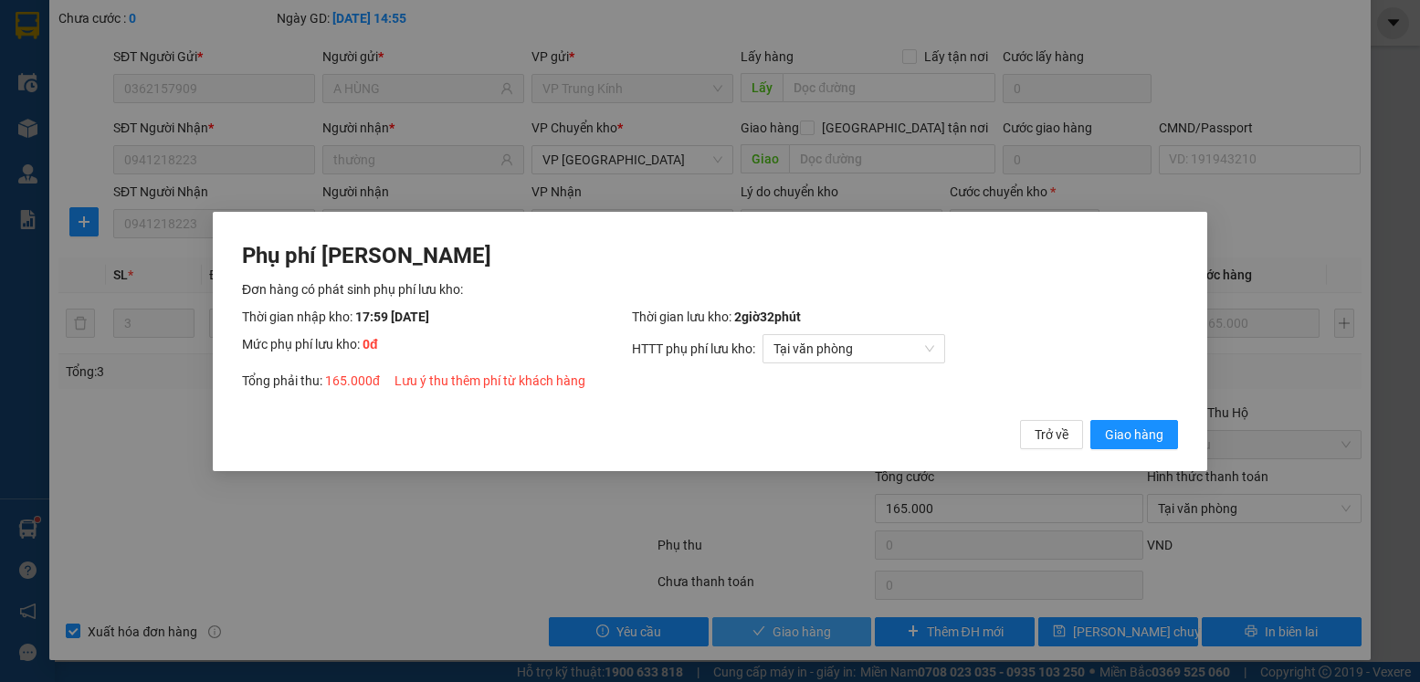
click at [1091, 419] on button "Giao hàng" at bounding box center [1135, 433] width 88 height 29
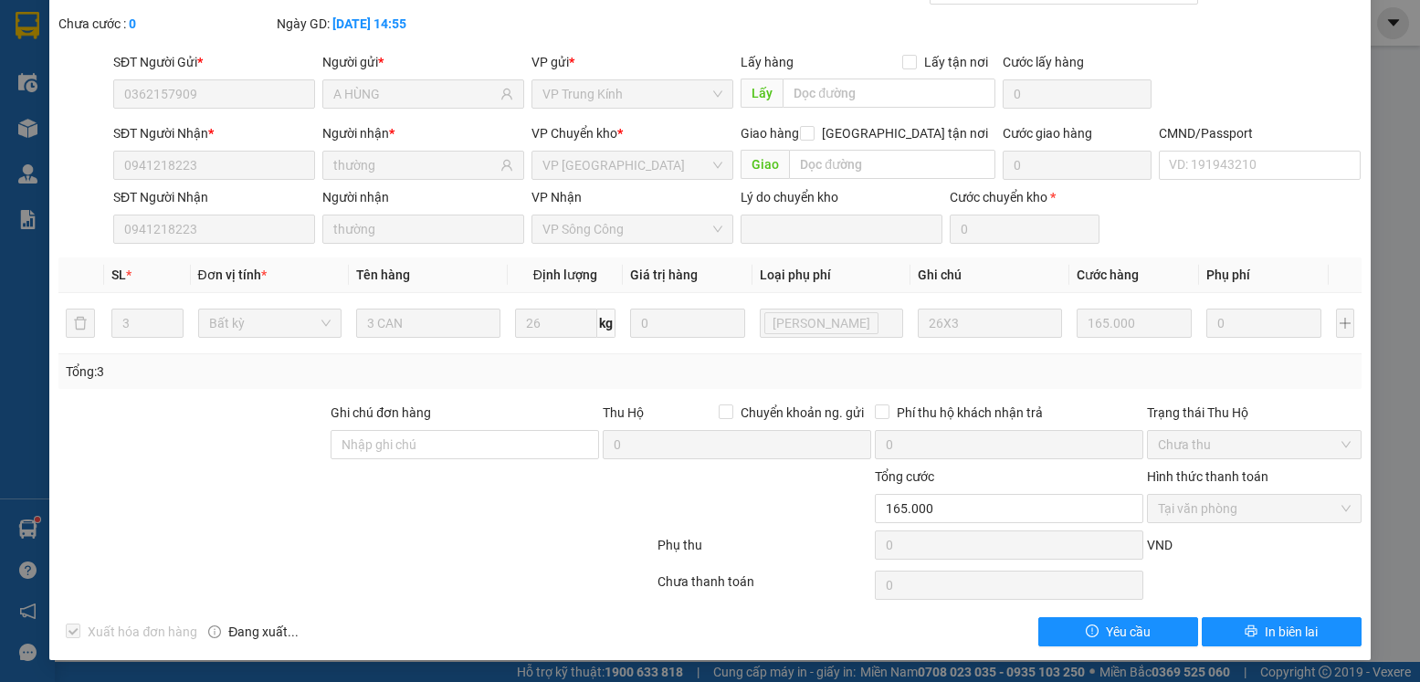
scroll to position [0, 0]
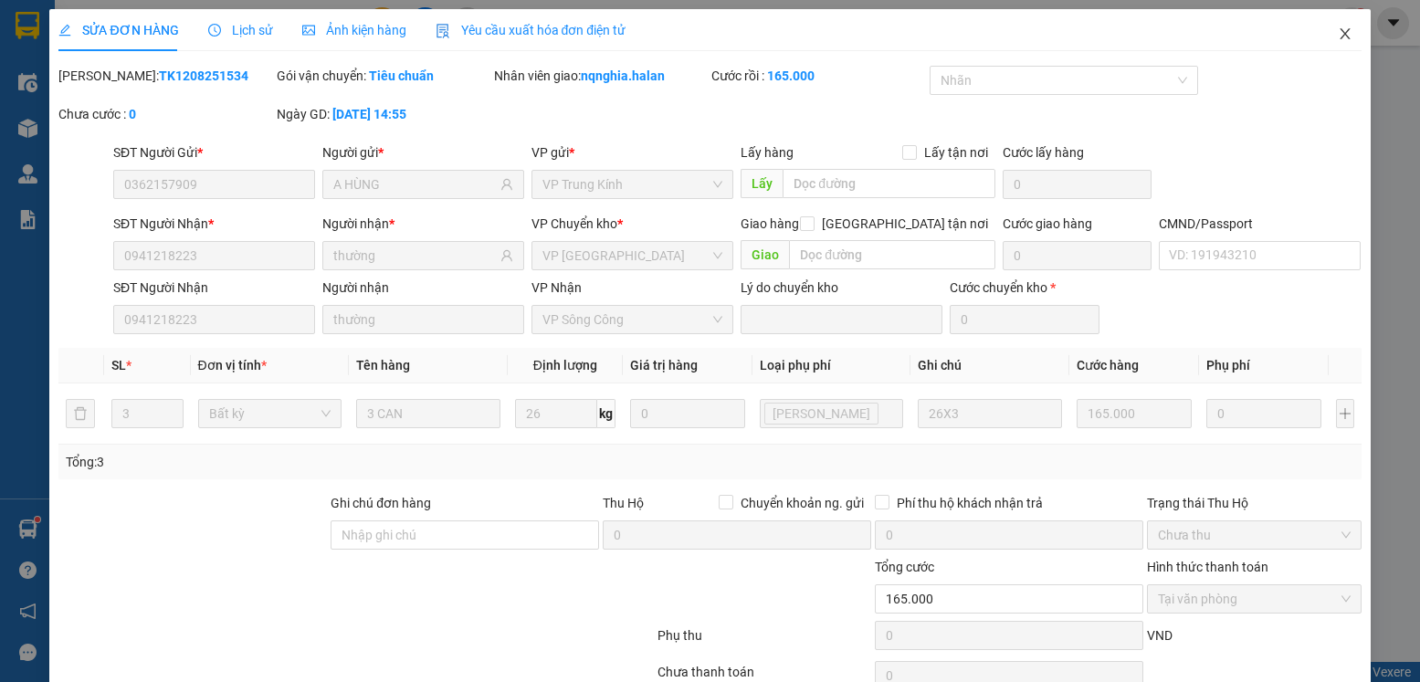
click at [1338, 28] on icon "close" at bounding box center [1345, 33] width 15 height 15
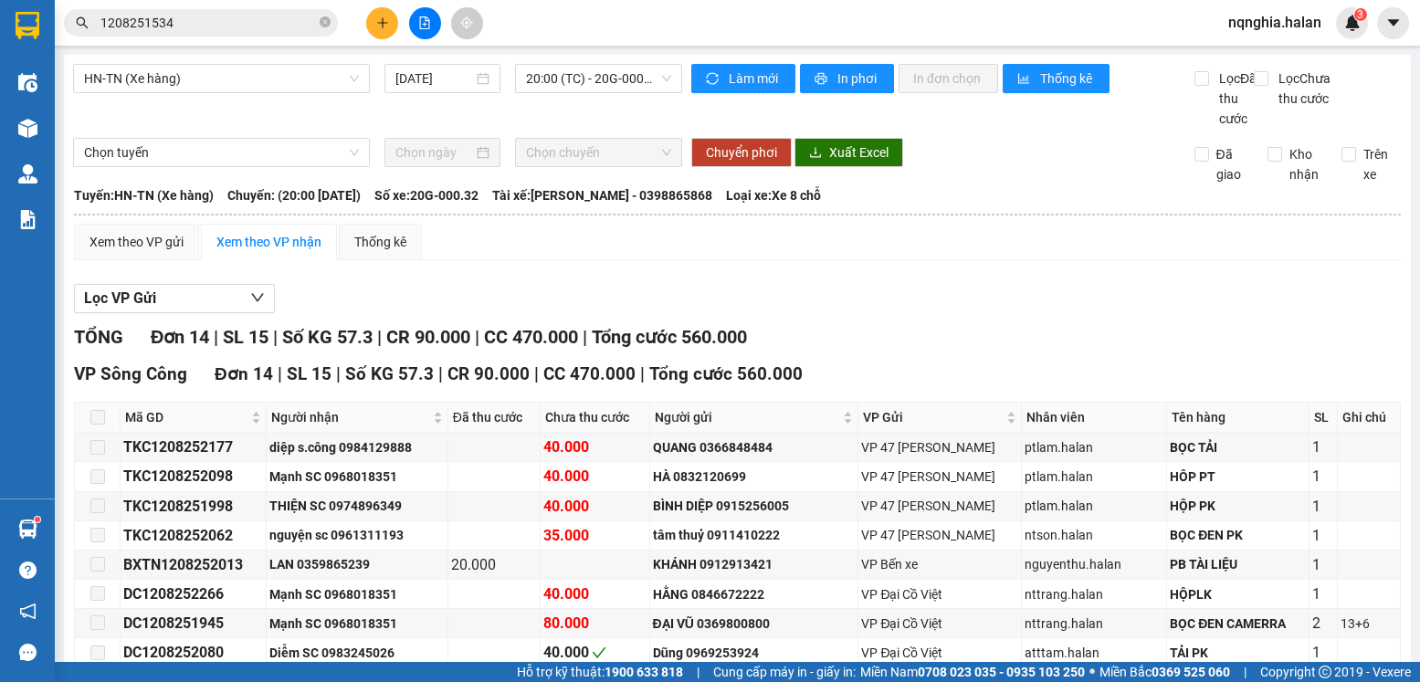
click at [383, 27] on icon "plus" at bounding box center [382, 22] width 1 height 10
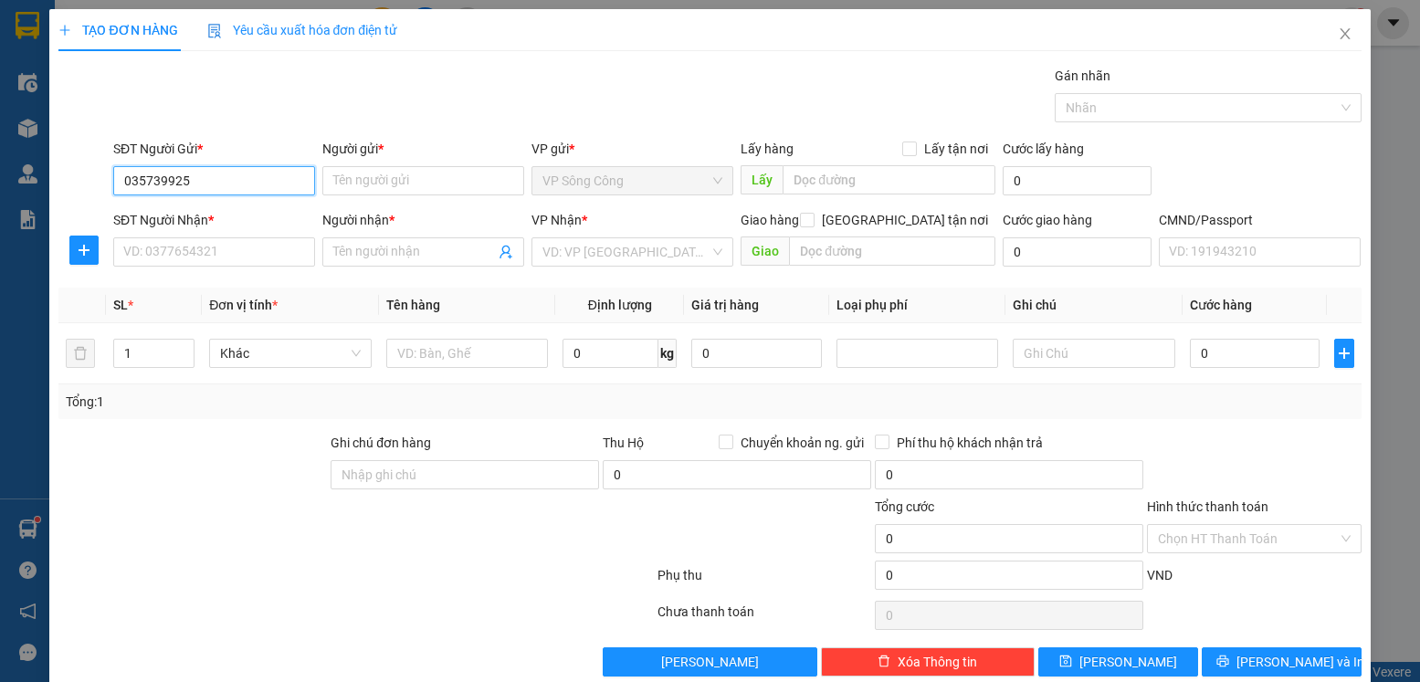
type input "0357399258"
click at [272, 216] on div "0357399258 - ÁNH" at bounding box center [212, 217] width 178 height 20
type input "ÁNH"
type input "0357399258"
click at [257, 266] on input "SĐT Người Nhận *" at bounding box center [214, 251] width 202 height 29
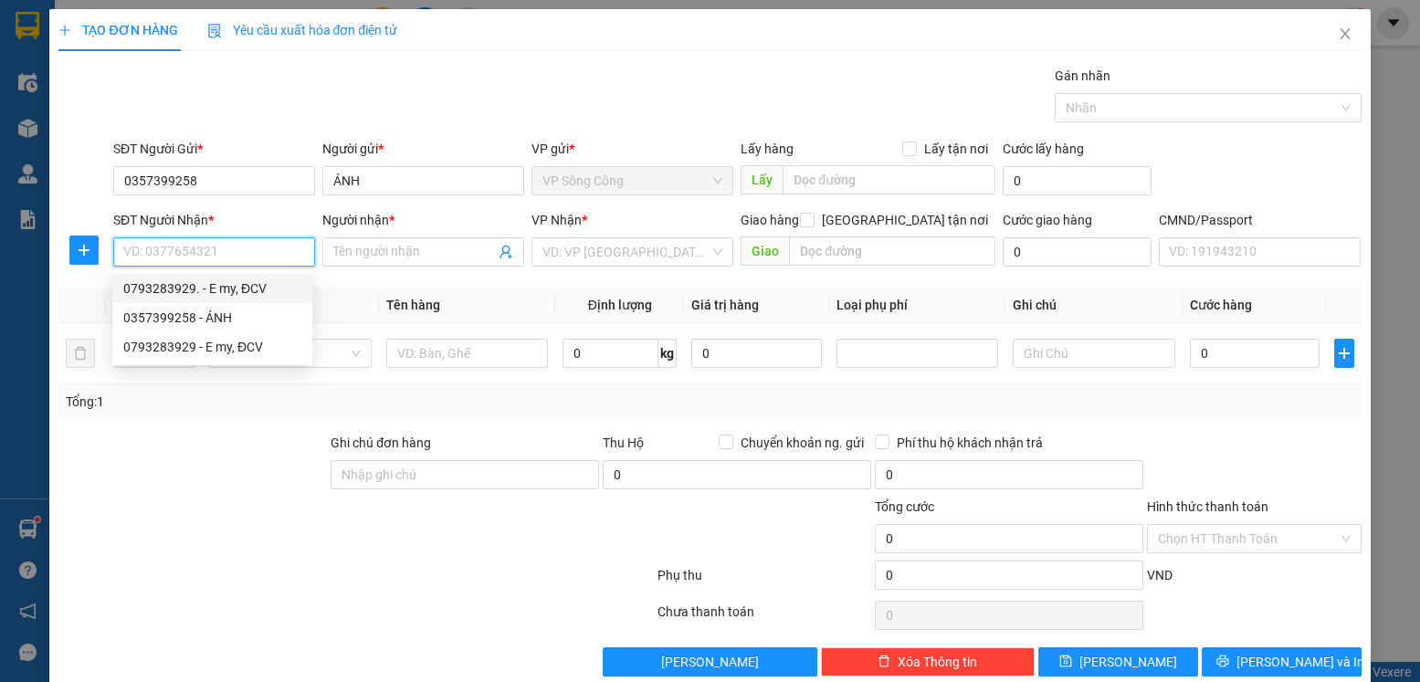
drag, startPoint x: 246, startPoint y: 291, endPoint x: 457, endPoint y: 310, distance: 211.8
click at [457, 310] on body "Kết quả tìm kiếm ( 1 ) Bộ lọc Mã ĐH Trạng thái Món hàng Thu hộ Tổng cước Chưa c…" at bounding box center [710, 341] width 1420 height 682
click at [237, 283] on div "0793283929. - E my, ĐCV" at bounding box center [212, 289] width 178 height 20
type input "0793283929."
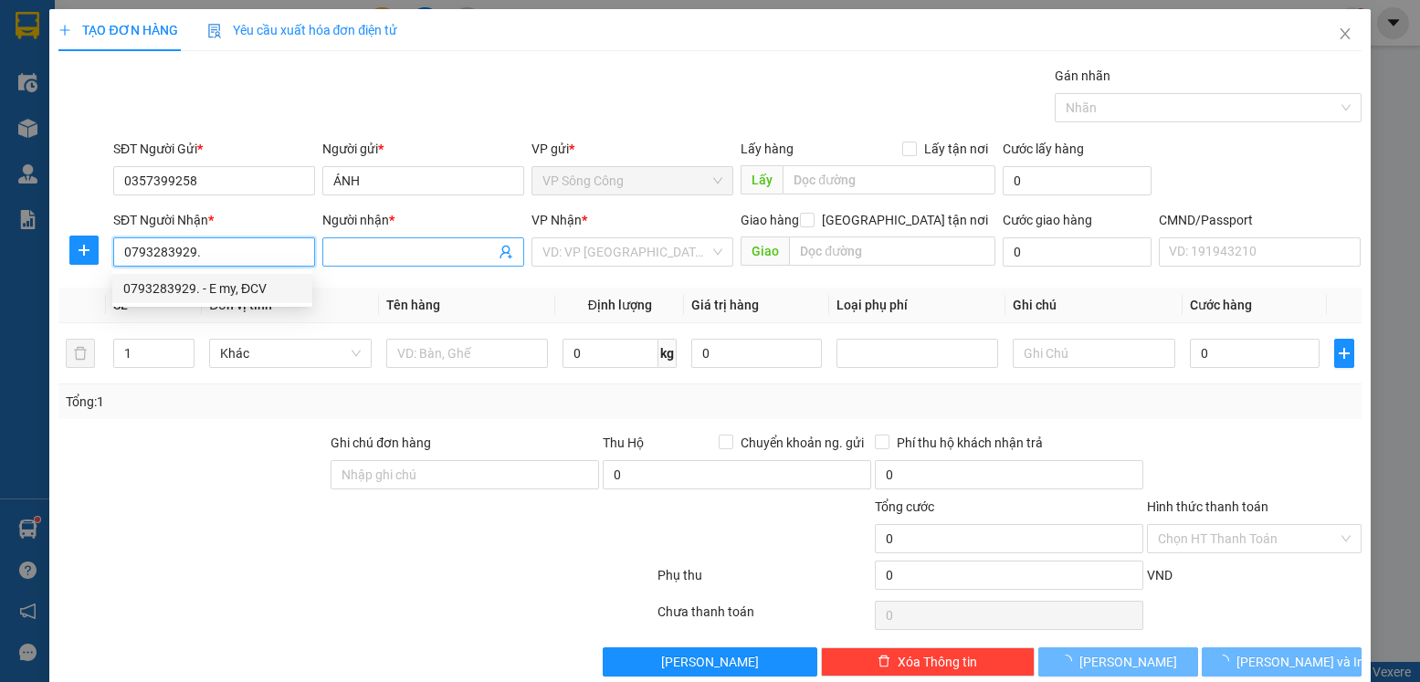
type input "E my, ĐCV"
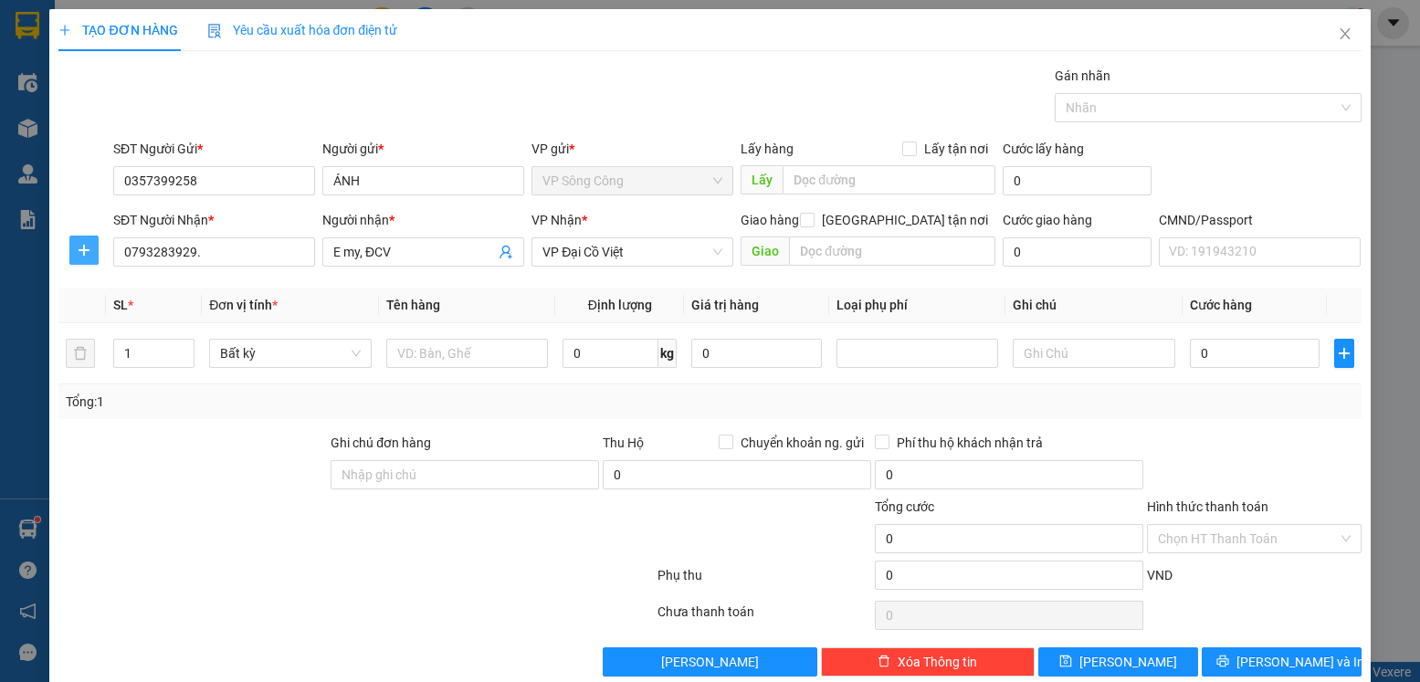
click at [86, 260] on button "button" at bounding box center [83, 250] width 29 height 29
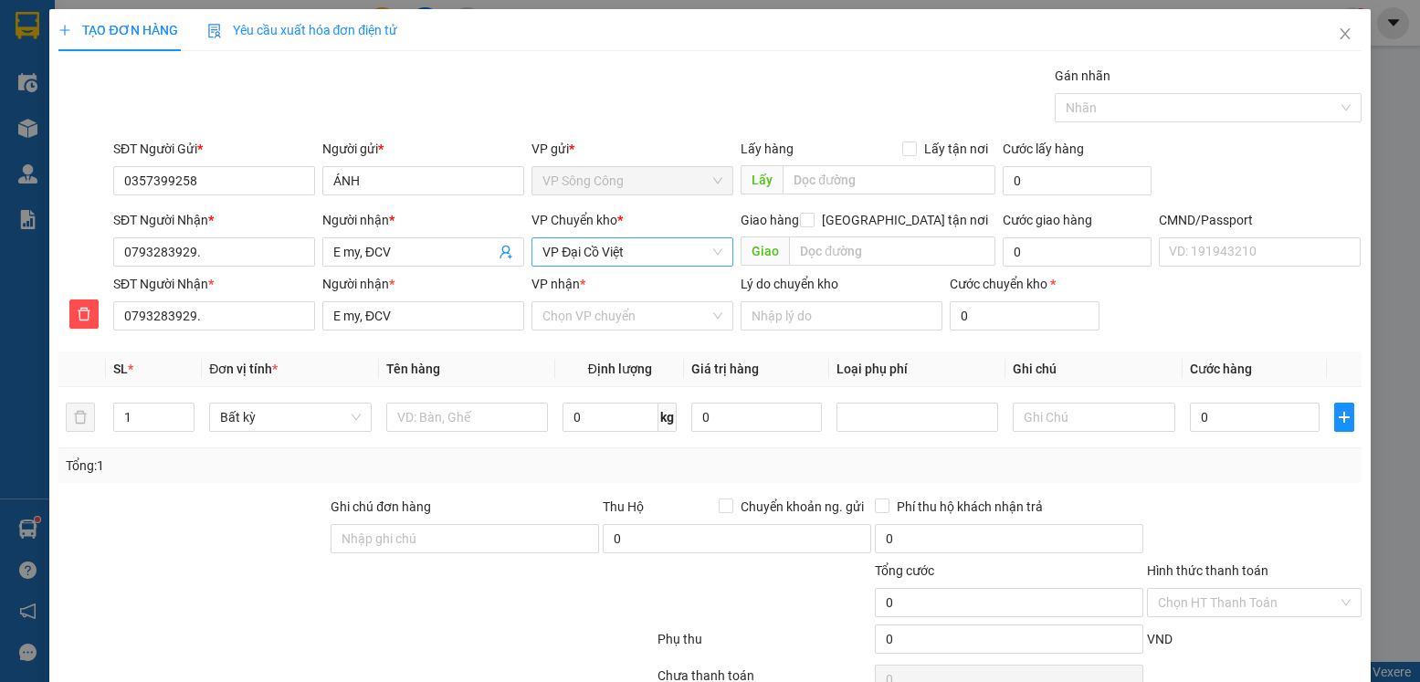
click at [654, 257] on span "VP Đại Cồ Việt" at bounding box center [633, 251] width 180 height 27
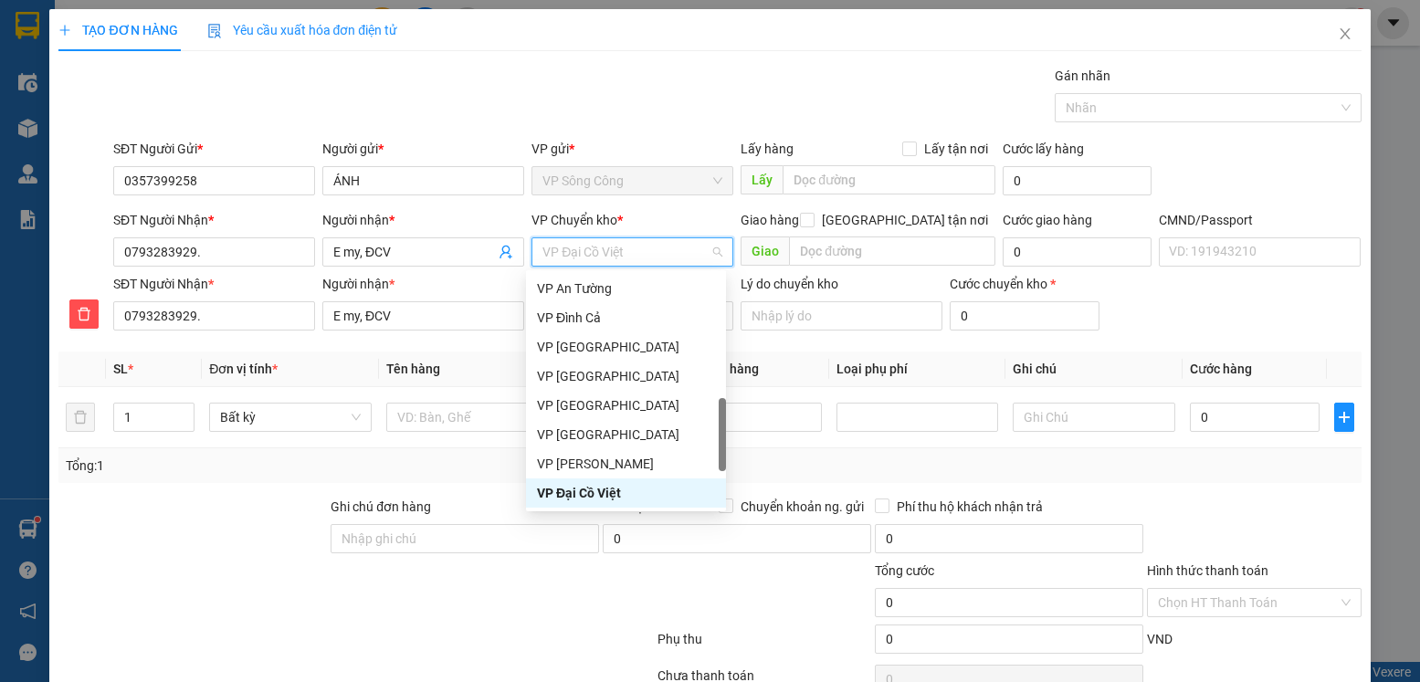
type input "y"
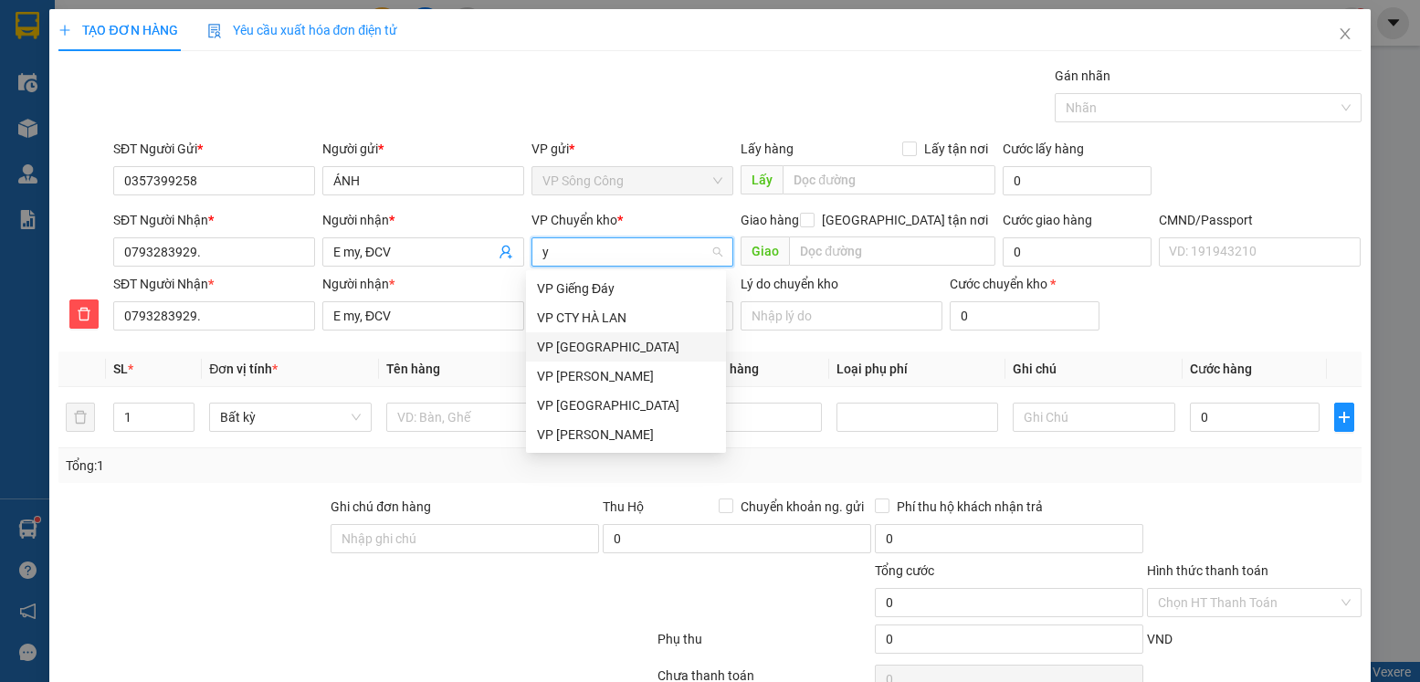
click at [616, 357] on div "VP [GEOGRAPHIC_DATA]" at bounding box center [626, 346] width 200 height 29
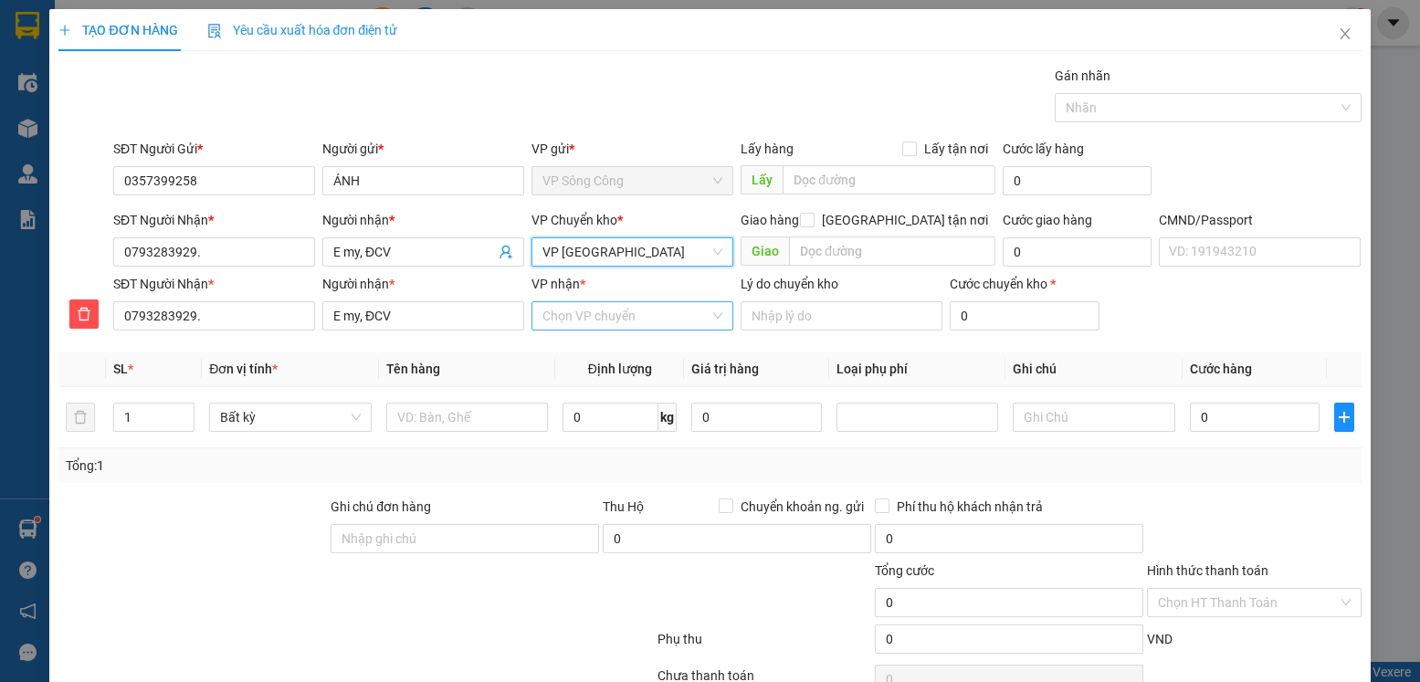
click at [581, 322] on input "VP nhận *" at bounding box center [626, 315] width 167 height 27
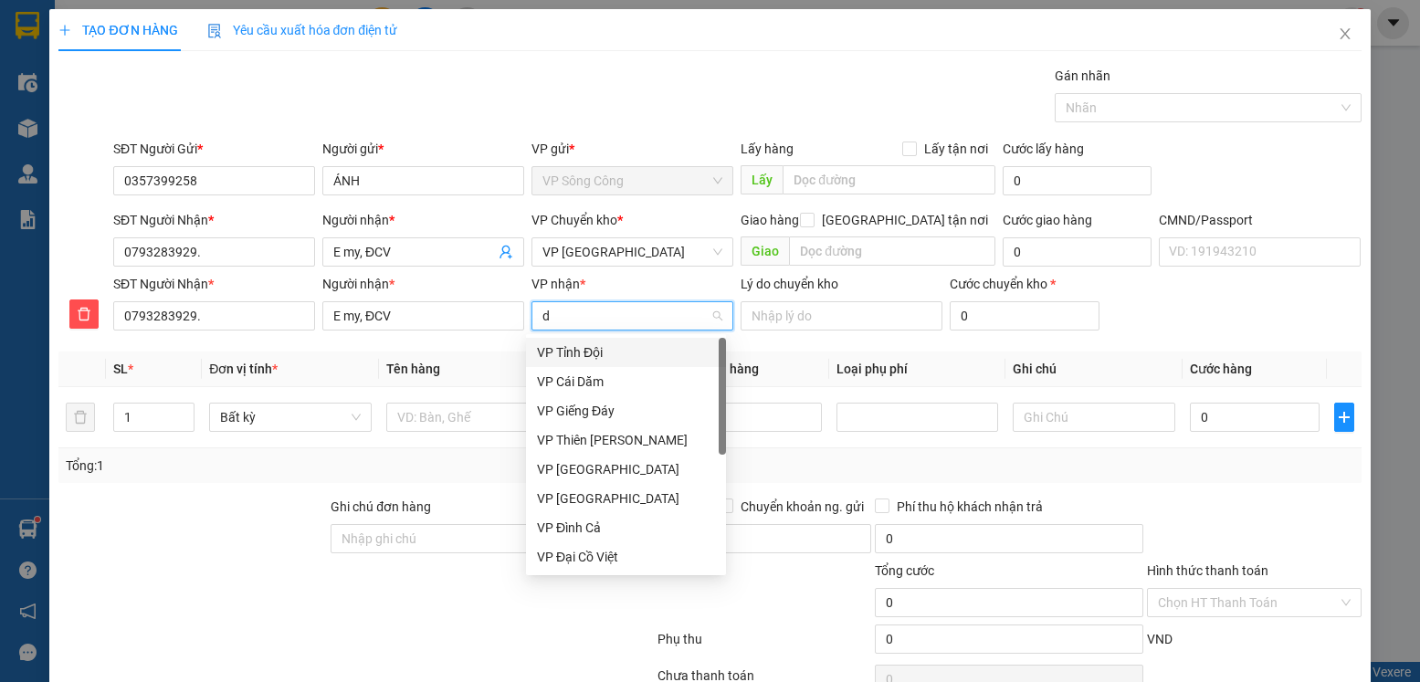
type input "d"
type input "đa"
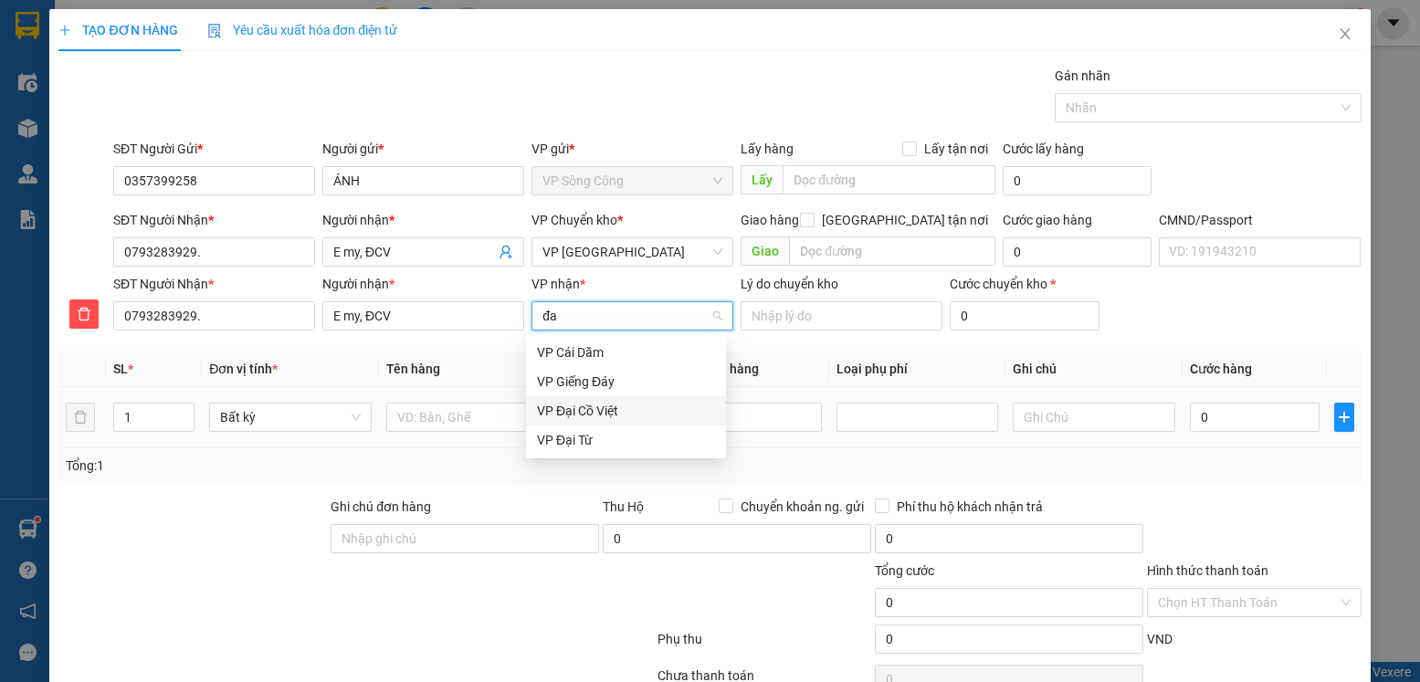
drag, startPoint x: 606, startPoint y: 413, endPoint x: 578, endPoint y: 408, distance: 27.8
click at [606, 413] on div "VP Đại Cồ Việt" at bounding box center [626, 411] width 178 height 20
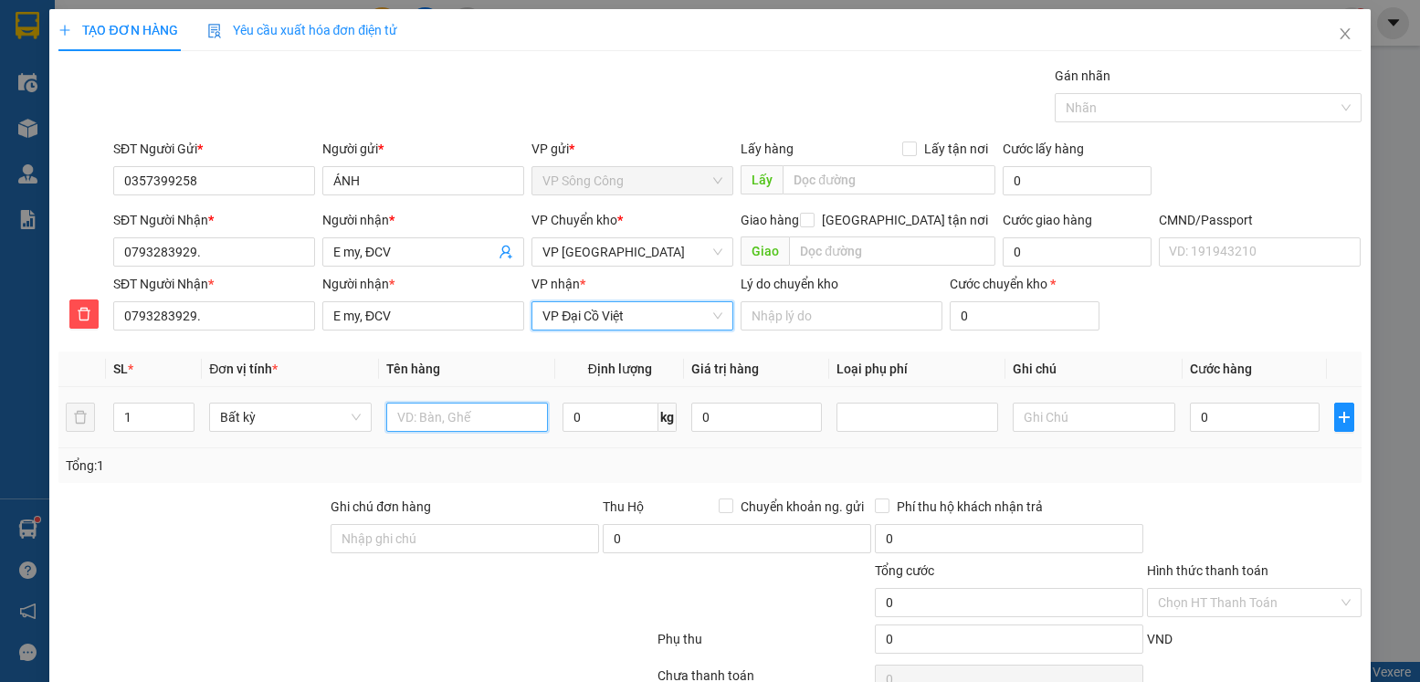
click at [433, 408] on input "text" at bounding box center [467, 417] width 163 height 29
type input "túi cúc"
click at [662, 404] on span "kg" at bounding box center [668, 417] width 18 height 29
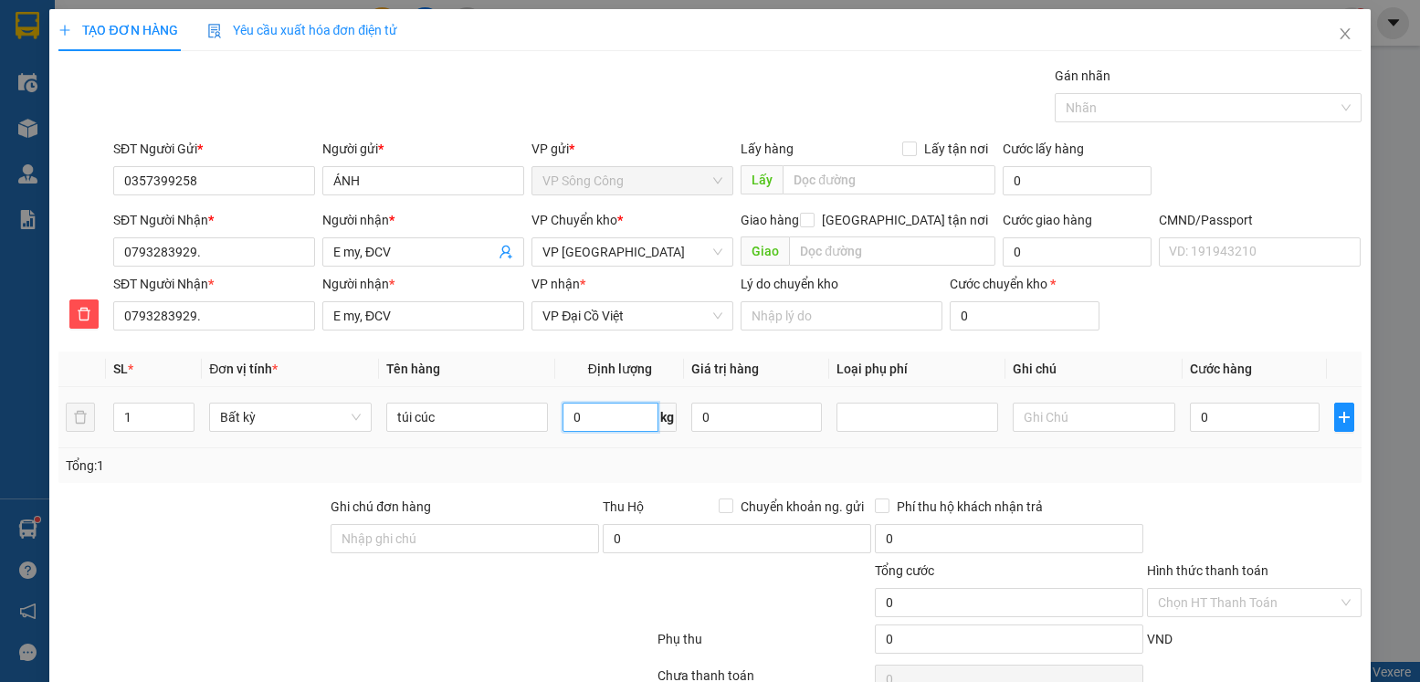
click at [604, 422] on input "0" at bounding box center [611, 417] width 96 height 29
type input "1"
click at [1211, 518] on div at bounding box center [1253, 529] width 217 height 64
type input "35.000"
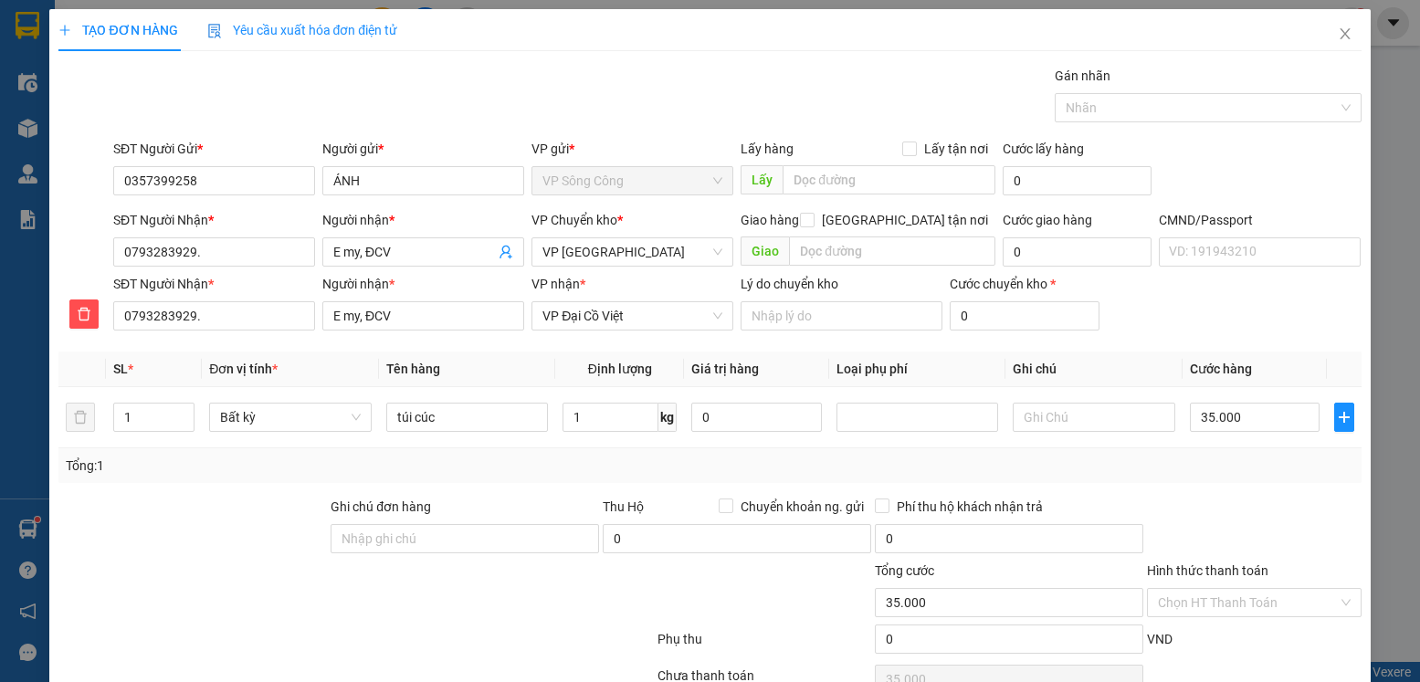
scroll to position [94, 0]
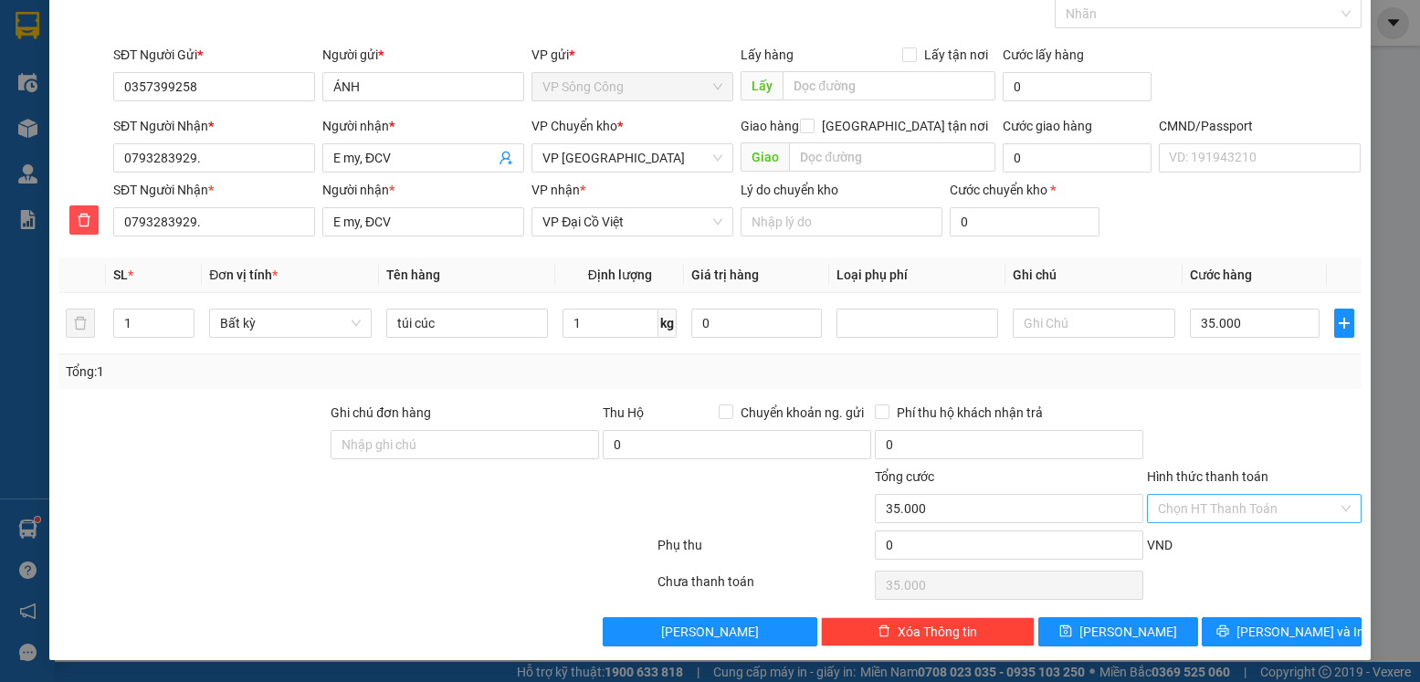
click at [1223, 506] on input "Hình thức thanh toán" at bounding box center [1247, 508] width 179 height 27
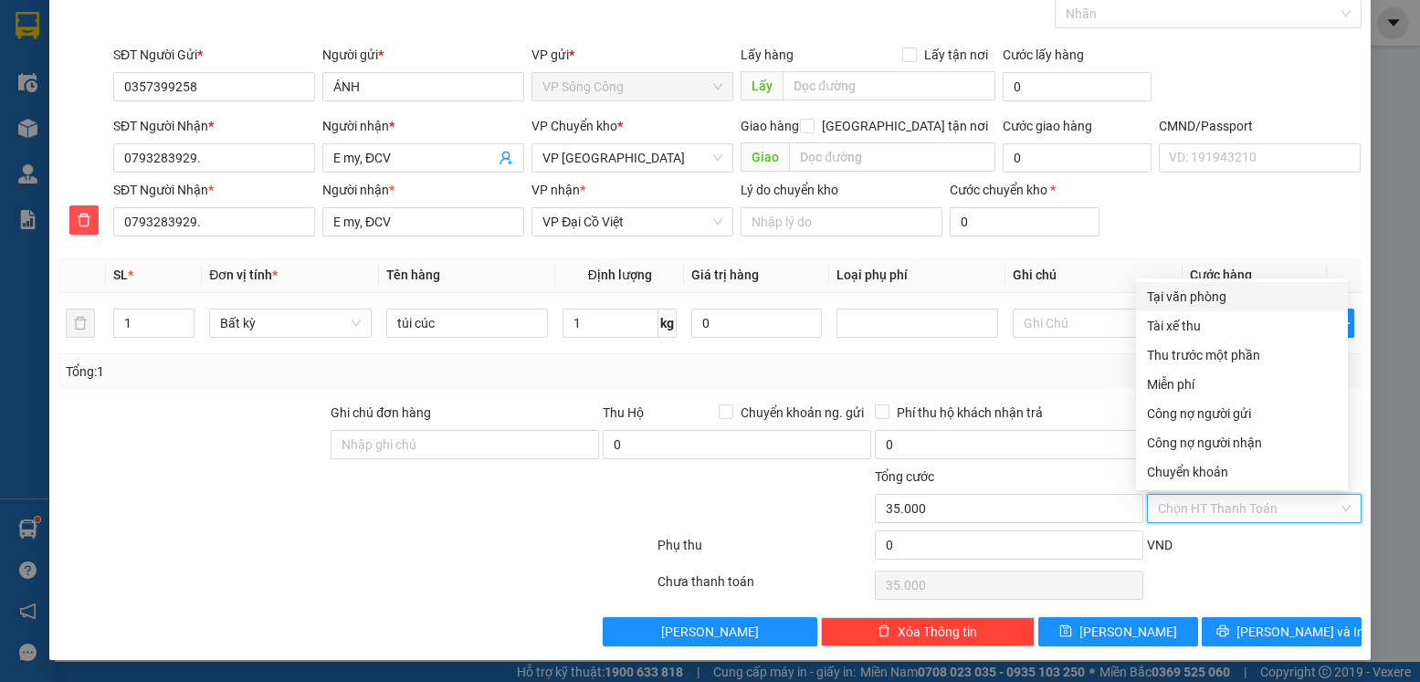
click at [1188, 286] on div "Tại văn phòng" at bounding box center [1242, 296] width 212 height 29
type input "0"
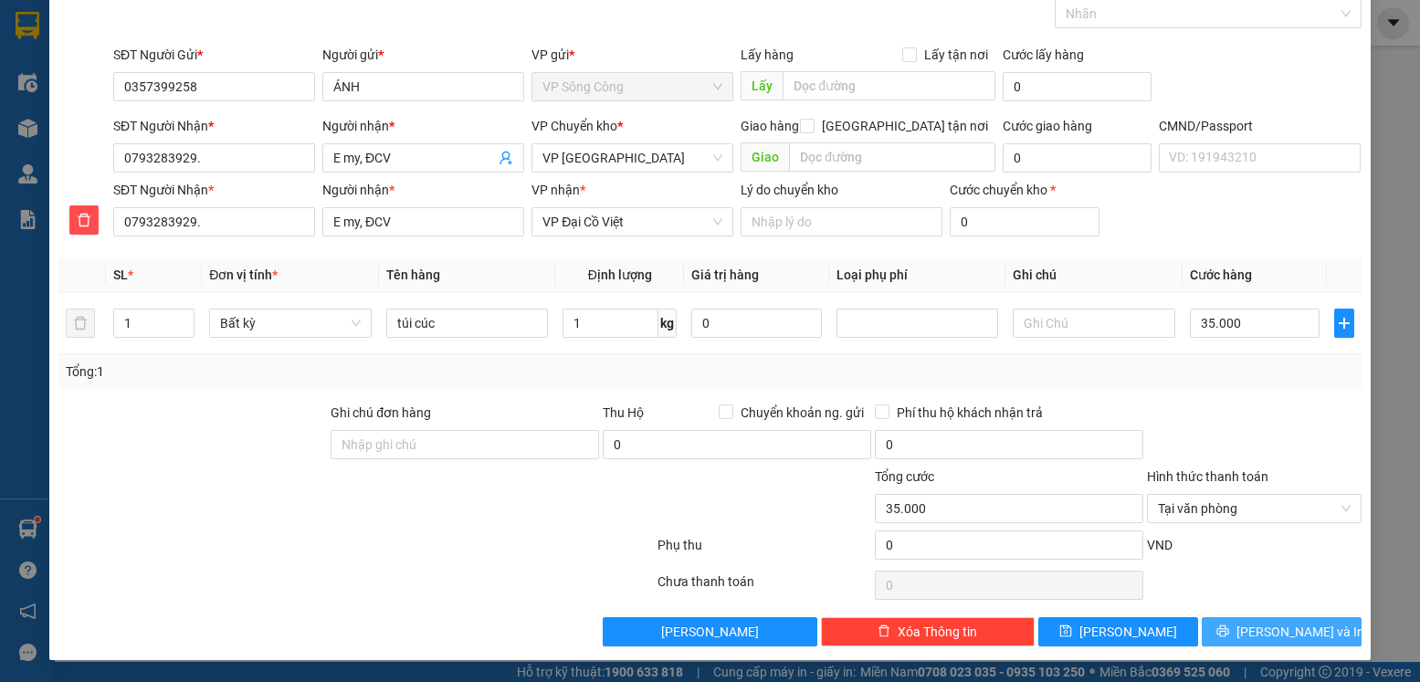
click at [1317, 620] on button "[PERSON_NAME] và In" at bounding box center [1282, 631] width 160 height 29
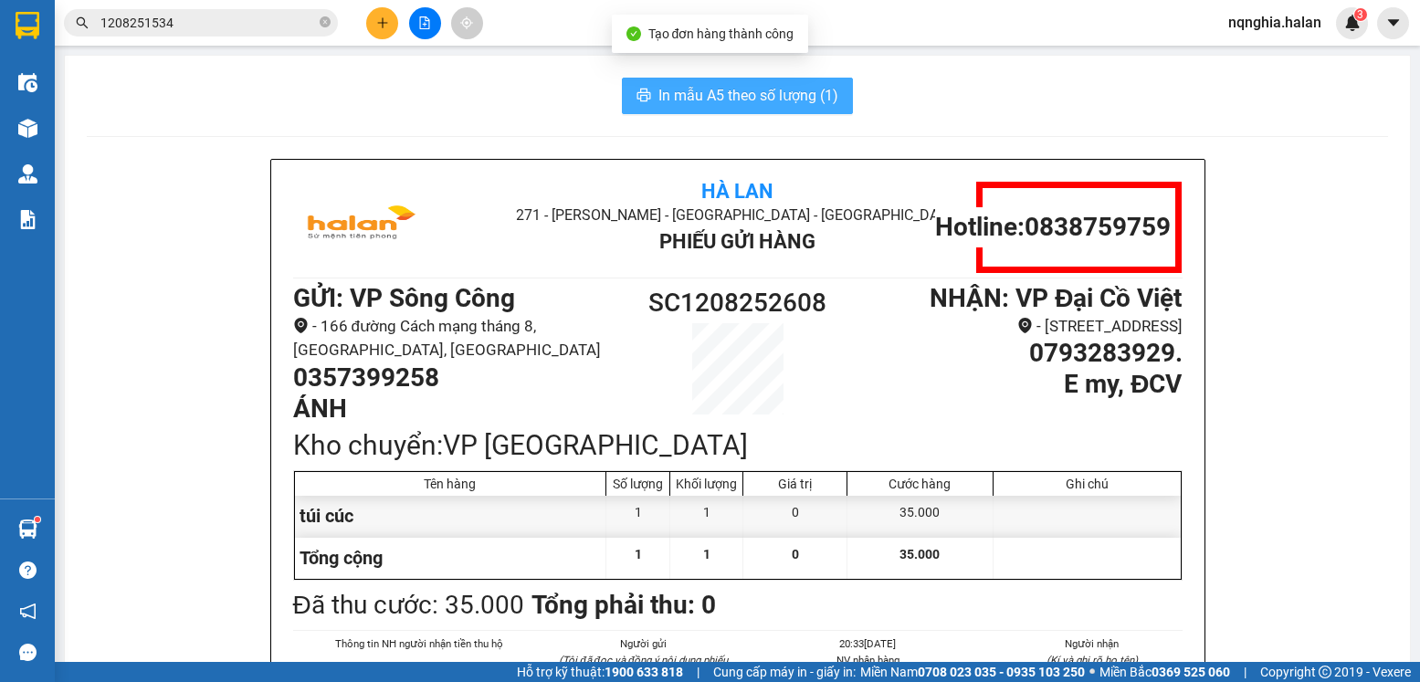
click at [775, 112] on button "In mẫu A5 theo số lượng (1)" at bounding box center [737, 96] width 231 height 37
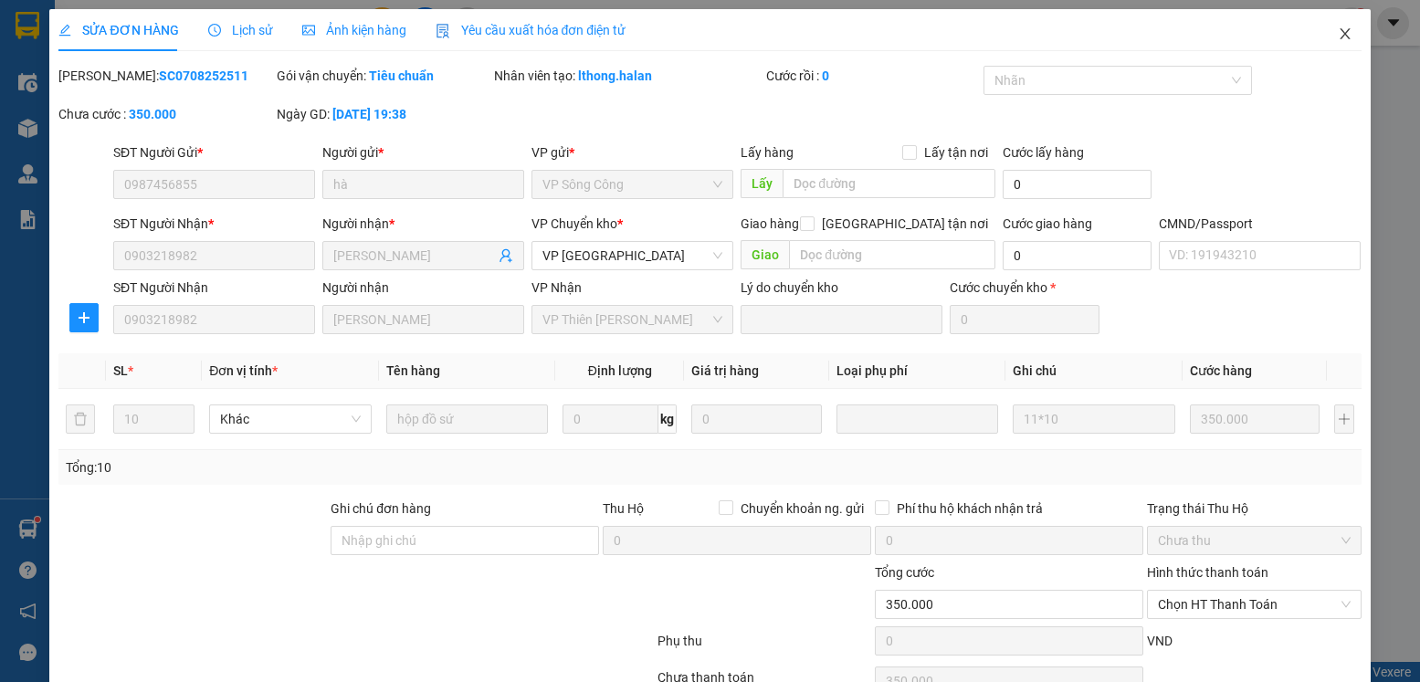
click at [1345, 47] on span "Close" at bounding box center [1345, 34] width 51 height 51
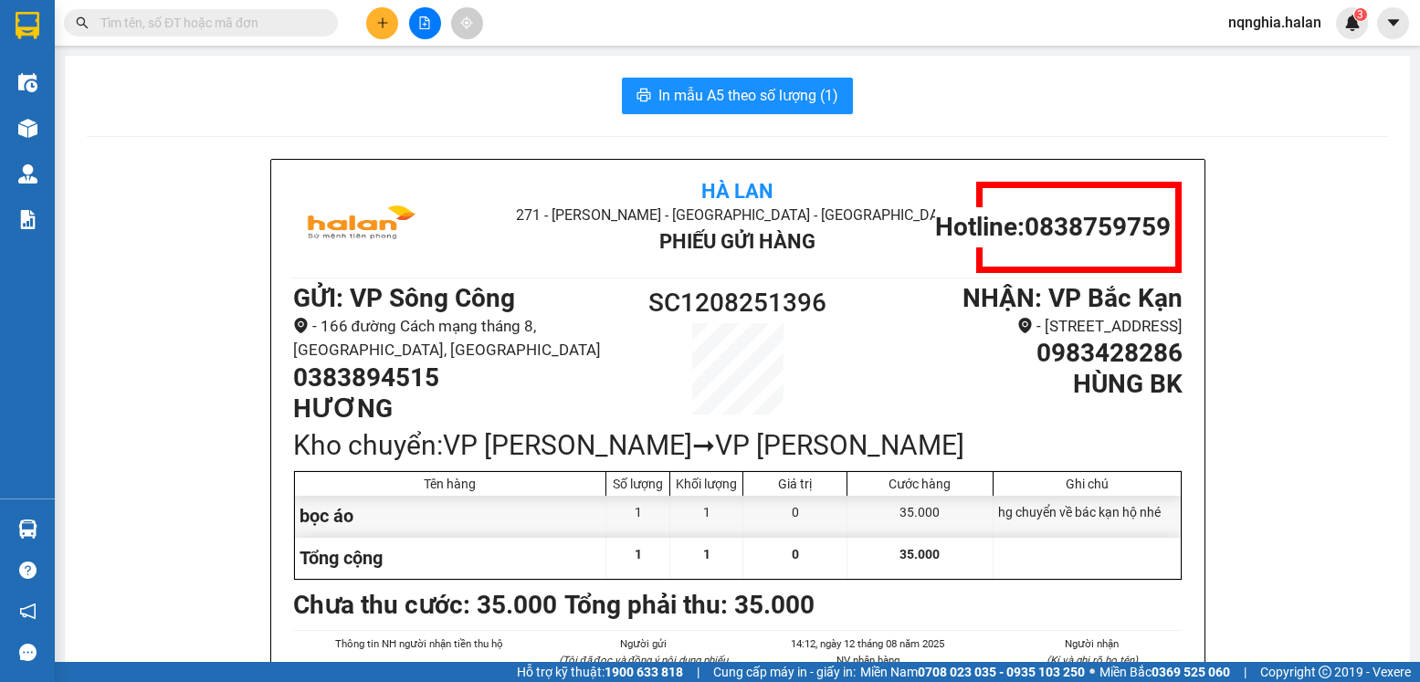
click at [197, 20] on input "text" at bounding box center [208, 23] width 216 height 20
paste input "0347002222"
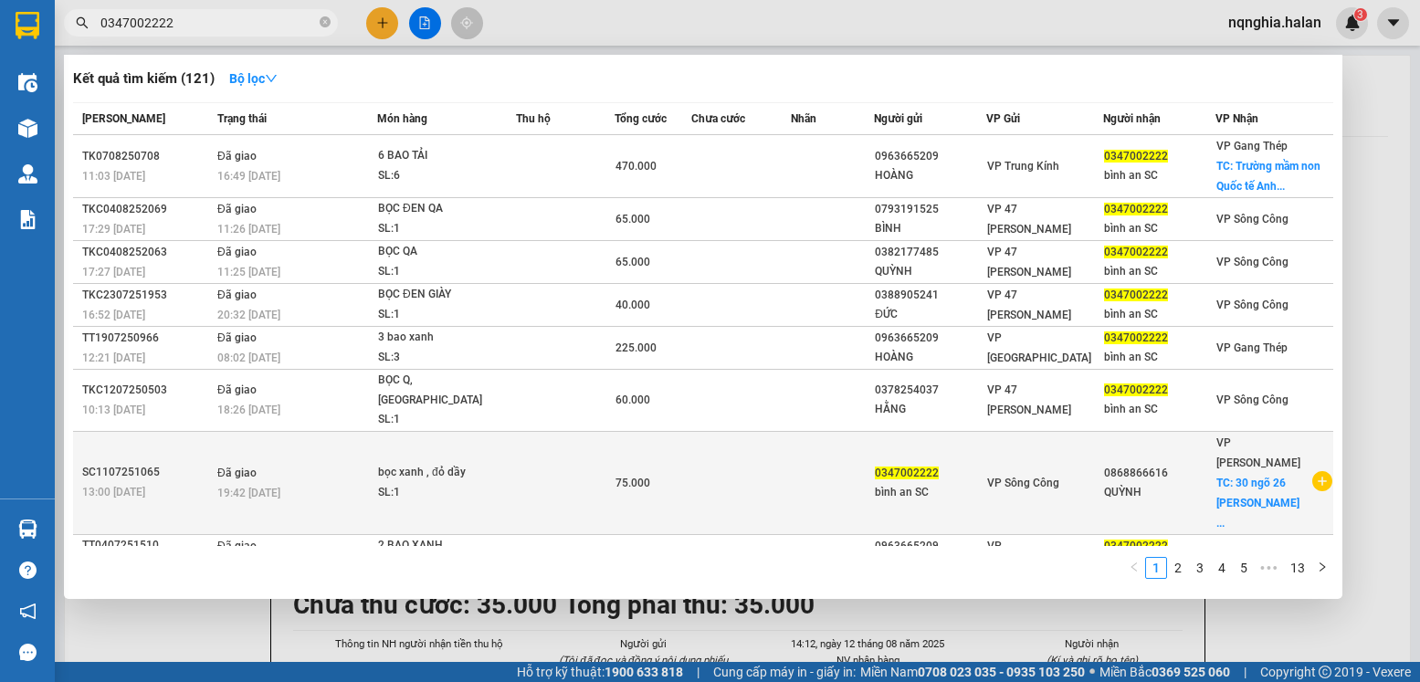
scroll to position [58, 0]
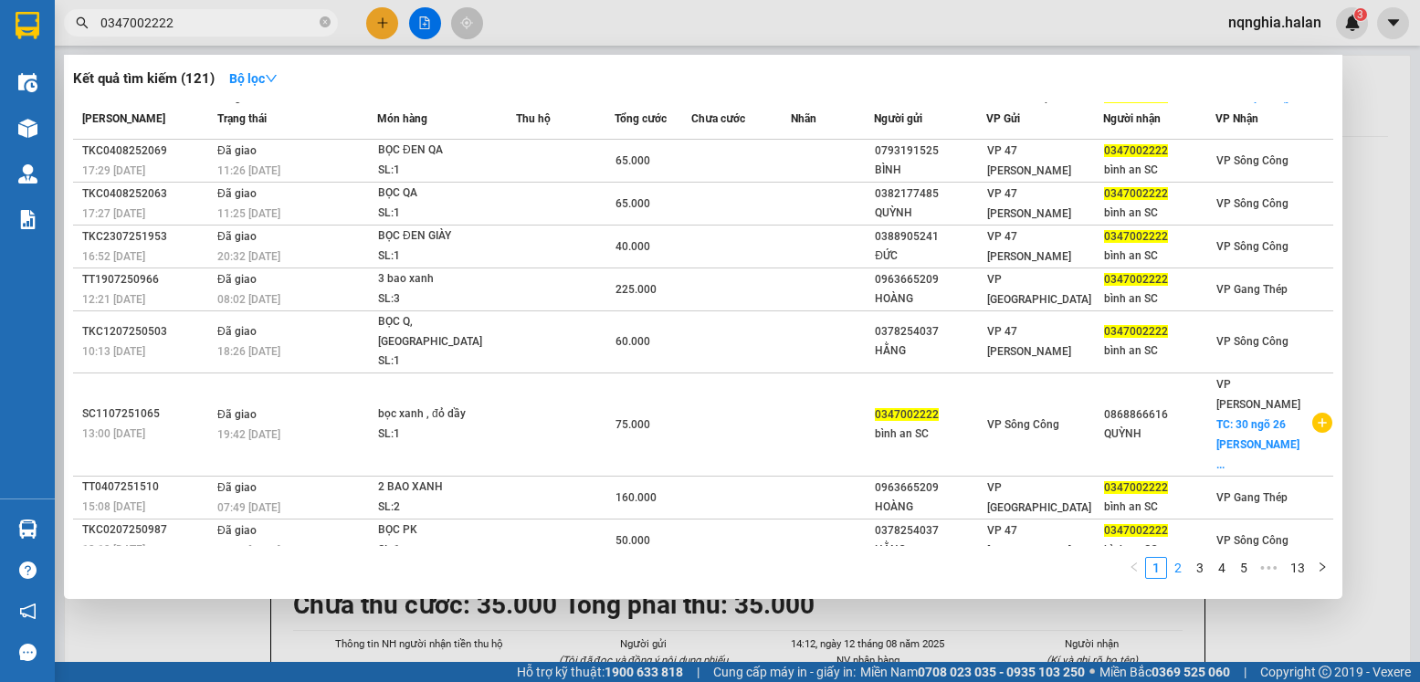
type input "0347002222"
click at [1177, 573] on link "2" at bounding box center [1178, 568] width 20 height 20
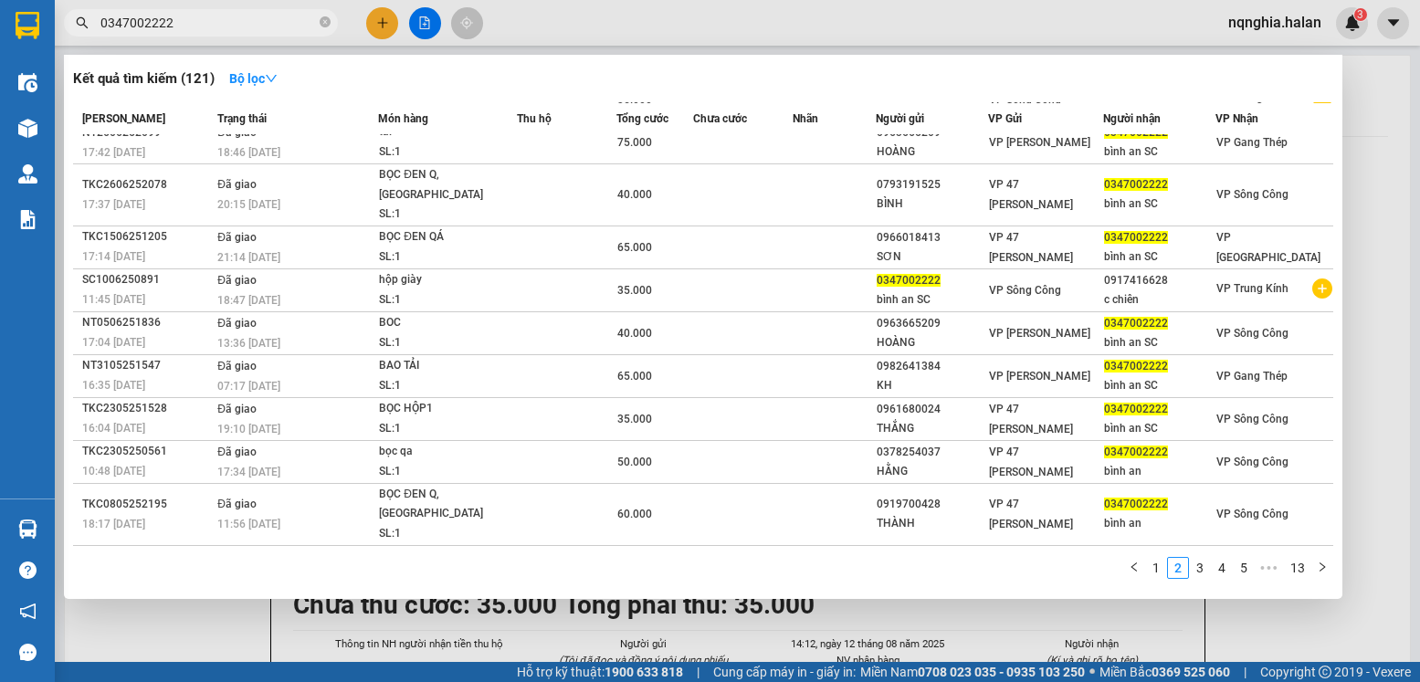
scroll to position [18, 0]
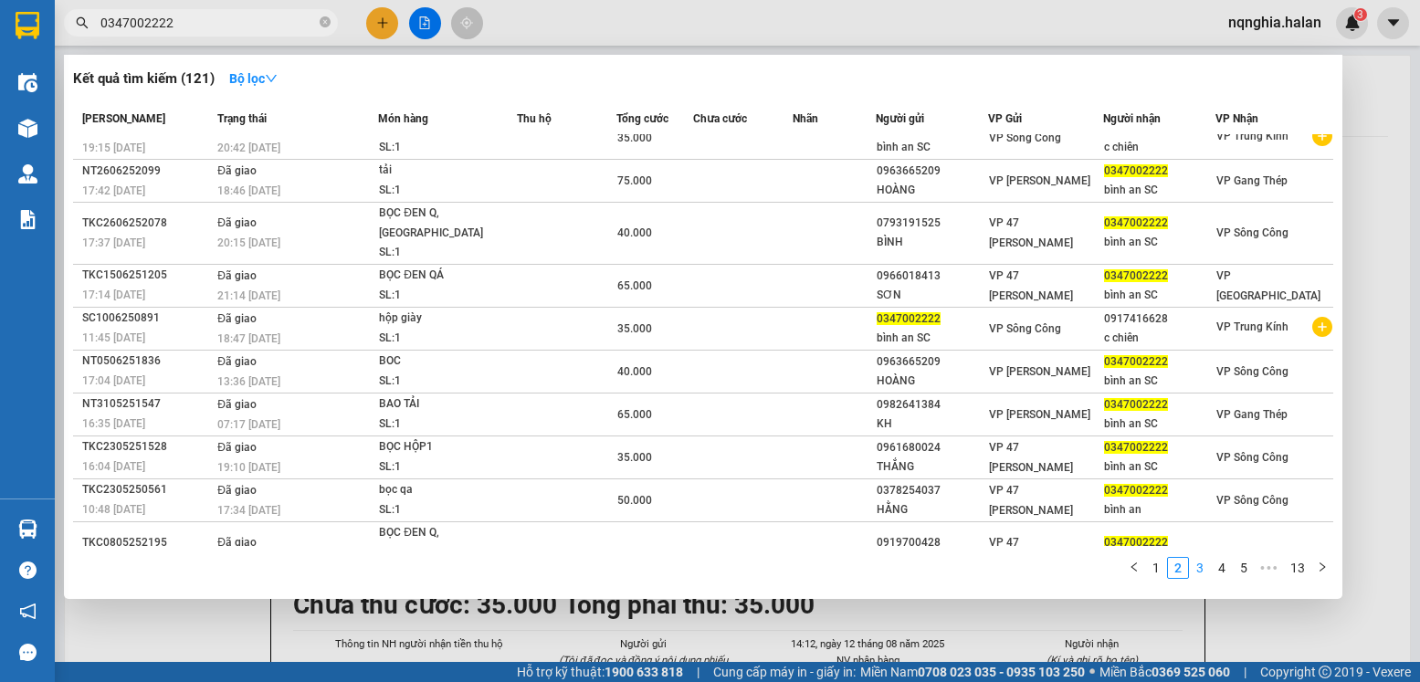
click at [1205, 574] on link "3" at bounding box center [1200, 568] width 20 height 20
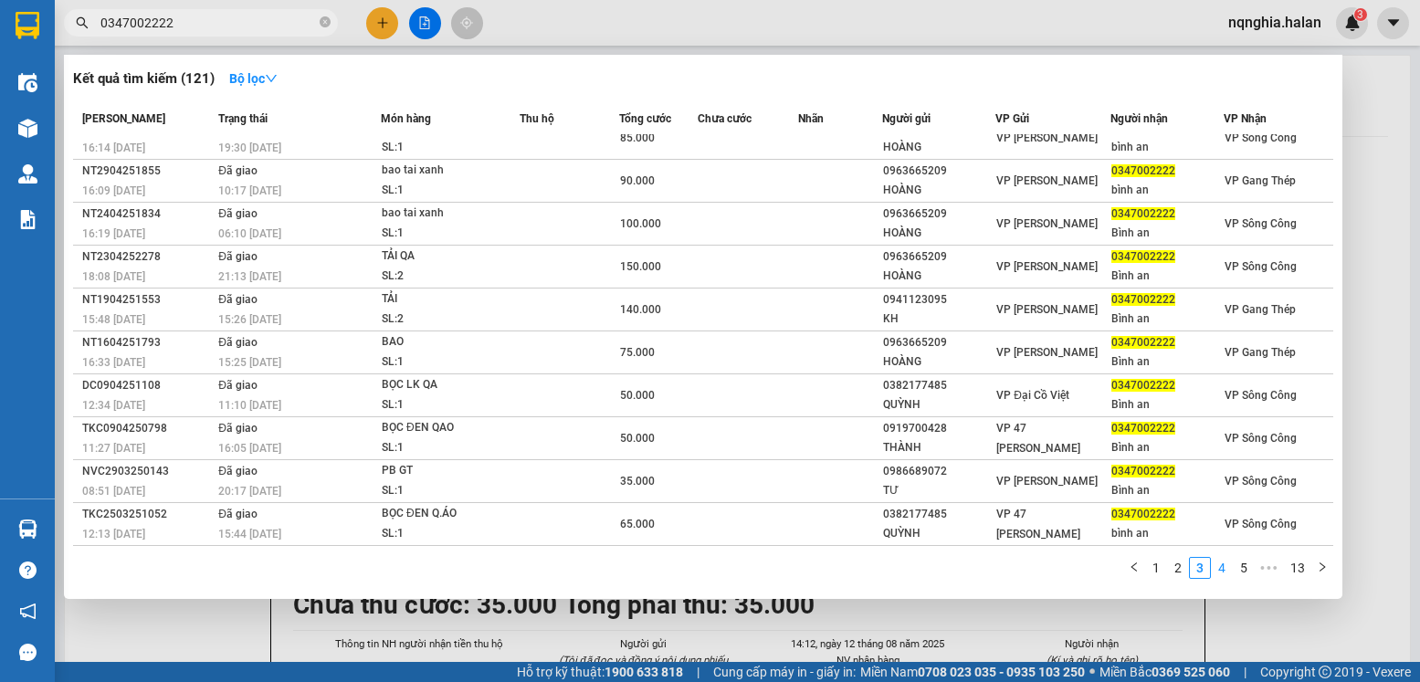
click at [1224, 575] on link "4" at bounding box center [1222, 568] width 20 height 20
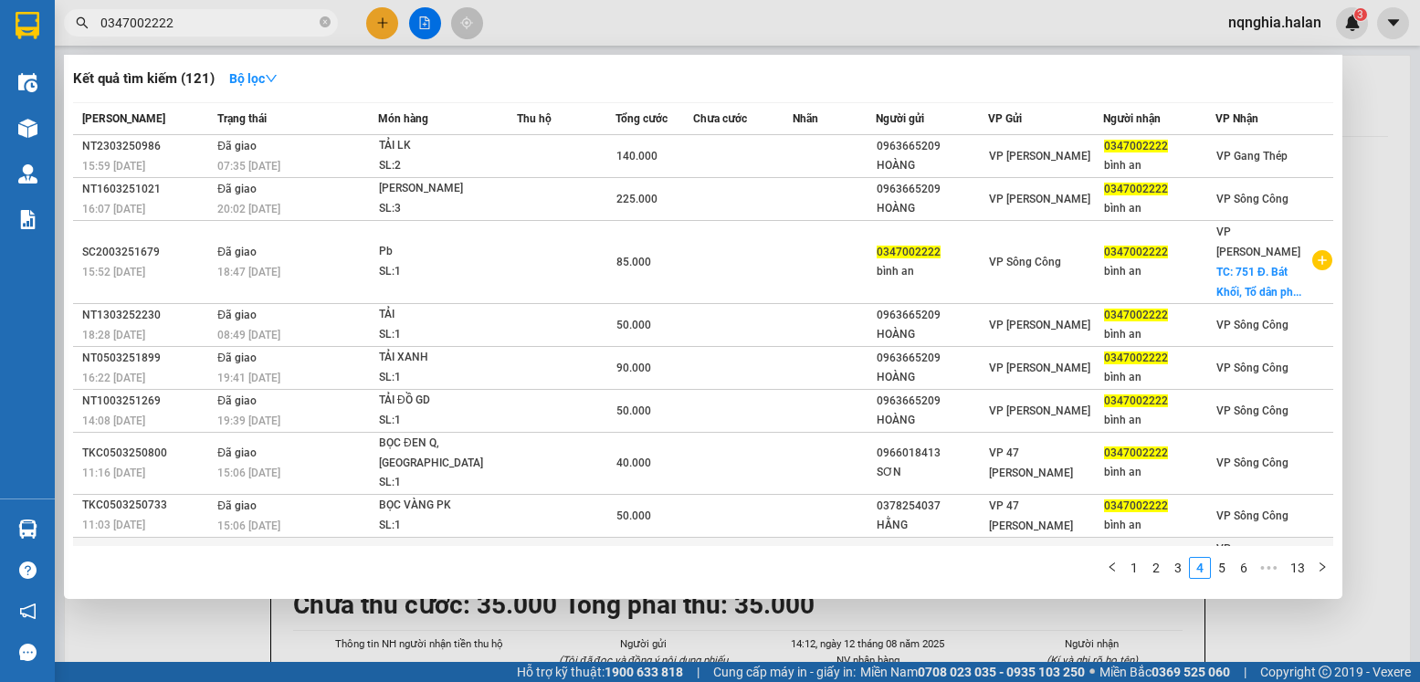
scroll to position [79, 0]
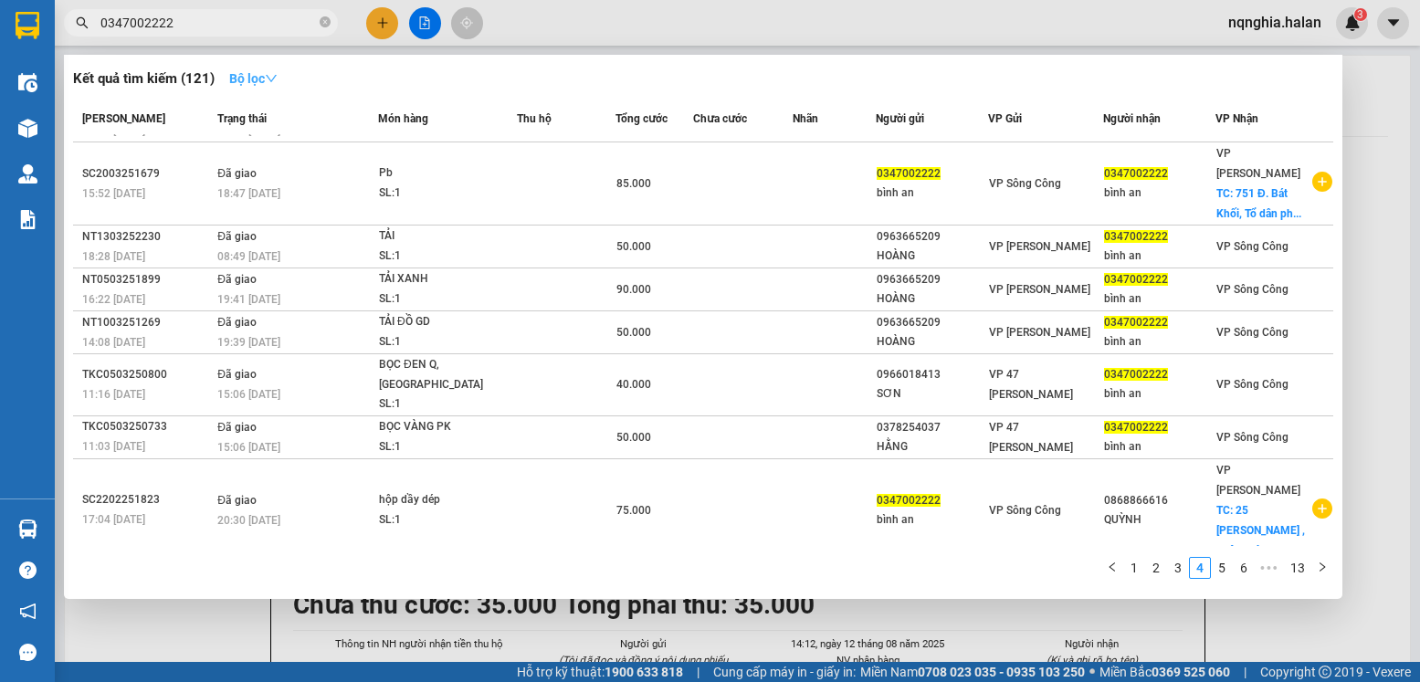
click at [272, 80] on icon "down" at bounding box center [271, 78] width 13 height 13
click at [728, 85] on div "Kết quả tìm kiếm ( 121 ) Bộ lọc" at bounding box center [703, 78] width 1260 height 29
click at [1224, 575] on link "5" at bounding box center [1222, 568] width 20 height 20
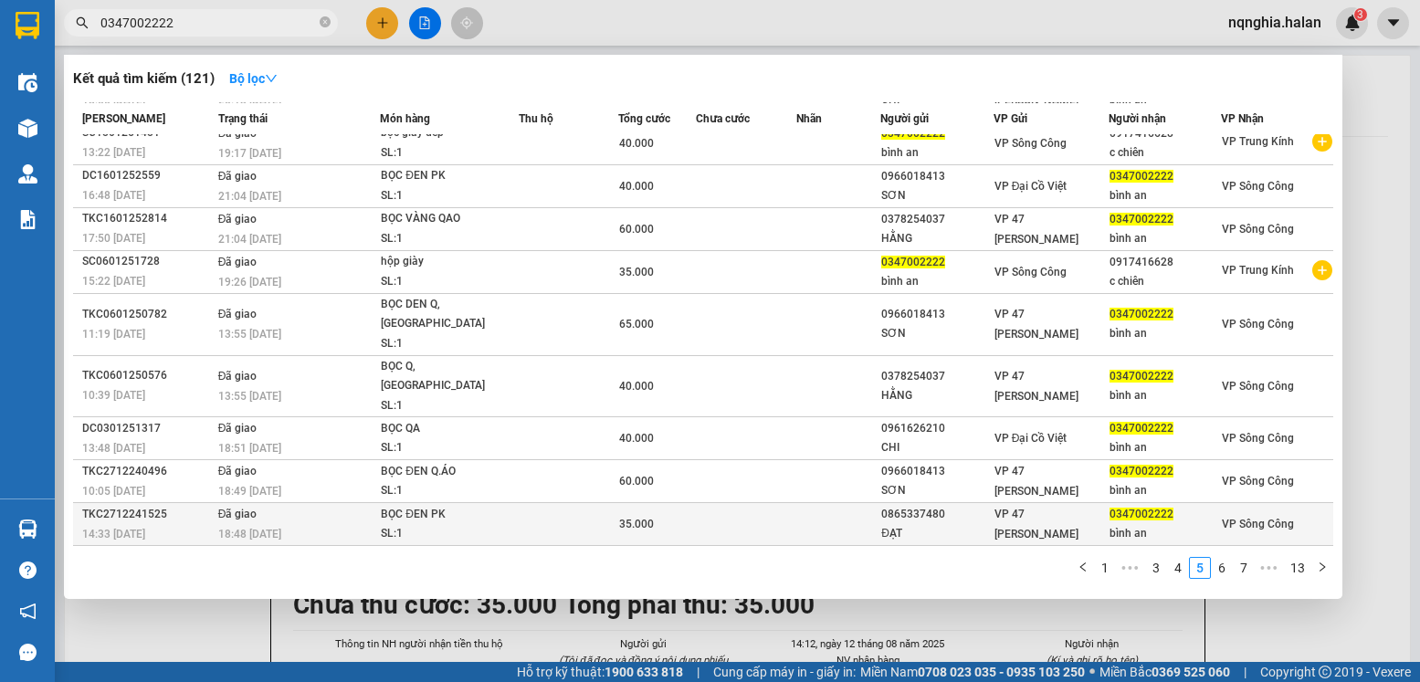
scroll to position [18, 0]
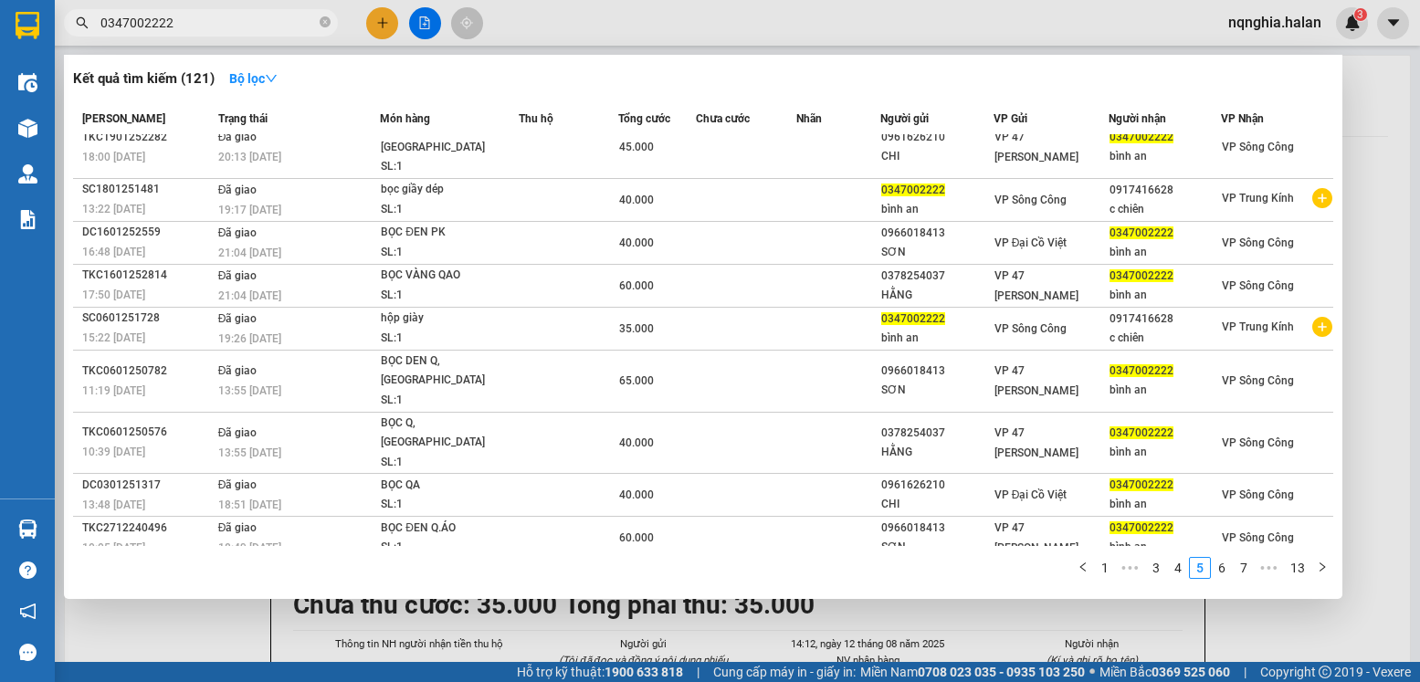
click at [1139, 286] on div "bình an" at bounding box center [1165, 295] width 111 height 19
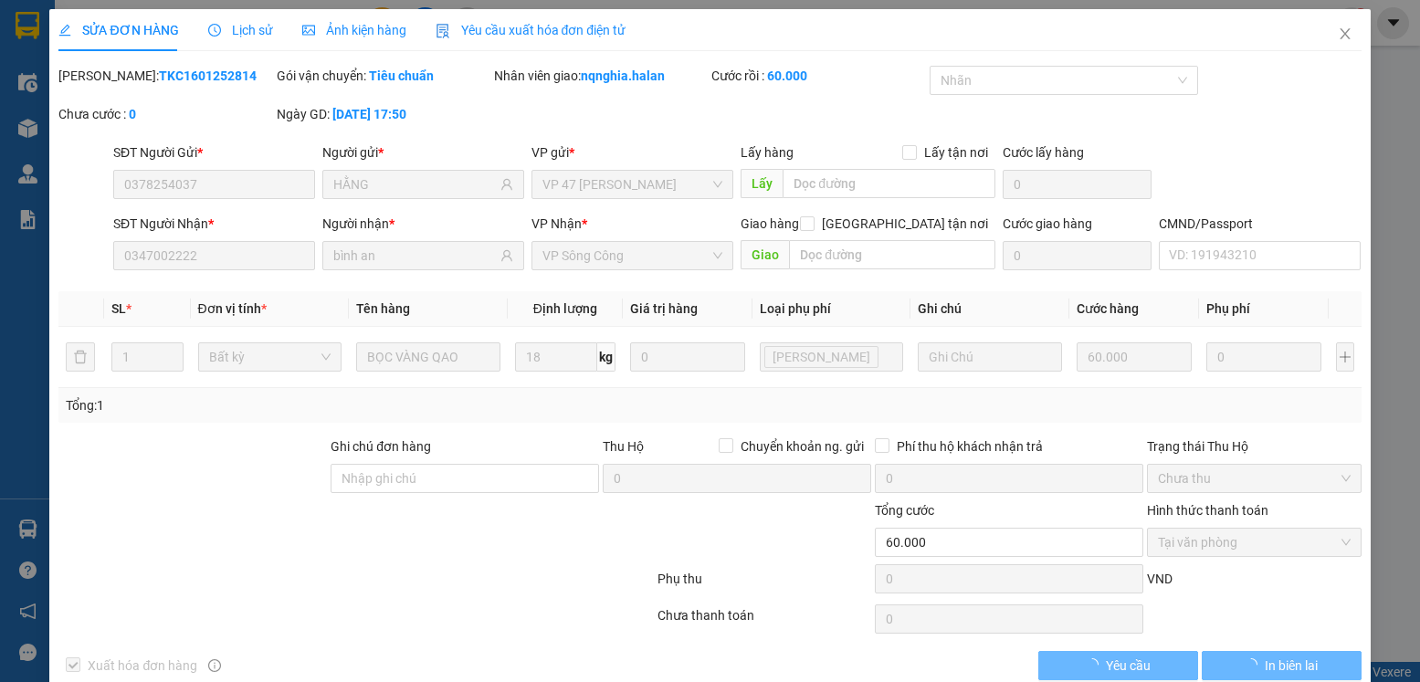
type input "0378254037"
type input "HẰNG"
type input "0347002222"
type input "bình an"
type input "60.000"
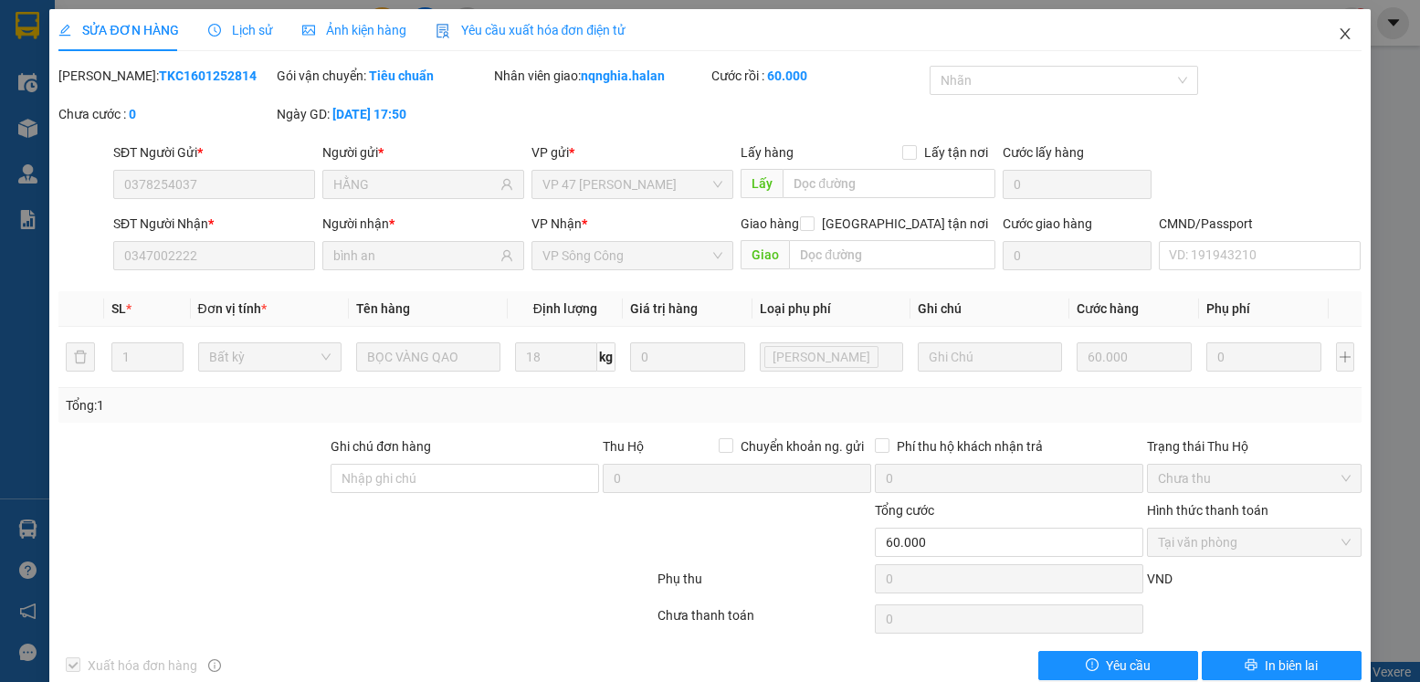
click at [1325, 22] on span "Close" at bounding box center [1345, 34] width 51 height 51
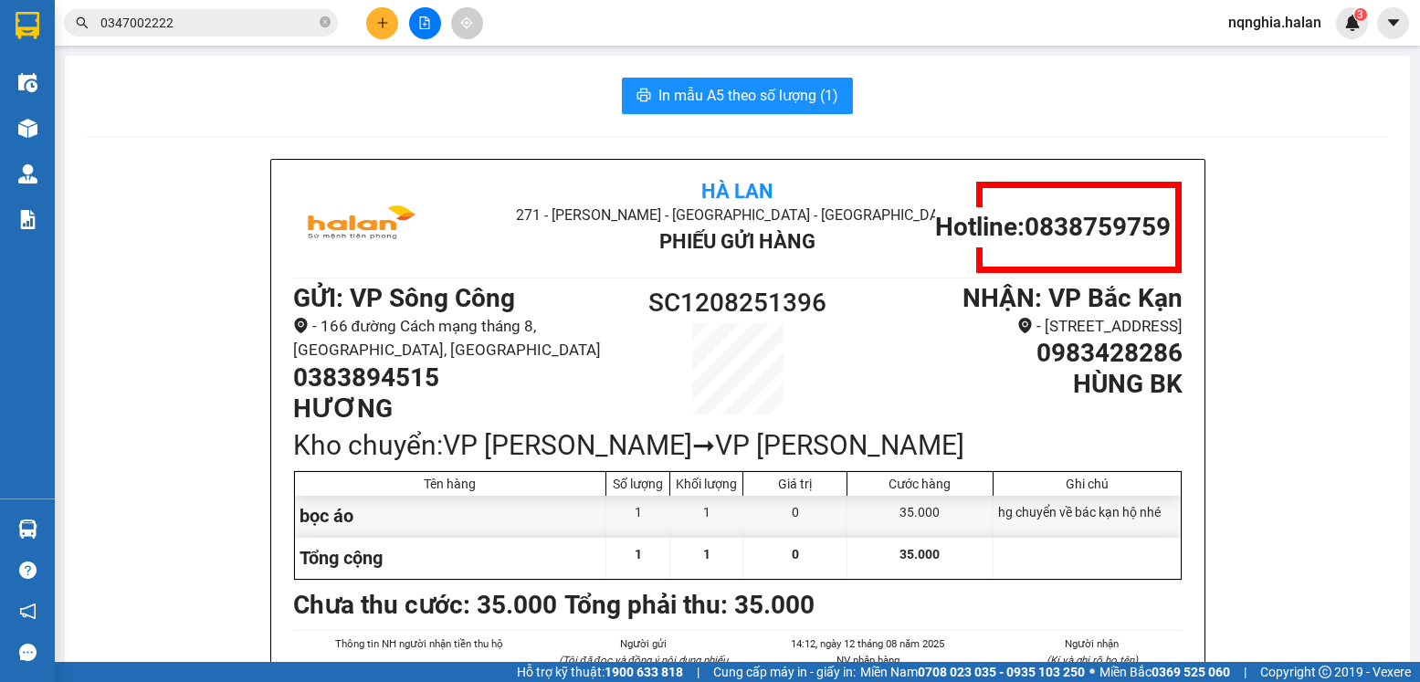
click at [182, 22] on input "0347002222" at bounding box center [208, 23] width 216 height 20
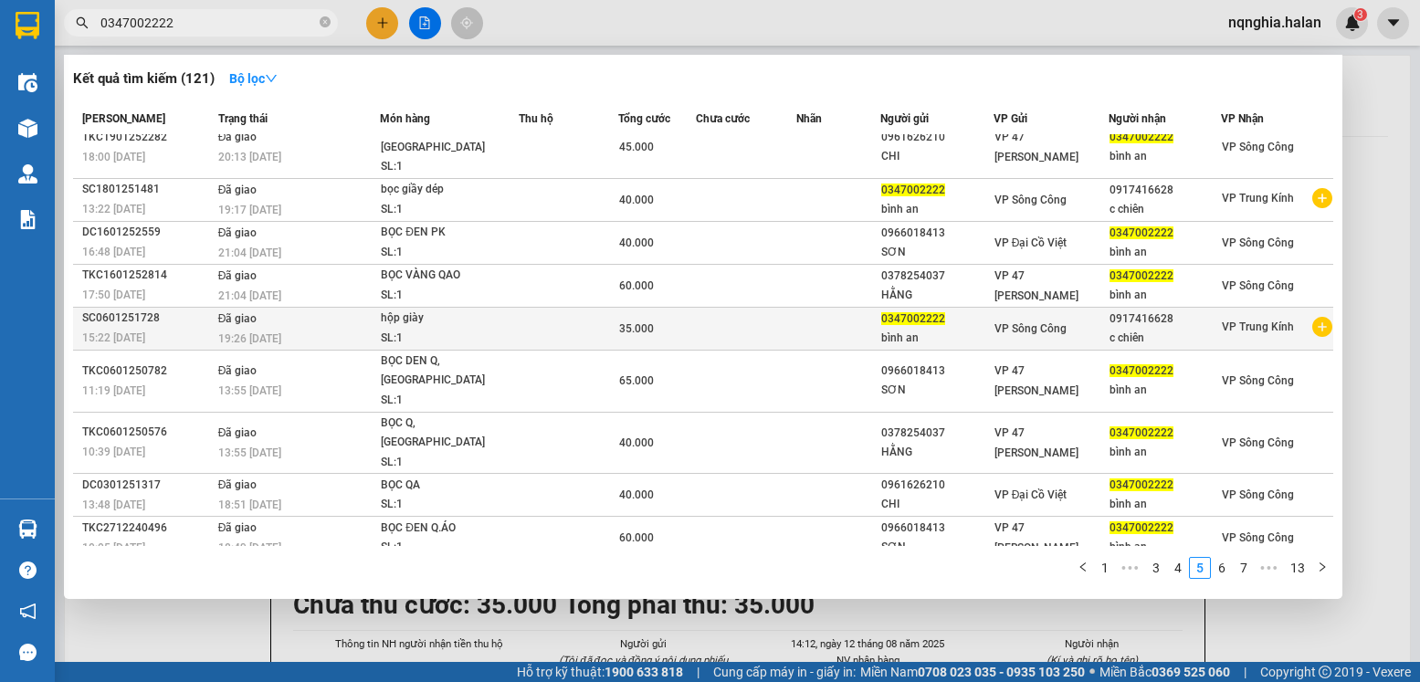
click at [1166, 329] on div "c chiên" at bounding box center [1165, 338] width 111 height 19
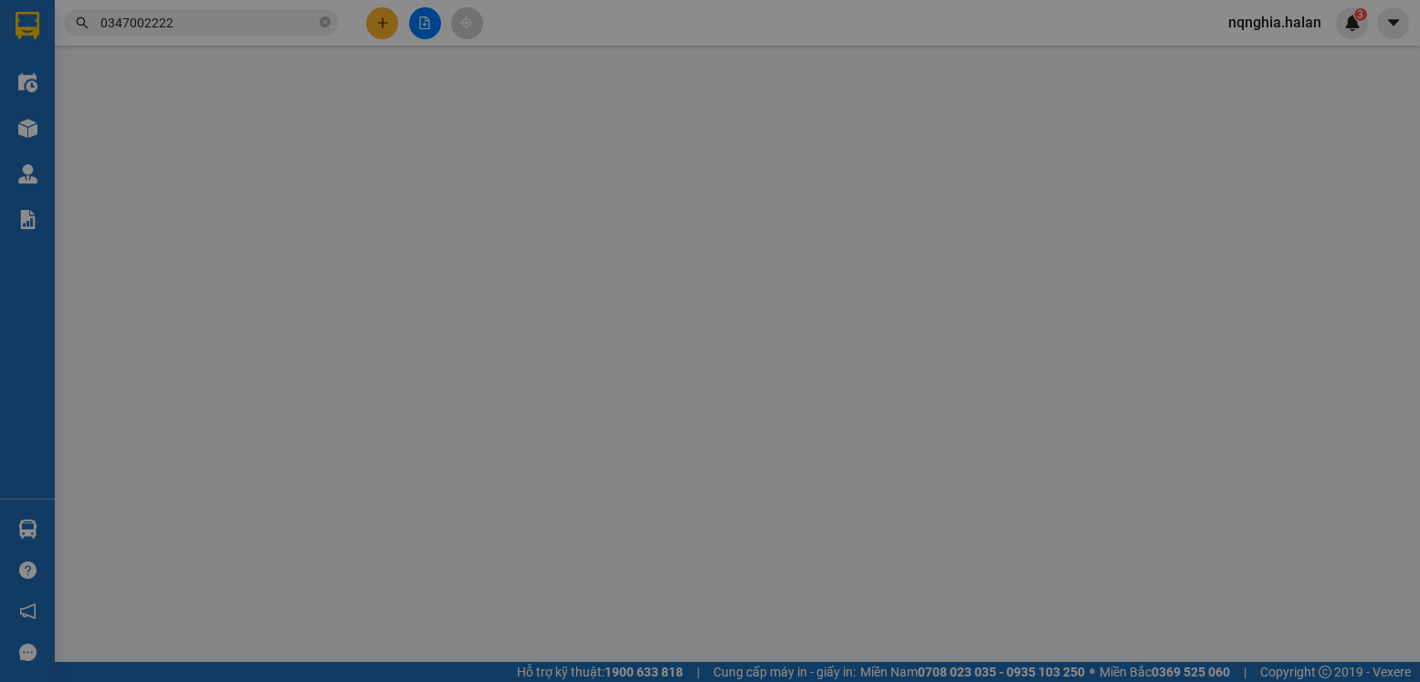
type input "0347002222"
type input "0917416628"
type input "35.000"
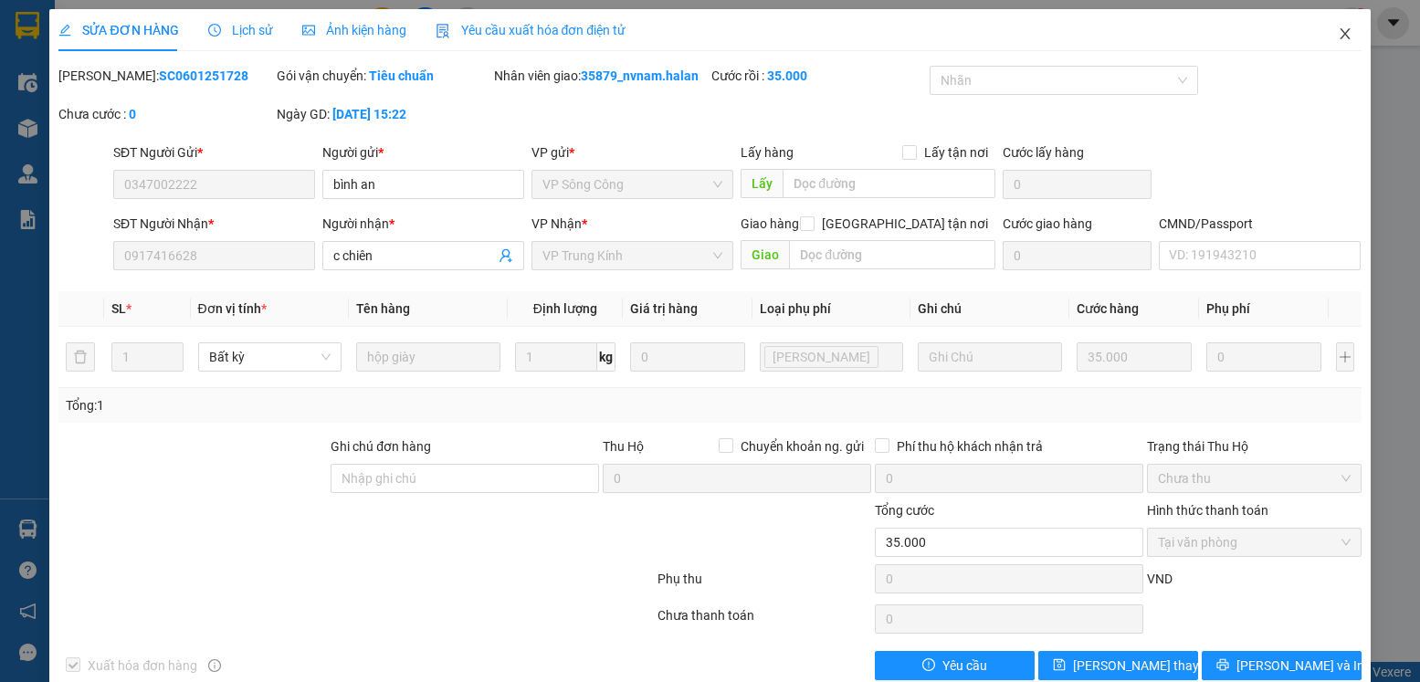
click at [1338, 33] on icon "close" at bounding box center [1345, 33] width 15 height 15
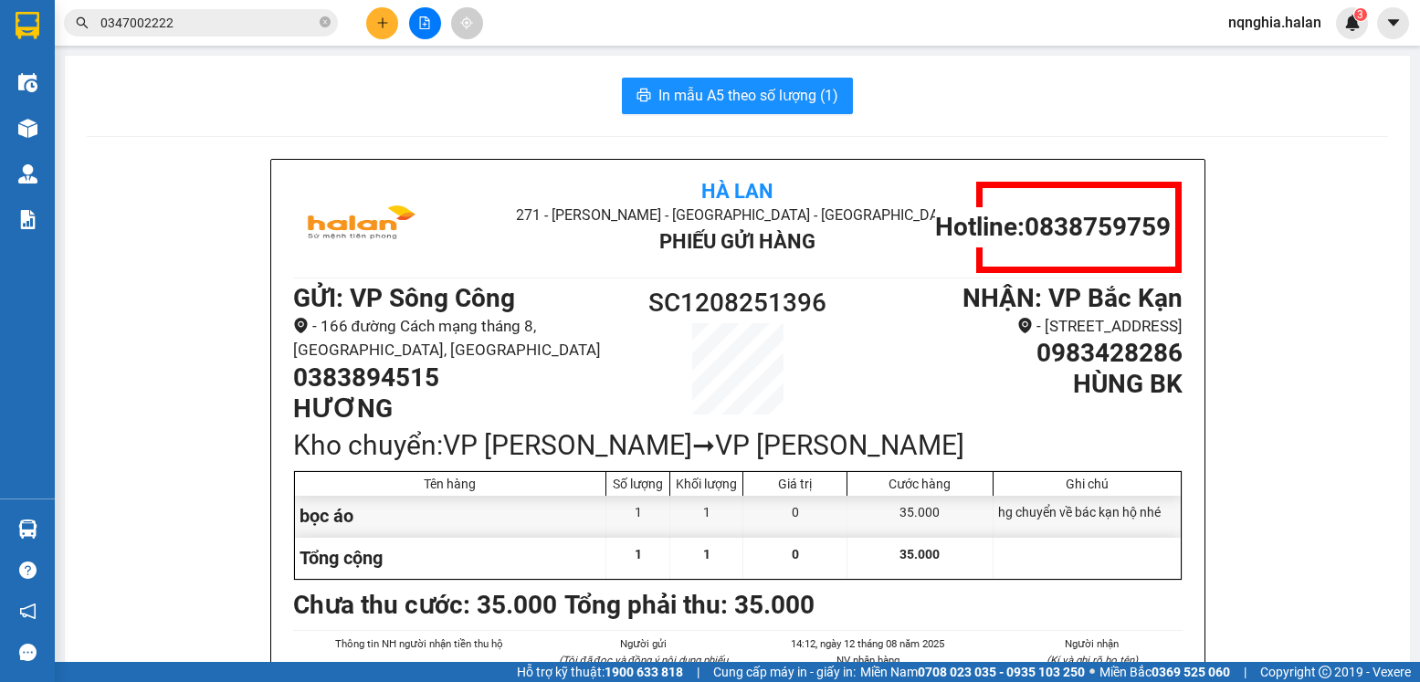
click at [195, 28] on input "0347002222" at bounding box center [208, 23] width 216 height 20
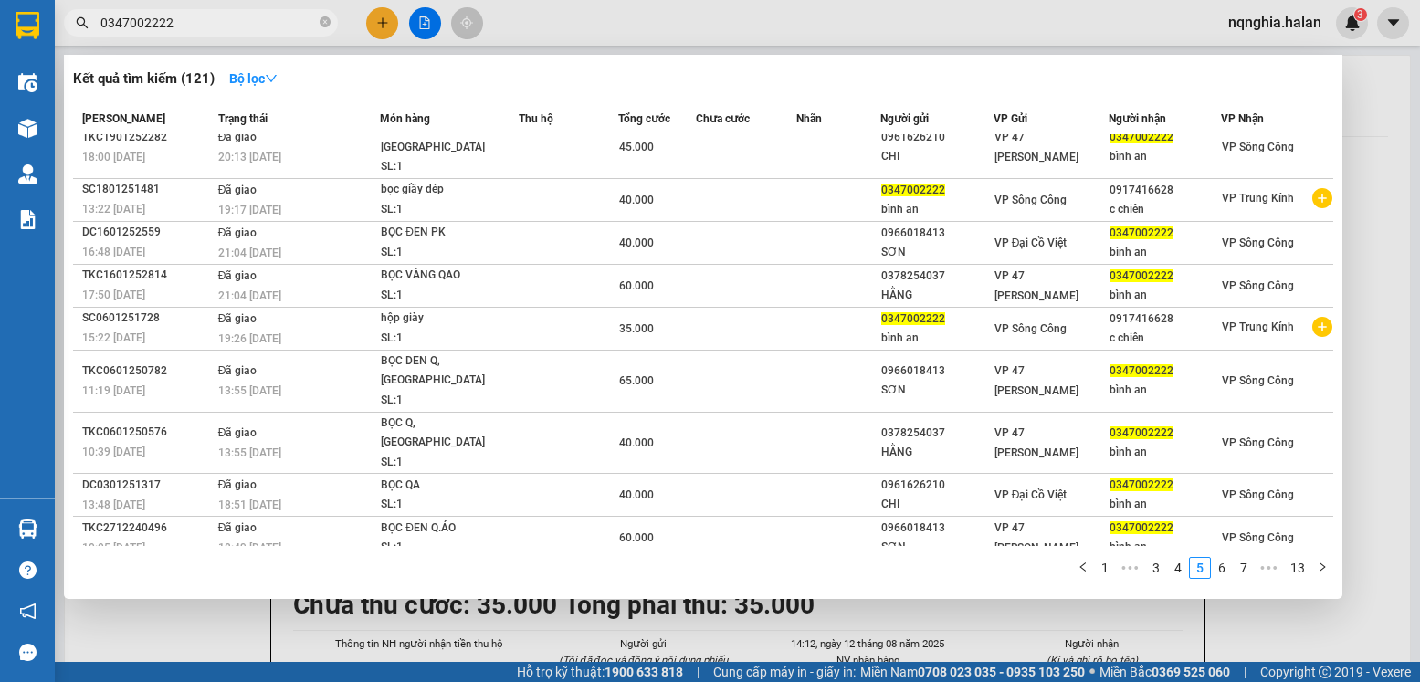
click at [195, 28] on input "0347002222" at bounding box center [208, 23] width 216 height 20
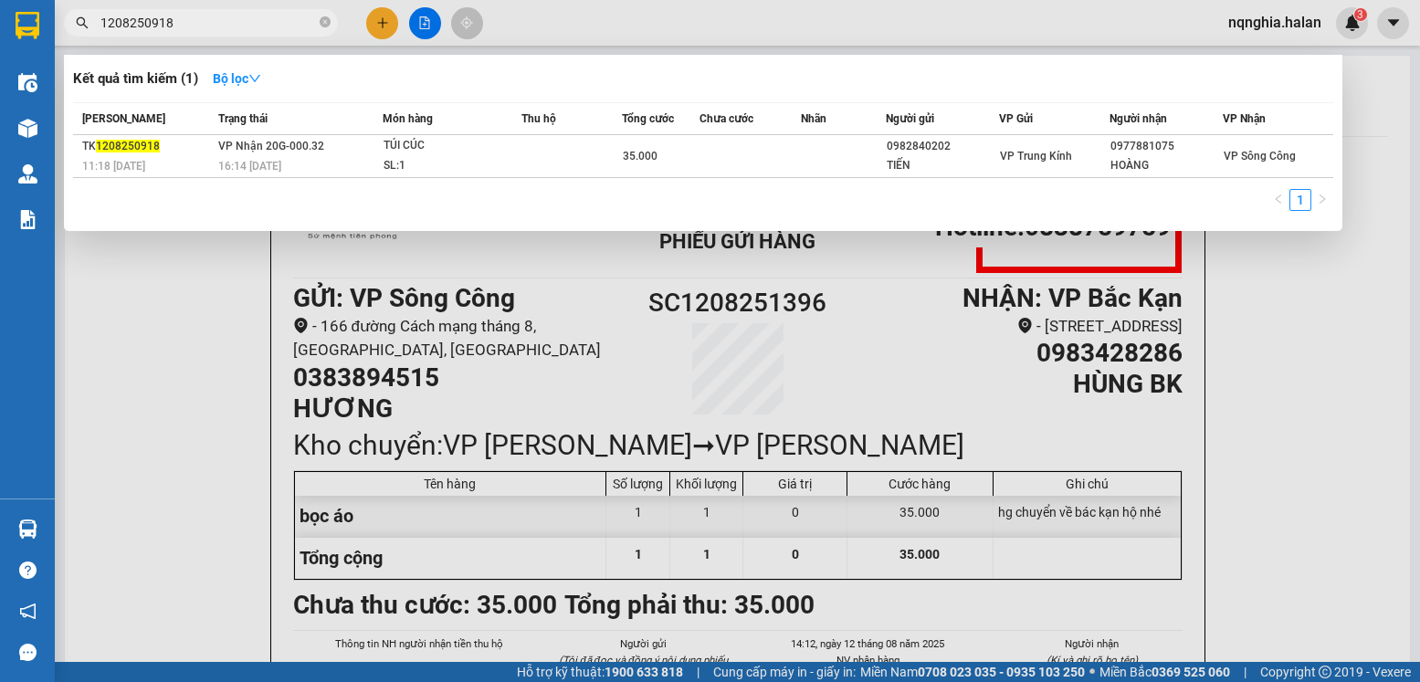
type input "1208250918"
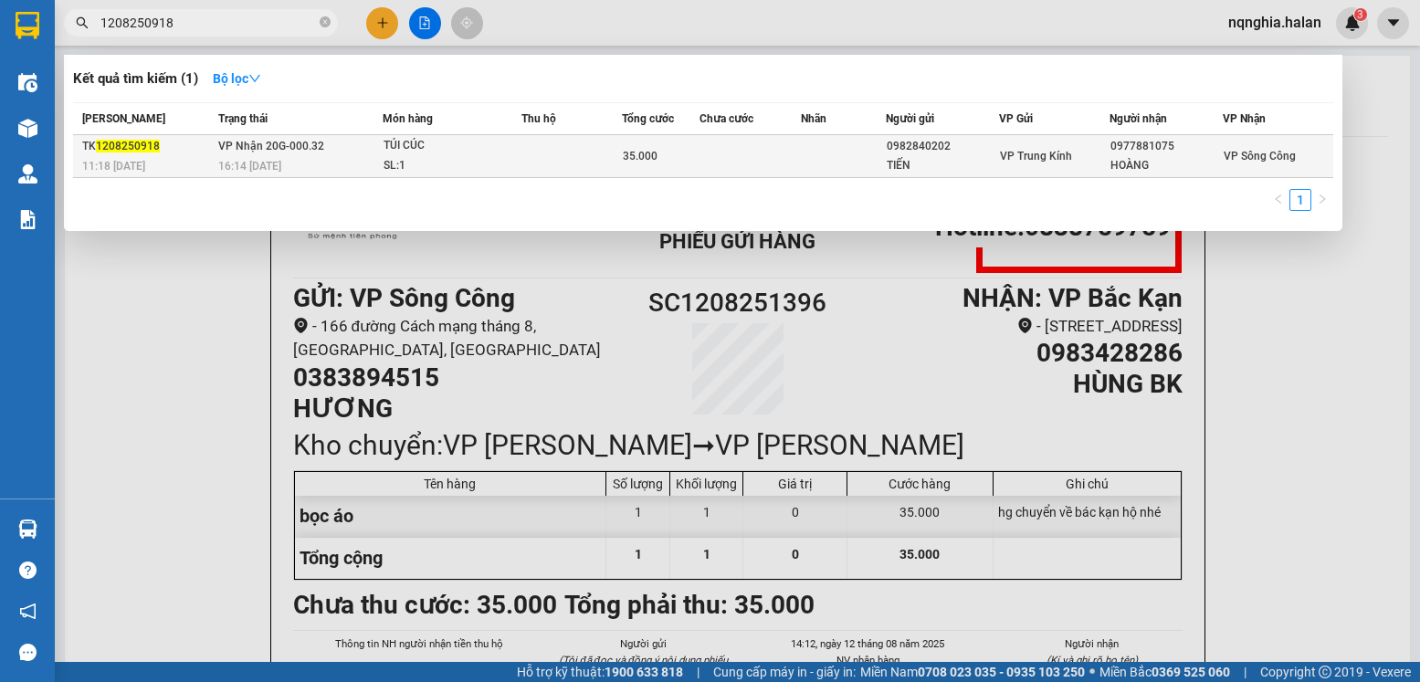
click at [295, 147] on span "VP Nhận 20G-000.32" at bounding box center [271, 146] width 106 height 13
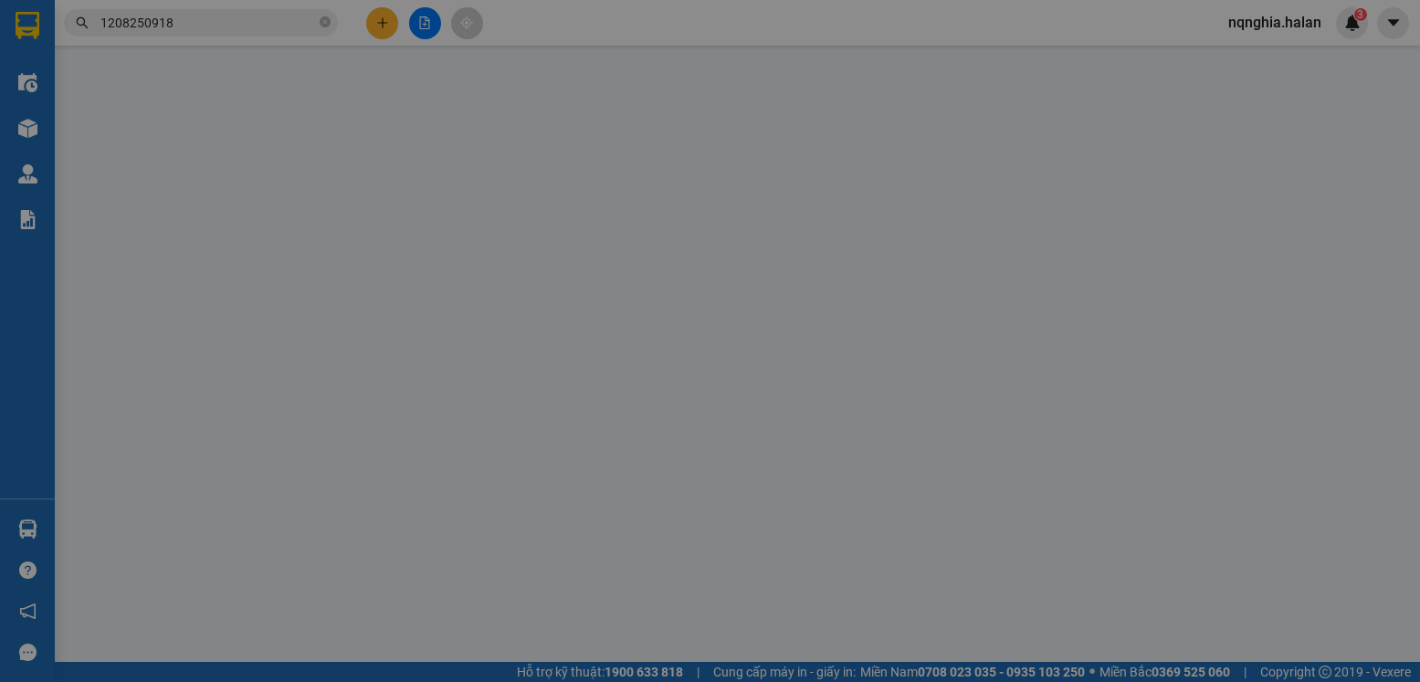
type input "0982840202"
type input "TIẾN"
type input "0977881075"
type input "HOÀNG"
type input "35.000"
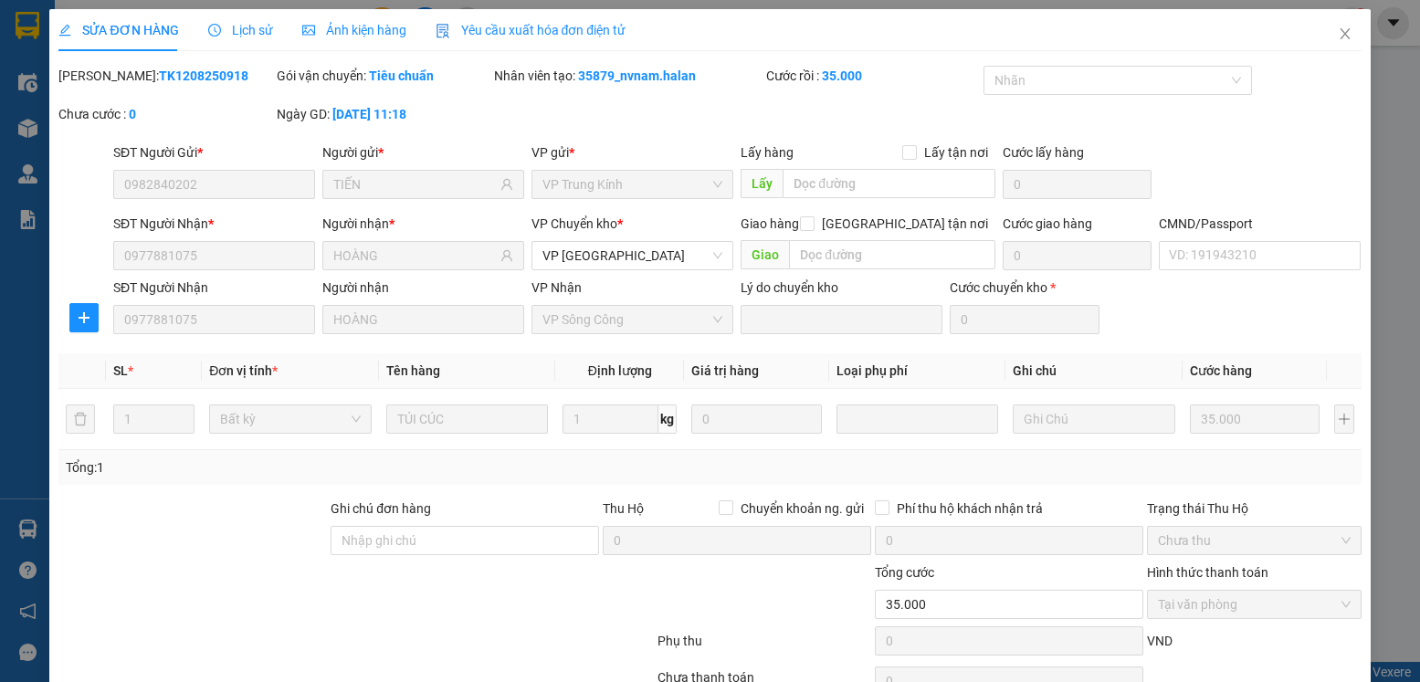
scroll to position [96, 0]
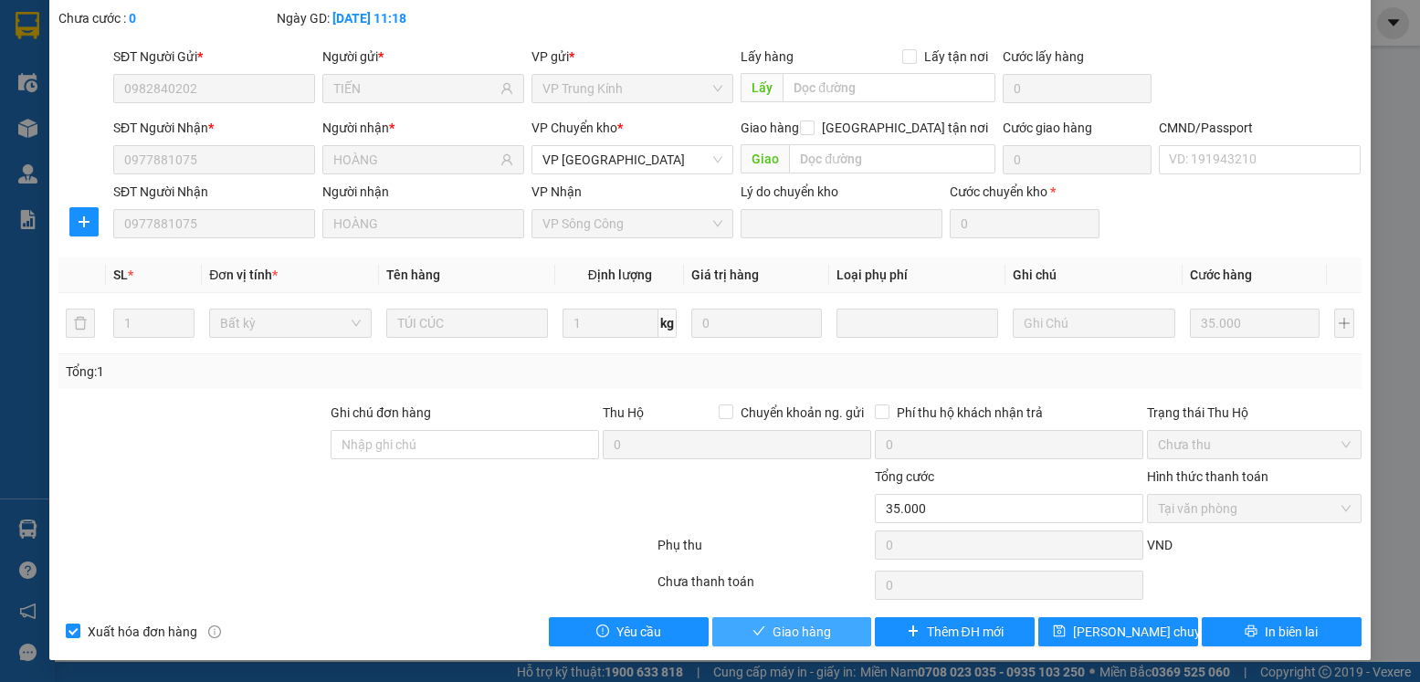
click at [811, 629] on span "Giao hàng" at bounding box center [802, 632] width 58 height 20
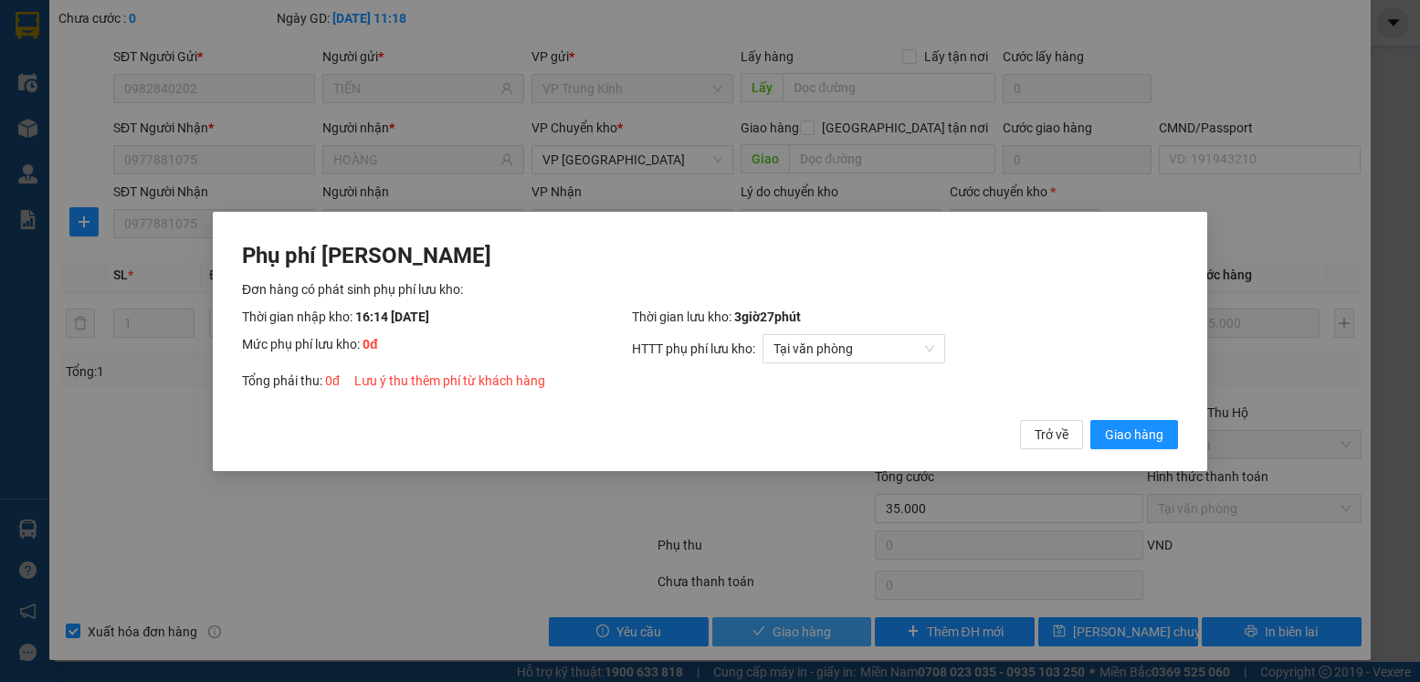
click at [1091, 419] on button "Giao hàng" at bounding box center [1135, 433] width 88 height 29
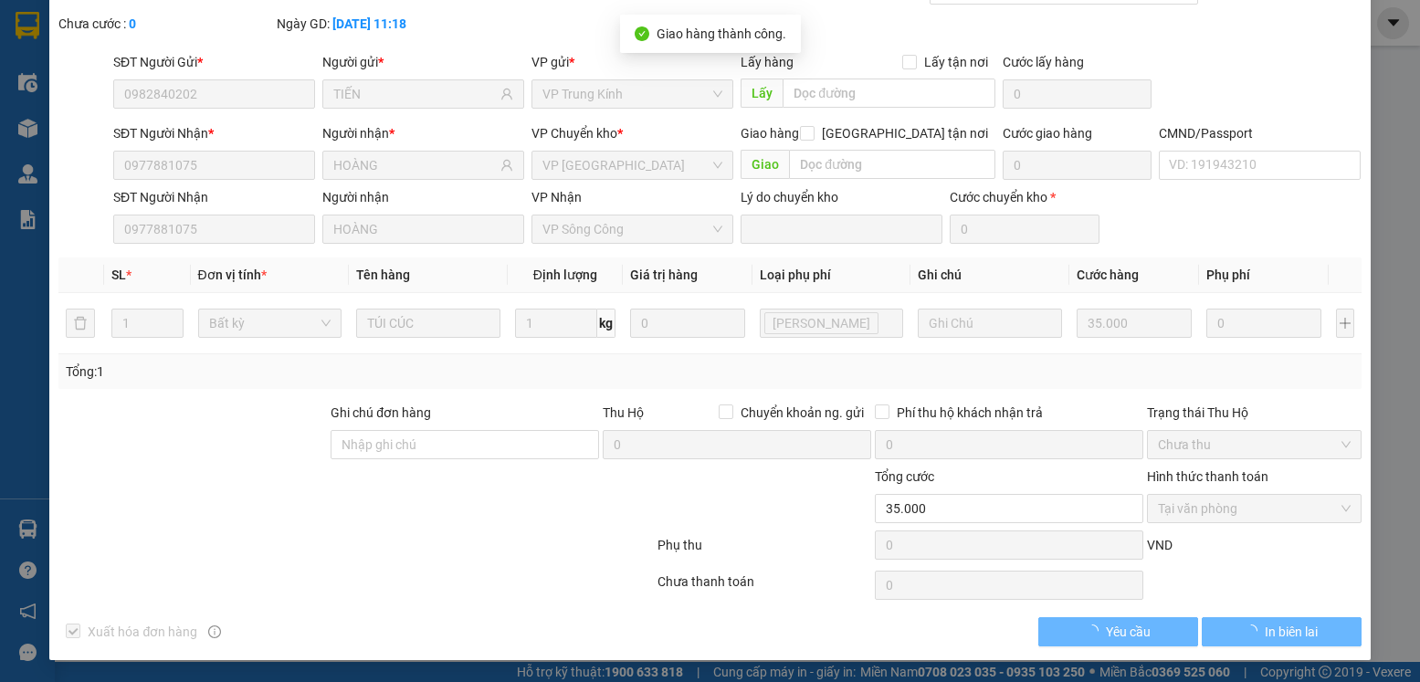
scroll to position [90, 0]
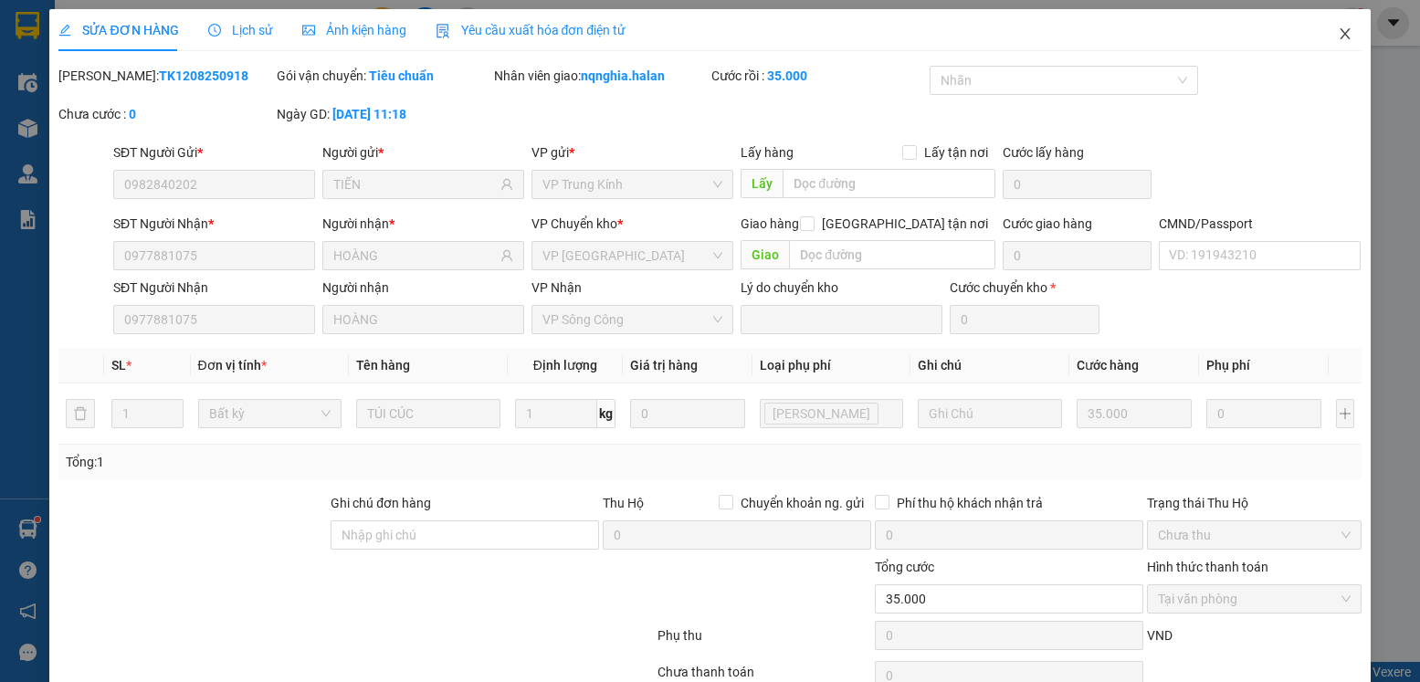
drag, startPoint x: 1306, startPoint y: 36, endPoint x: 1328, endPoint y: 31, distance: 22.4
click at [1328, 31] on span "Close" at bounding box center [1345, 34] width 51 height 51
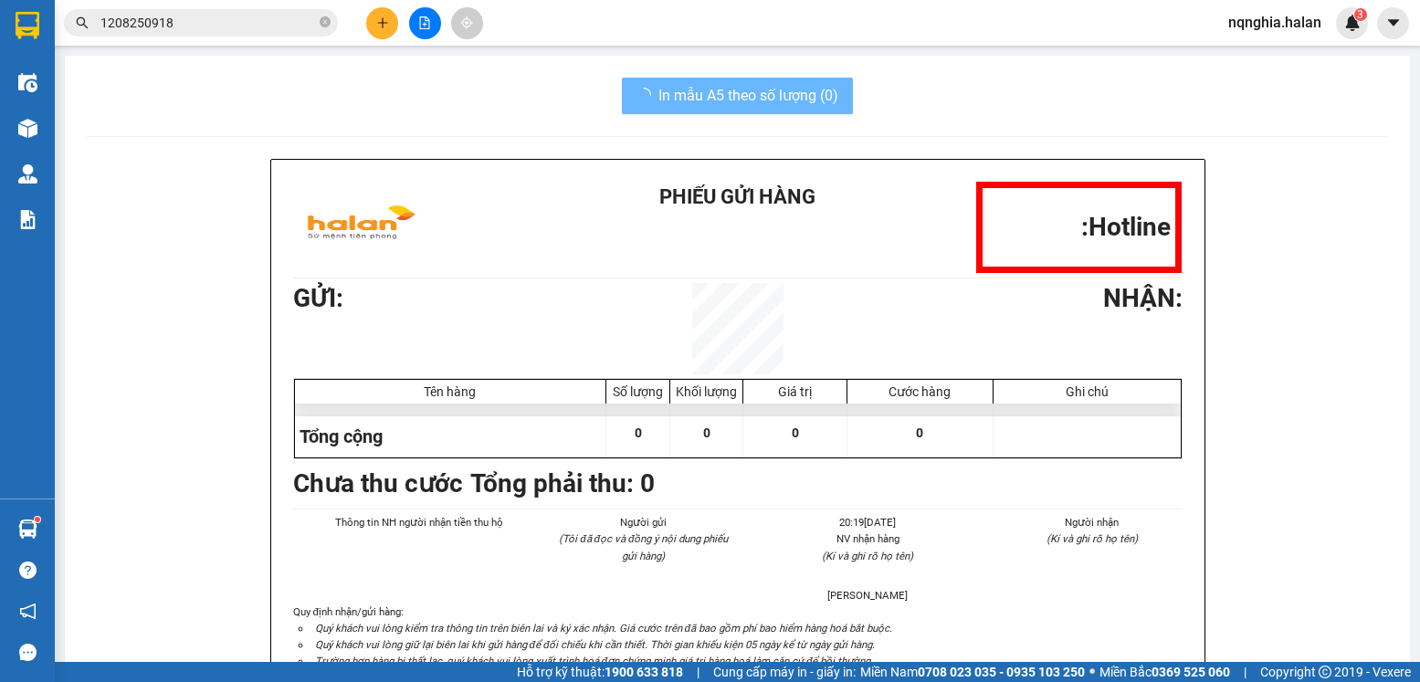
click at [1328, 31] on span "nqnghia.halan" at bounding box center [1275, 22] width 122 height 23
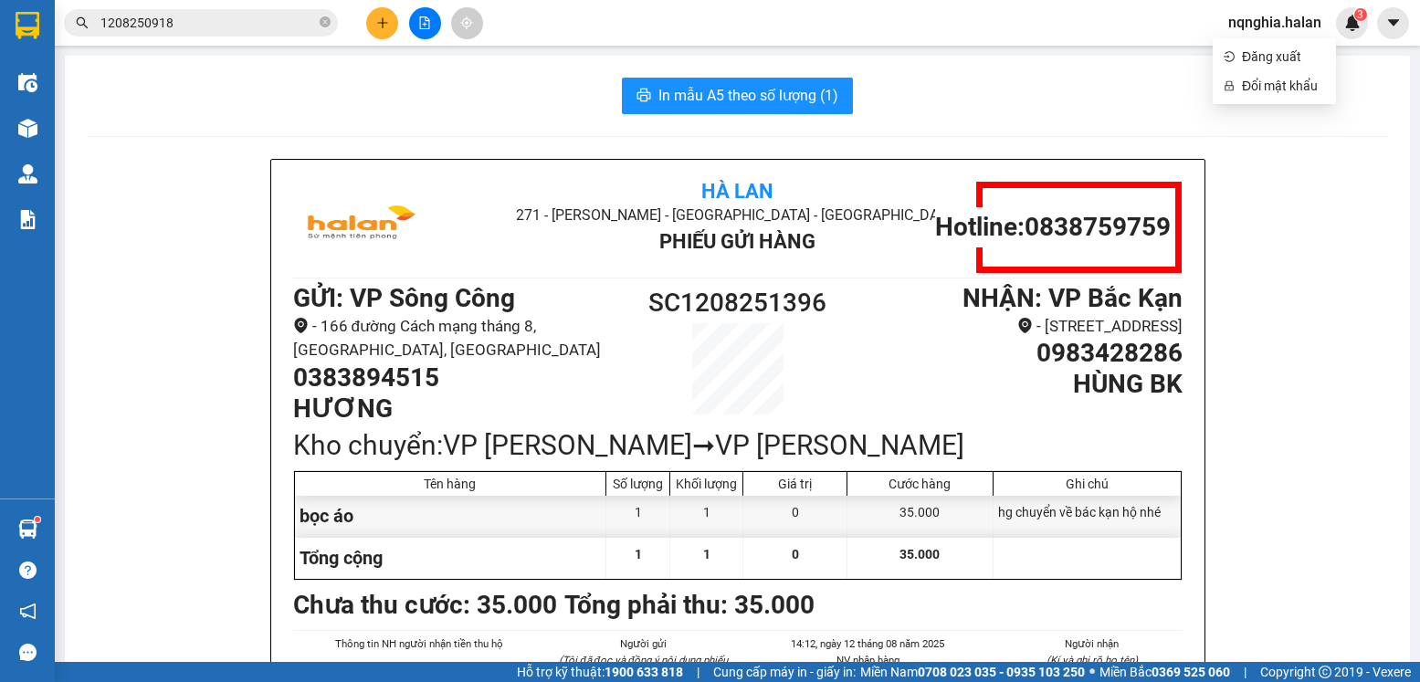
click at [199, 31] on input "1208250918" at bounding box center [208, 23] width 216 height 20
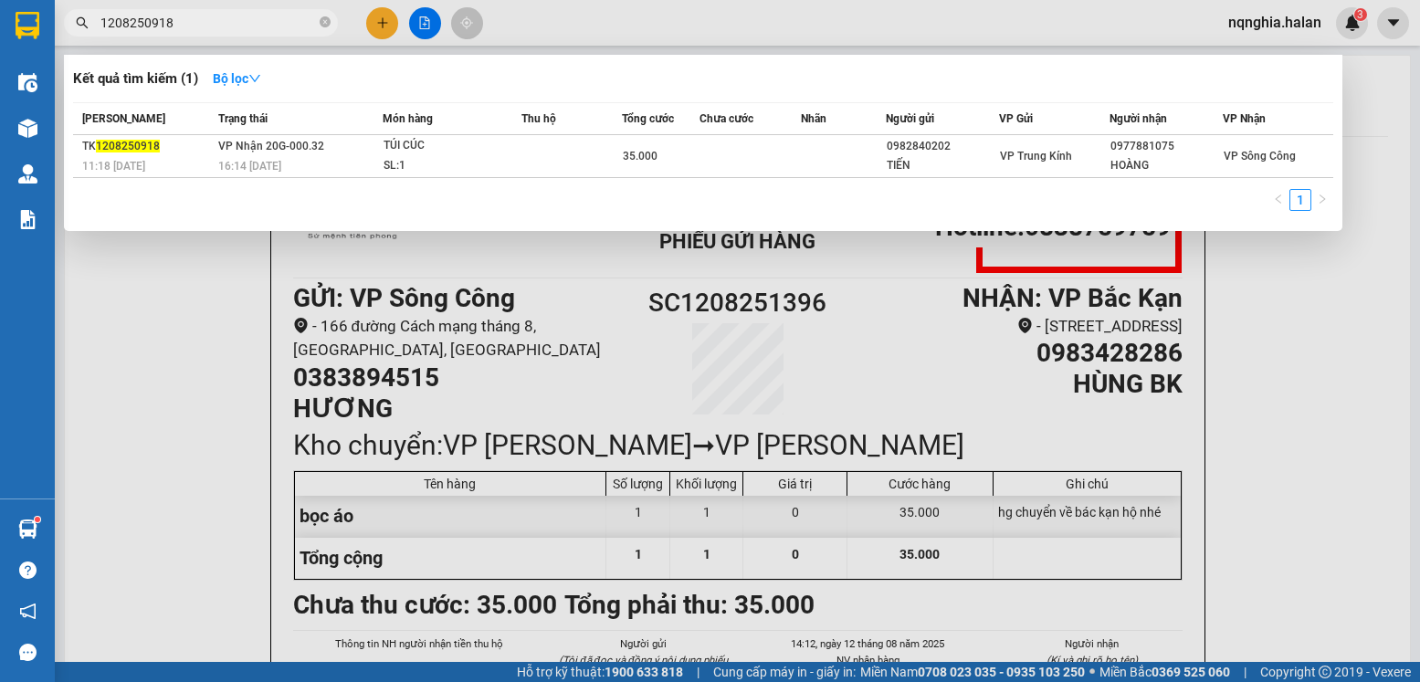
click at [199, 31] on input "1208250918" at bounding box center [208, 23] width 216 height 20
type input "1208251565"
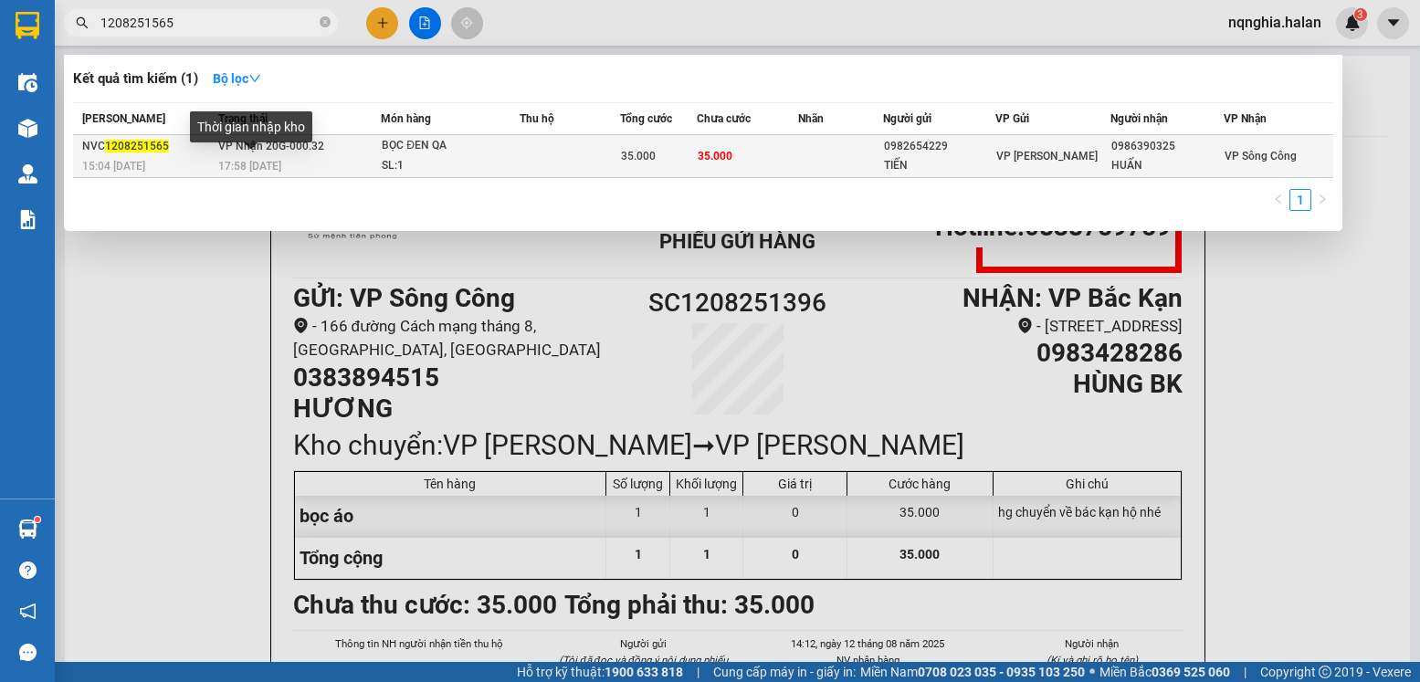
click at [266, 167] on span "17:58 [DATE]" at bounding box center [249, 166] width 63 height 13
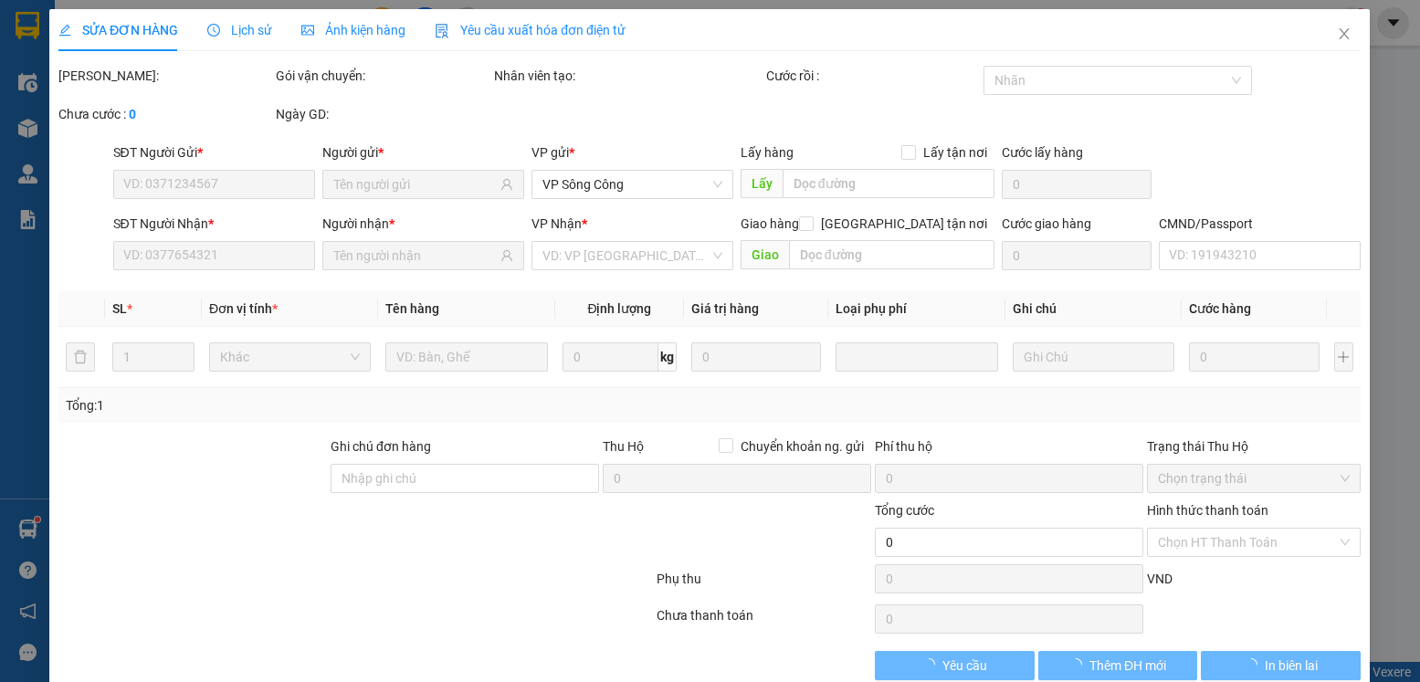
type input "0982654229"
type input "TIẾN"
type input "0986390325"
type input "HUẤN"
type input "35.000"
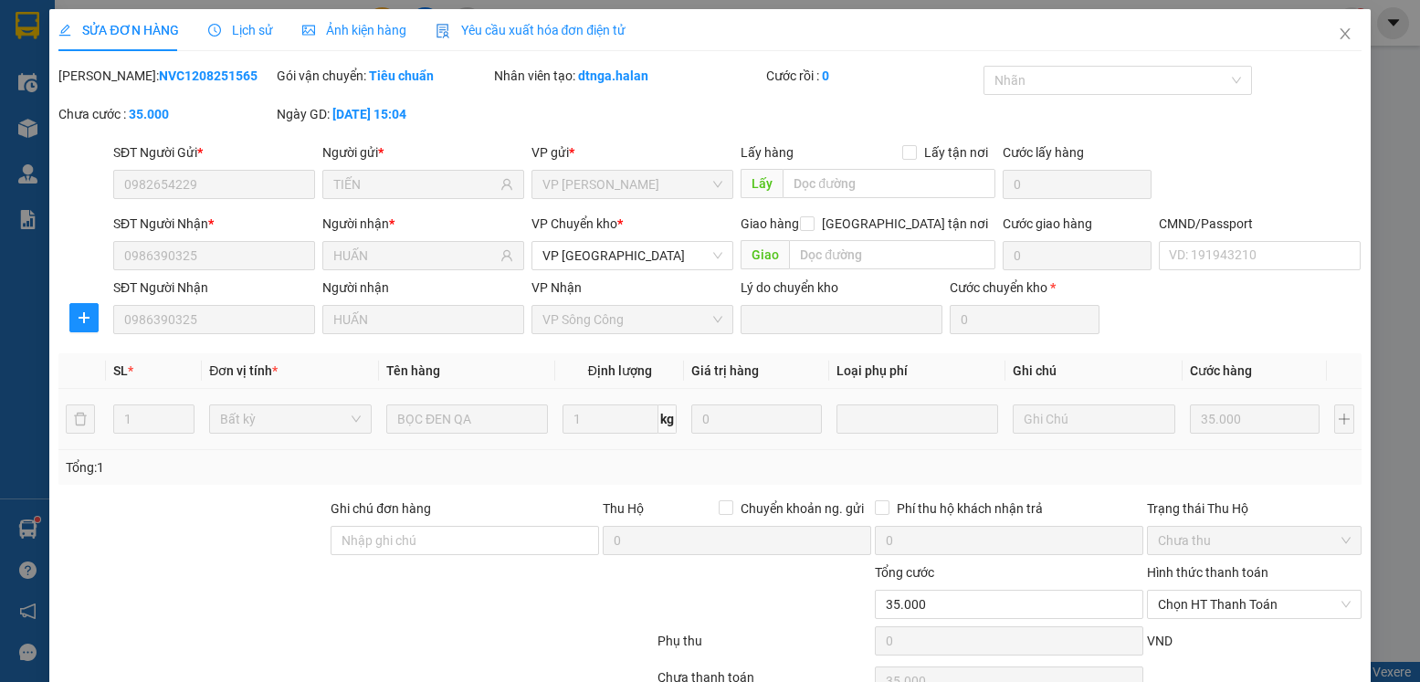
scroll to position [96, 0]
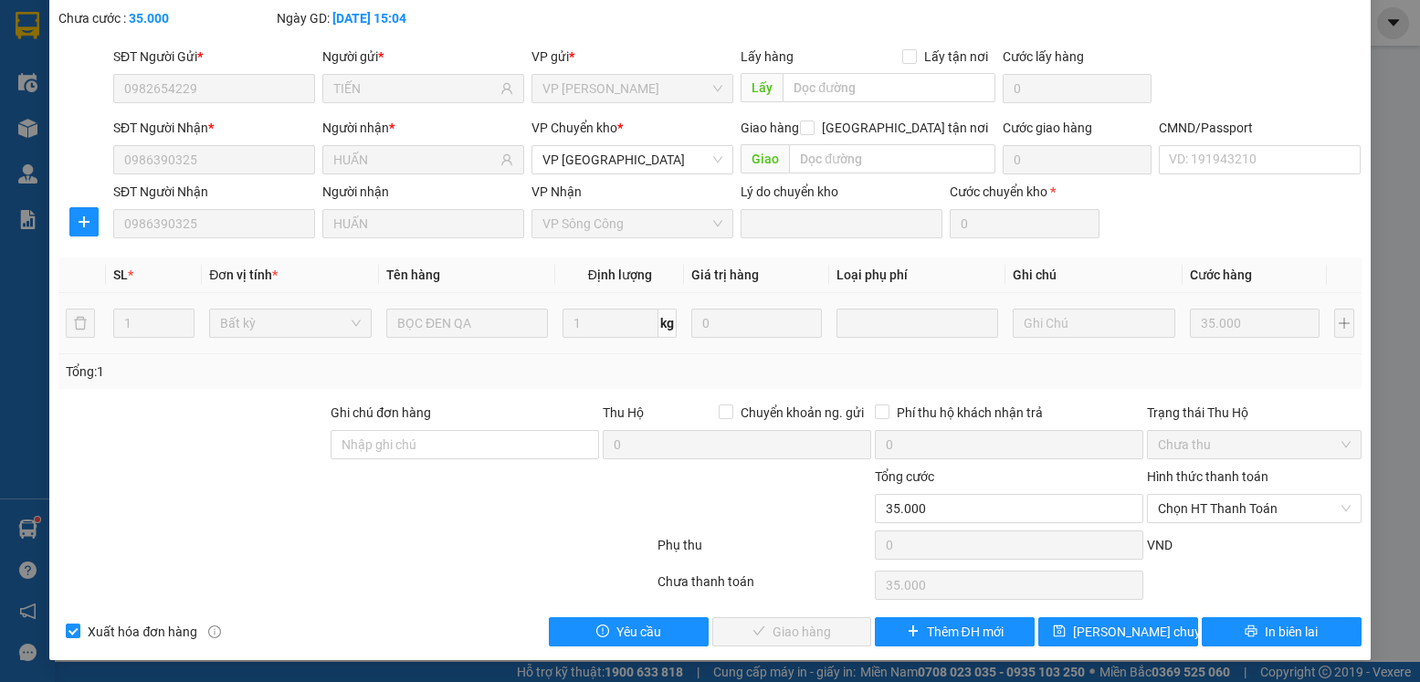
click at [1202, 554] on div "VND" at bounding box center [1253, 551] width 217 height 32
click at [1193, 496] on span "Chọn HT Thanh Toán" at bounding box center [1254, 508] width 192 height 27
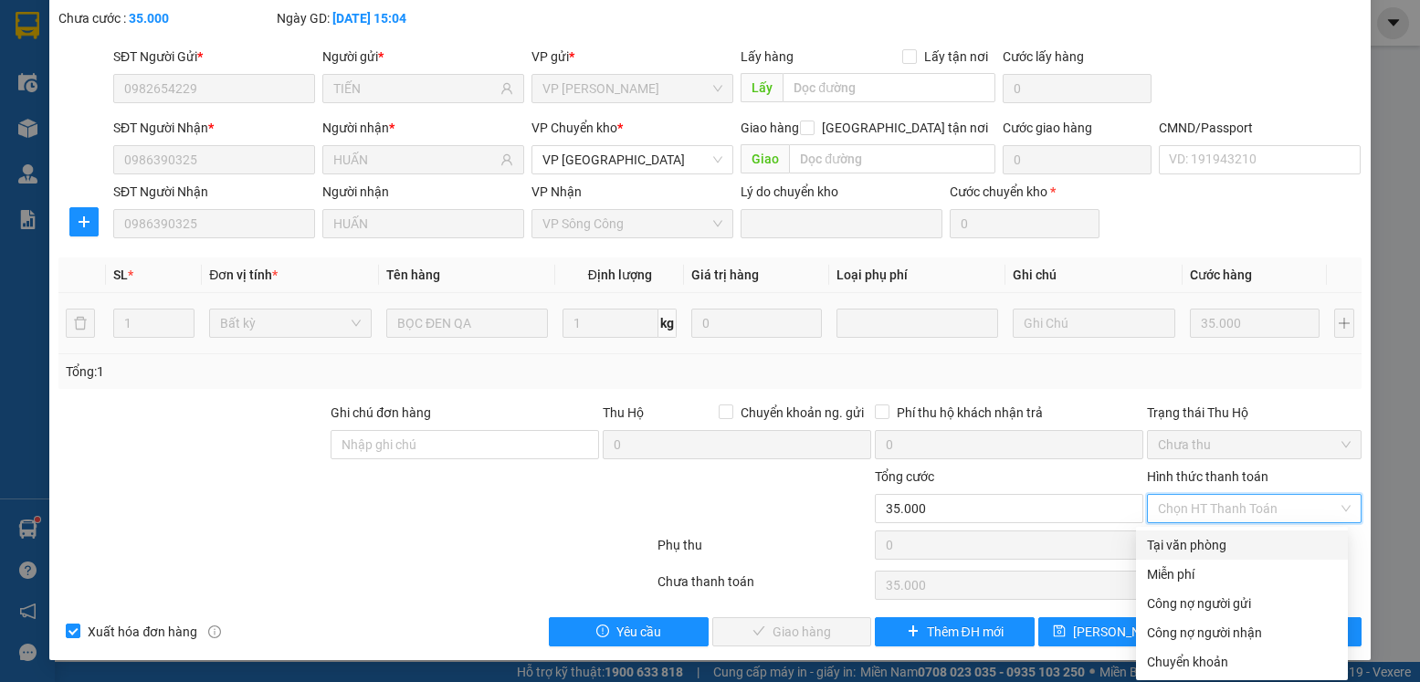
click at [1190, 544] on div "Tại văn phòng" at bounding box center [1242, 545] width 190 height 20
type input "0"
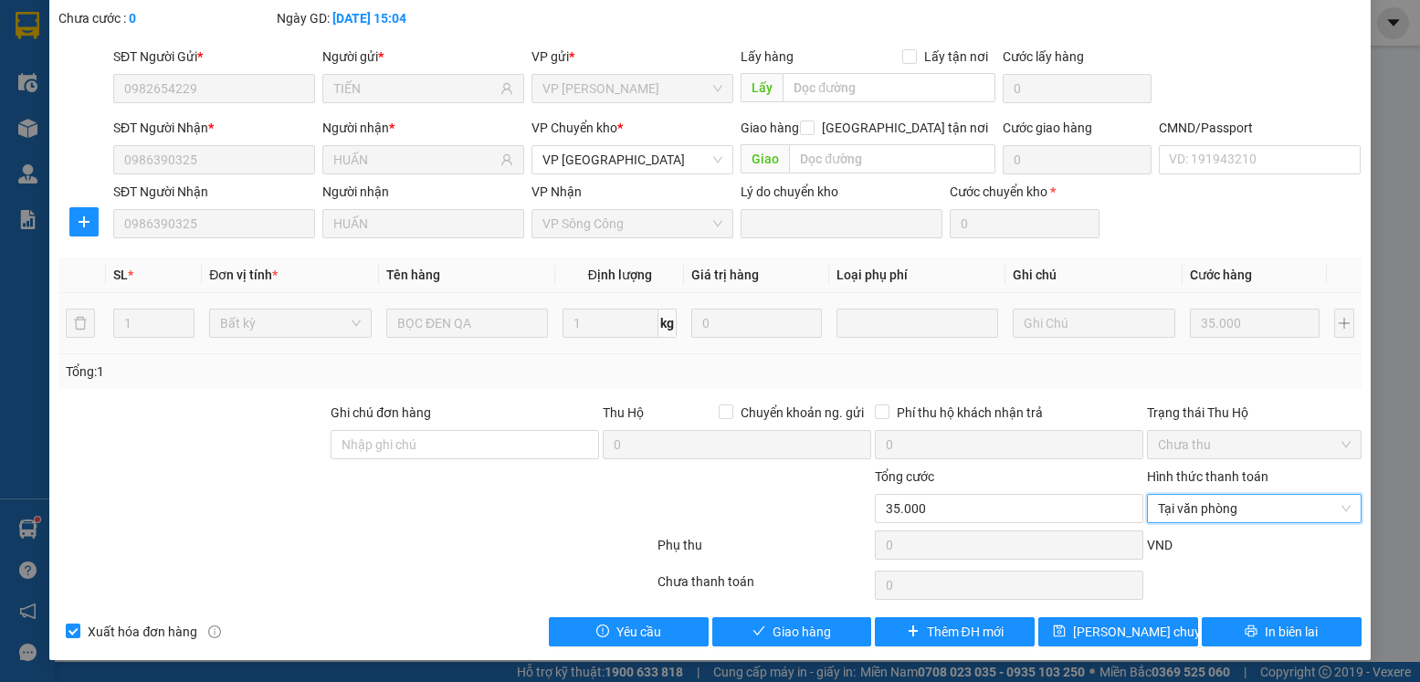
click at [767, 615] on div "Total Paid Fee 0 Total UnPaid Fee 35.000 Cash Collection Total Fee Mã ĐH: NVC12…" at bounding box center [709, 308] width 1303 height 677
click at [773, 628] on span "Giao hàng" at bounding box center [802, 632] width 58 height 20
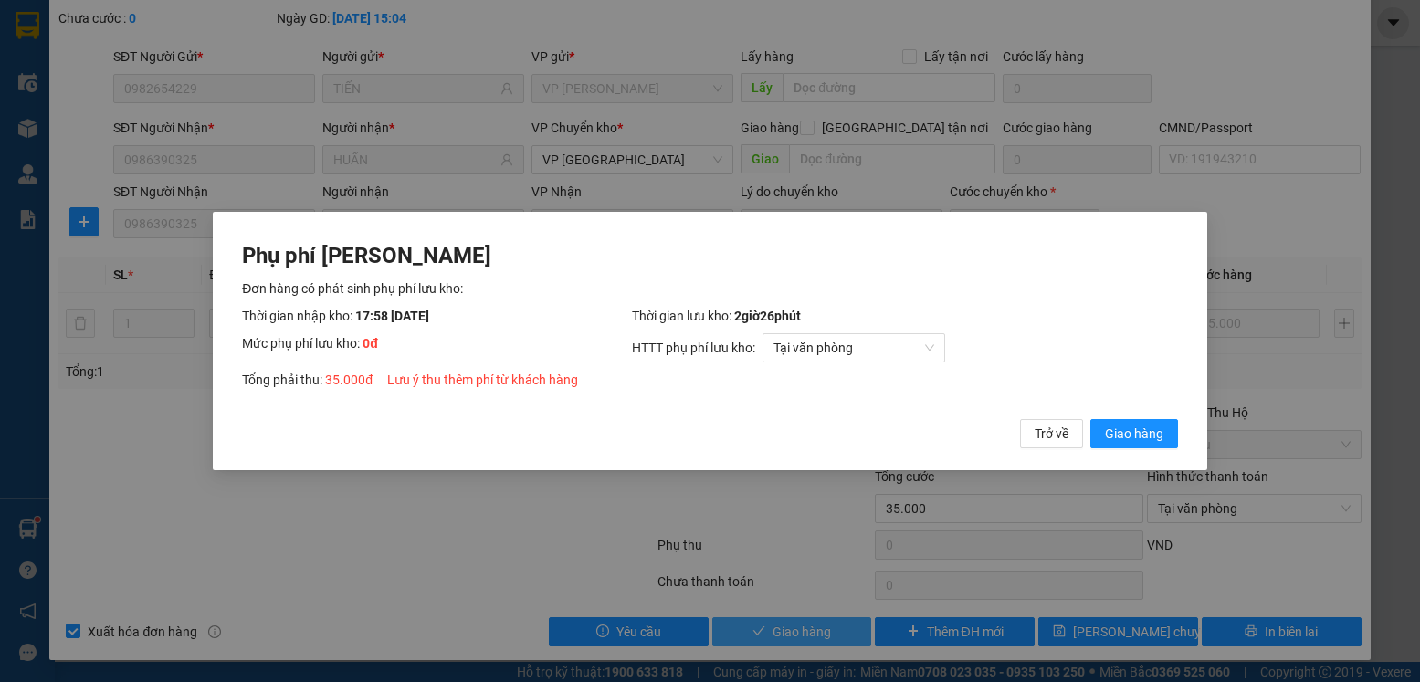
click at [1091, 419] on button "Giao hàng" at bounding box center [1135, 433] width 88 height 29
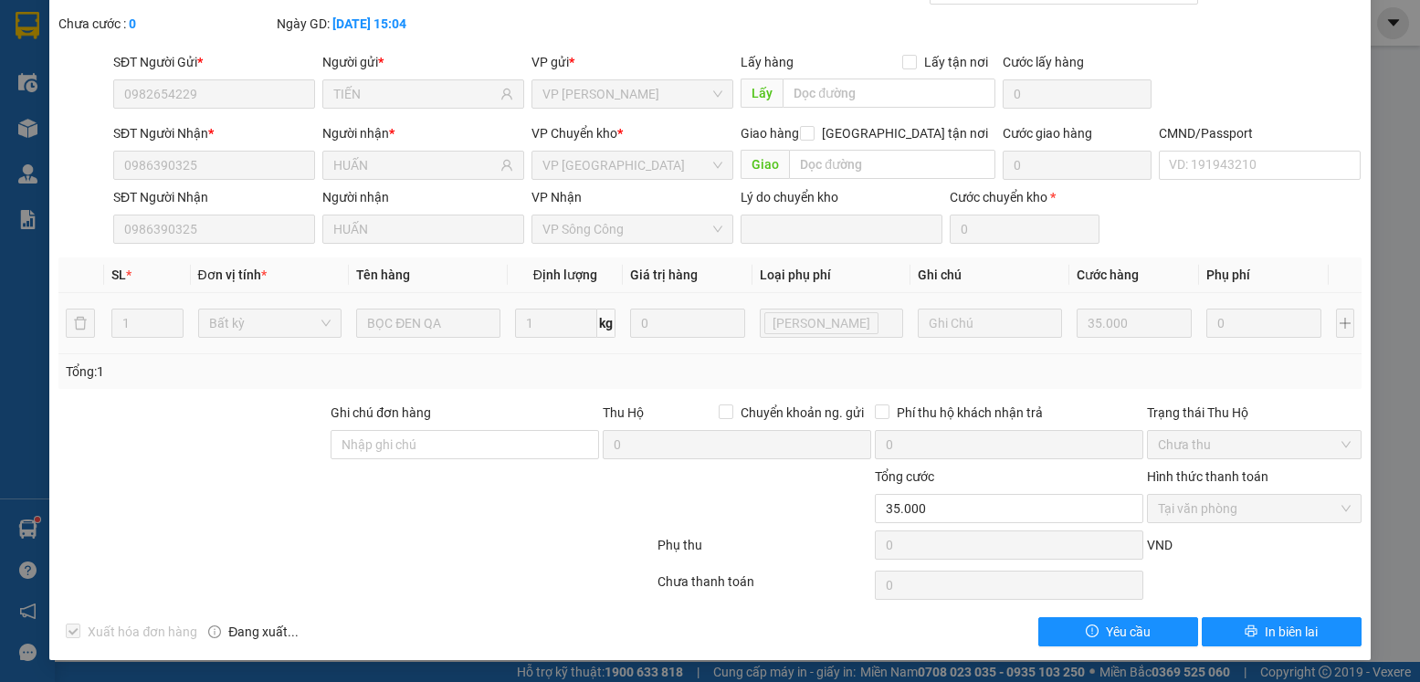
scroll to position [0, 0]
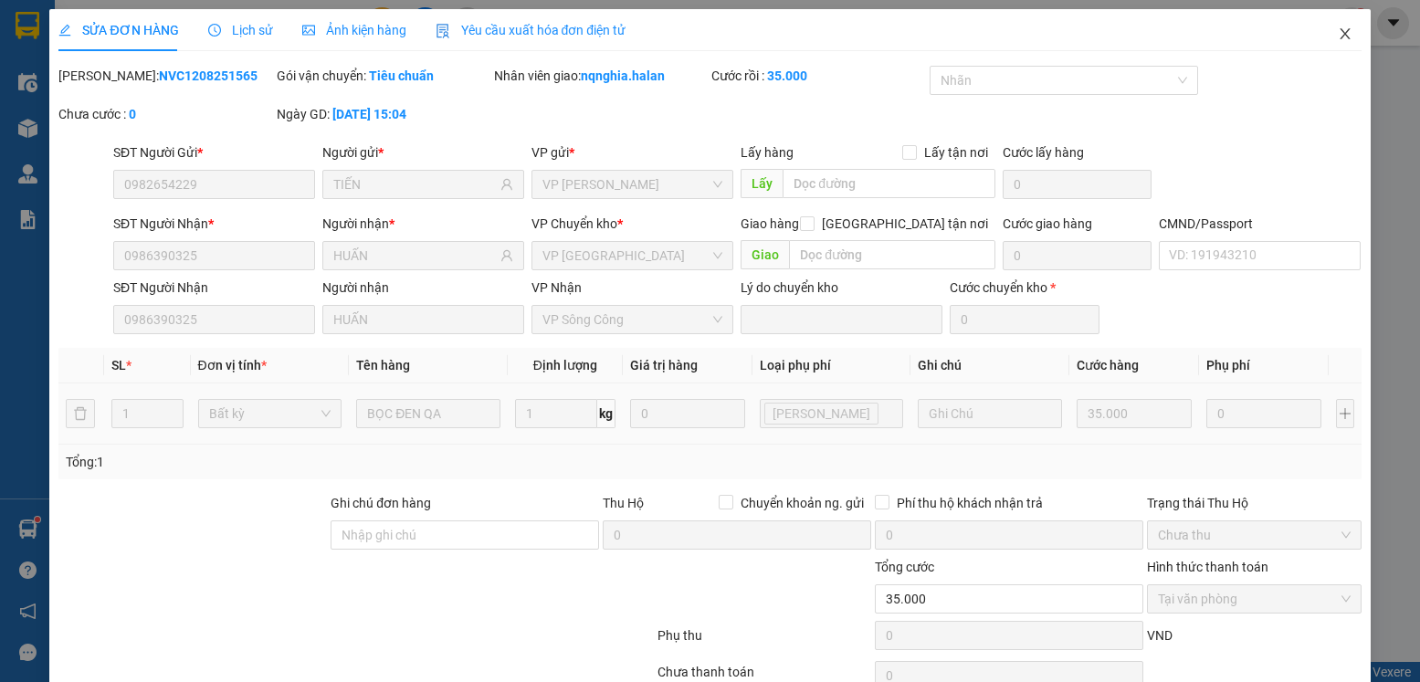
click at [1325, 49] on span "Close" at bounding box center [1345, 34] width 51 height 51
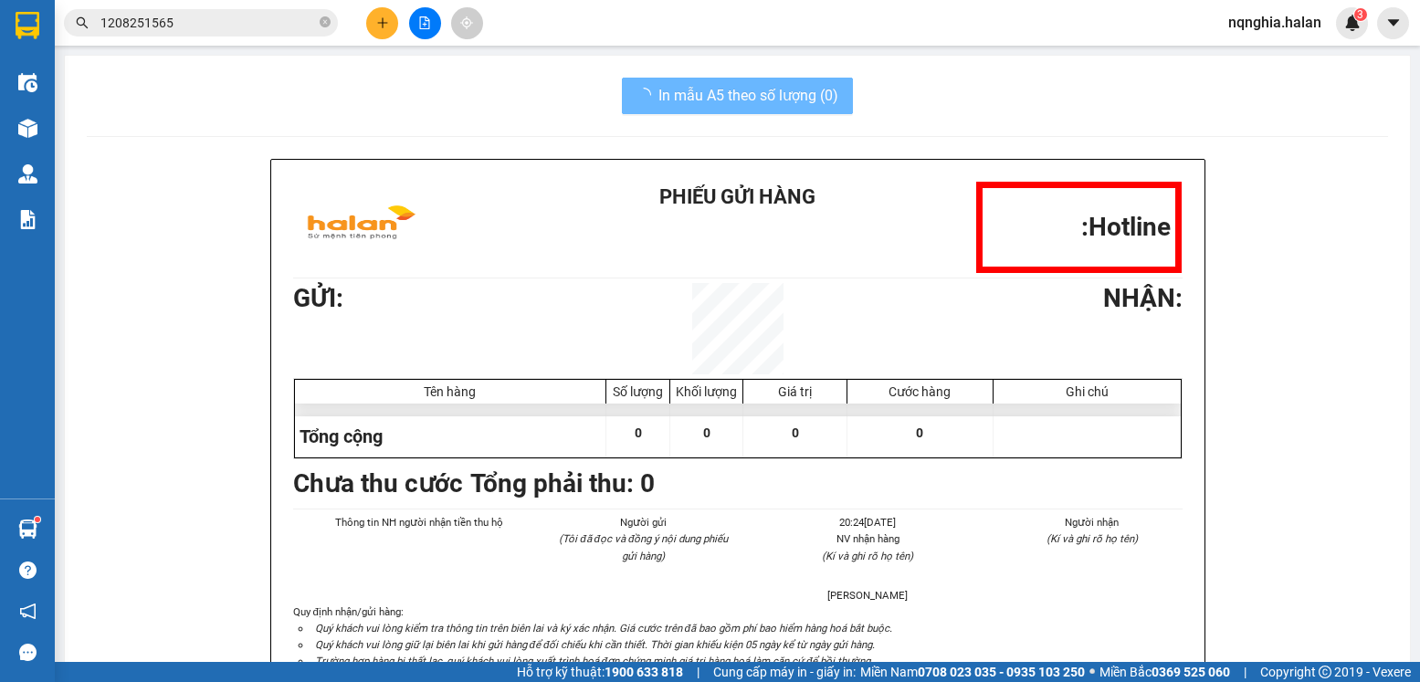
click at [165, 26] on input "1208251565" at bounding box center [208, 23] width 216 height 20
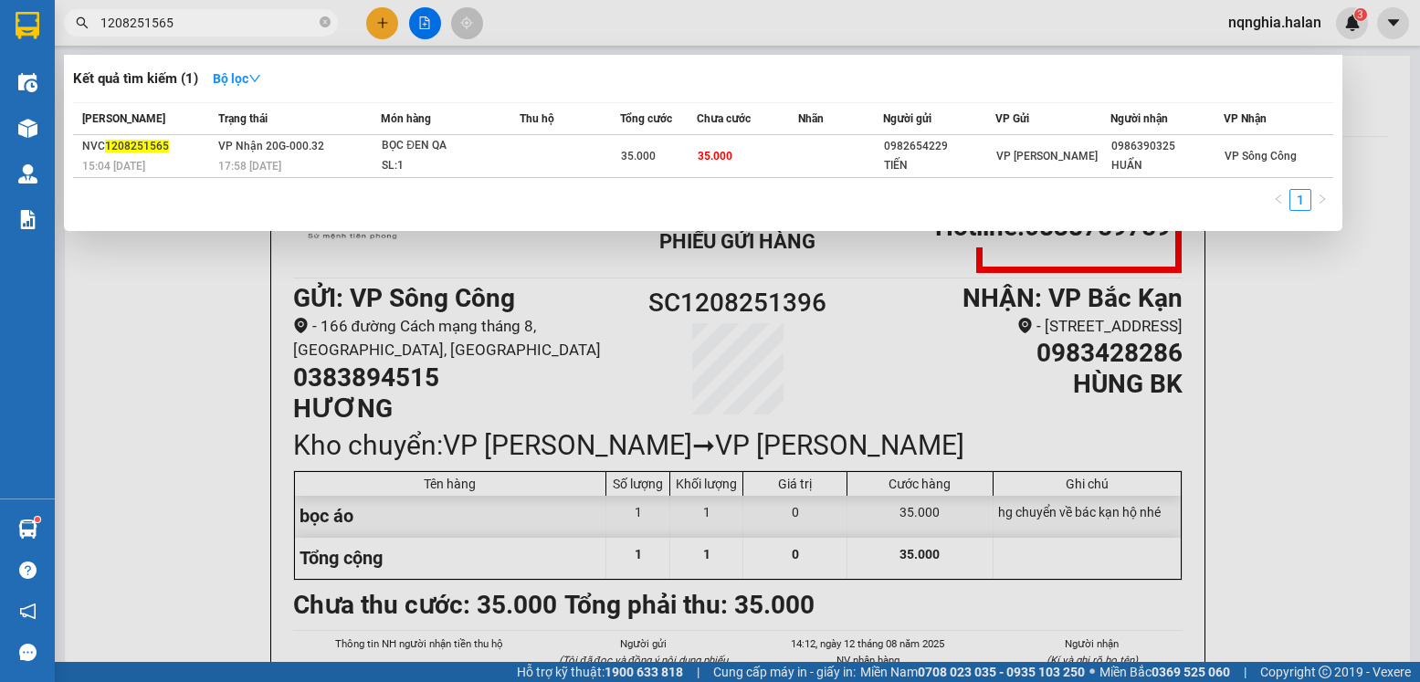
click at [165, 26] on input "1208251565" at bounding box center [208, 23] width 216 height 20
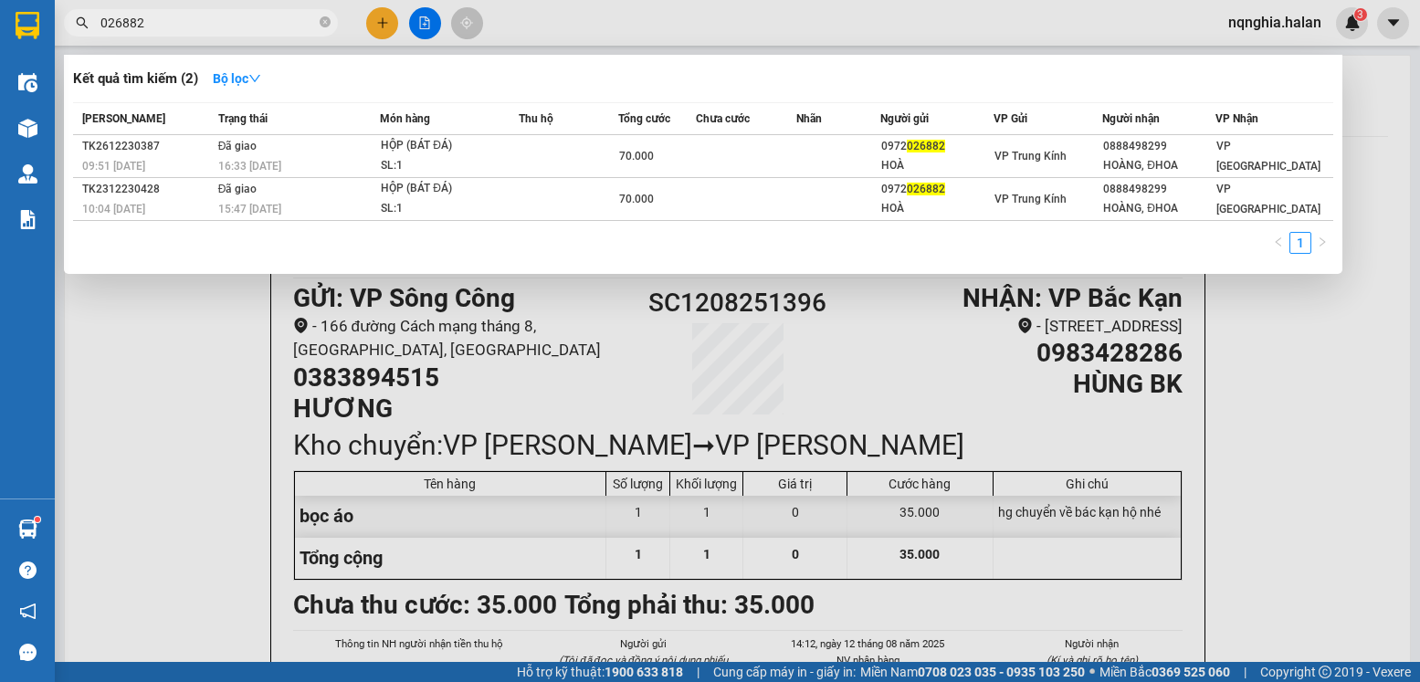
click at [165, 26] on input "026882" at bounding box center [208, 23] width 216 height 20
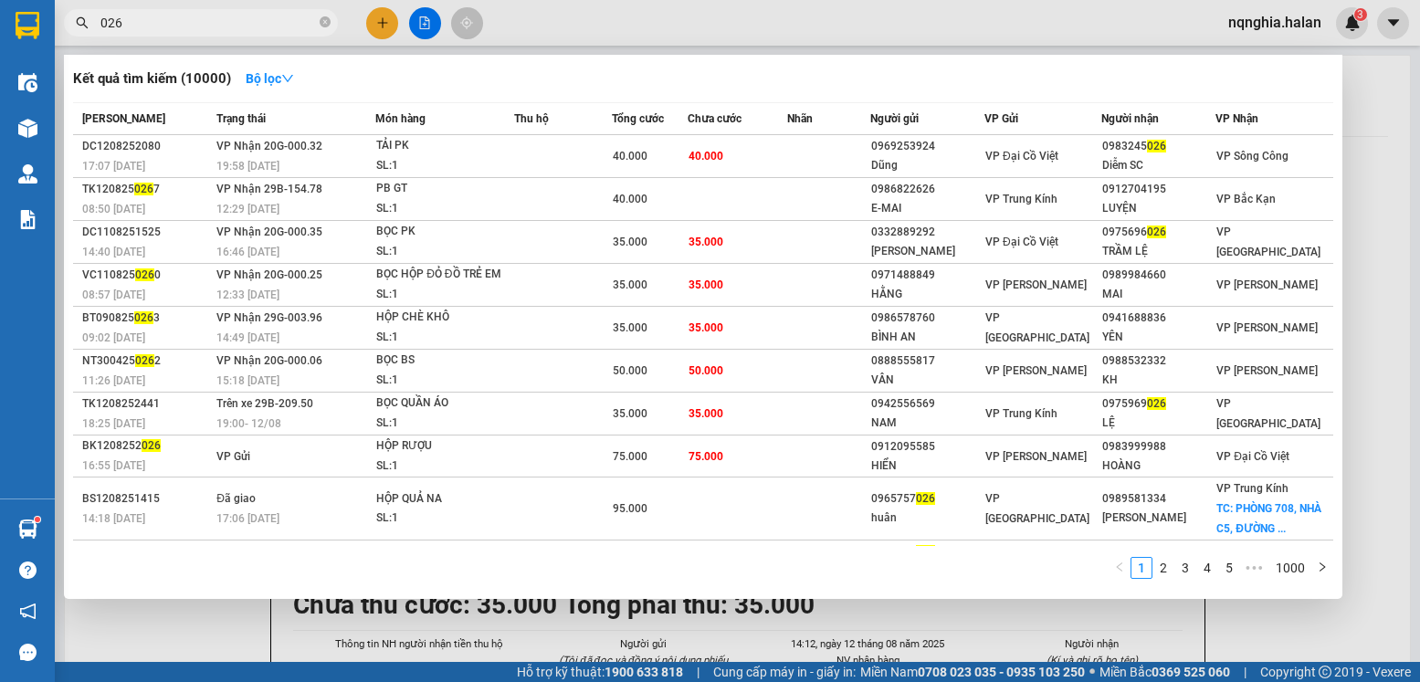
click at [281, 17] on input "026" at bounding box center [208, 23] width 216 height 20
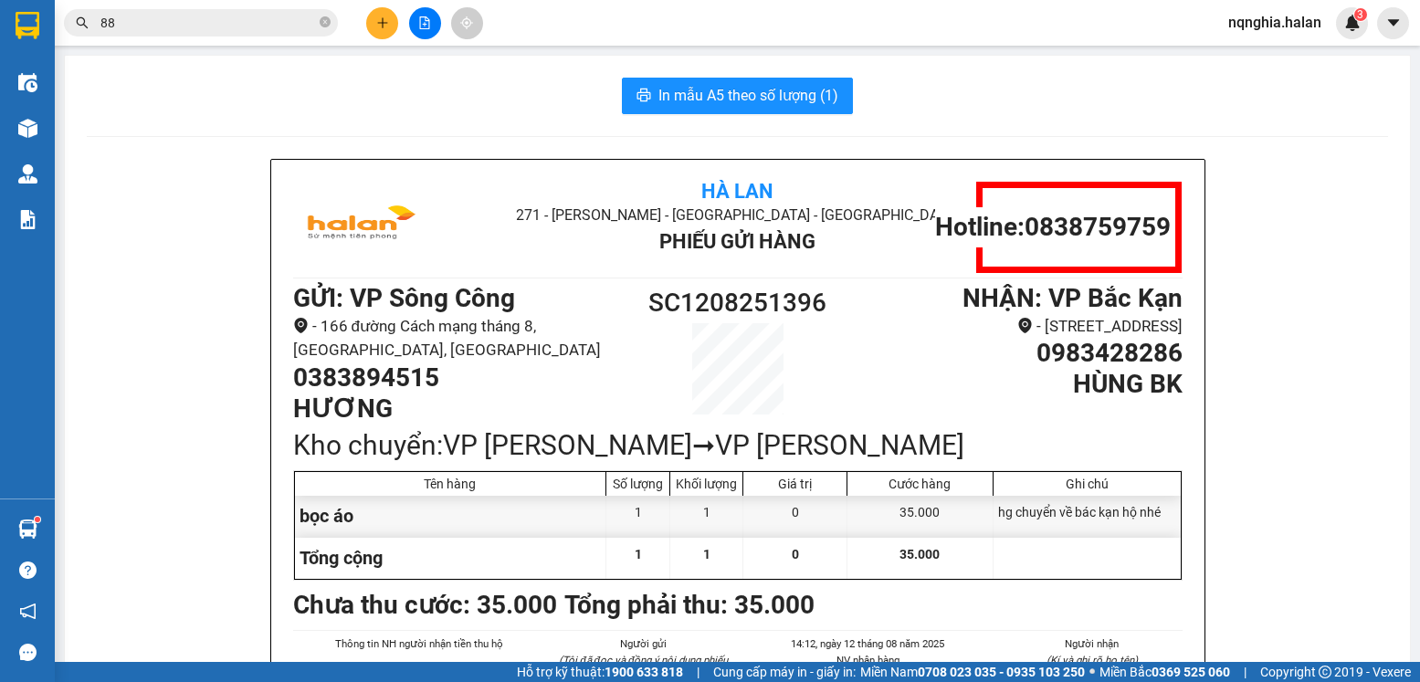
type input "882"
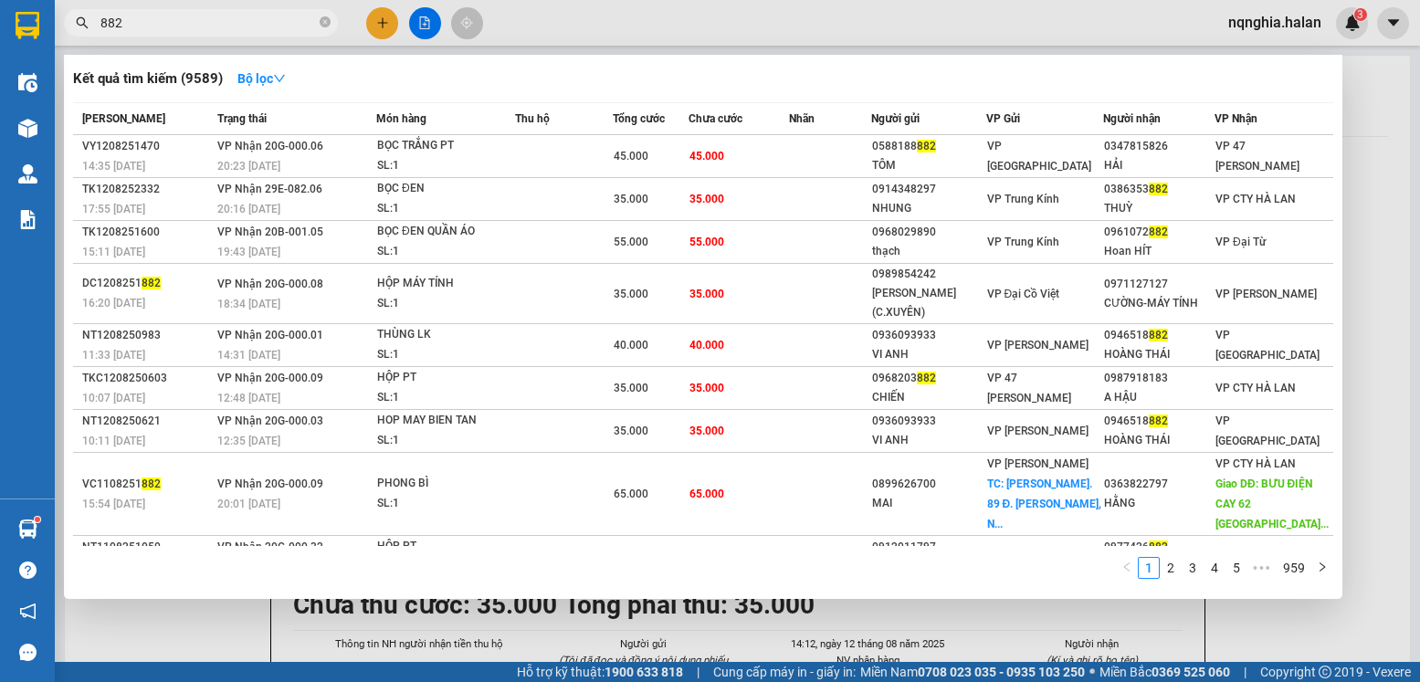
click at [160, 27] on input "882" at bounding box center [208, 23] width 216 height 20
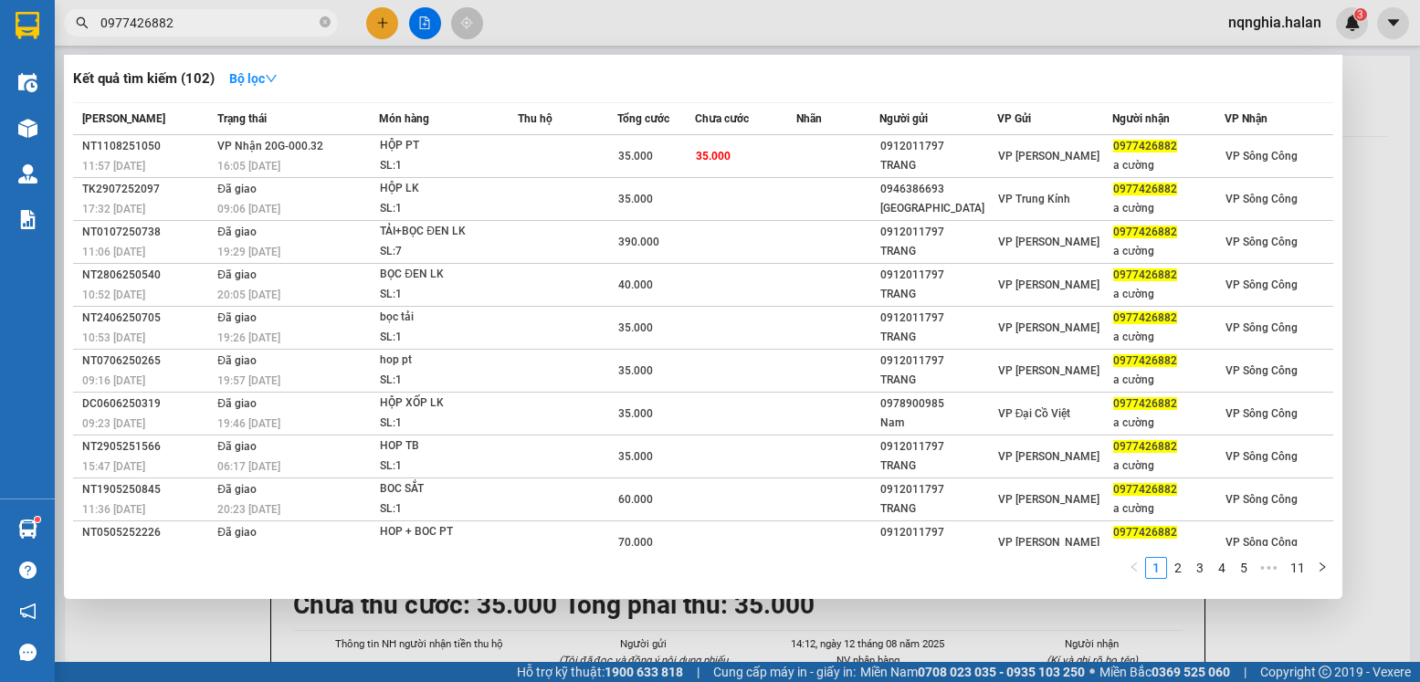
type input "0977426882"
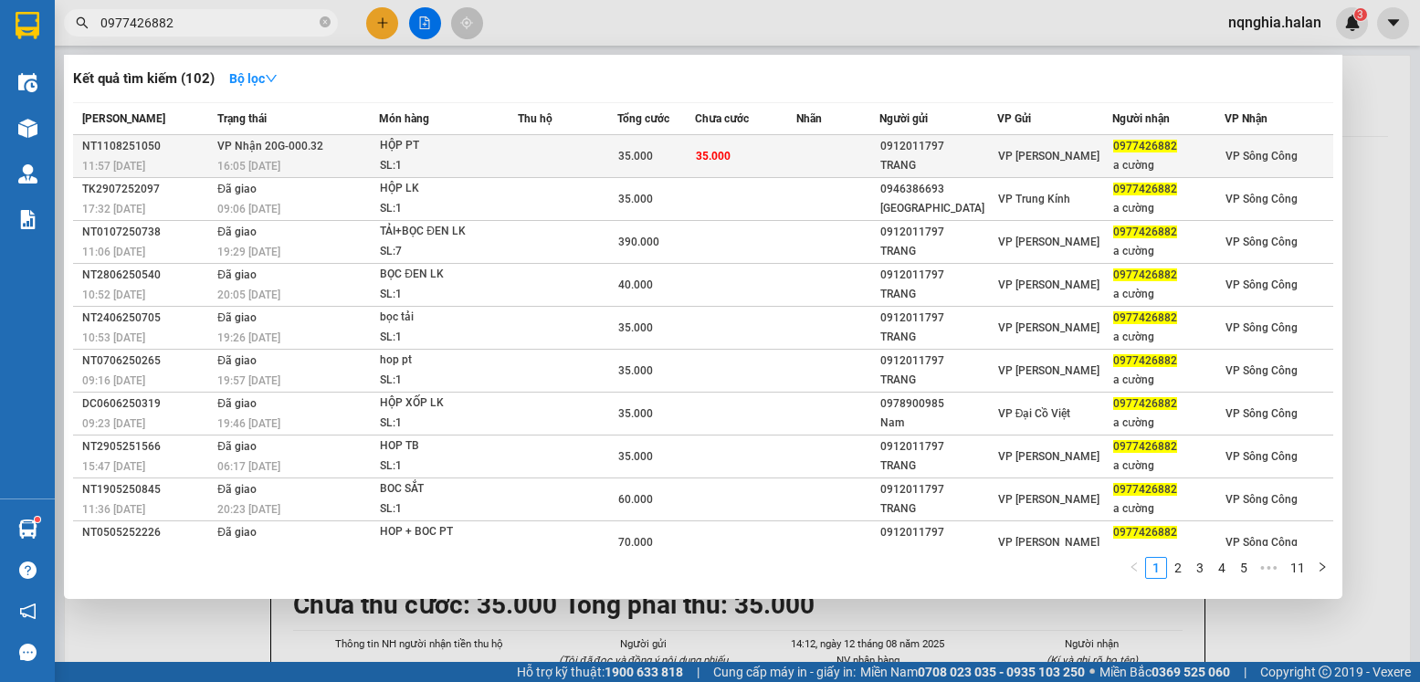
click at [340, 163] on div "16:05 - 11/08" at bounding box center [297, 166] width 161 height 20
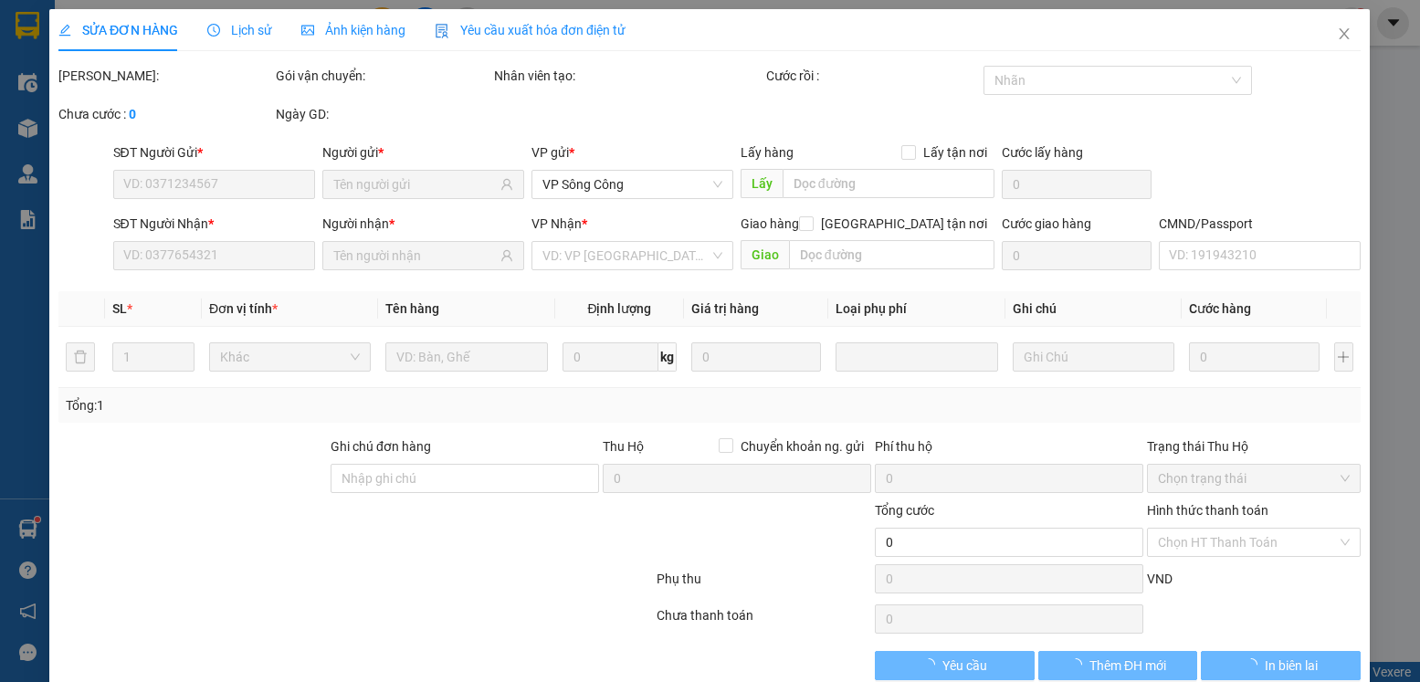
type input "0912011797"
type input "TRANG"
type input "0977426882"
type input "a cường"
type input "35.000"
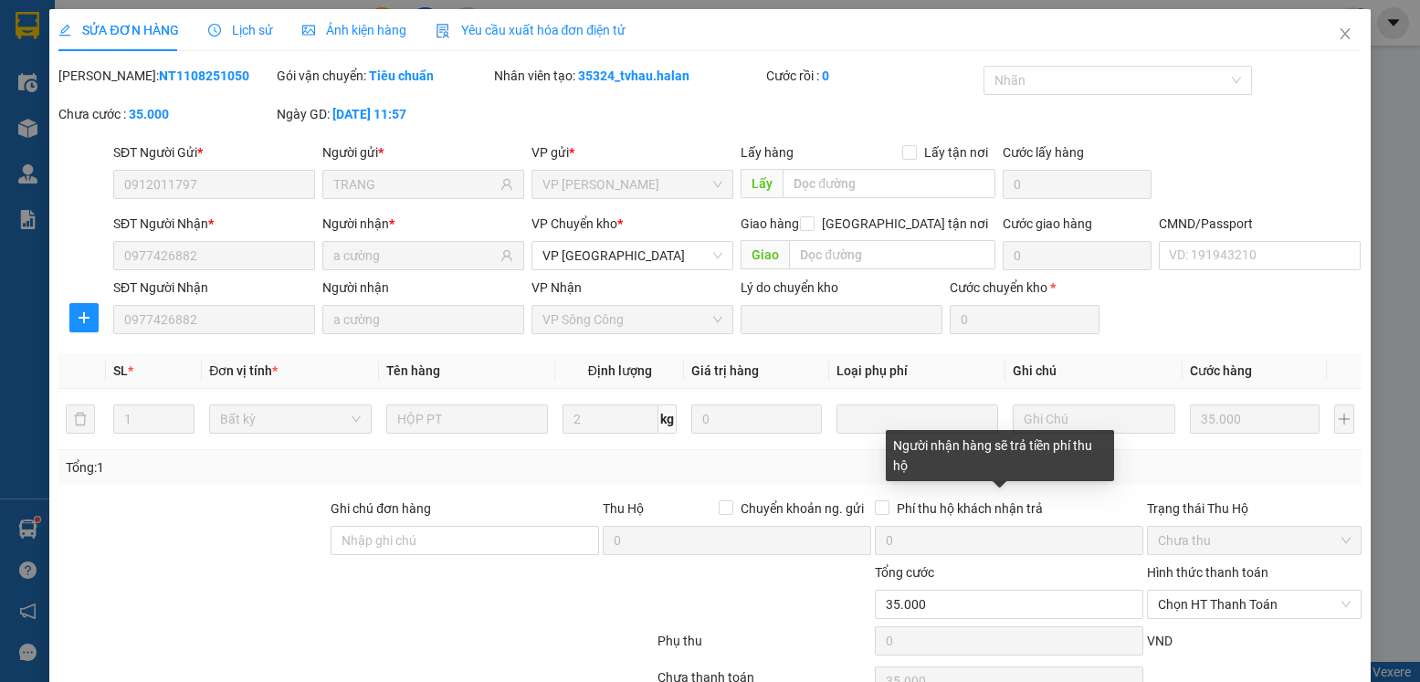
scroll to position [96, 0]
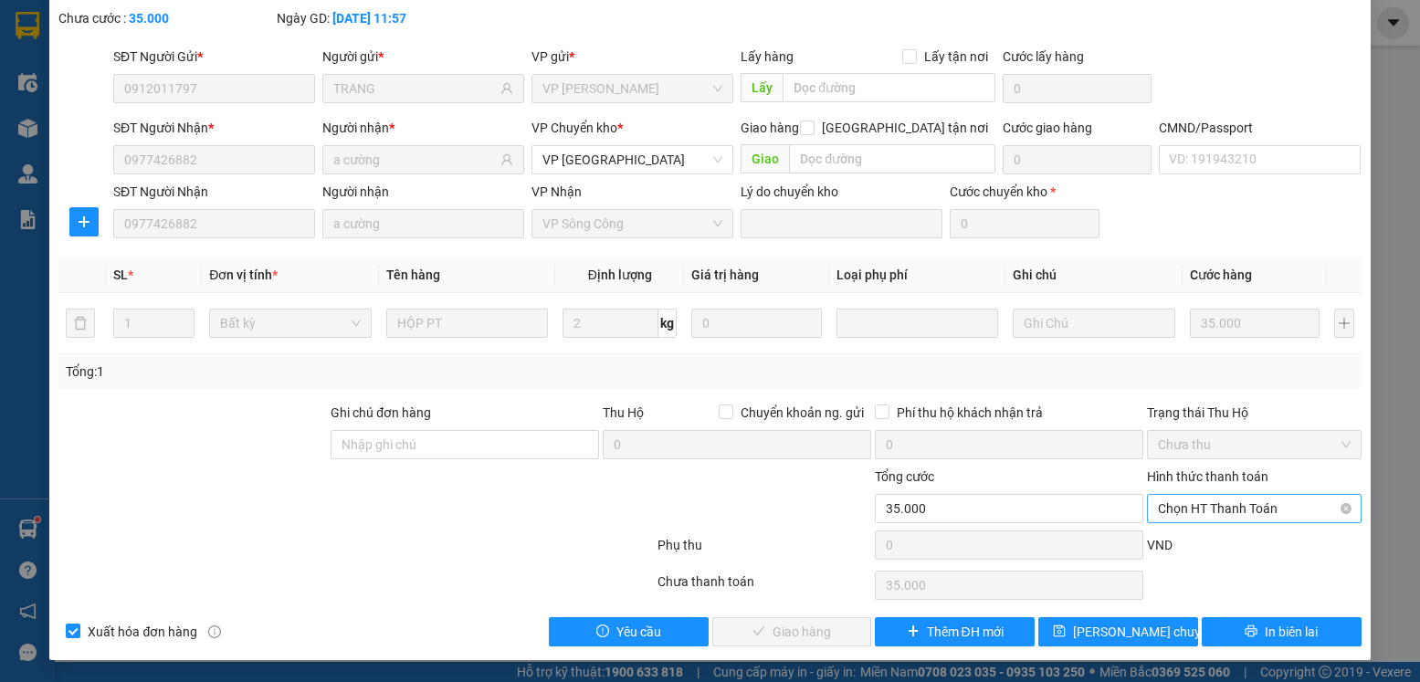
click at [1201, 509] on span "Chọn HT Thanh Toán" at bounding box center [1254, 508] width 192 height 27
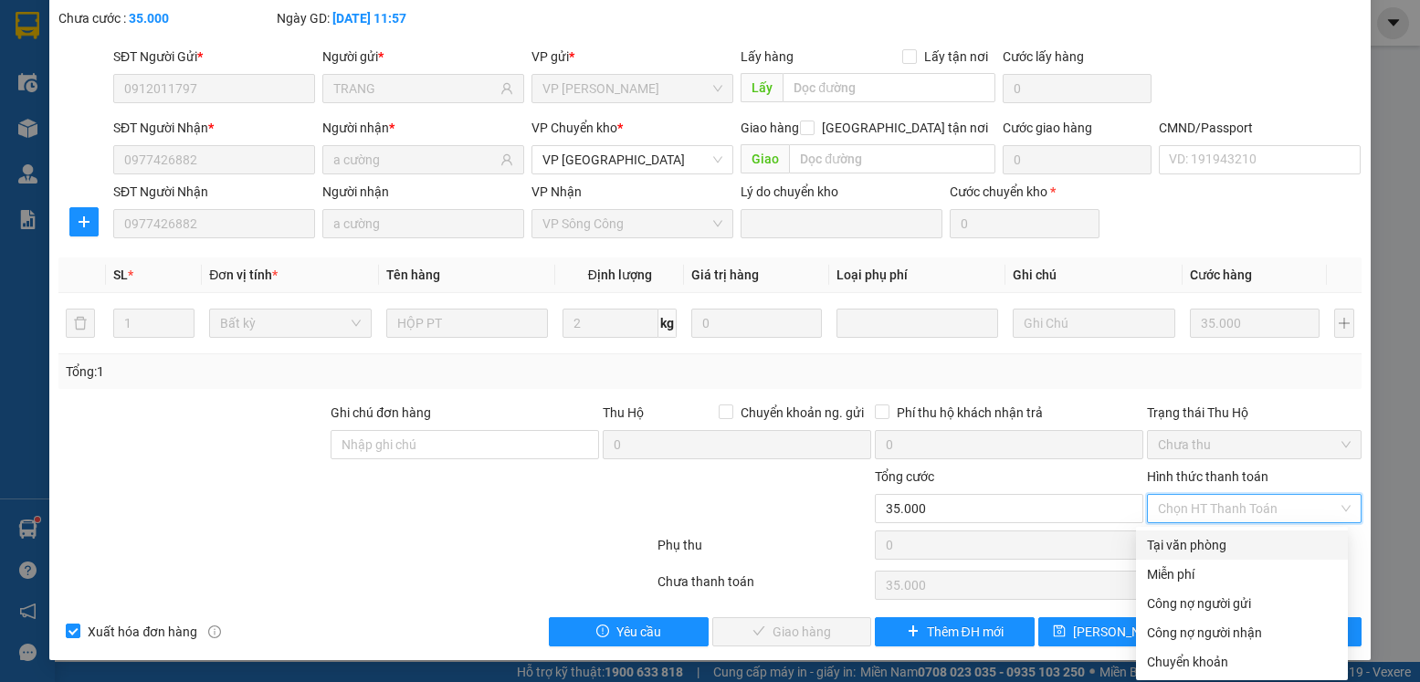
click at [1153, 541] on div "Tại văn phòng" at bounding box center [1242, 545] width 190 height 20
type input "0"
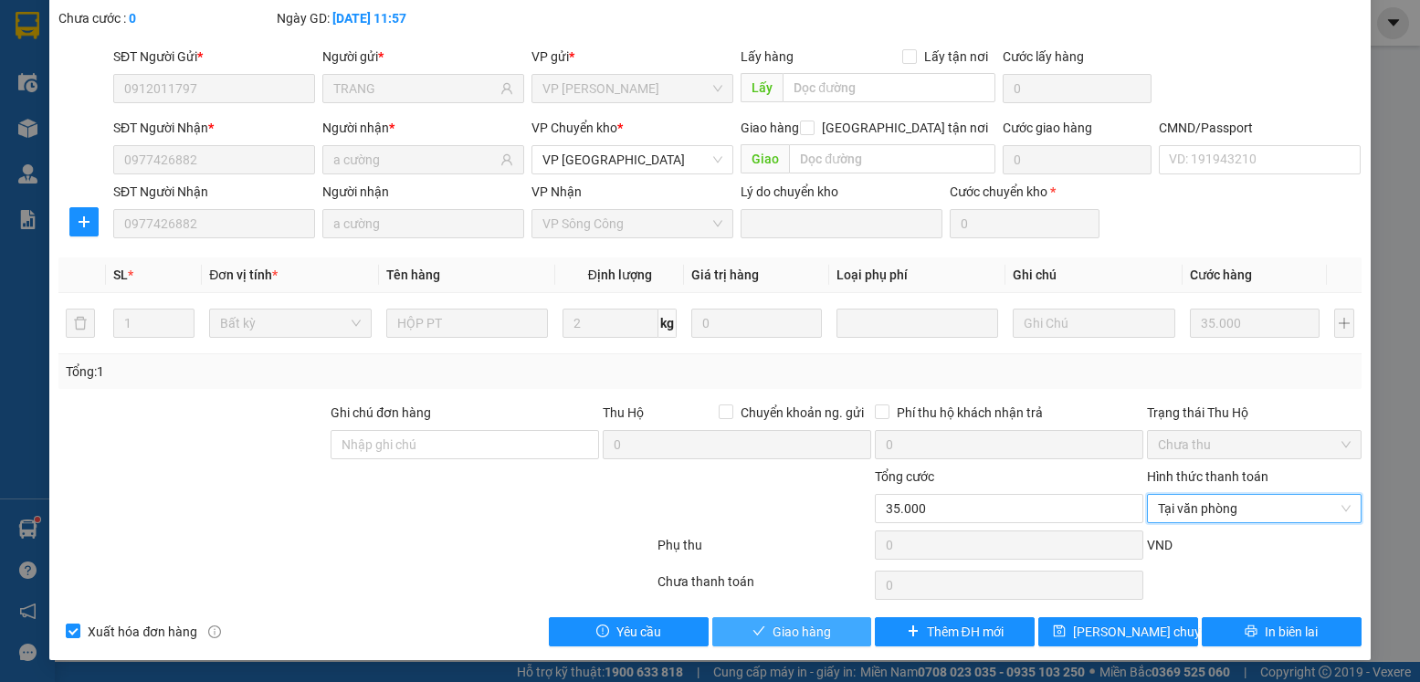
click at [797, 628] on span "Giao hàng" at bounding box center [802, 632] width 58 height 20
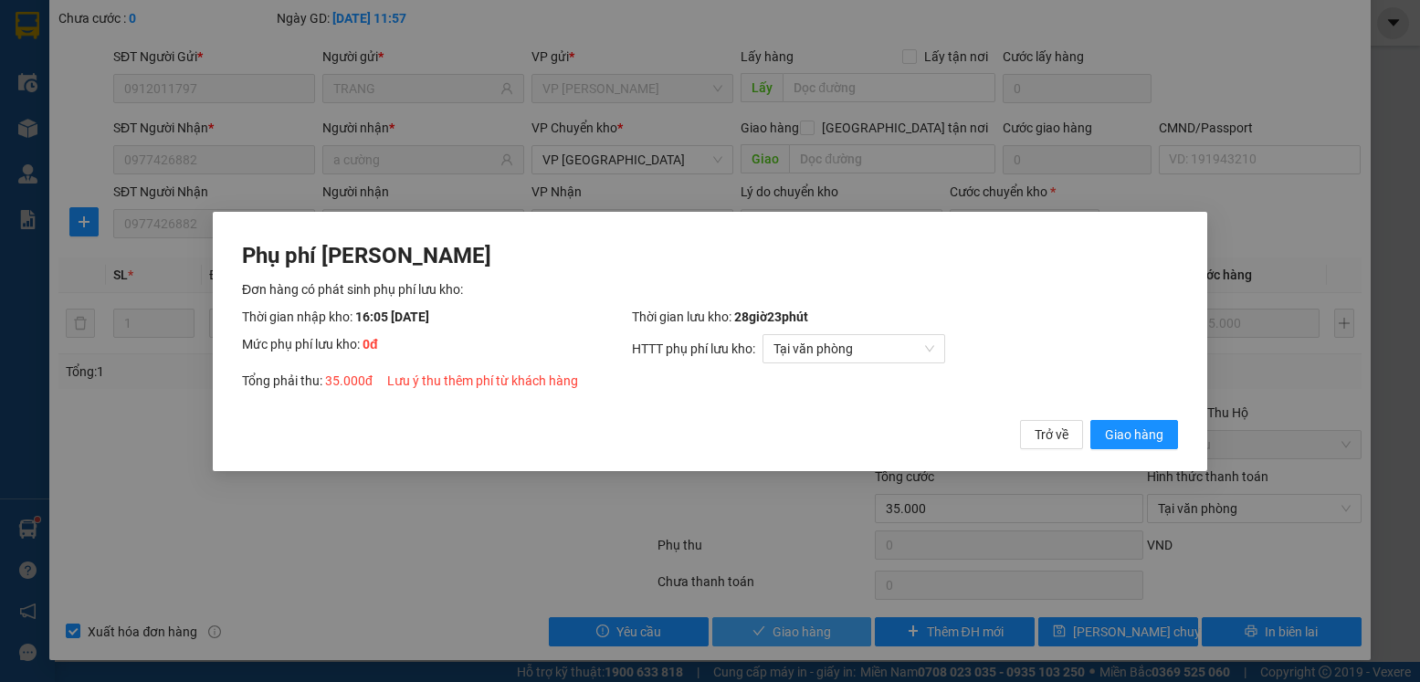
click at [1091, 419] on button "Giao hàng" at bounding box center [1135, 433] width 88 height 29
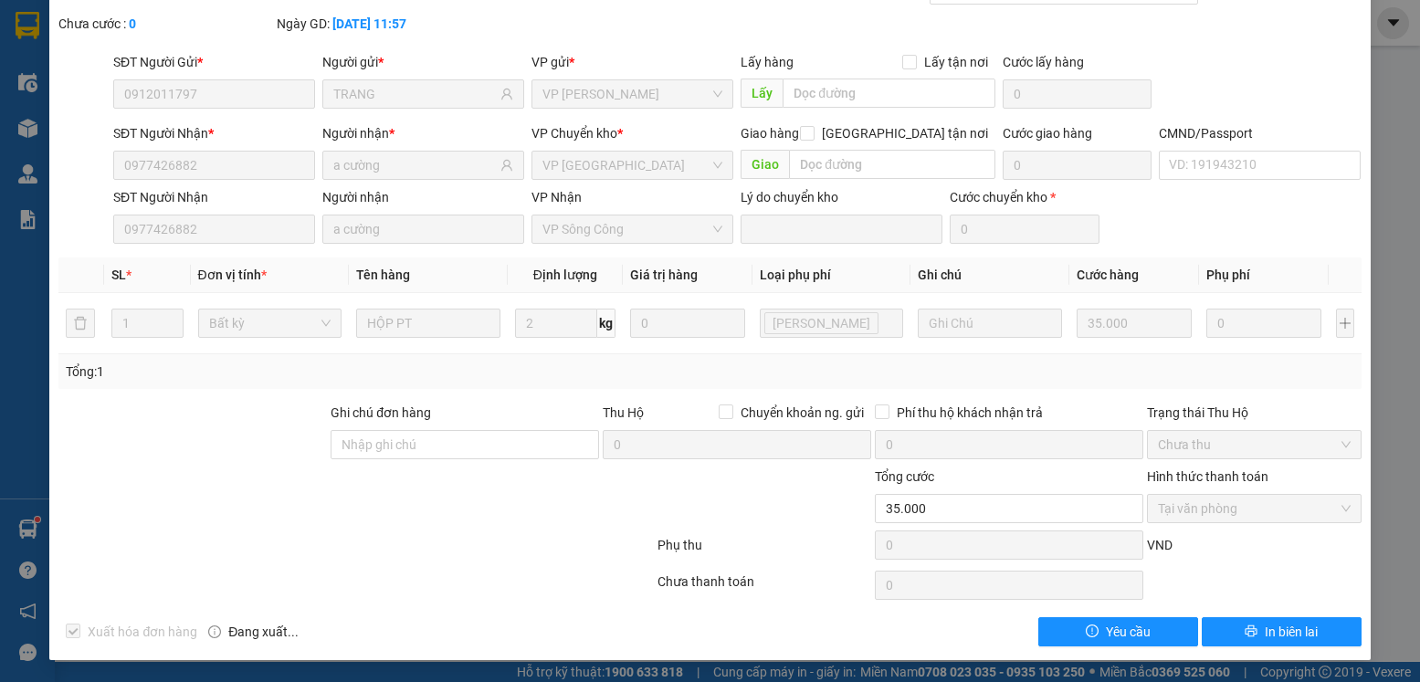
scroll to position [0, 0]
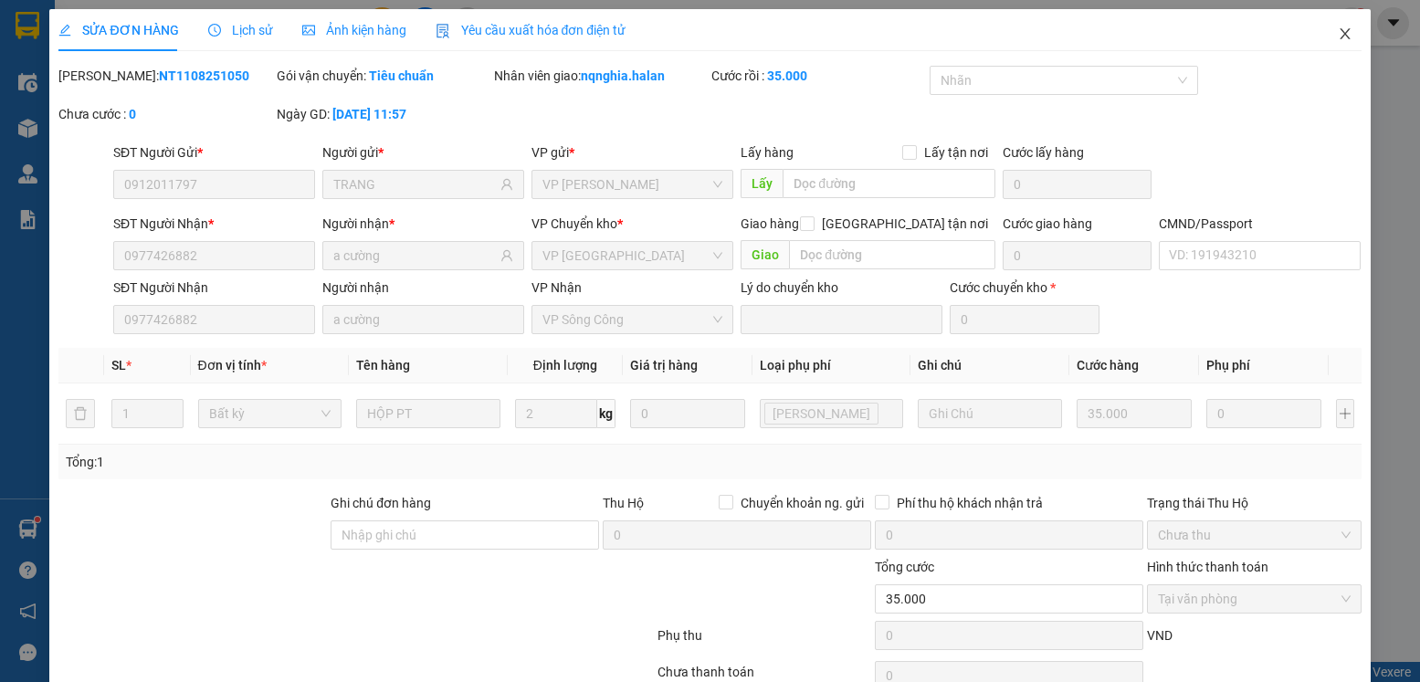
click at [1351, 34] on span "Close" at bounding box center [1345, 34] width 51 height 51
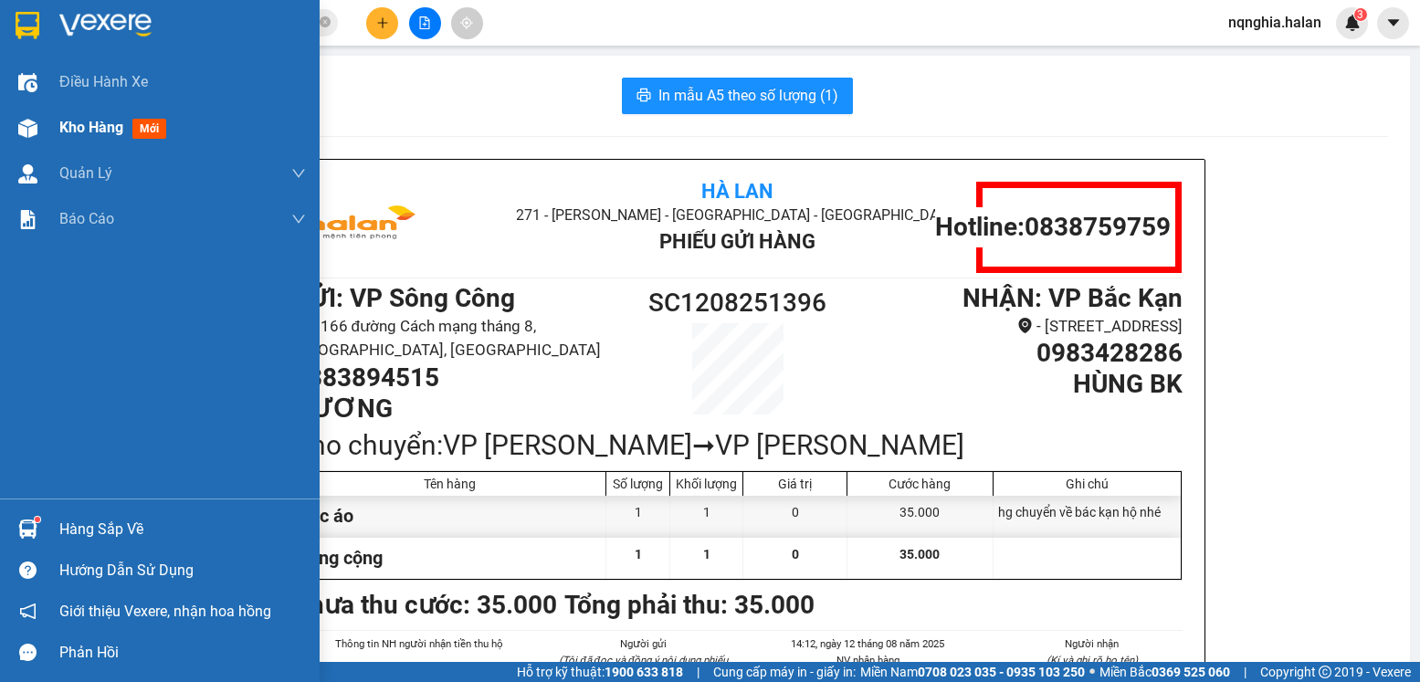
click at [14, 119] on div at bounding box center [28, 128] width 32 height 32
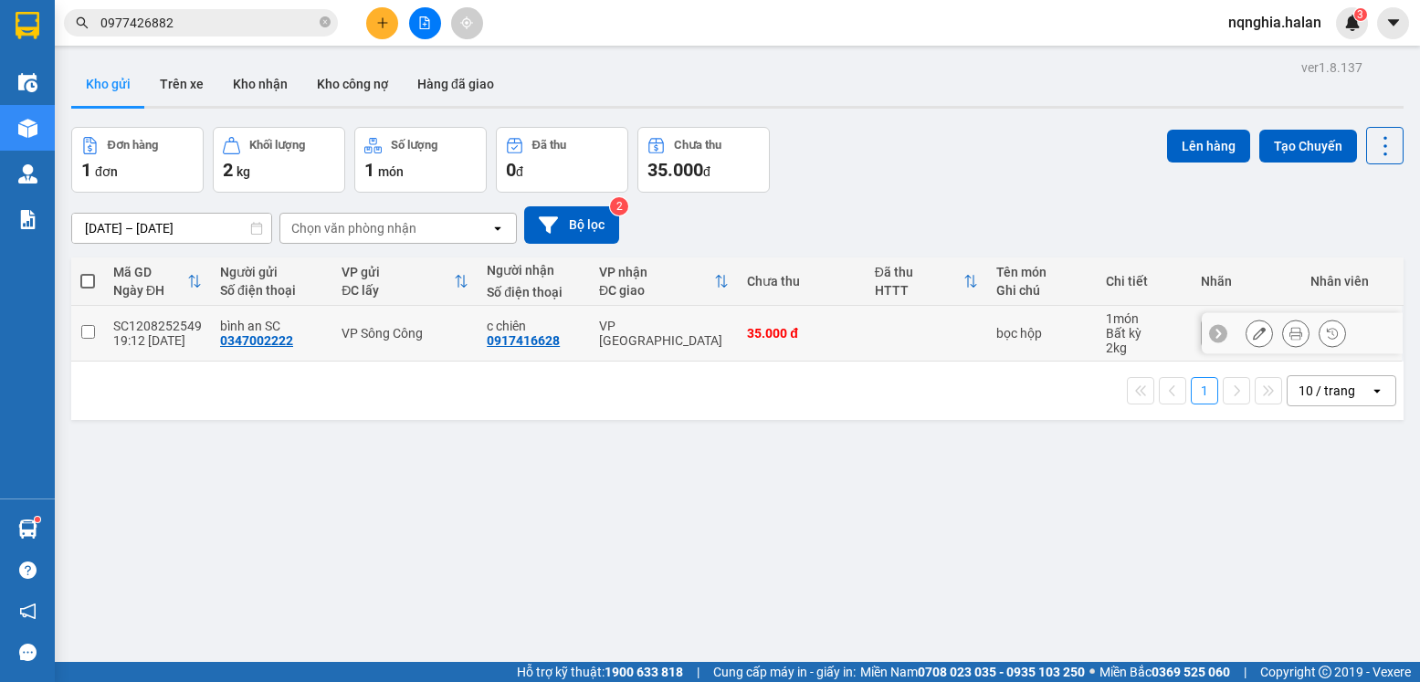
click at [655, 362] on div "1 10 / trang open" at bounding box center [737, 391] width 1333 height 58
click at [744, 358] on td "35.000 đ" at bounding box center [802, 334] width 128 height 56
checkbox input "true"
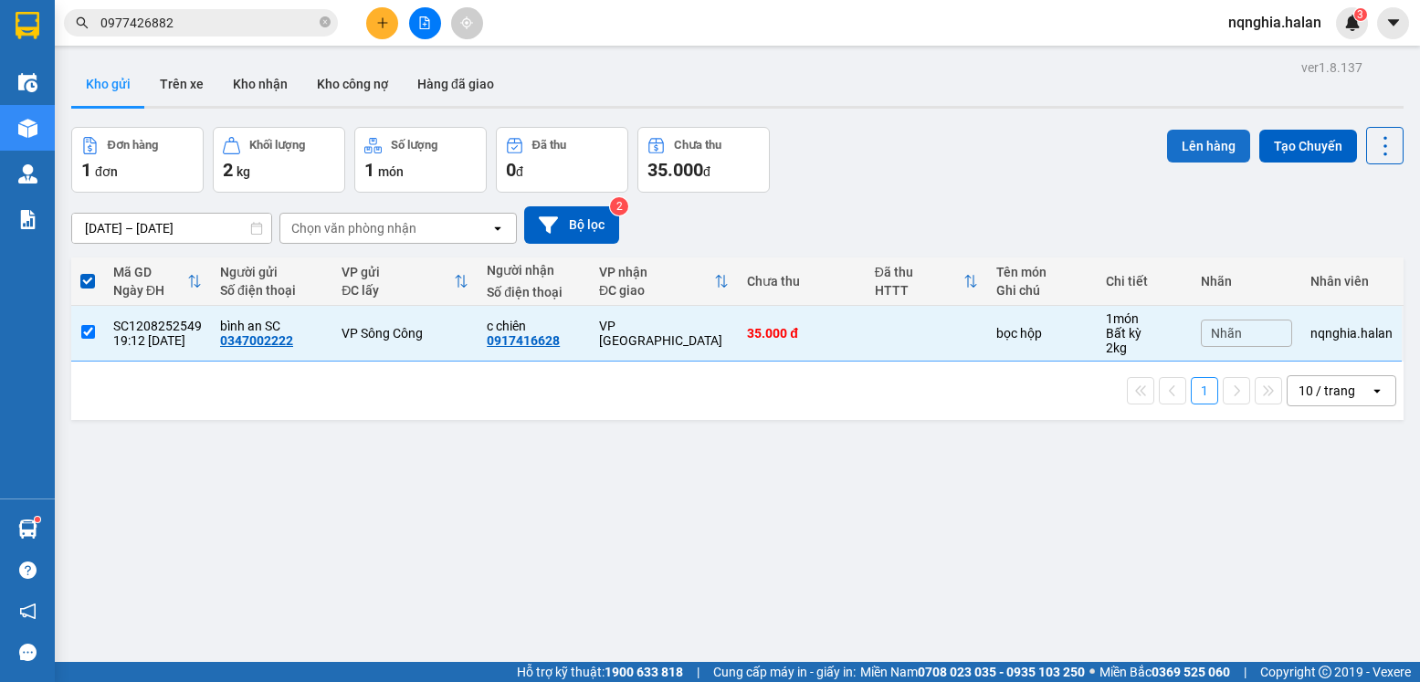
click at [1167, 137] on button "Lên hàng" at bounding box center [1208, 146] width 83 height 33
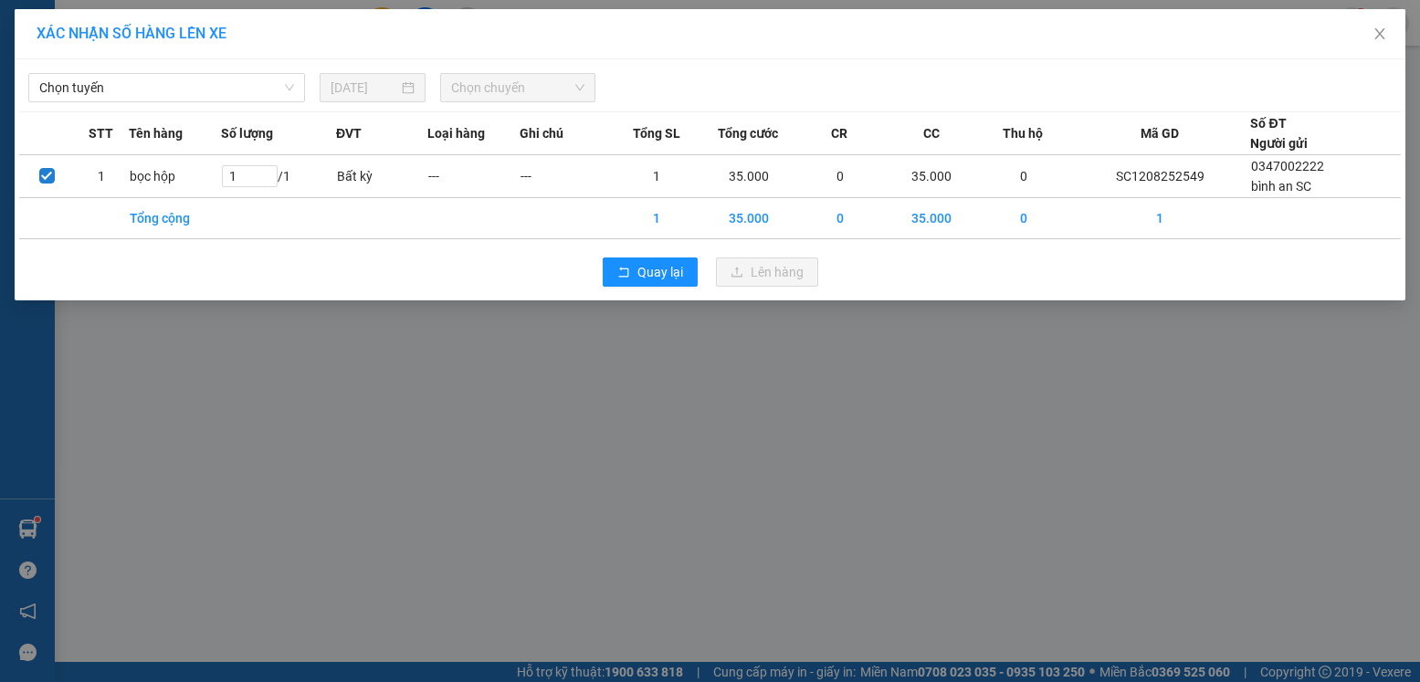
click at [101, 108] on div "Chọn tuyến 12/08/2025 Chọn chuyến STT Tên hàng Số lượng ĐVT Loại hàng Ghi chú T…" at bounding box center [710, 179] width 1391 height 241
click at [100, 99] on span "Chọn tuyến" at bounding box center [166, 87] width 255 height 27
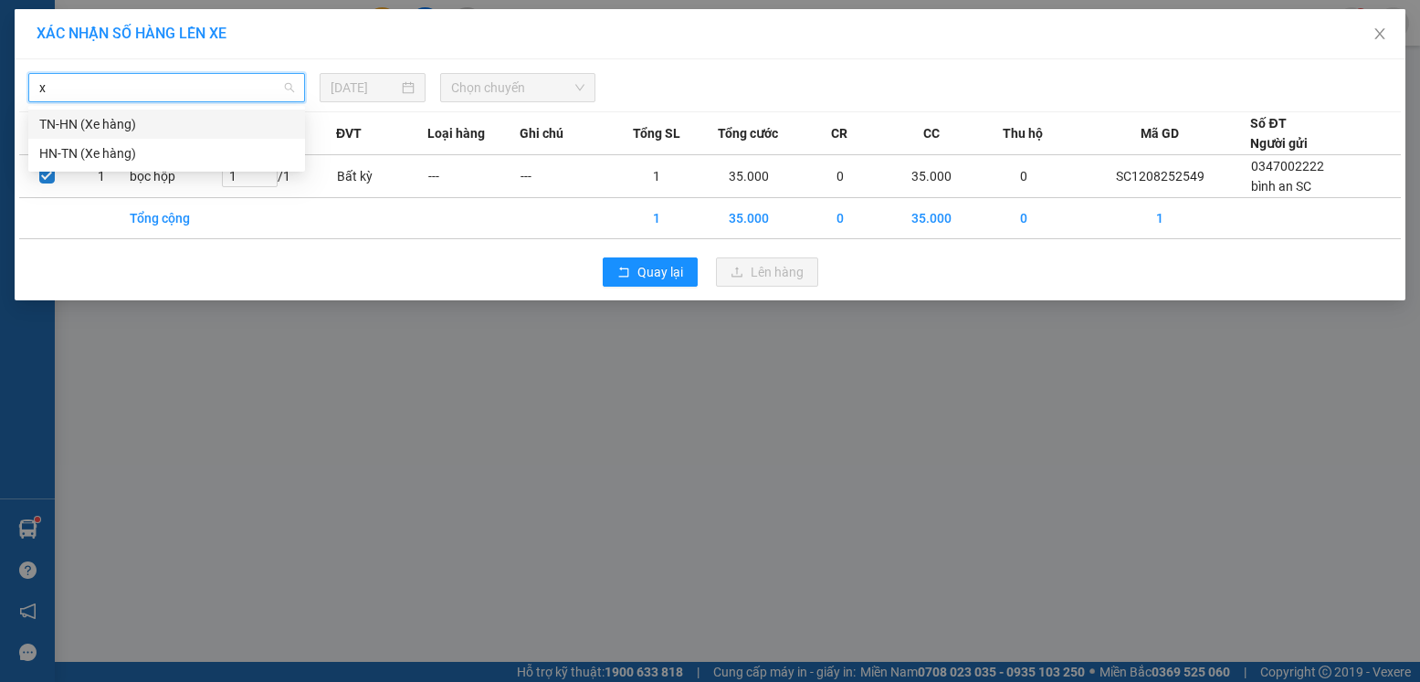
type input "xe"
drag, startPoint x: 92, startPoint y: 113, endPoint x: 158, endPoint y: 123, distance: 66.5
click at [92, 114] on div "TN-HN (Xe hàng)" at bounding box center [166, 124] width 277 height 29
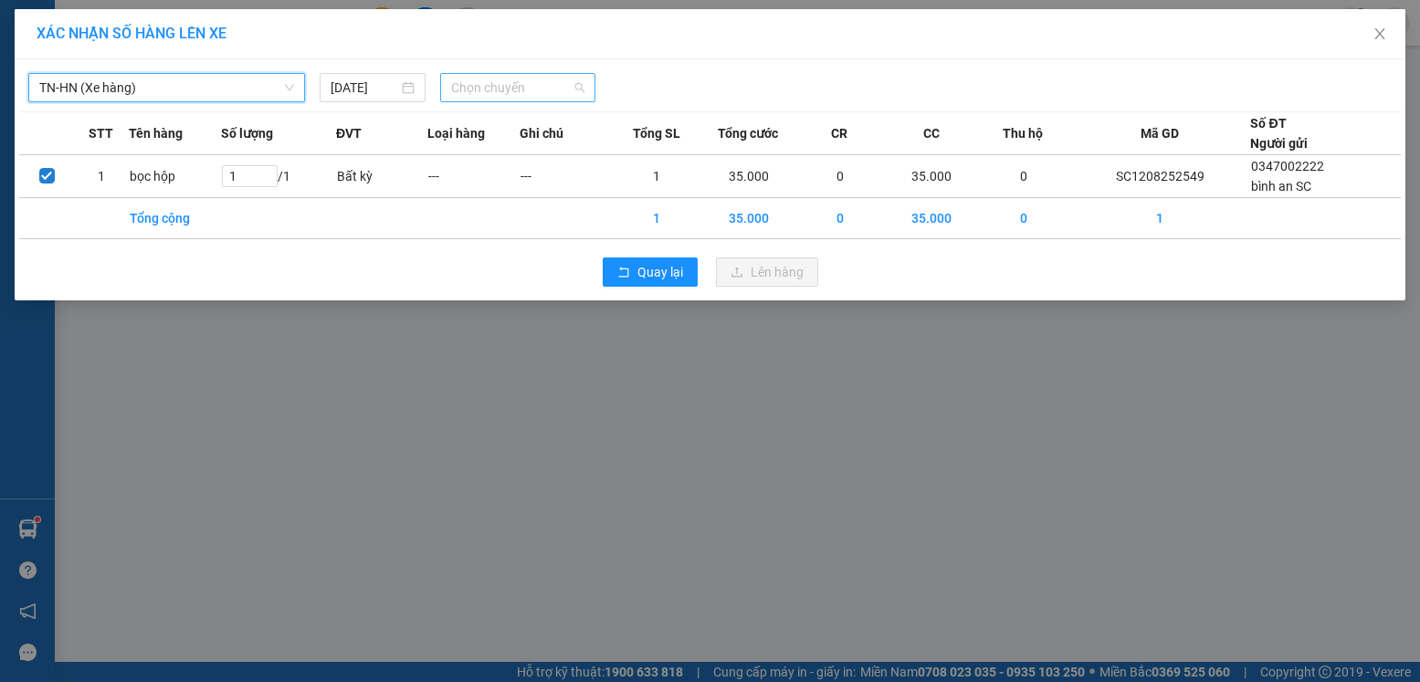
click at [512, 80] on span "Chọn chuyến" at bounding box center [517, 87] width 133 height 27
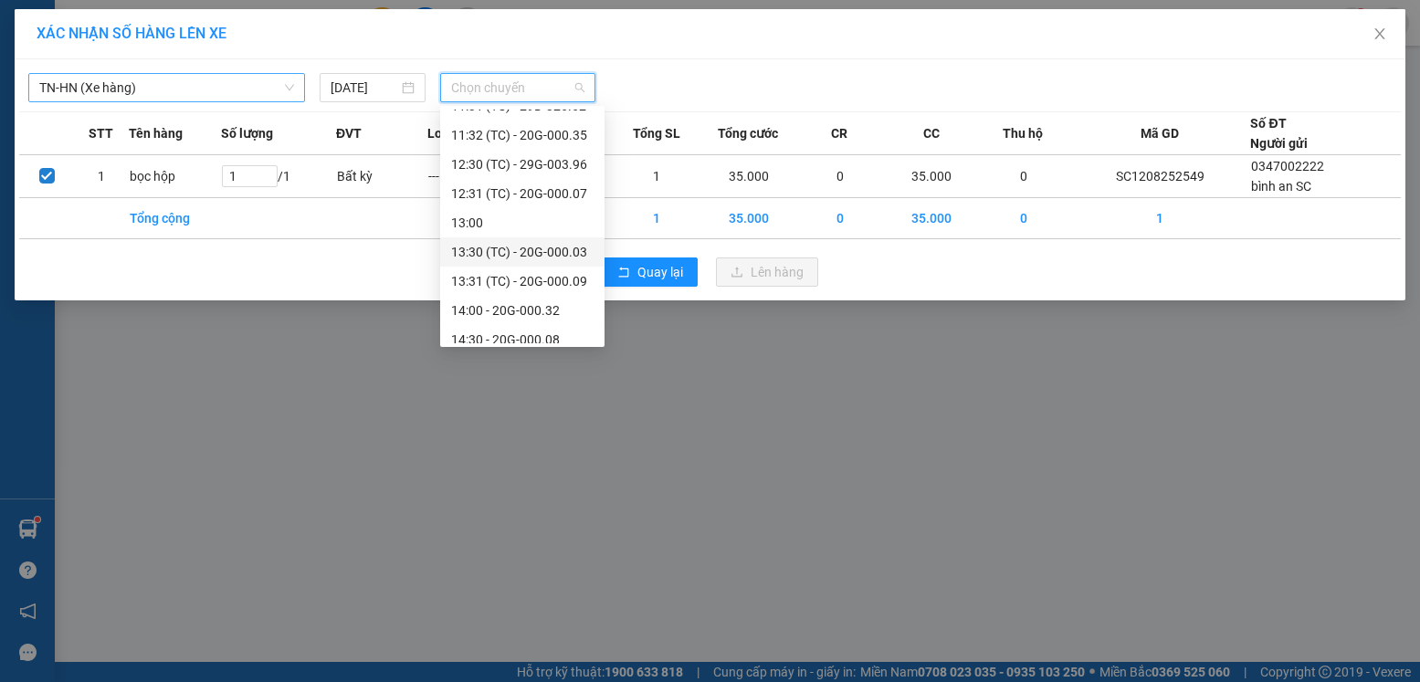
scroll to position [731, 0]
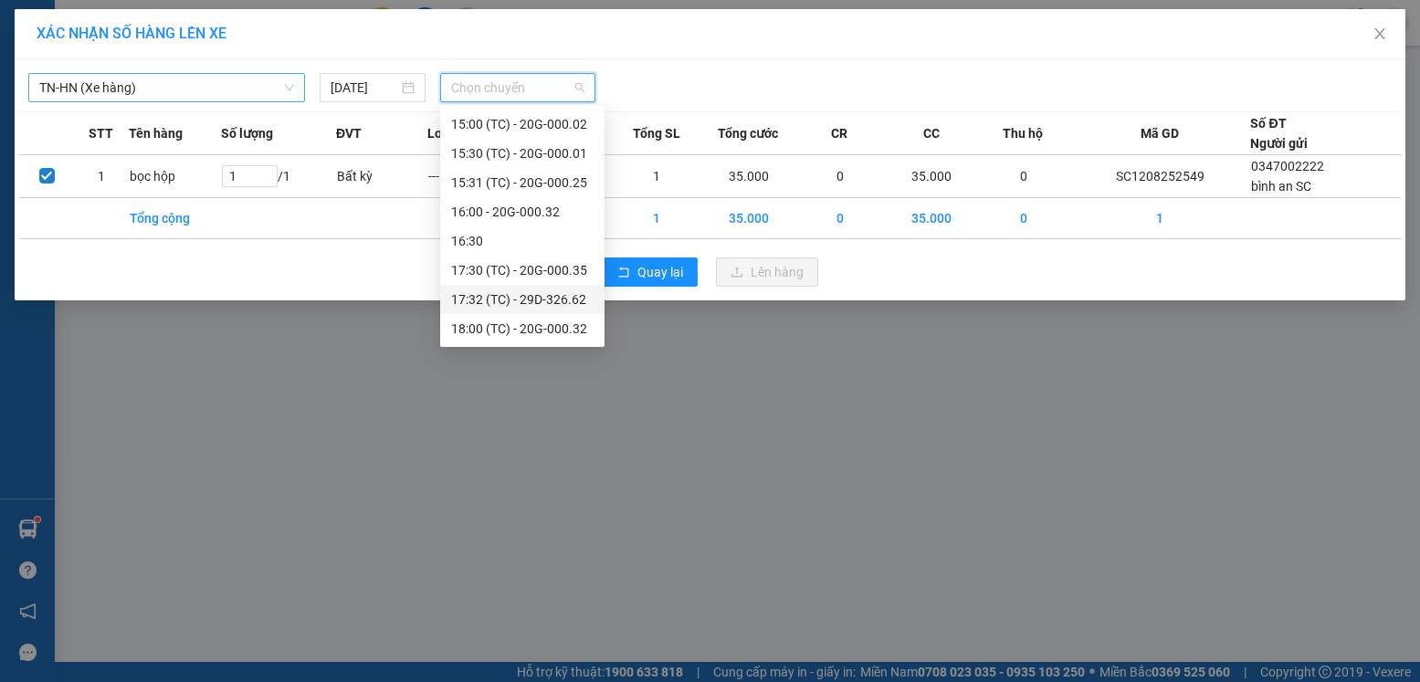
click at [1145, 514] on div "XÁC NHẬN SỐ HÀNG LÊN XE TN-HN (Xe hàng) 12/08/2025 Chọn chuyến STT Tên hàng Số …" at bounding box center [710, 341] width 1420 height 682
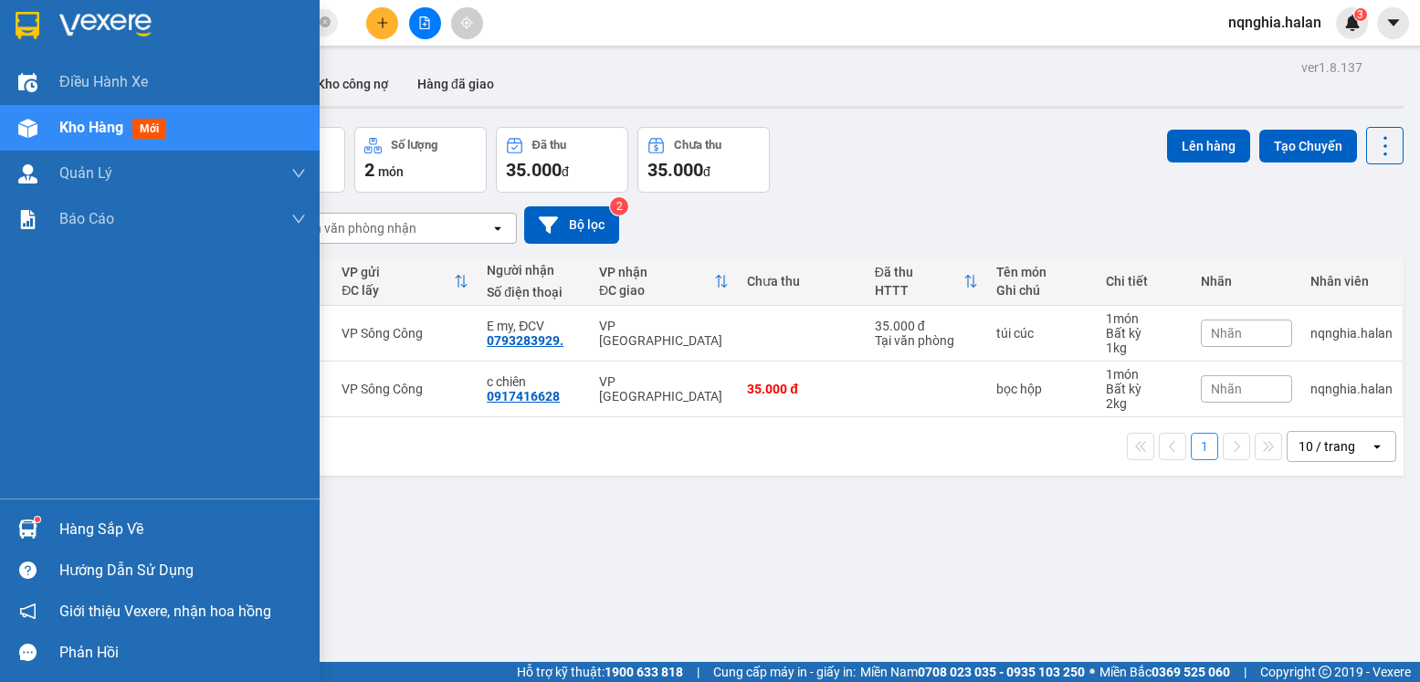
click at [31, 538] on img at bounding box center [27, 529] width 19 height 19
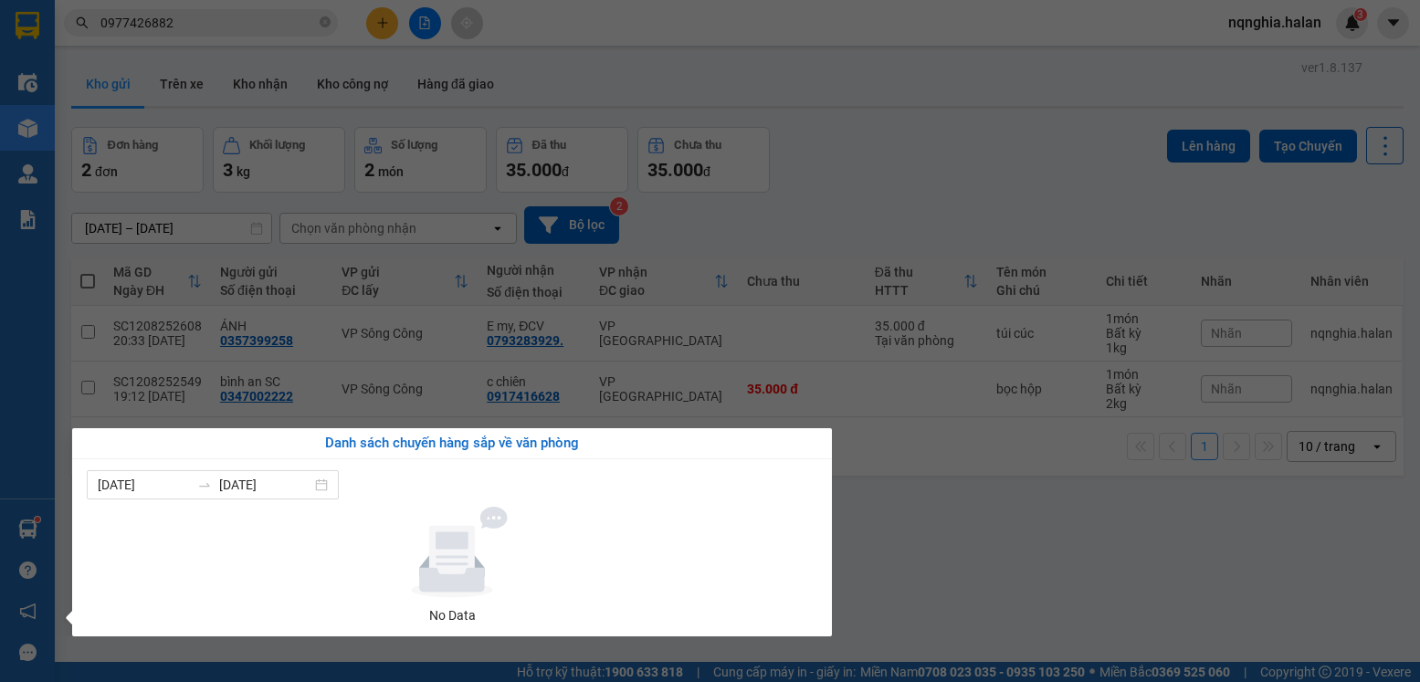
click at [1092, 532] on section "Kết quả tìm kiếm ( 102 ) Bộ lọc Mã ĐH Trạng thái Món hàng Thu hộ Tổng cước Chưa…" at bounding box center [710, 341] width 1420 height 682
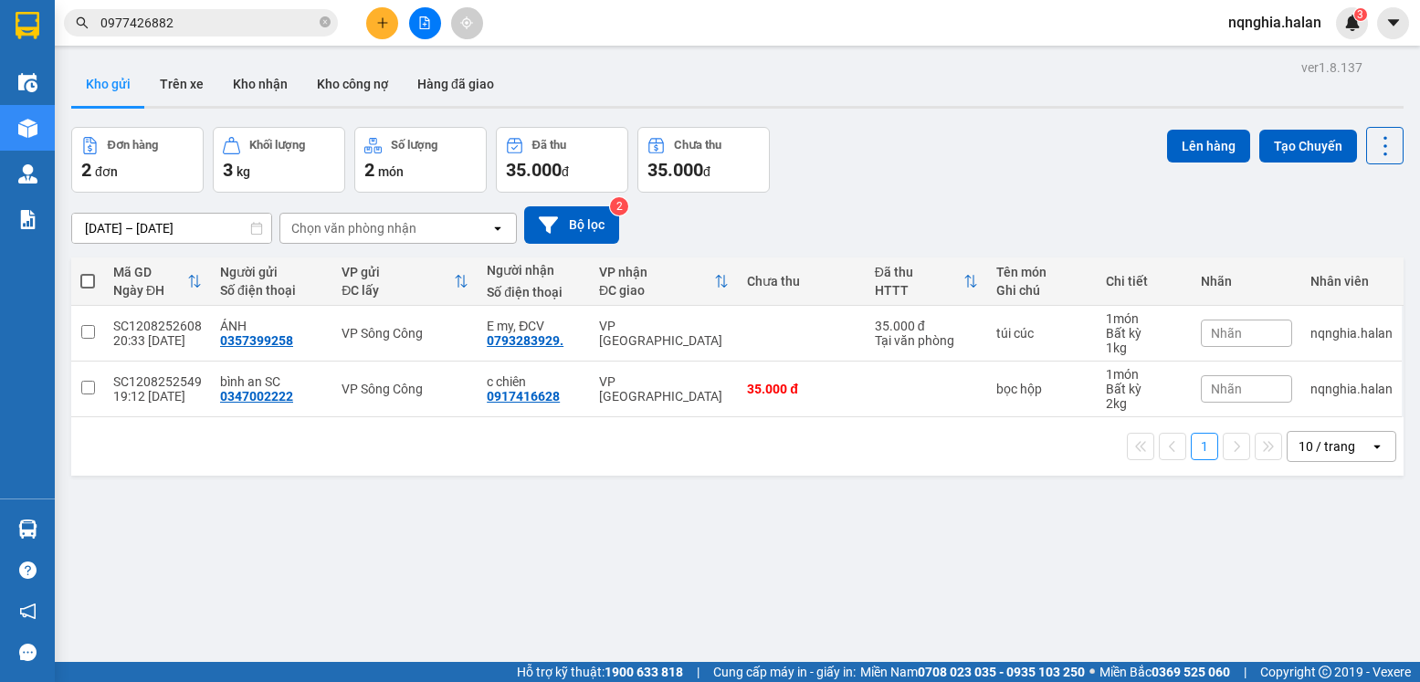
click at [660, 427] on div "1 10 / trang open" at bounding box center [737, 446] width 1333 height 58
click at [662, 396] on td "VP [GEOGRAPHIC_DATA]" at bounding box center [664, 390] width 148 height 56
checkbox input "true"
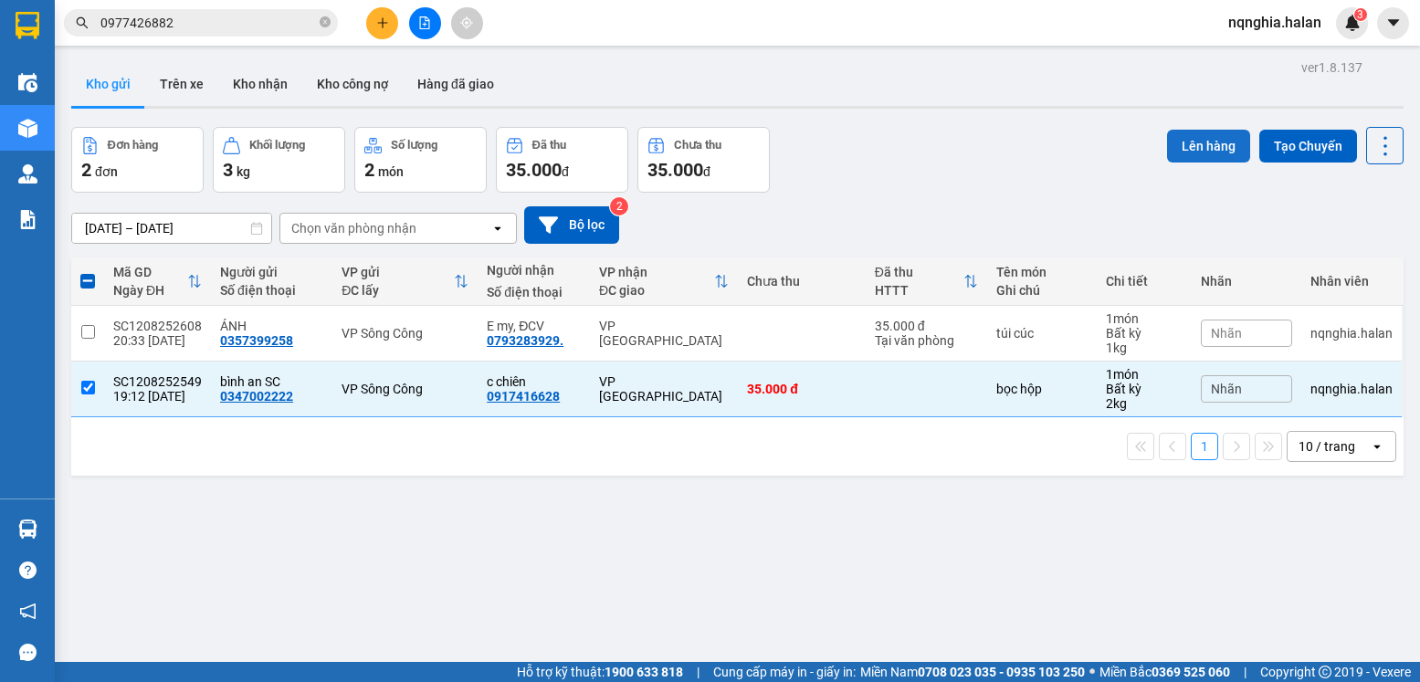
click at [1190, 130] on button "Lên hàng" at bounding box center [1208, 146] width 83 height 33
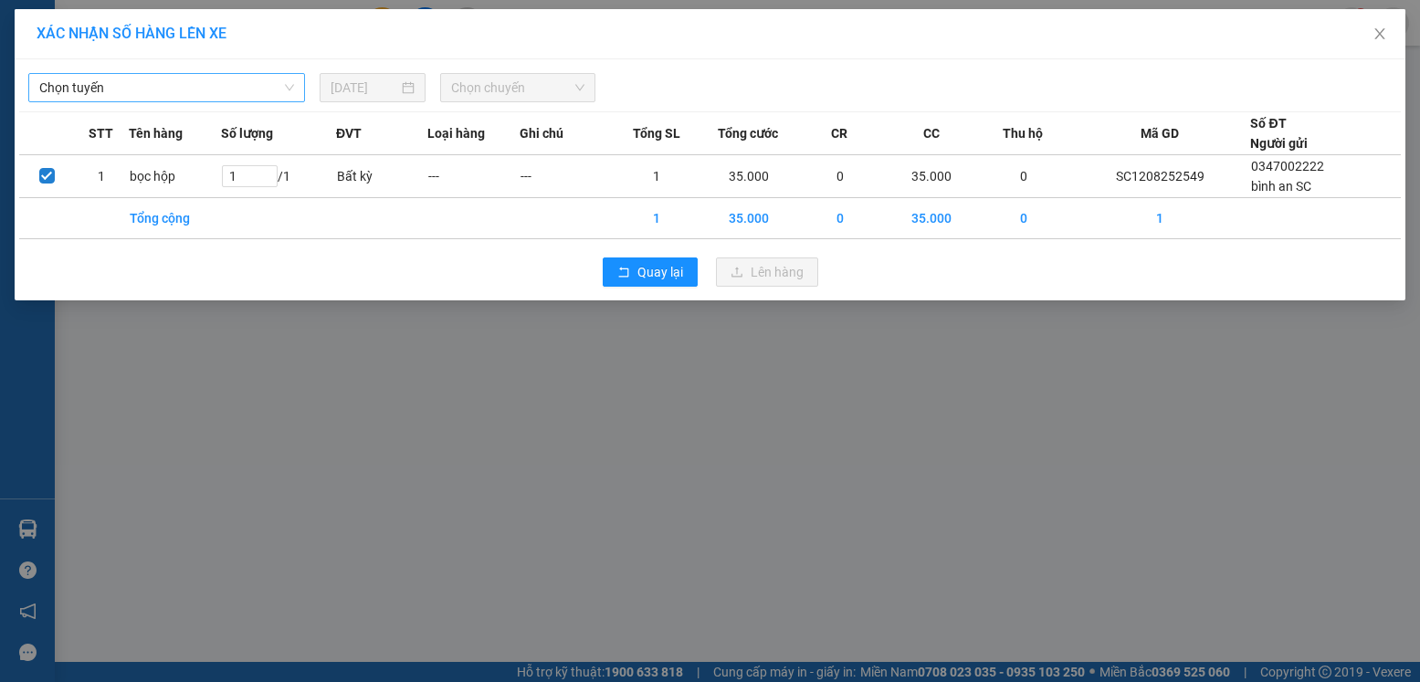
click at [175, 79] on span "Chọn tuyến" at bounding box center [166, 87] width 255 height 27
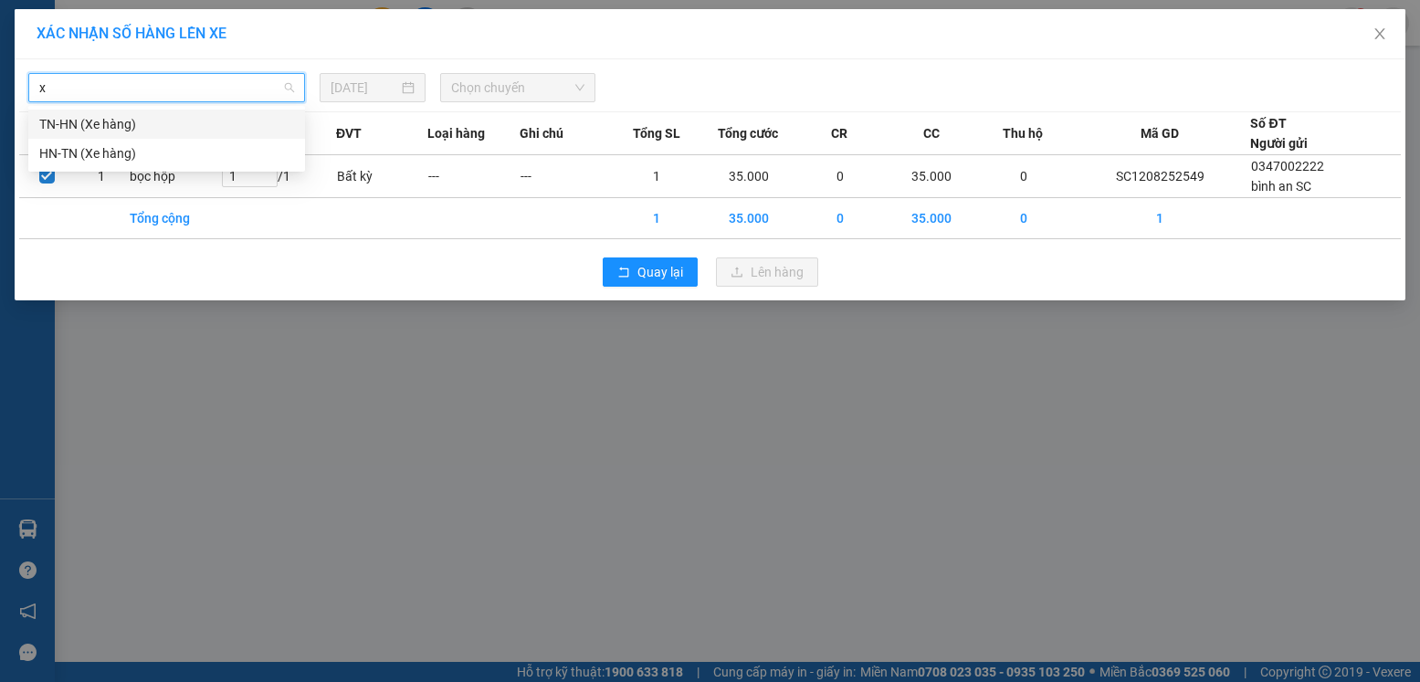
type input "xe"
click at [115, 113] on div "TN-HN (Xe hàng)" at bounding box center [166, 124] width 277 height 29
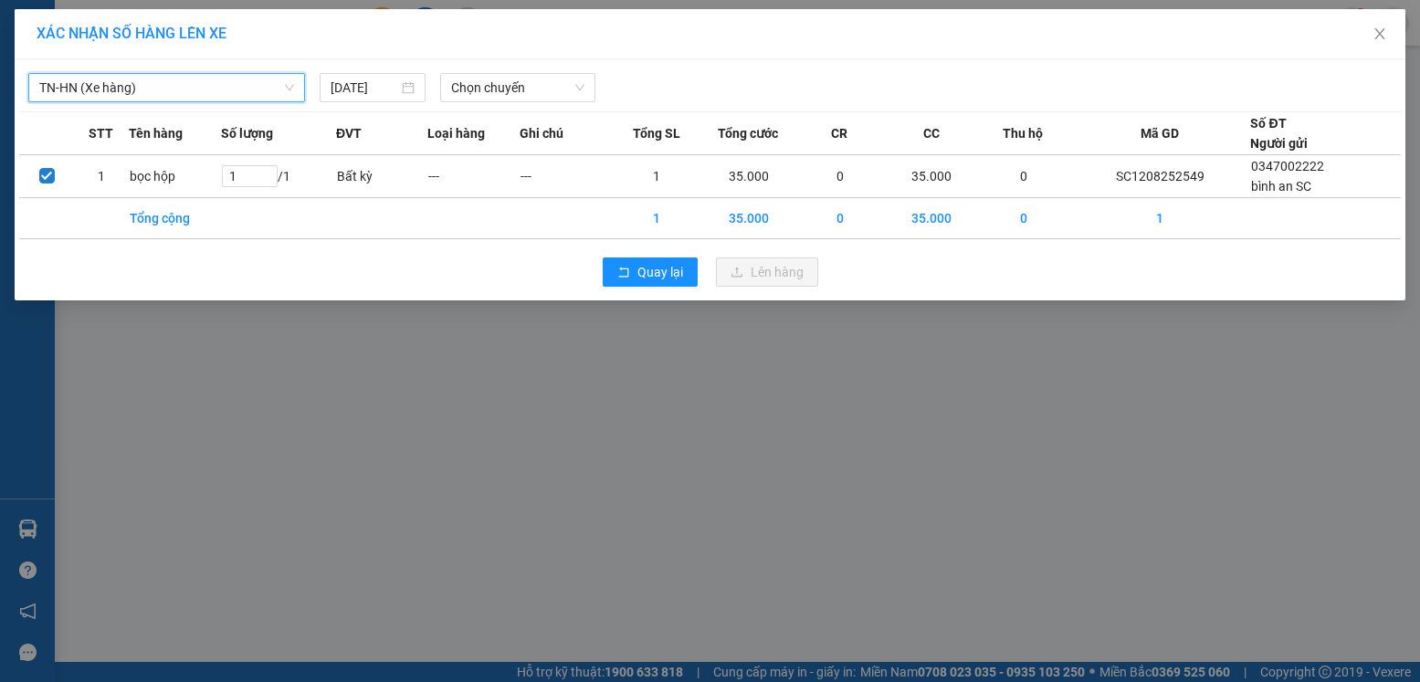
click at [478, 103] on div "TN-HN (Xe hàng) TN-HN (Xe hàng) 12/08/2025 Chọn chuyến STT Tên hàng Số lượng ĐV…" at bounding box center [710, 179] width 1391 height 241
click at [485, 93] on span "Chọn chuyến" at bounding box center [517, 87] width 133 height 27
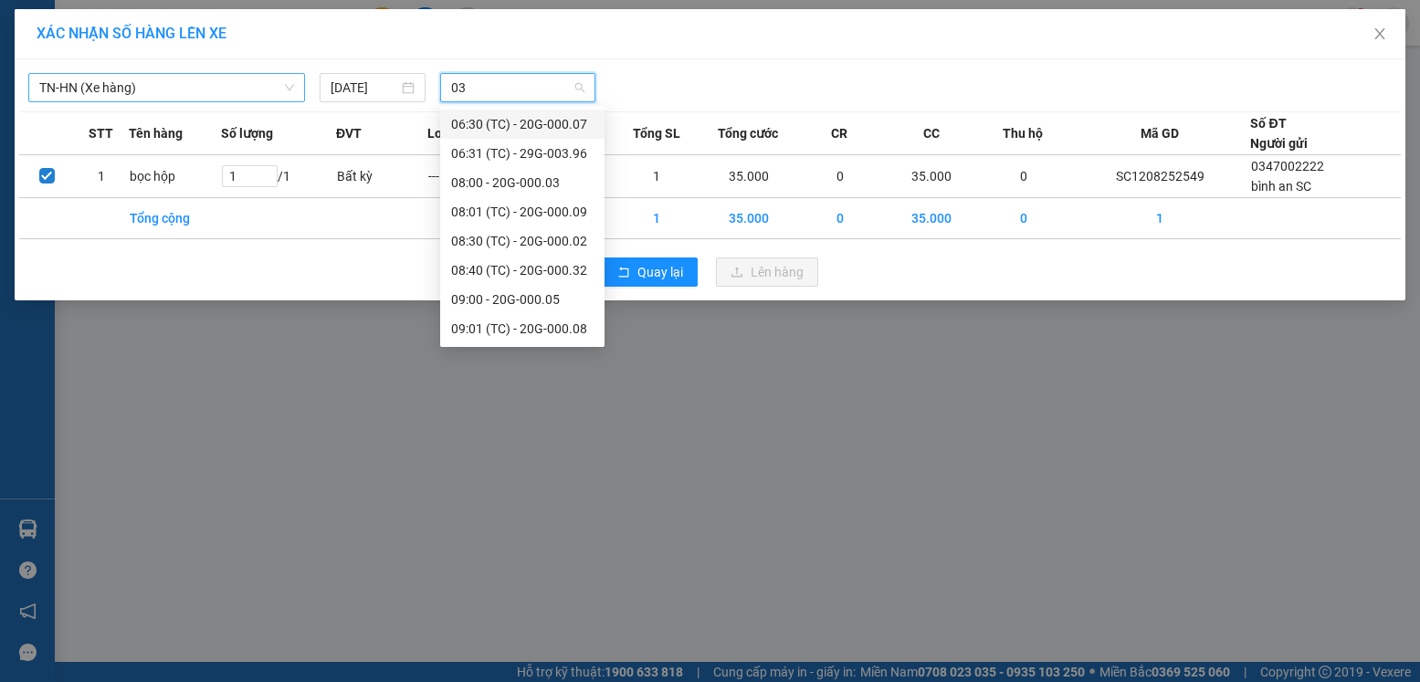
type input "032"
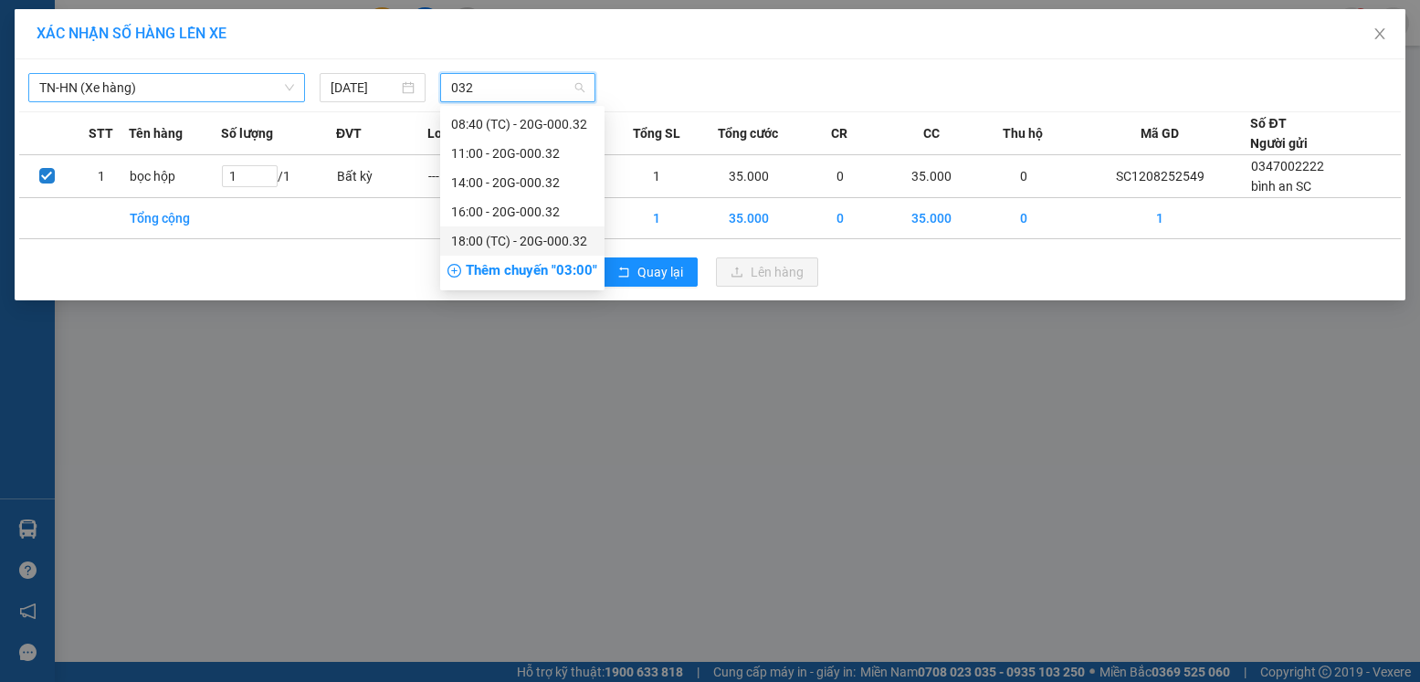
click at [506, 249] on div "18:00 (TC) - 20G-000.32" at bounding box center [522, 241] width 142 height 20
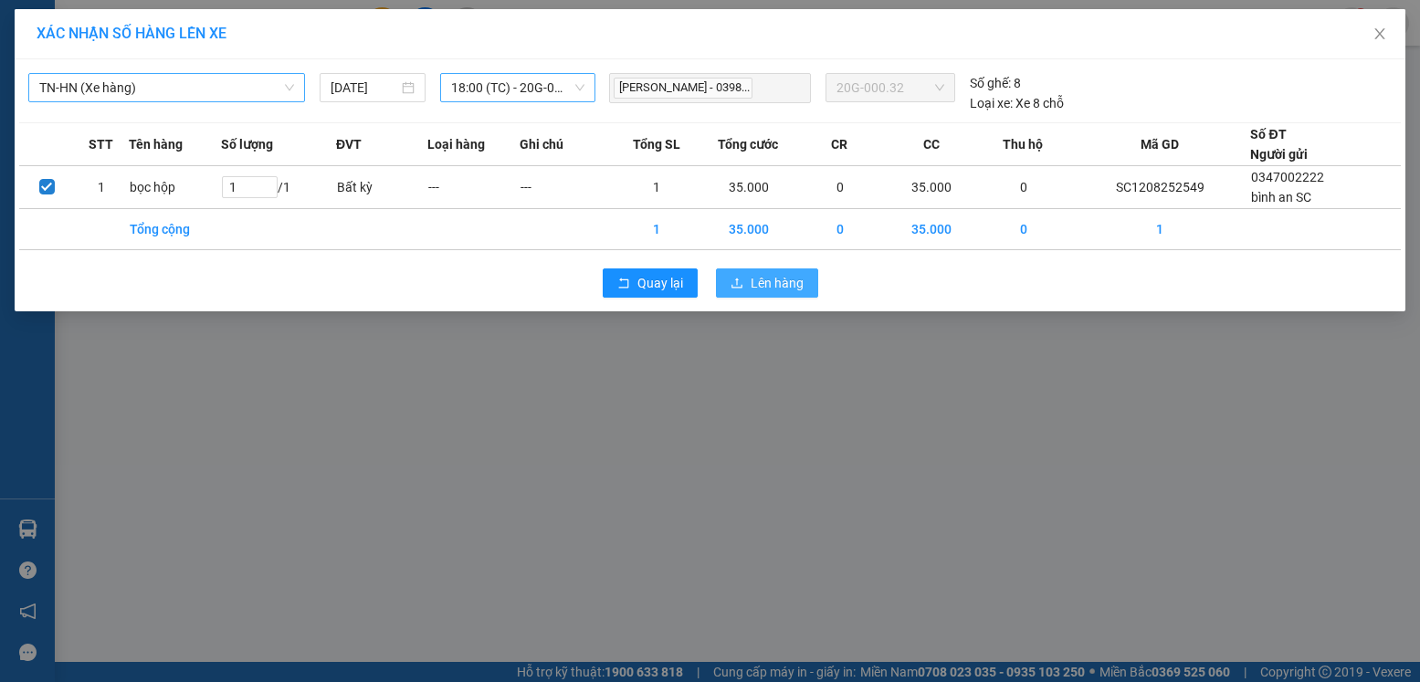
click at [757, 287] on span "Lên hàng" at bounding box center [777, 283] width 53 height 20
